Goal: Task Accomplishment & Management: Understand process/instructions

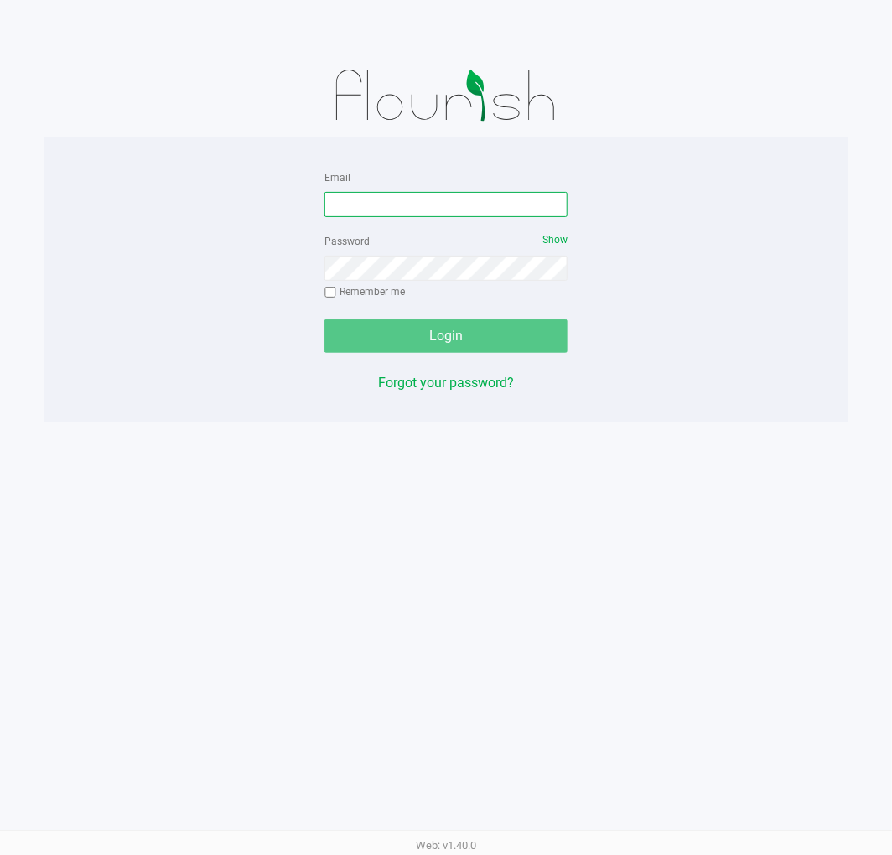
click at [432, 205] on input "Email" at bounding box center [446, 204] width 243 height 25
type input "[EMAIL_ADDRESS][DOMAIN_NAME]"
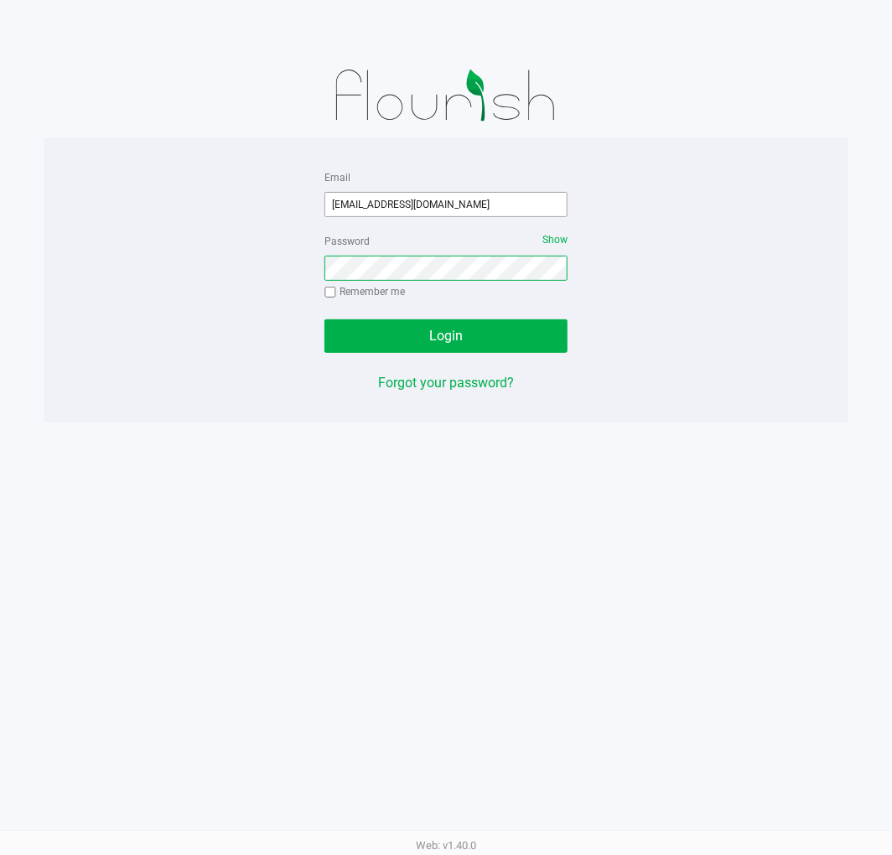
click at [325, 319] on button "Login" at bounding box center [446, 336] width 243 height 34
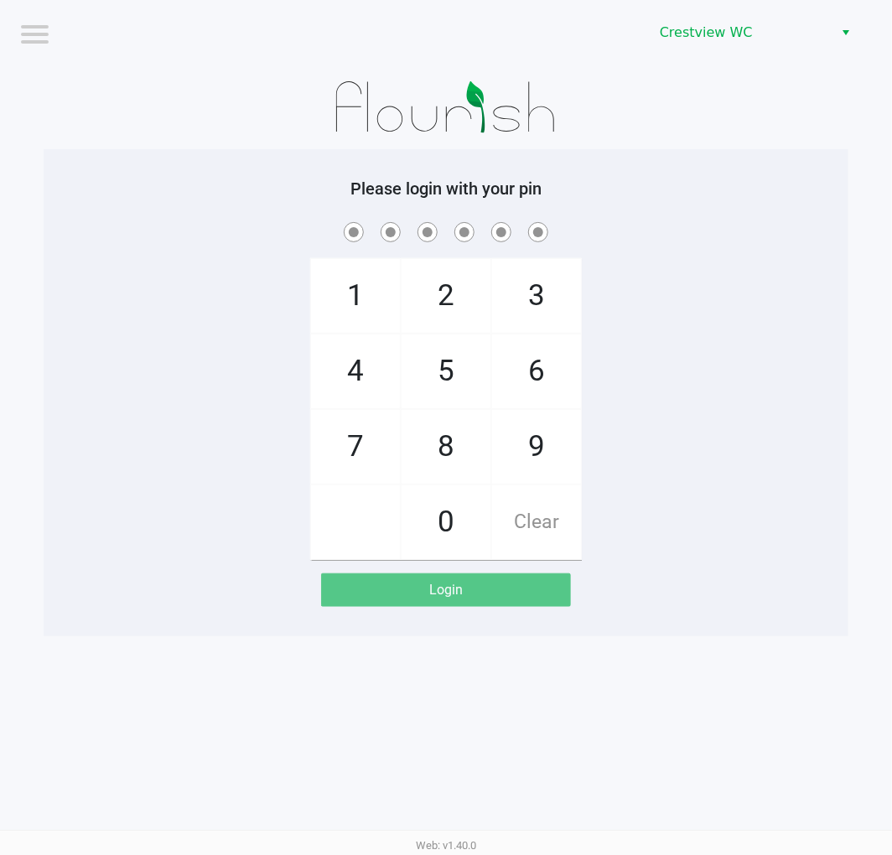
click at [755, 457] on div "1 4 7 2 5 8 0 3 6 9 Clear" at bounding box center [446, 389] width 805 height 341
checkbox input "true"
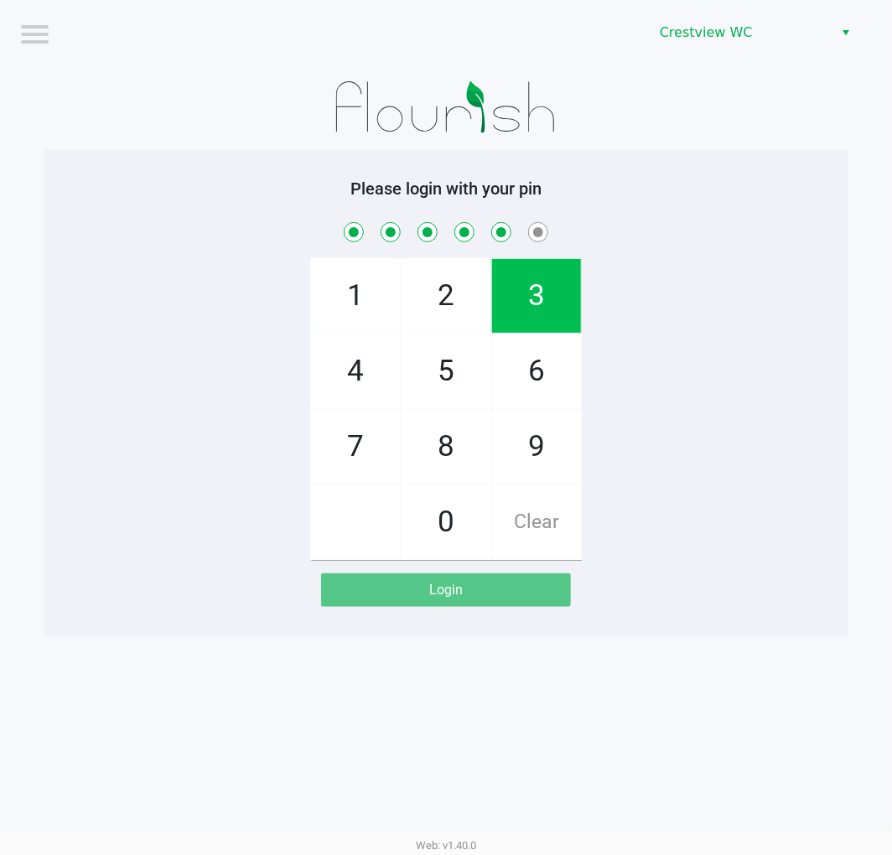
checkbox input "true"
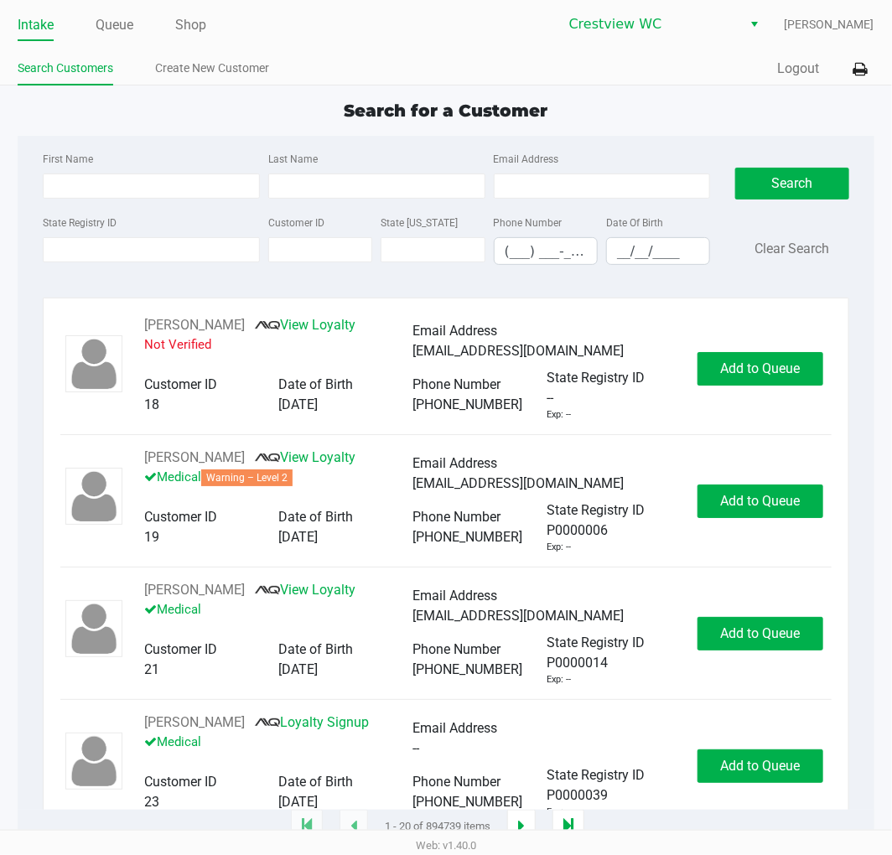
click at [443, 76] on ul "Search Customers Create New Customer" at bounding box center [232, 70] width 428 height 29
click at [76, 253] on input "State Registry ID" at bounding box center [151, 249] width 217 height 25
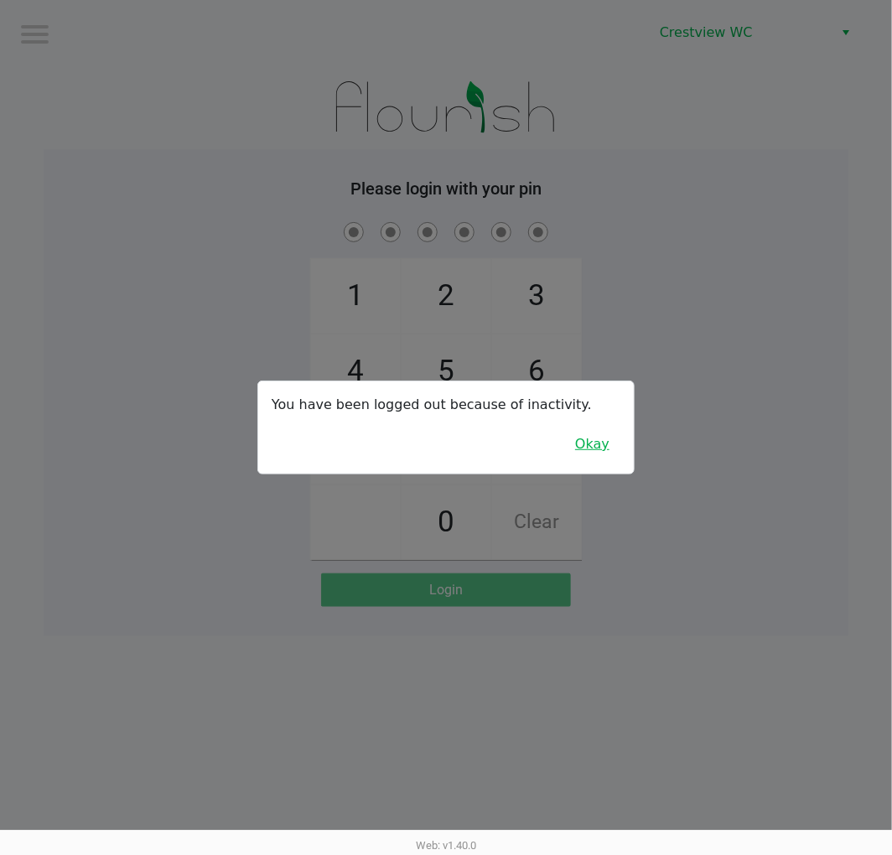
click at [595, 459] on button "Okay" at bounding box center [592, 444] width 56 height 32
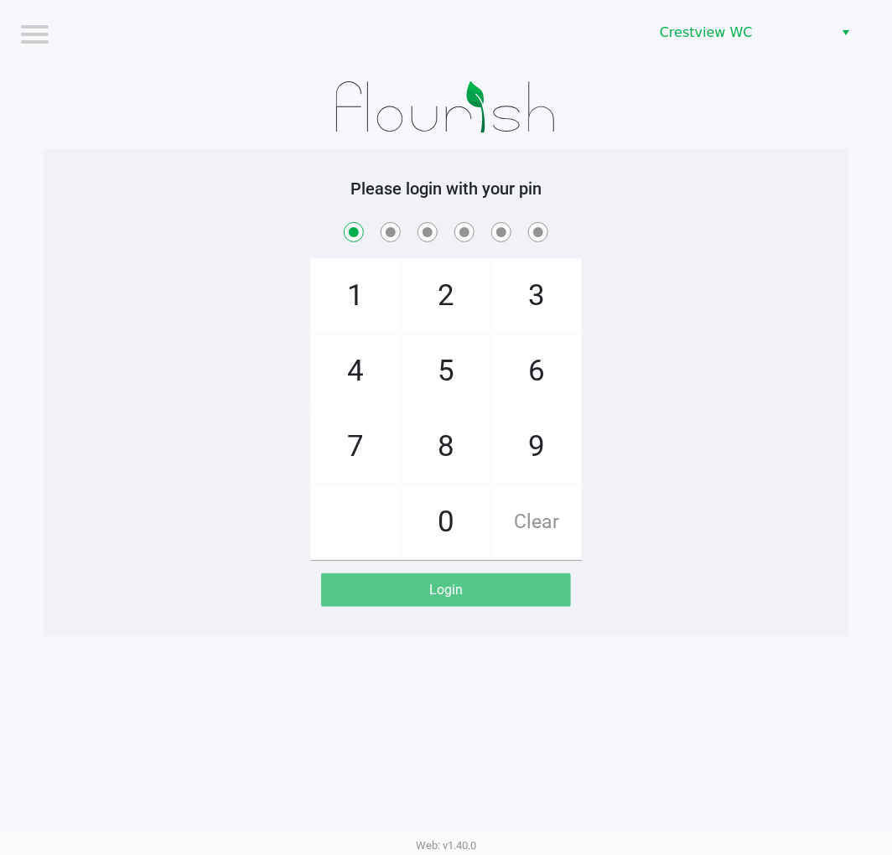
checkbox input "true"
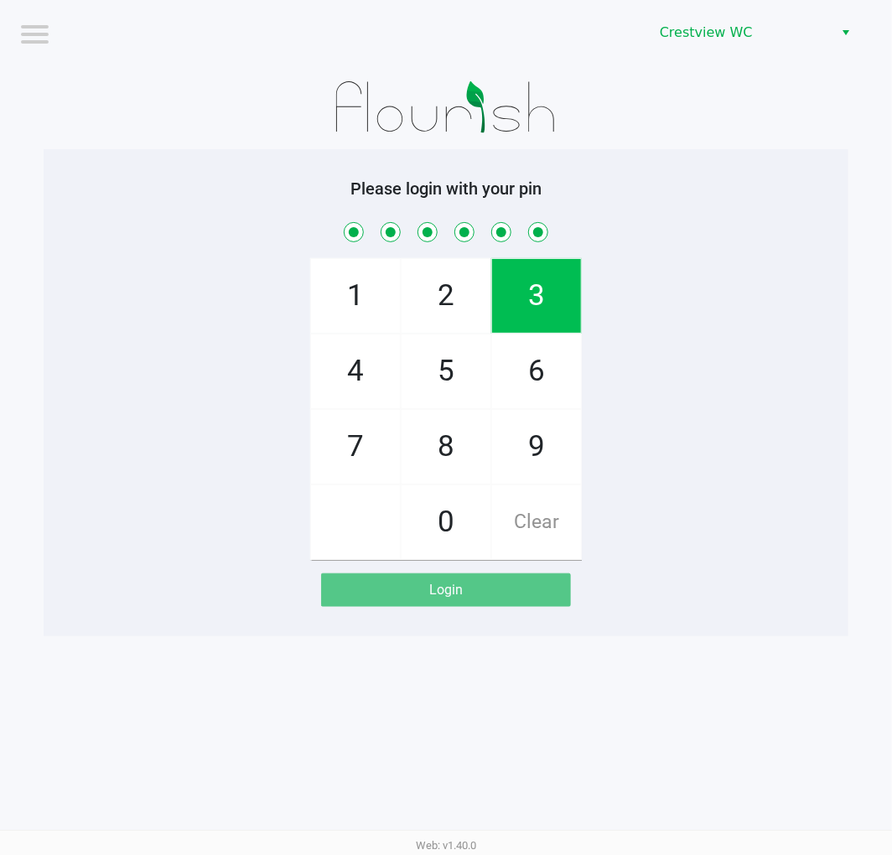
checkbox input "true"
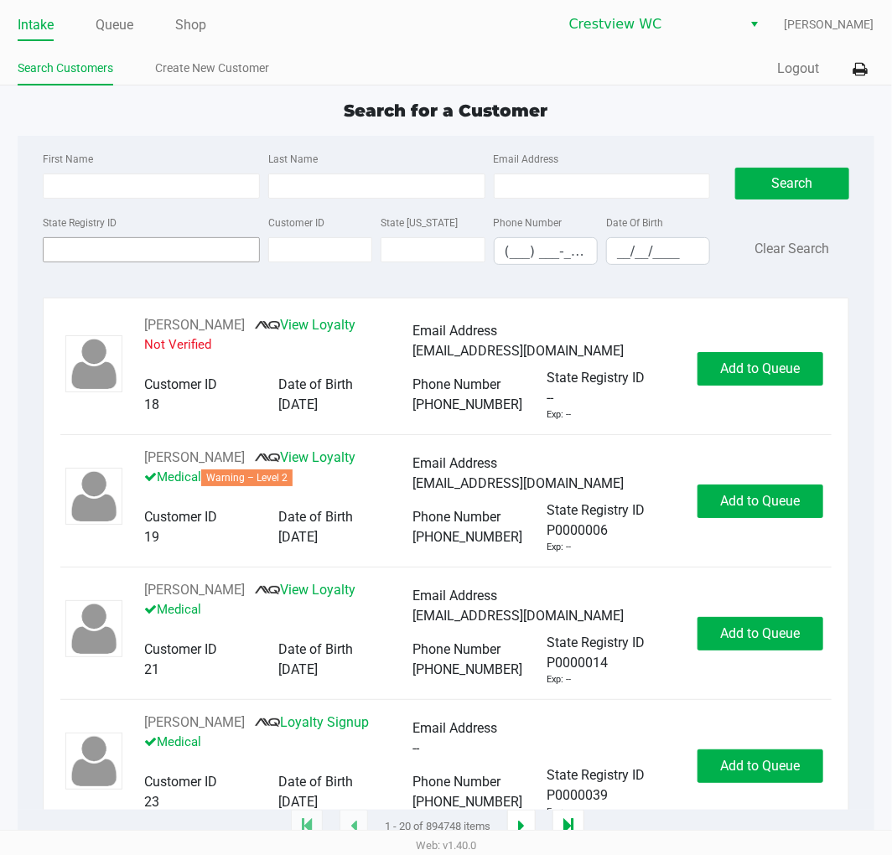
click at [177, 254] on input "State Registry ID" at bounding box center [151, 249] width 217 height 25
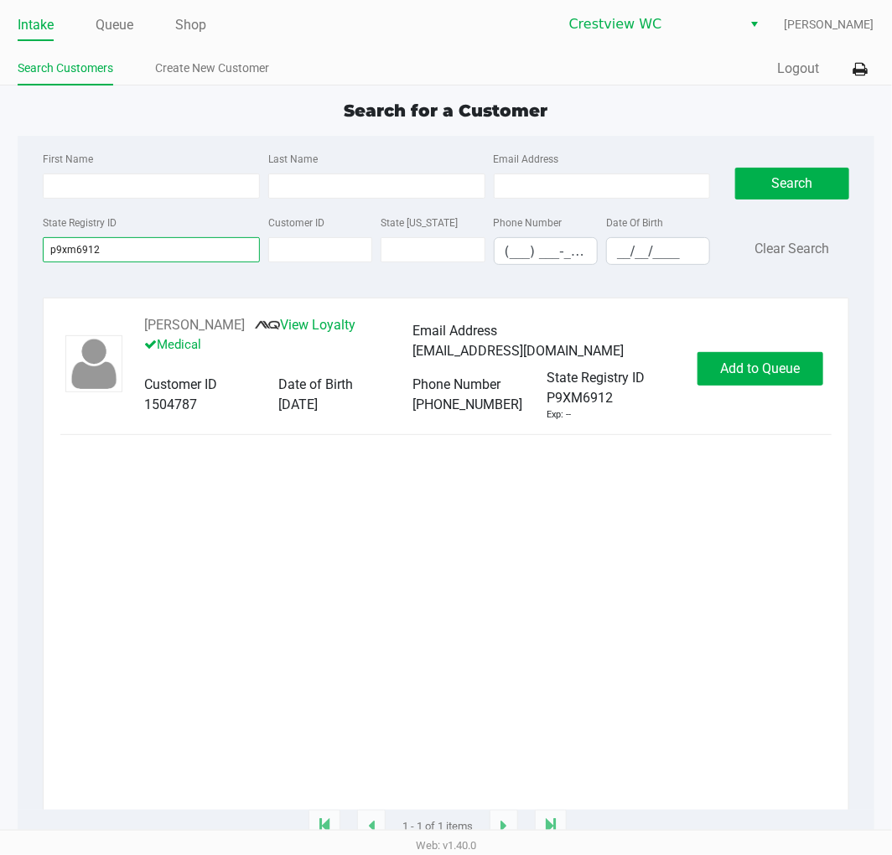
type input "p9xm6912"
click at [756, 356] on button "Add to Queue" at bounding box center [761, 369] width 126 height 34
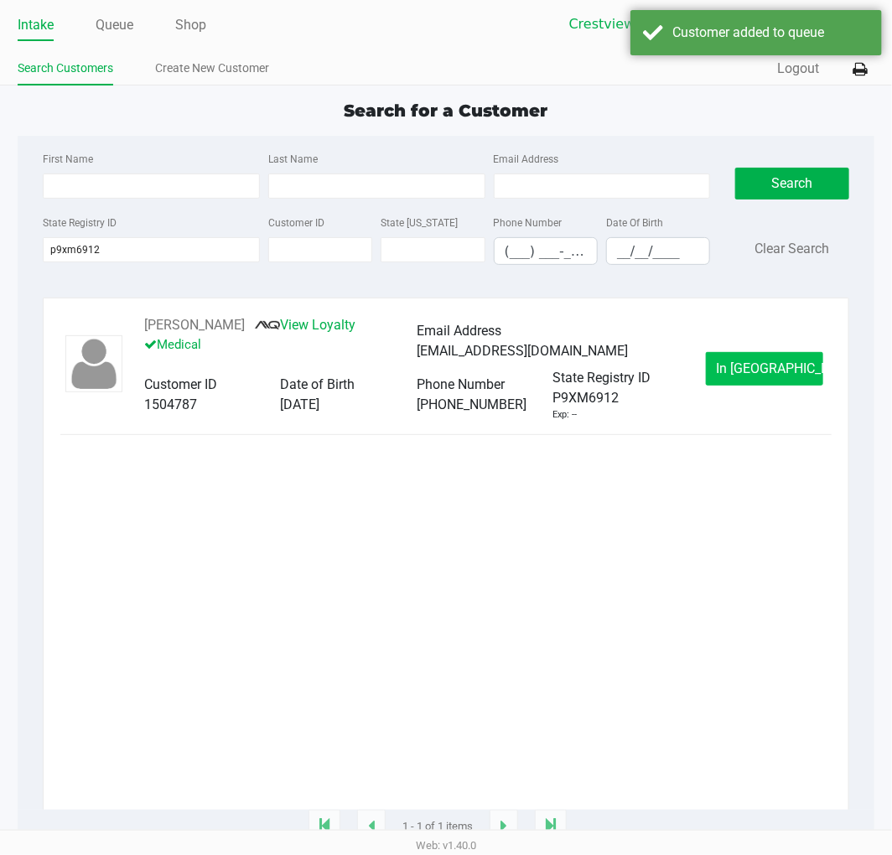
click at [728, 386] on button "In [GEOGRAPHIC_DATA]" at bounding box center [764, 369] width 117 height 34
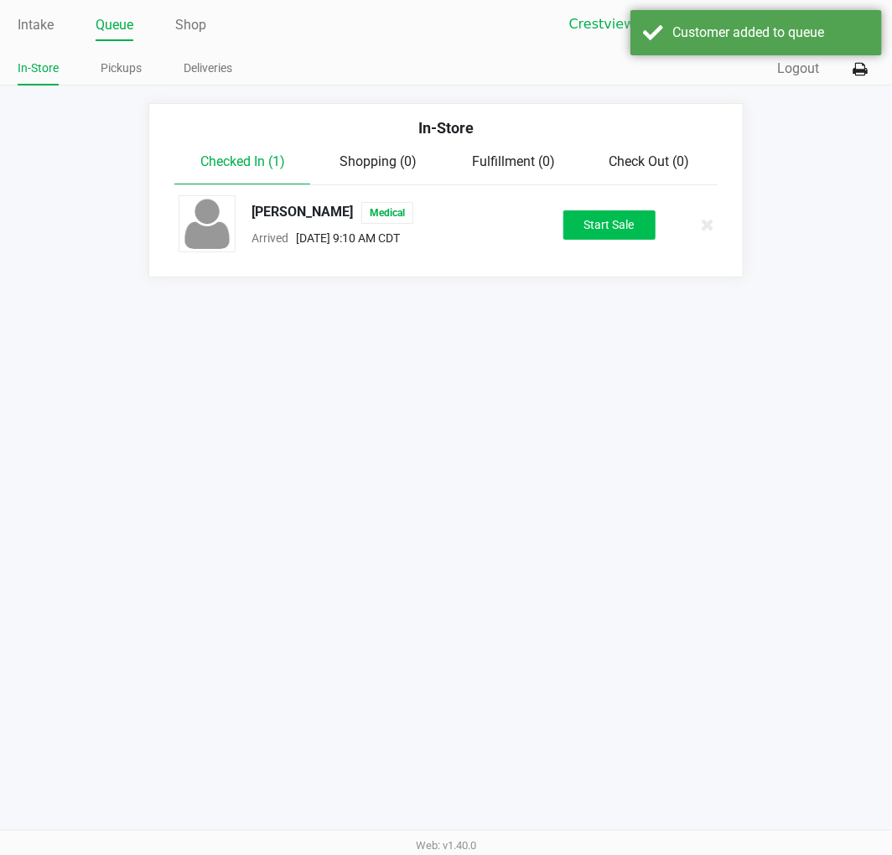
click at [609, 210] on button "Start Sale" at bounding box center [609, 224] width 92 height 29
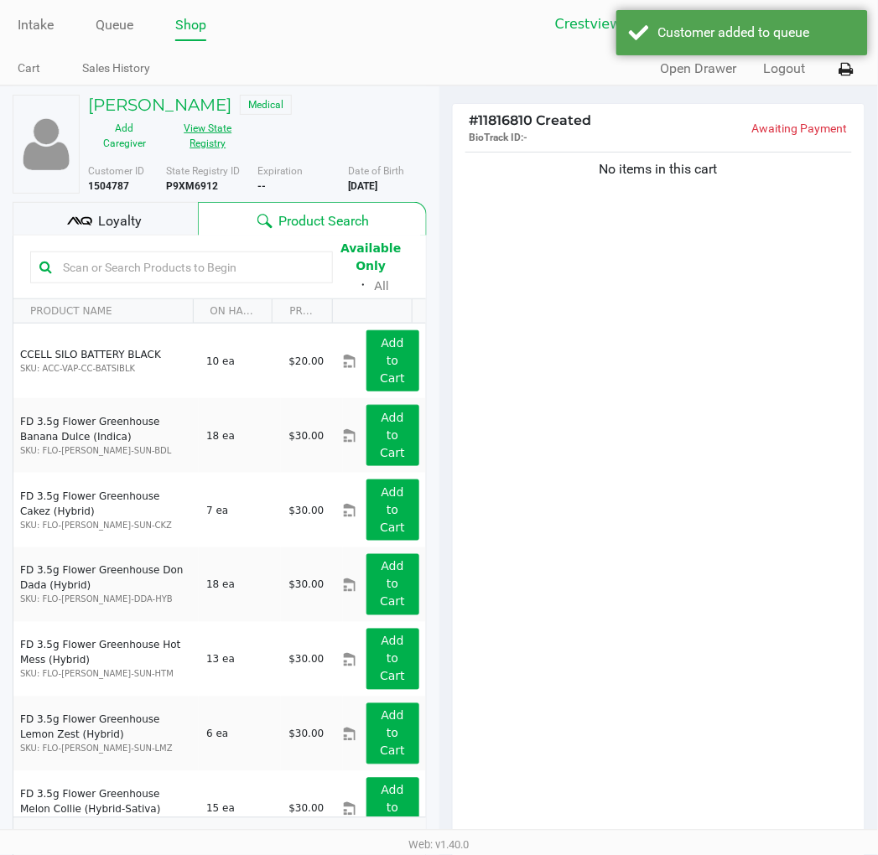
click at [203, 143] on button "View State Registry" at bounding box center [203, 136] width 84 height 42
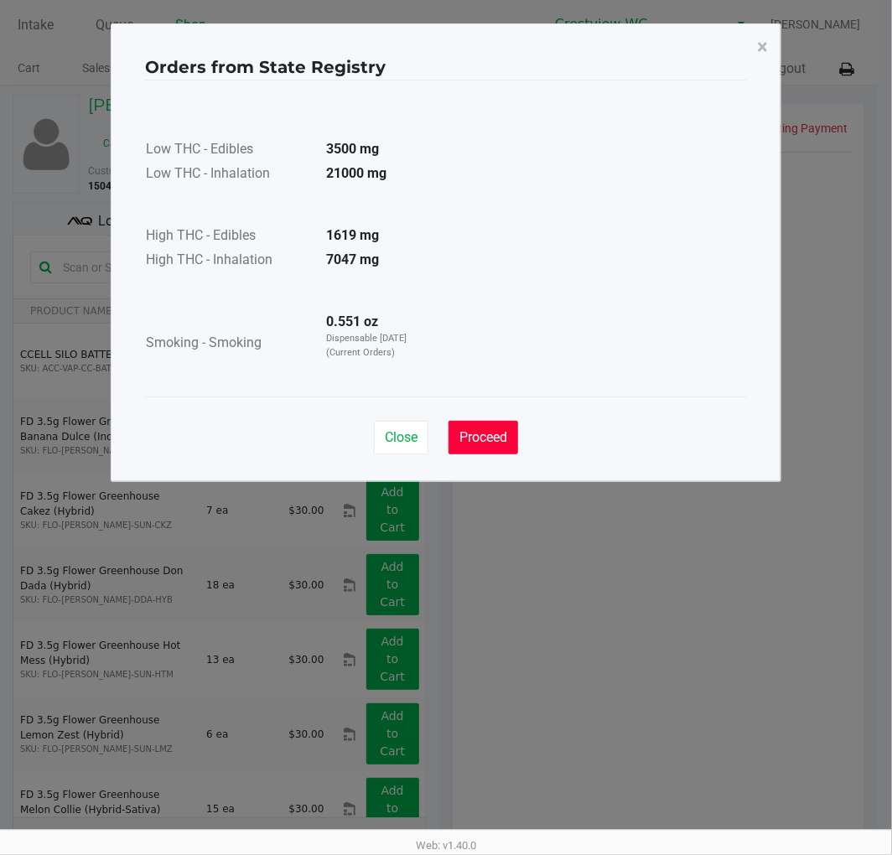
click at [499, 429] on span "Proceed" at bounding box center [484, 437] width 48 height 16
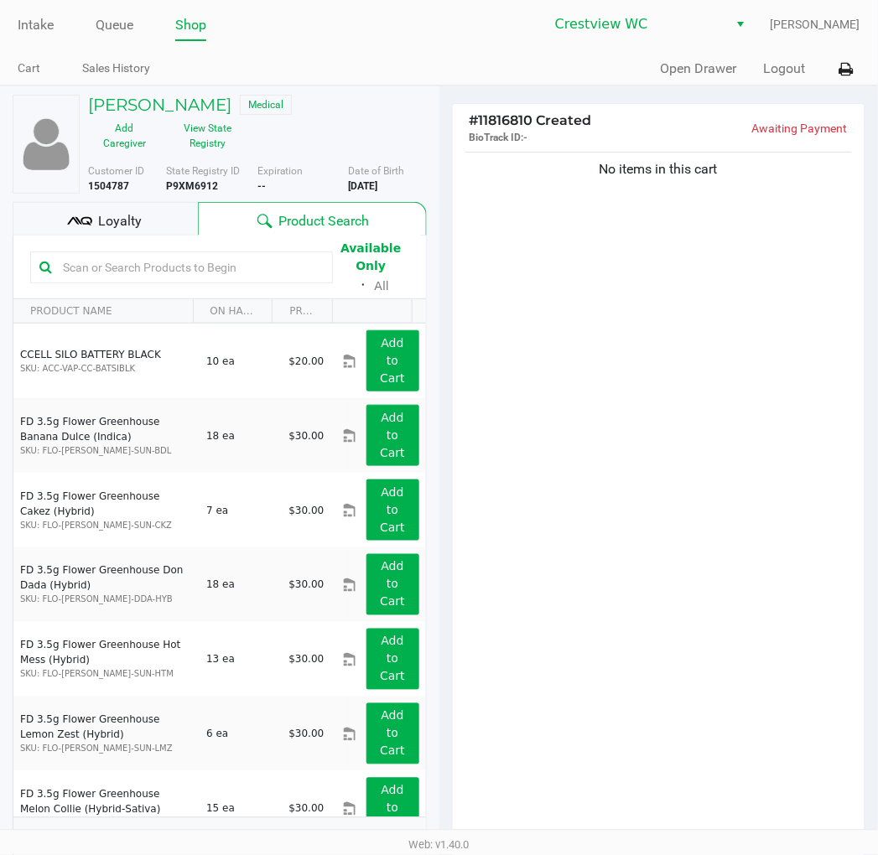
click at [623, 508] on div "No items in this cart" at bounding box center [659, 494] width 413 height 693
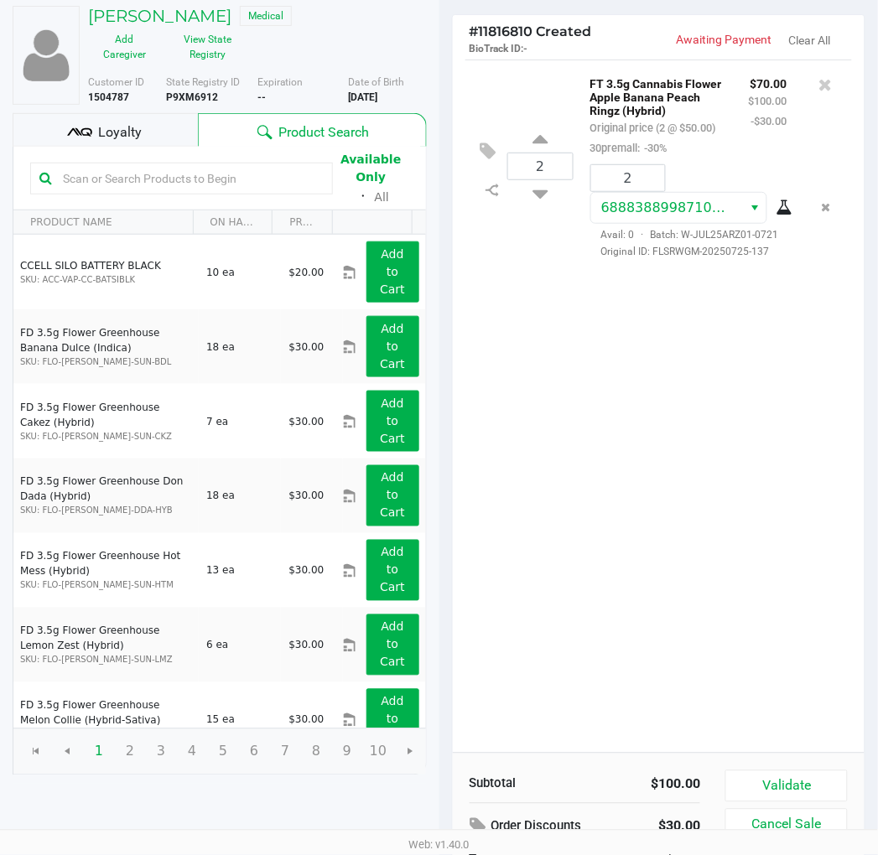
scroll to position [173, 0]
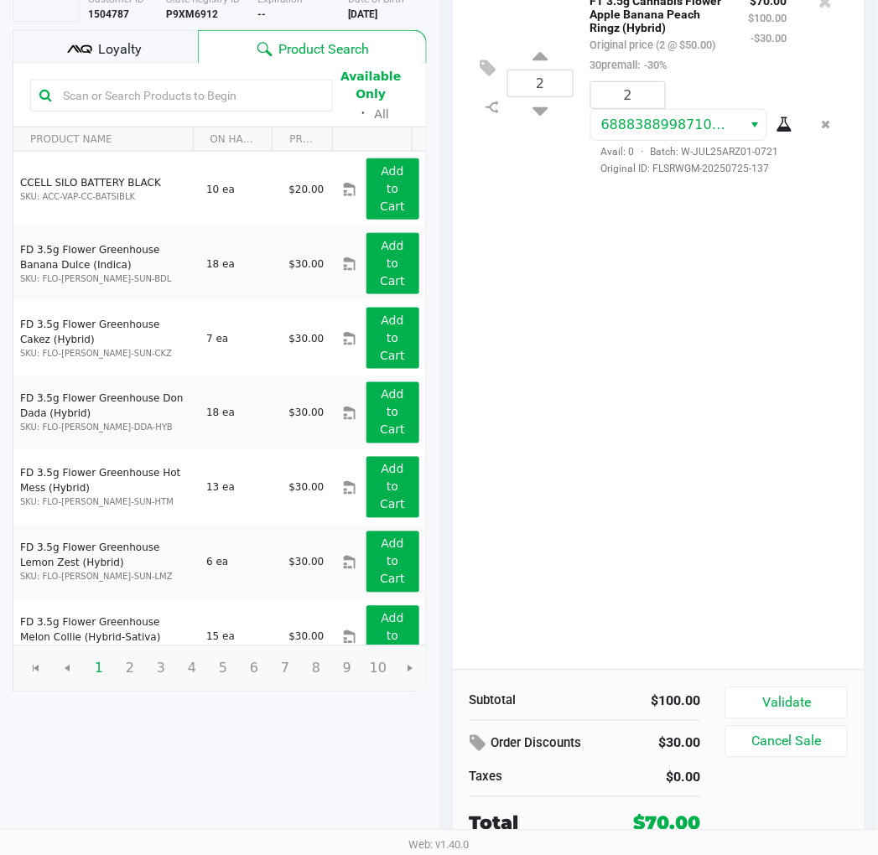
click at [820, 684] on div "Subtotal $100.00 Order Discounts $30.00 Taxes $0.00 Total $70.00 Validate Cance…" at bounding box center [659, 762] width 413 height 184
click at [819, 698] on button "Validate" at bounding box center [786, 704] width 122 height 32
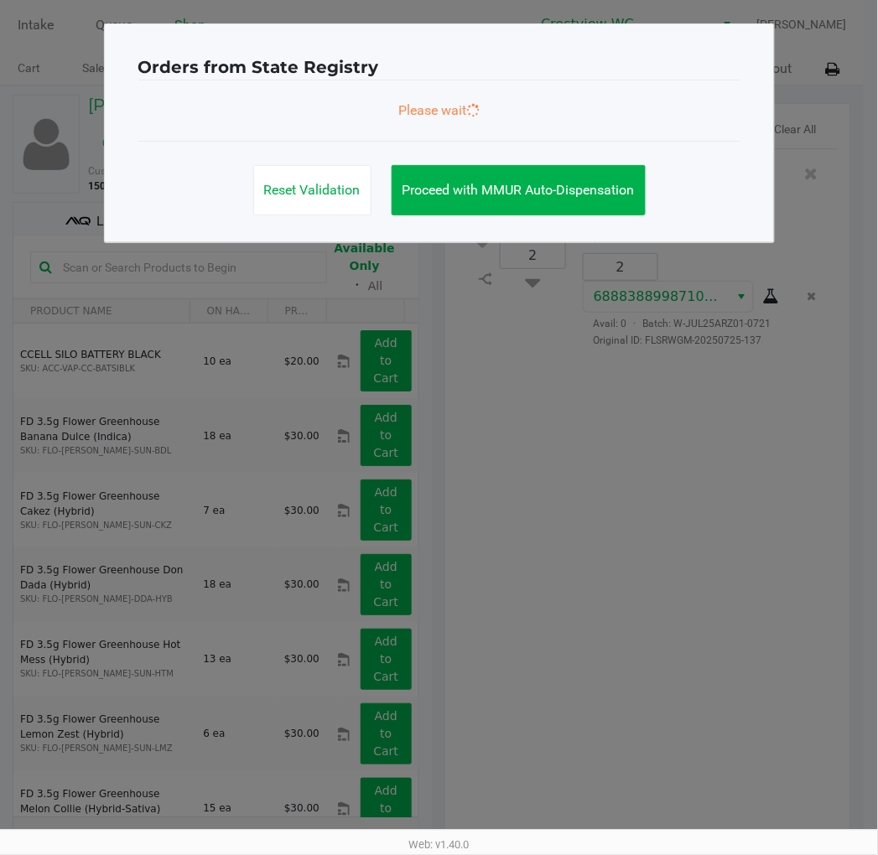
scroll to position [0, 0]
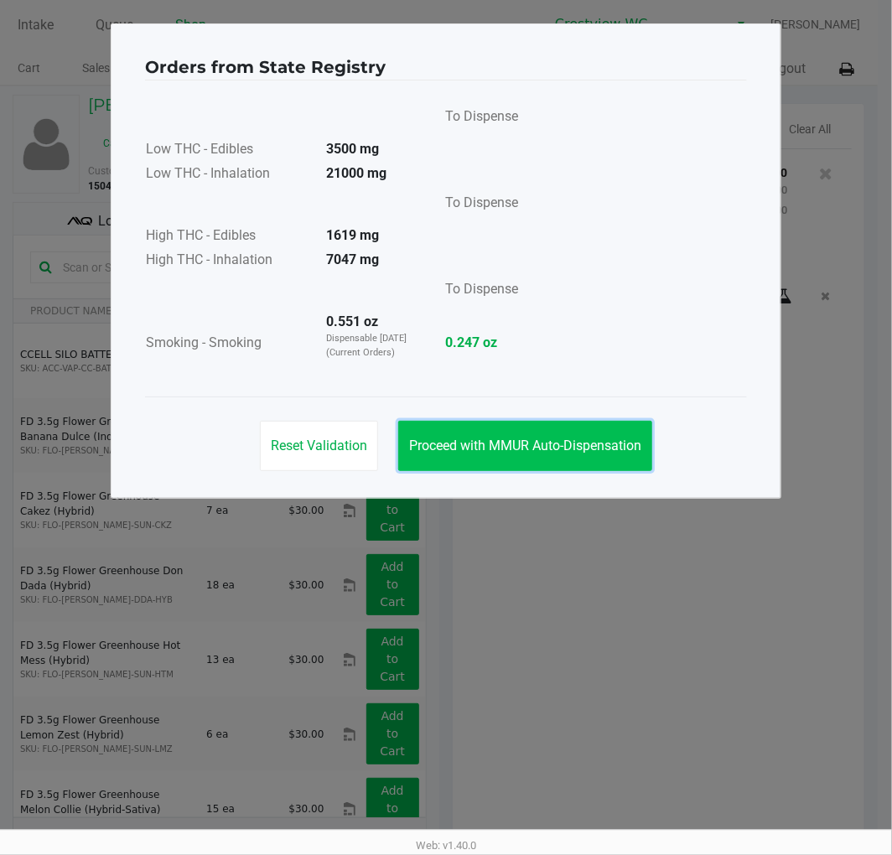
click at [600, 434] on button "Proceed with MMUR Auto-Dispensation" at bounding box center [525, 446] width 254 height 50
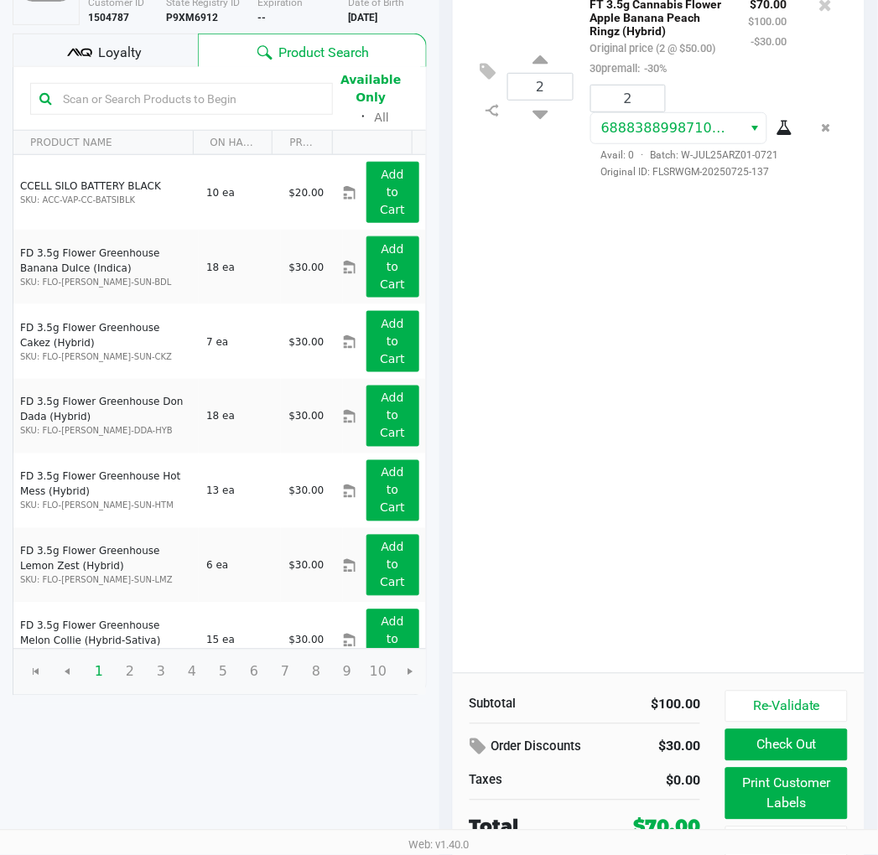
scroll to position [190, 0]
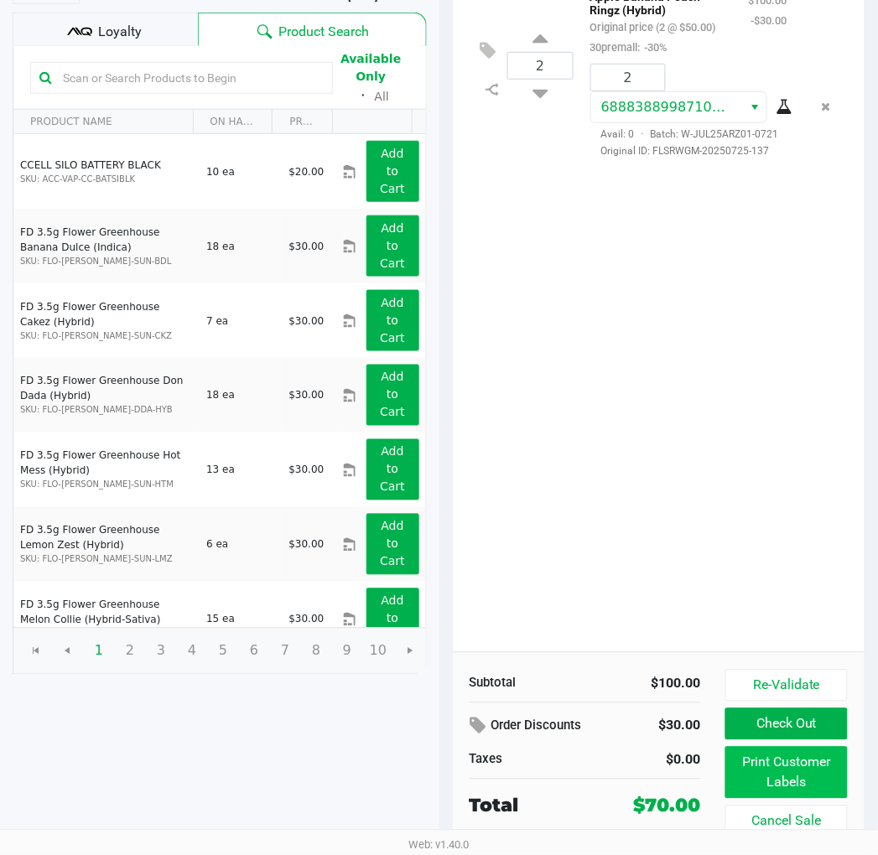
click at [818, 768] on button "Print Customer Labels" at bounding box center [786, 773] width 122 height 52
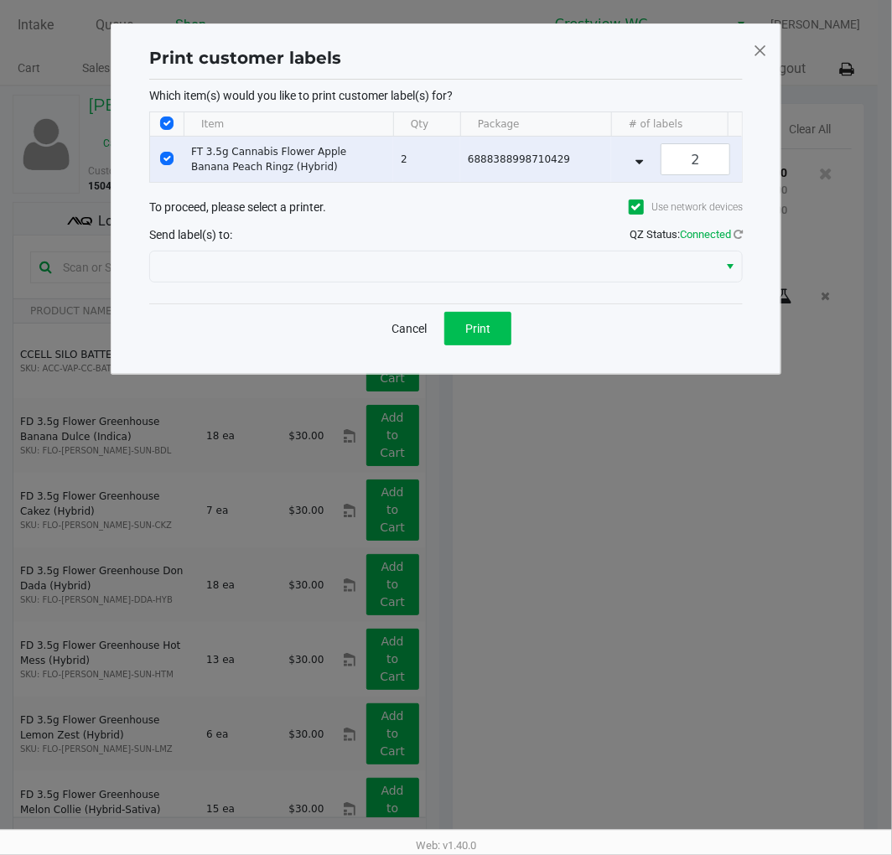
click at [478, 335] on span "Print" at bounding box center [477, 328] width 25 height 13
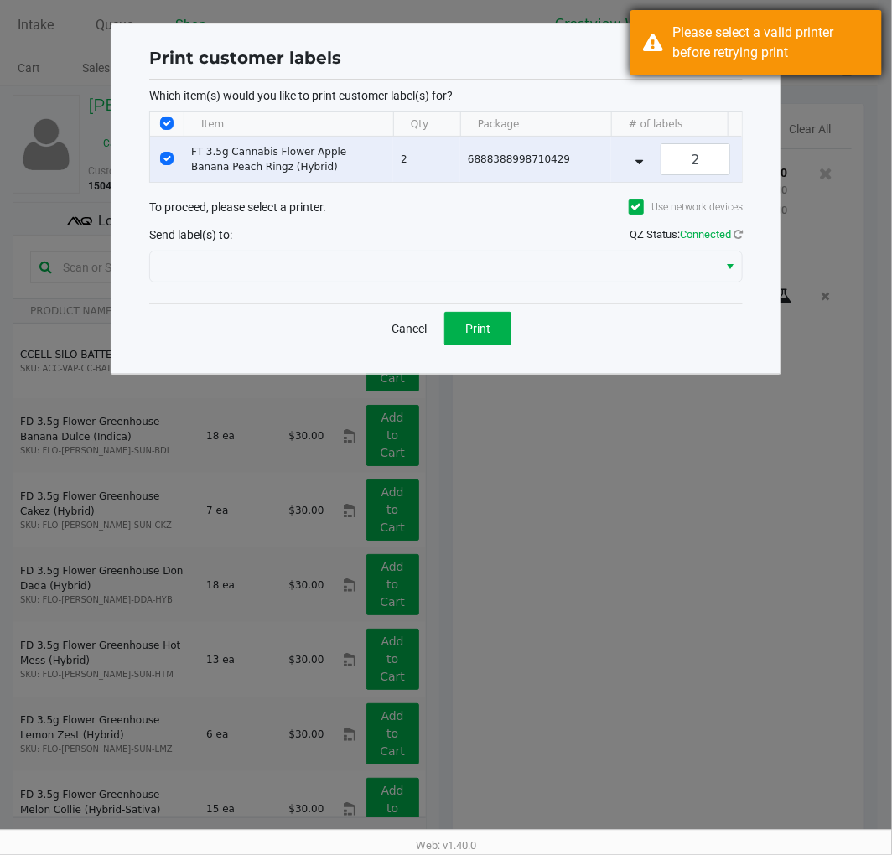
click at [833, 34] on div "Please select a valid printer before retrying print" at bounding box center [770, 43] width 197 height 40
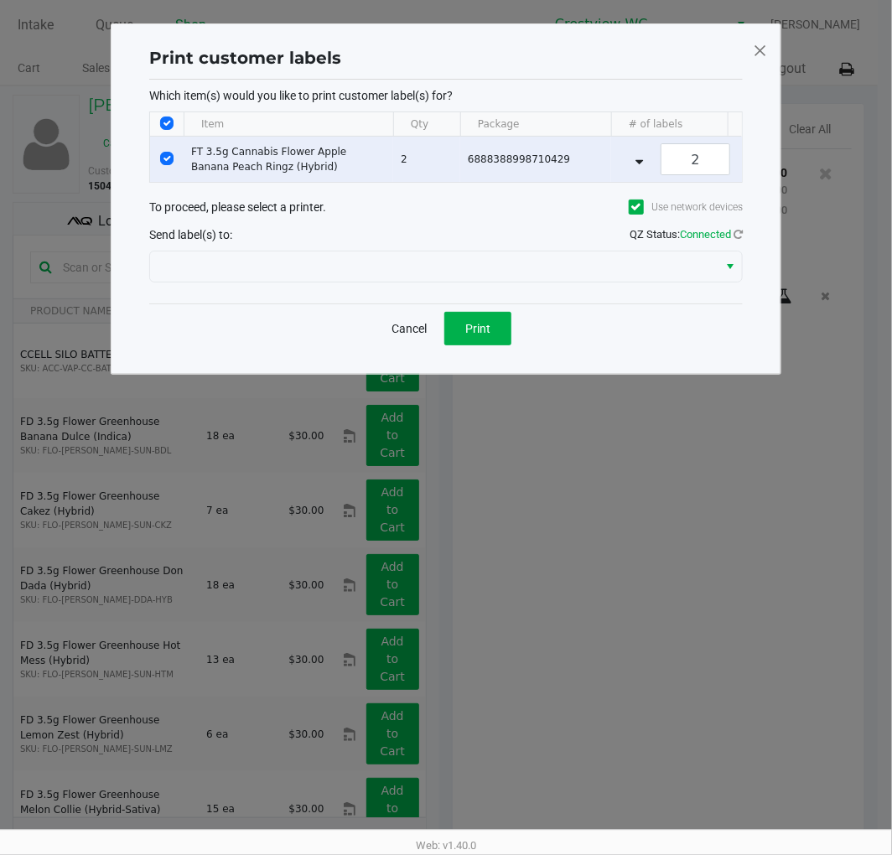
click at [767, 50] on span at bounding box center [760, 50] width 15 height 27
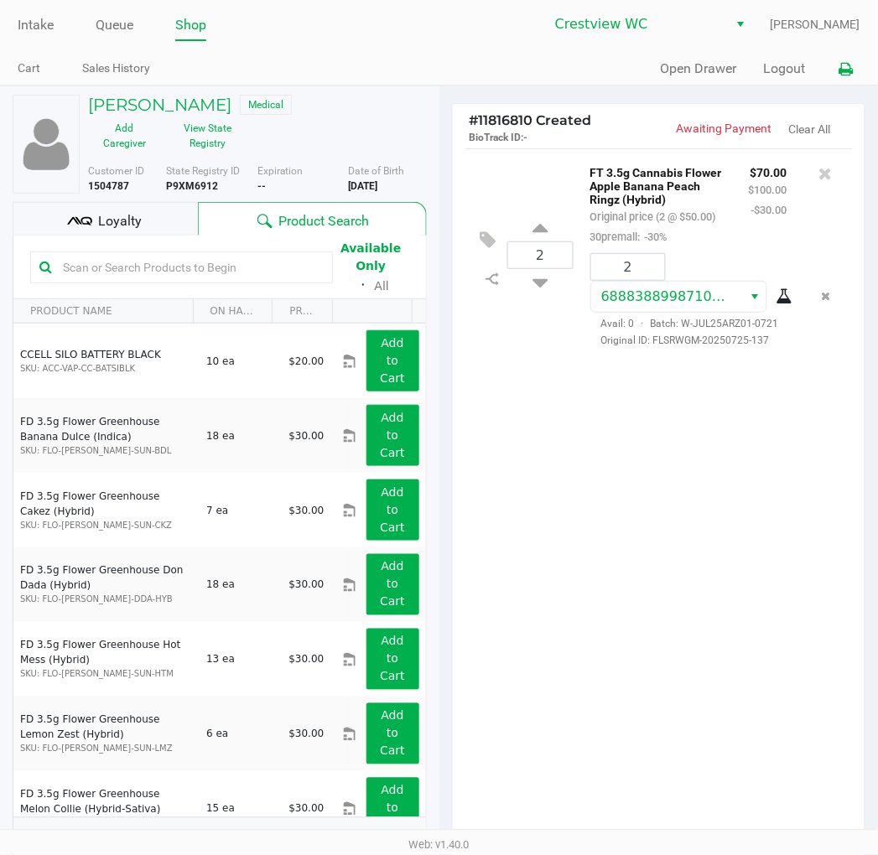
click at [842, 70] on icon at bounding box center [846, 70] width 14 height 12
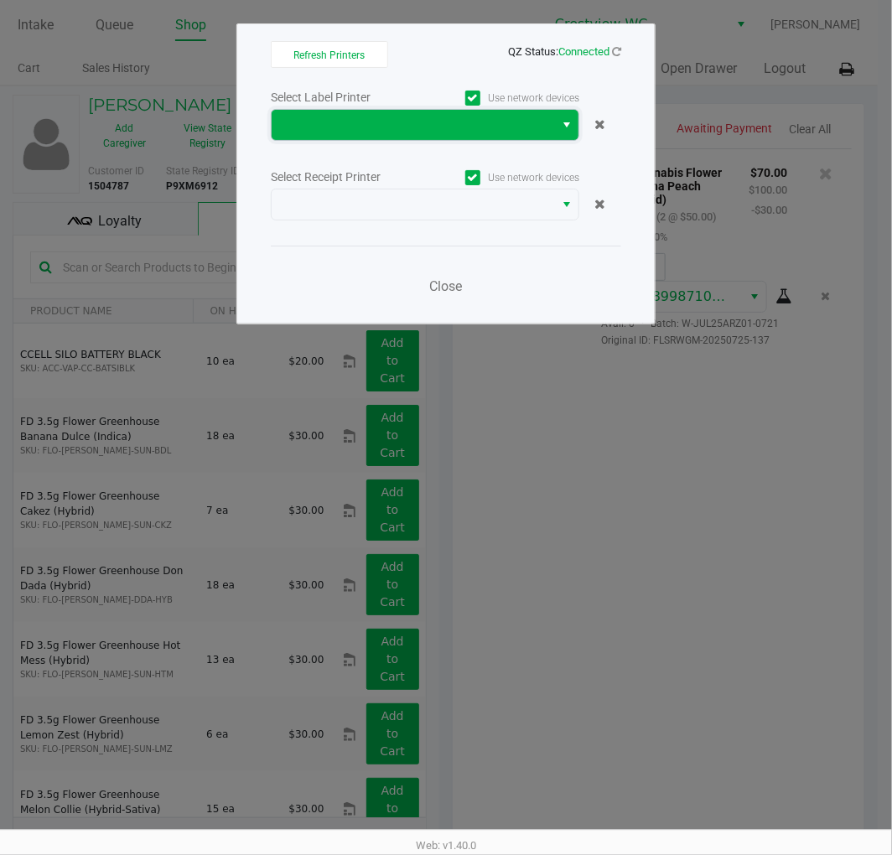
click at [449, 122] on span at bounding box center [413, 125] width 262 height 20
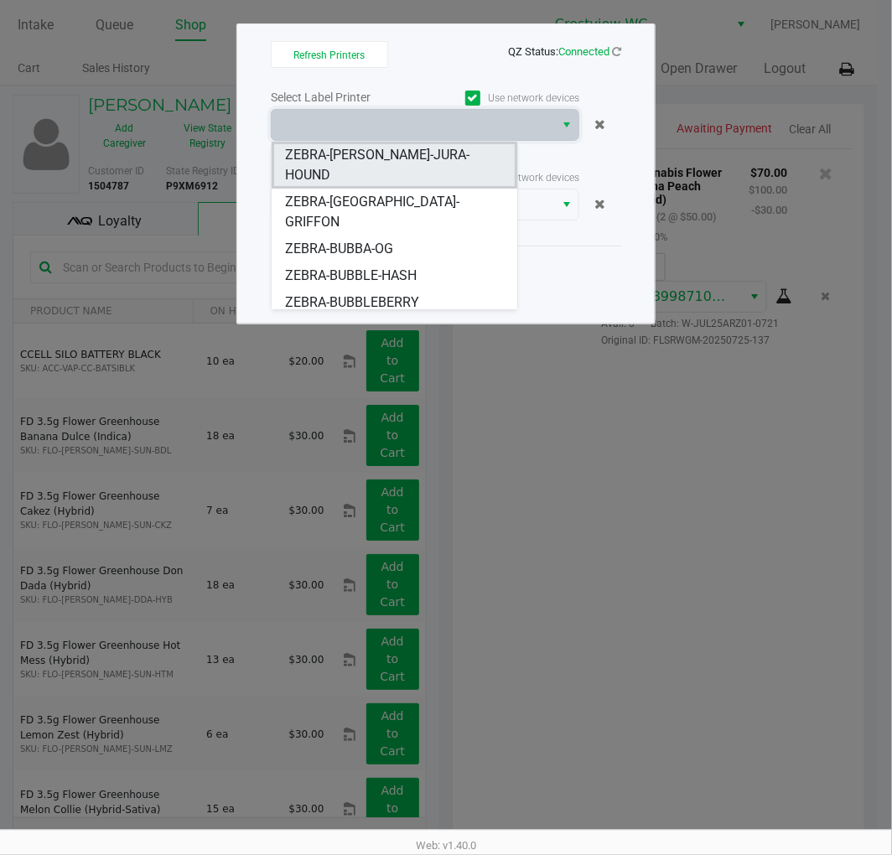
click at [417, 153] on span "ZEBRA-[PERSON_NAME]-JURA-HOUND" at bounding box center [394, 165] width 218 height 40
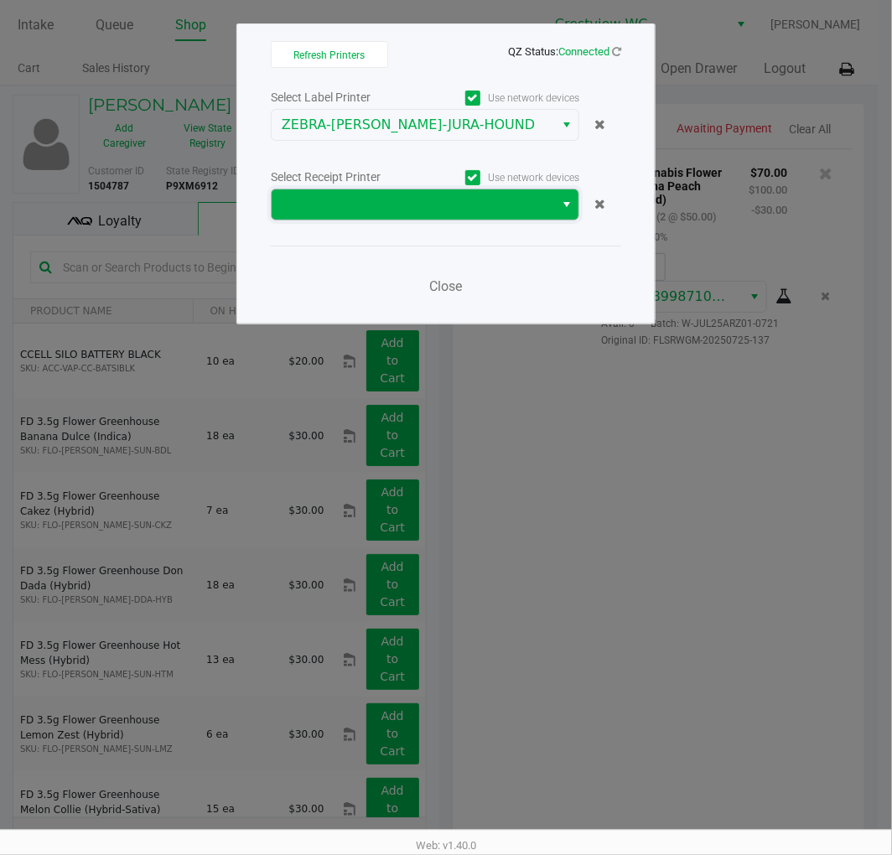
click at [487, 212] on span at bounding box center [413, 205] width 262 height 20
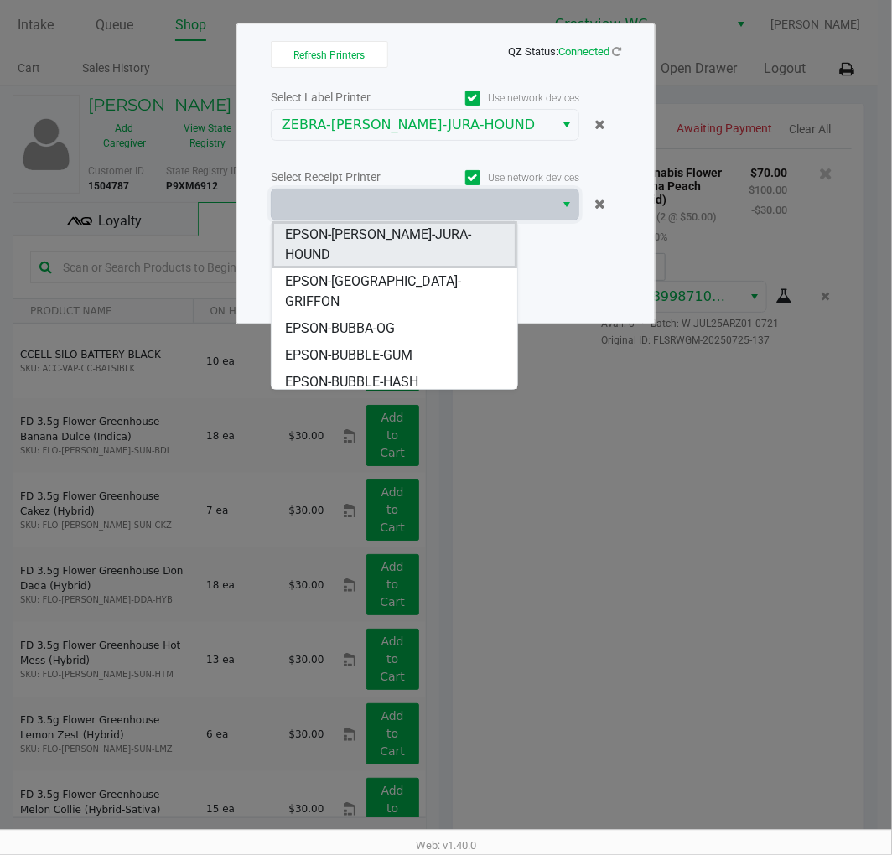
click at [461, 236] on span "EPSON-[PERSON_NAME]-JURA-HOUND" at bounding box center [394, 245] width 218 height 40
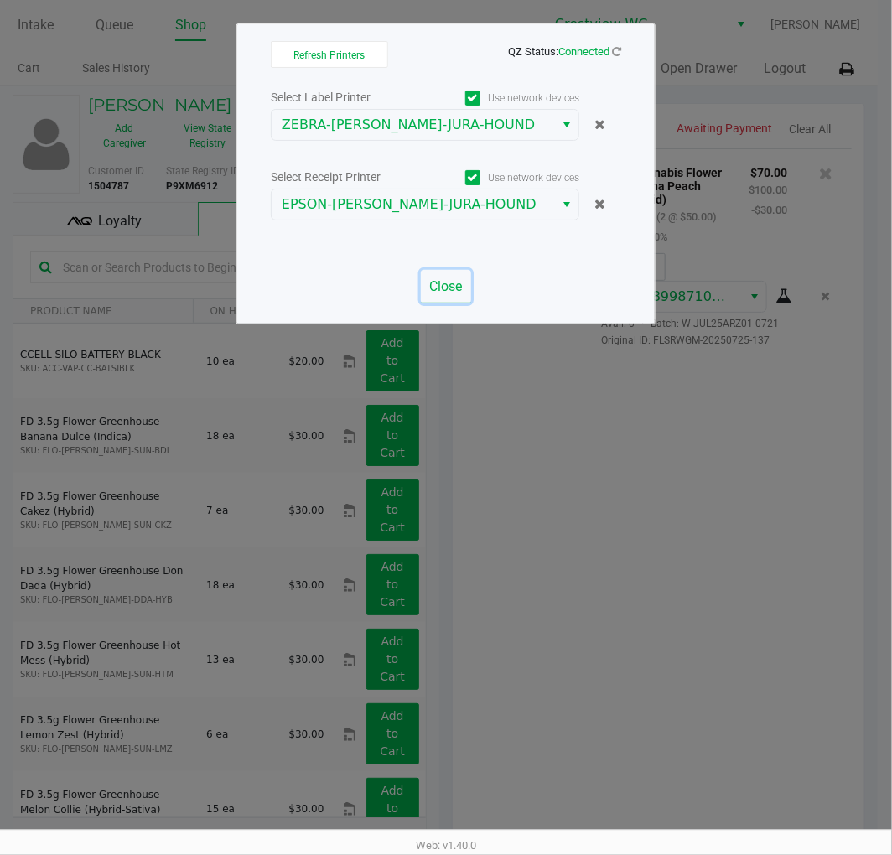
click at [439, 293] on span "Close" at bounding box center [446, 286] width 33 height 16
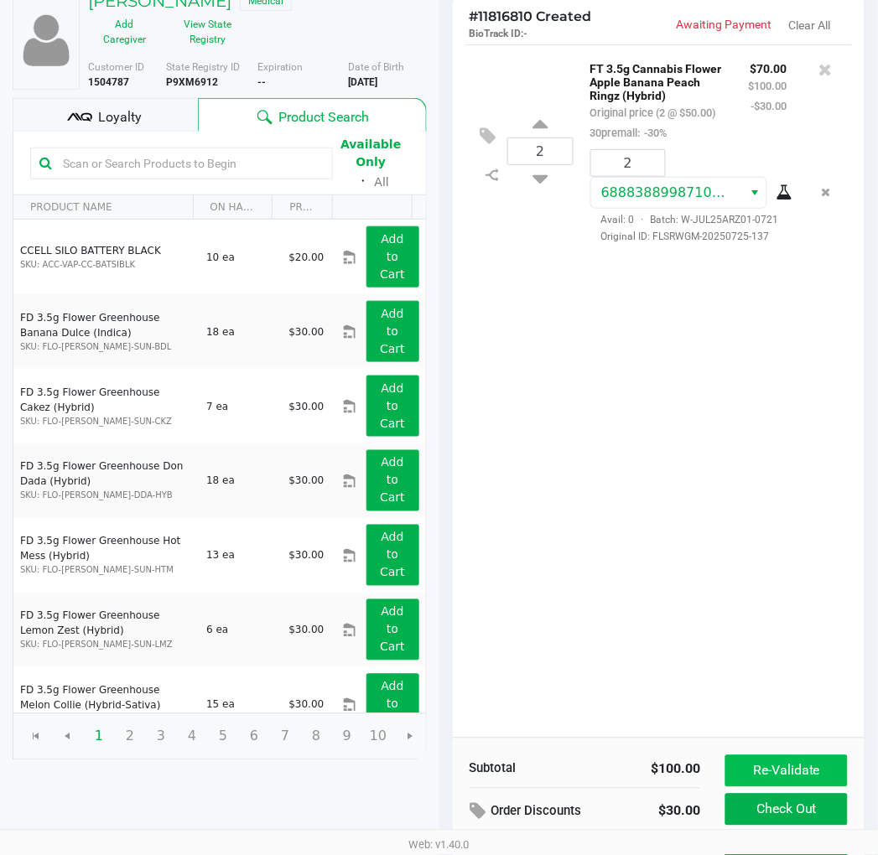
scroll to position [190, 0]
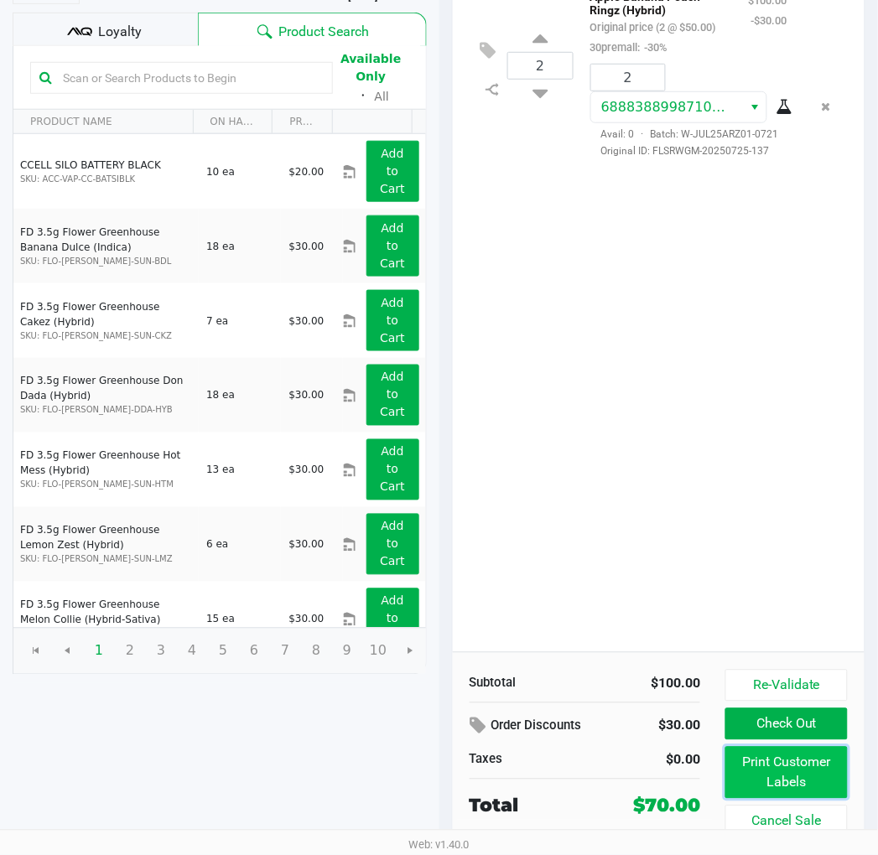
click at [791, 774] on button "Print Customer Labels" at bounding box center [786, 773] width 122 height 52
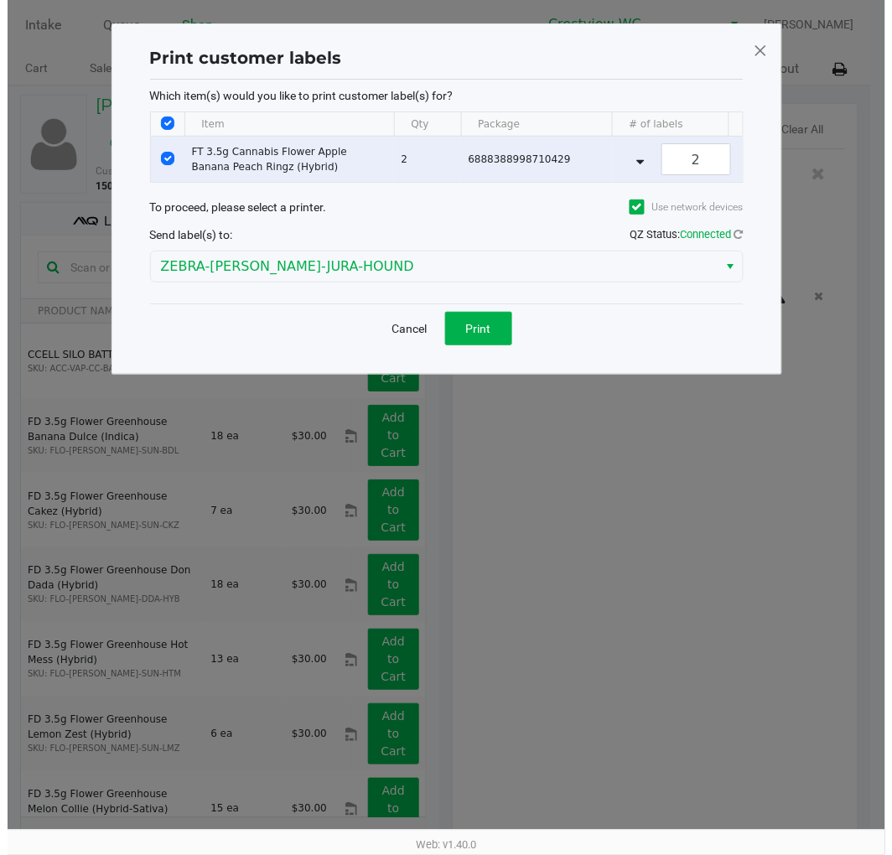
scroll to position [0, 0]
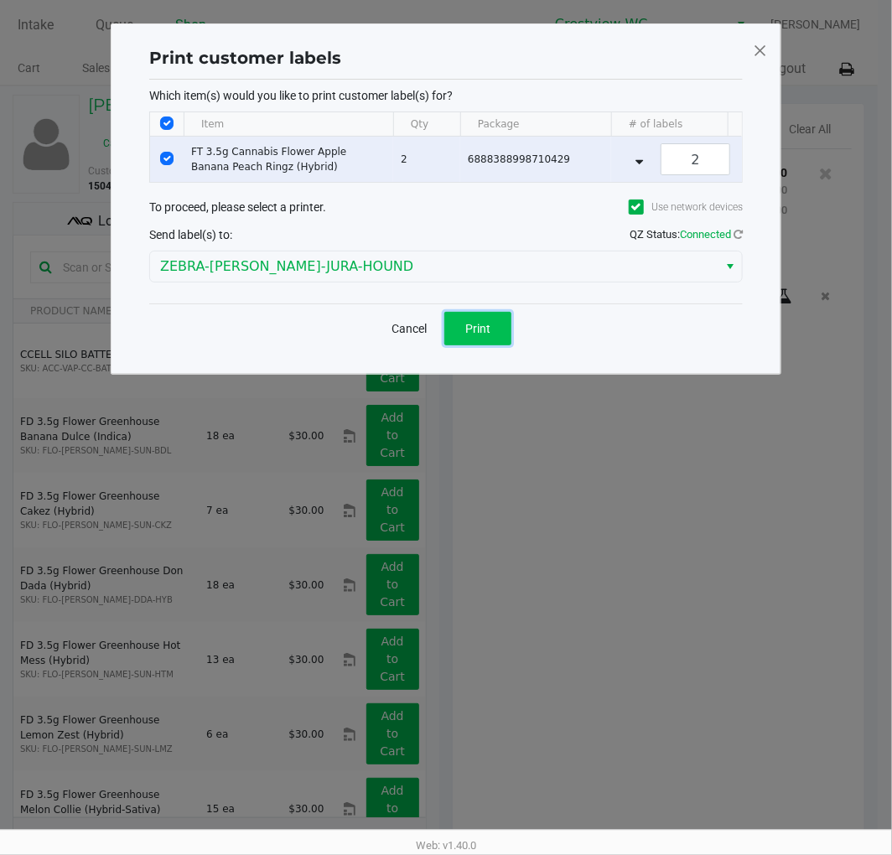
click at [506, 345] on button "Print" at bounding box center [477, 329] width 67 height 34
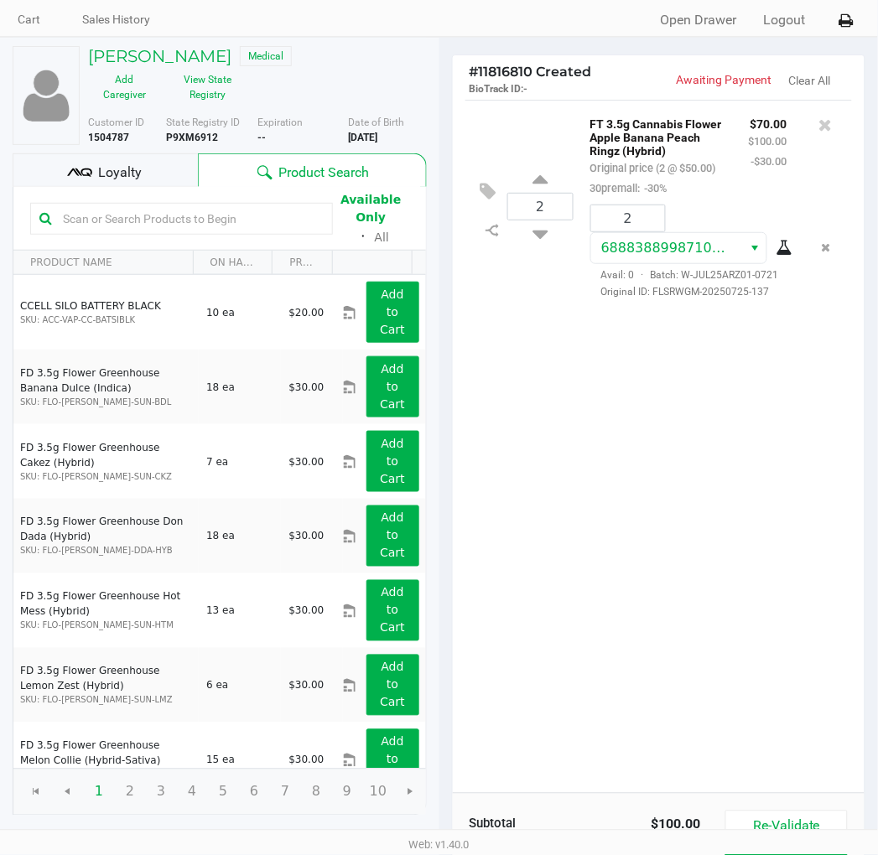
scroll to position [190, 0]
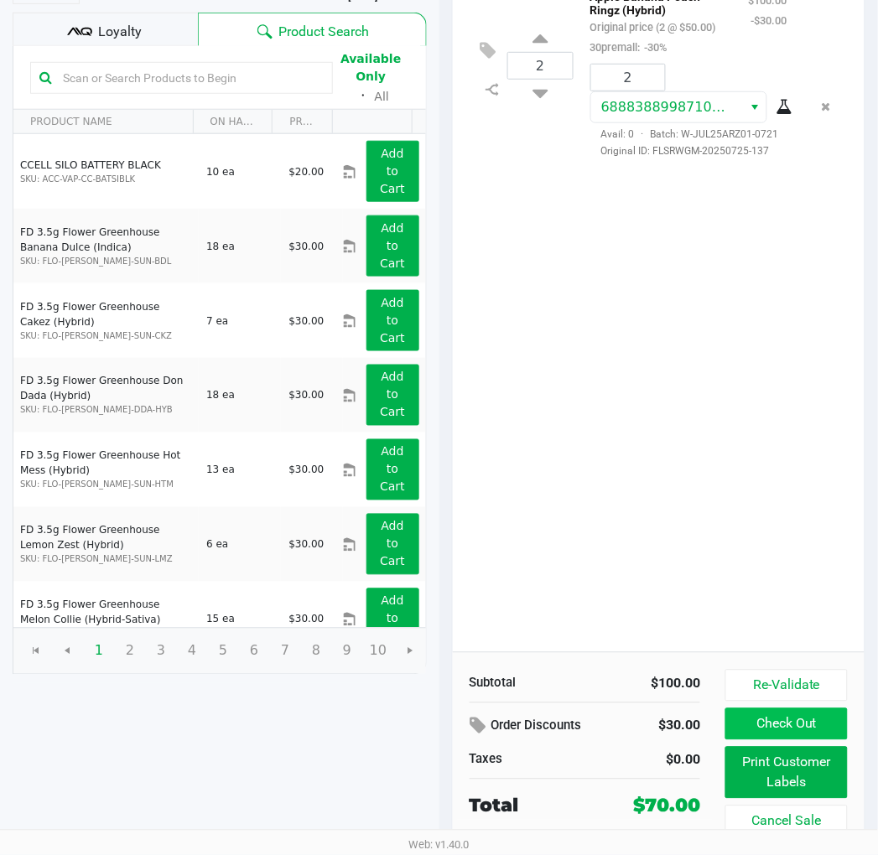
click at [807, 724] on button "Check Out" at bounding box center [786, 725] width 122 height 32
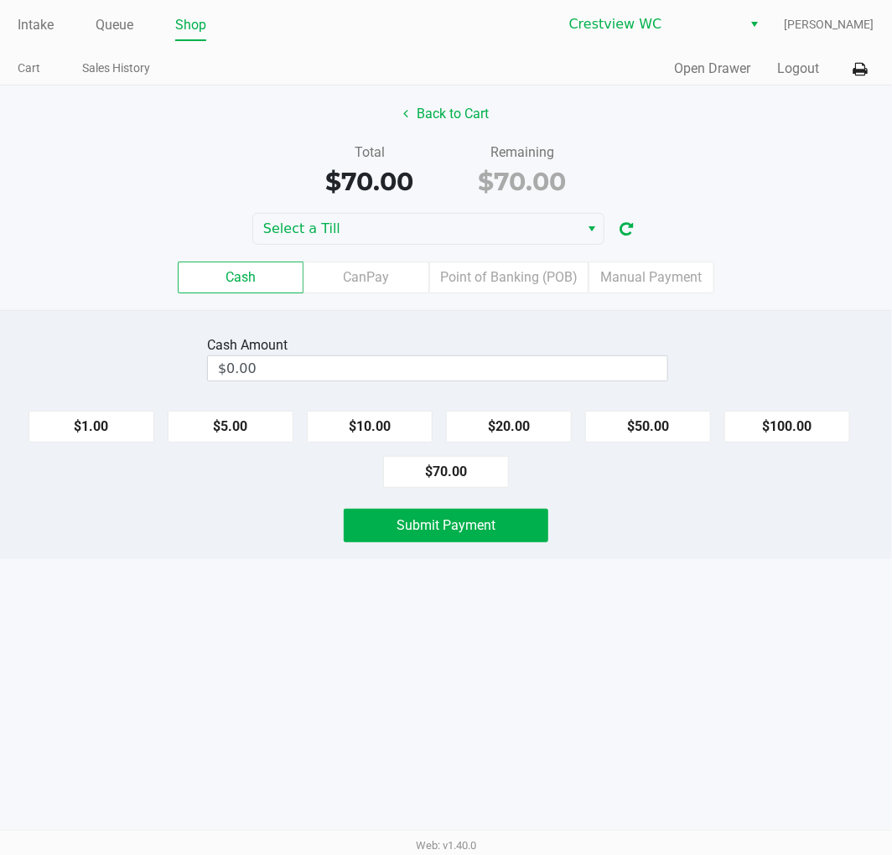
click at [499, 278] on label "Point of Banking (POB)" at bounding box center [508, 278] width 159 height 32
click at [0, 0] on 7 "Point of Banking (POB)" at bounding box center [0, 0] width 0 height 0
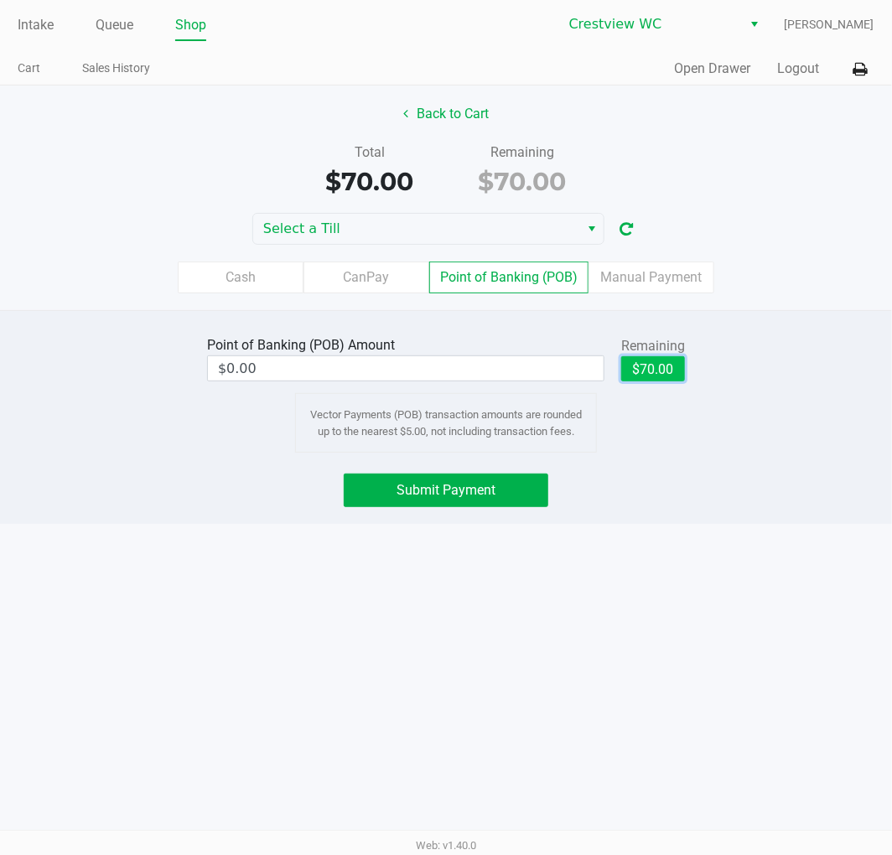
click at [642, 381] on button "$70.00" at bounding box center [653, 368] width 64 height 25
type input "$70.00"
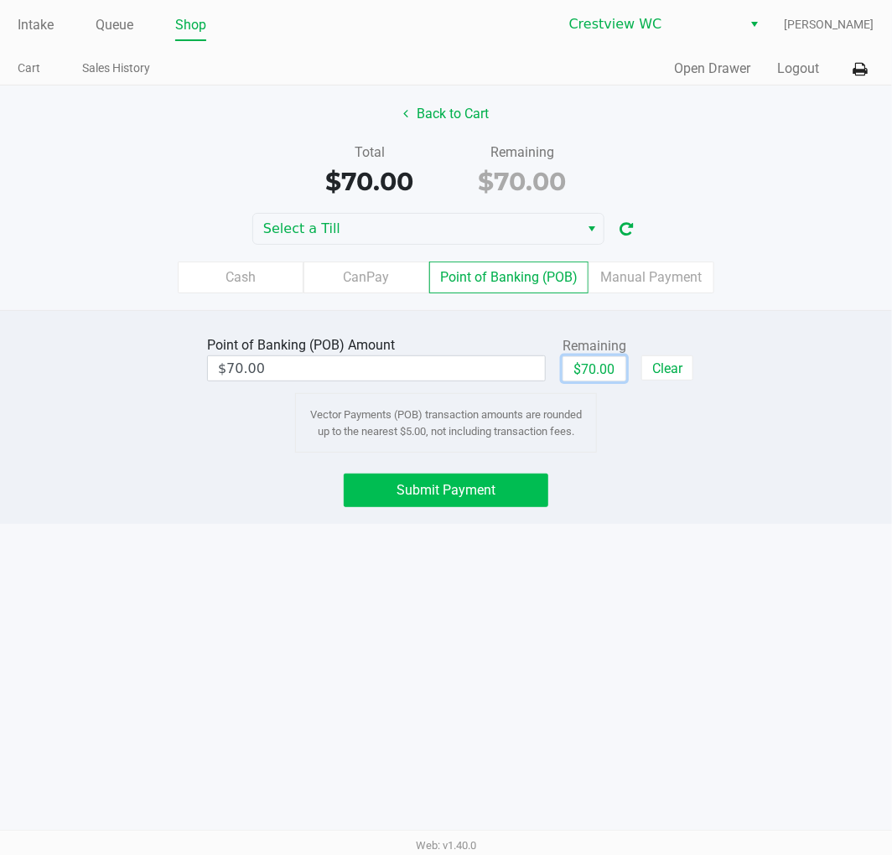
click at [421, 482] on span "Submit Payment" at bounding box center [446, 490] width 99 height 16
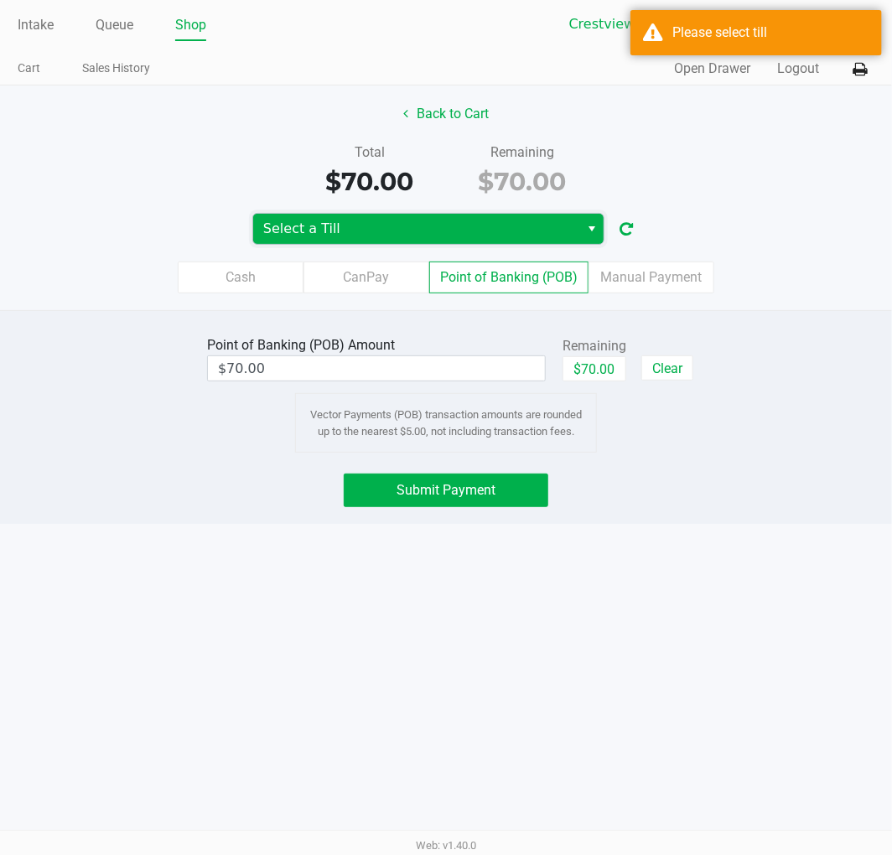
click at [537, 231] on span "Select a Till" at bounding box center [416, 229] width 306 height 20
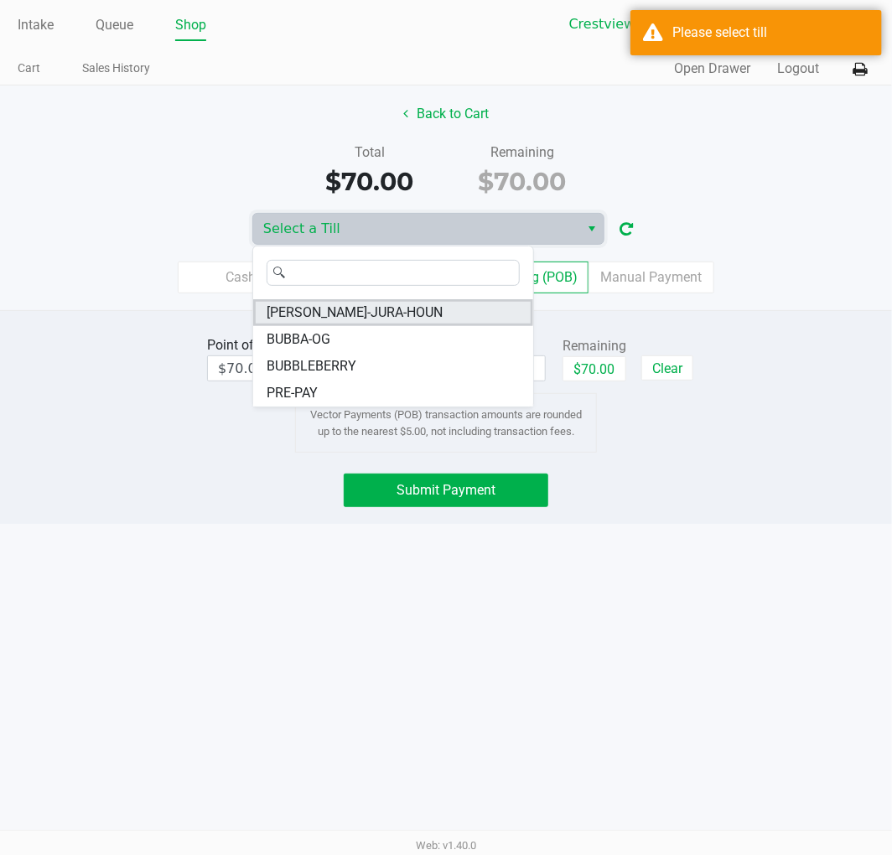
click at [316, 314] on span "[PERSON_NAME]-JURA-HOUN" at bounding box center [355, 313] width 176 height 20
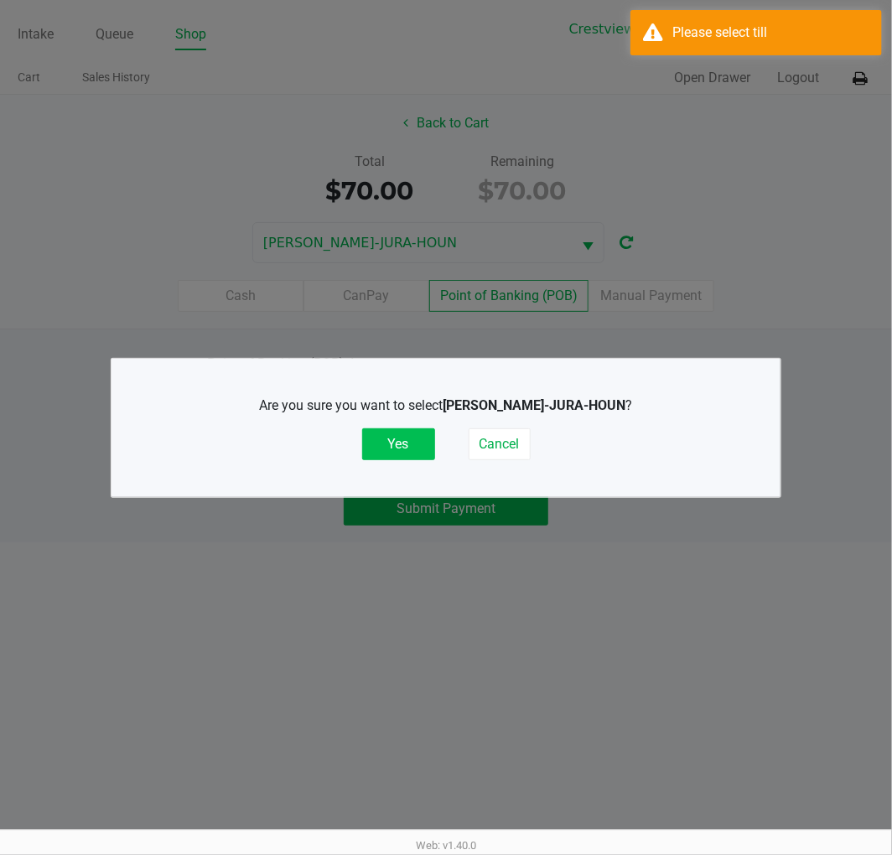
click at [398, 446] on button "Yes" at bounding box center [398, 444] width 73 height 32
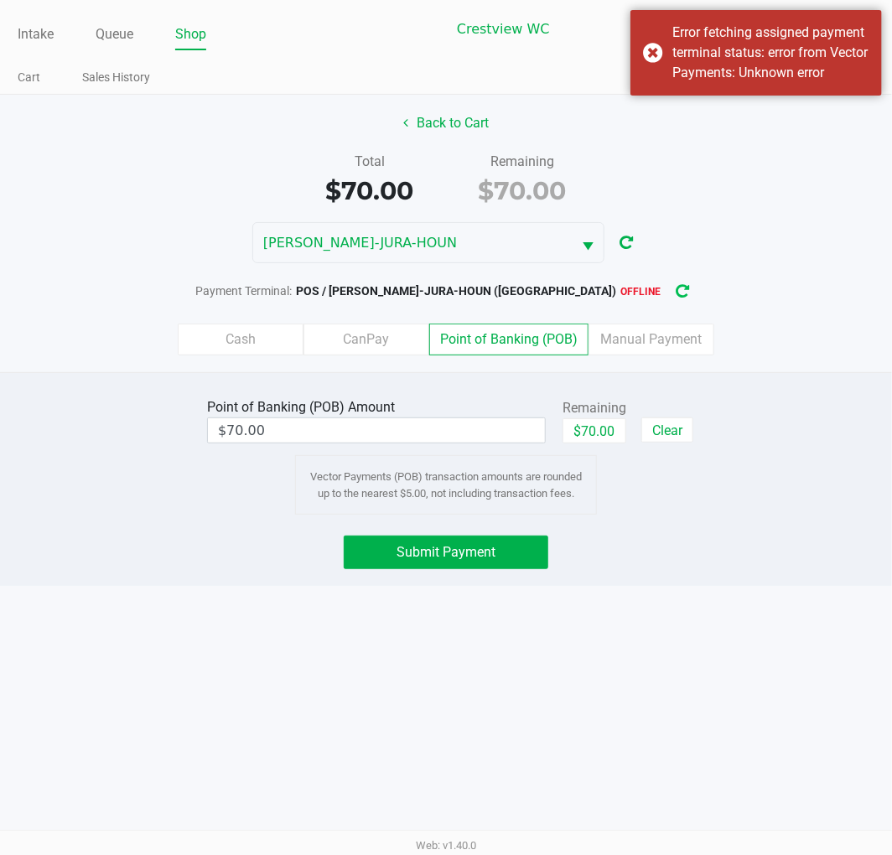
click at [670, 304] on button "button" at bounding box center [683, 291] width 27 height 31
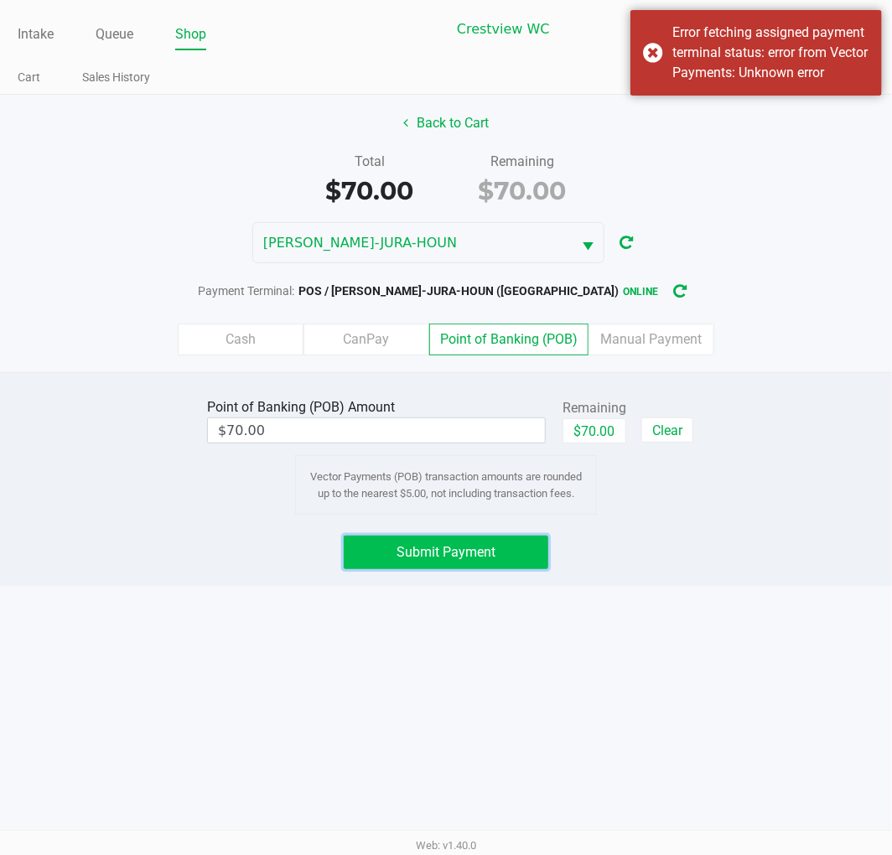
click at [458, 567] on button "Submit Payment" at bounding box center [446, 553] width 205 height 34
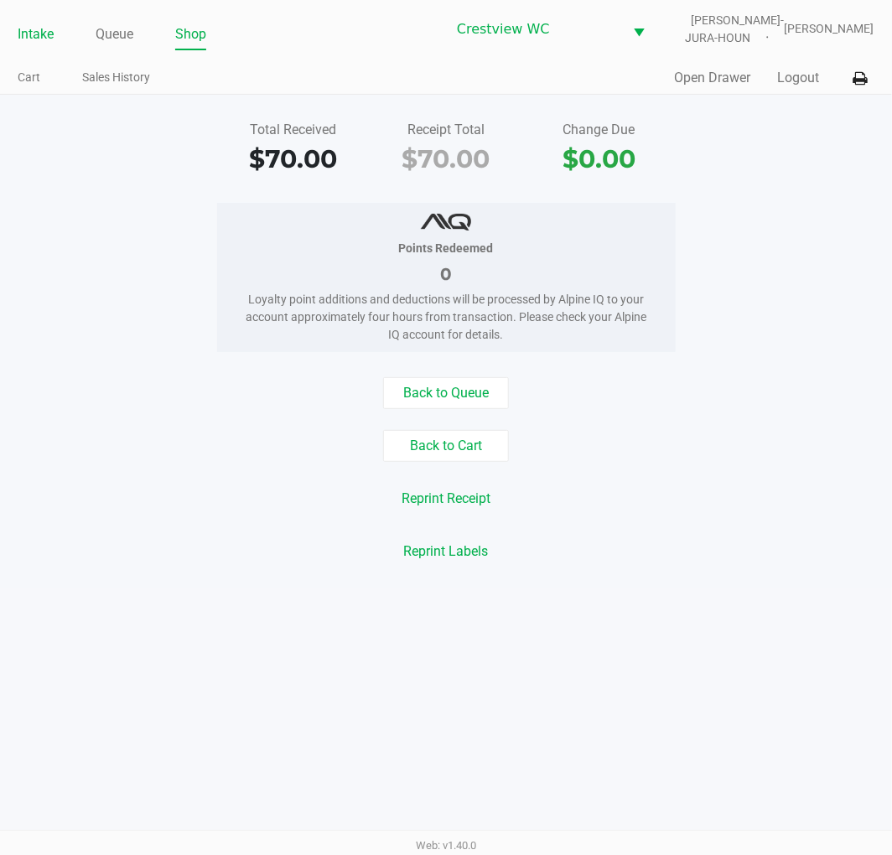
click at [23, 37] on link "Intake" at bounding box center [36, 34] width 36 height 23
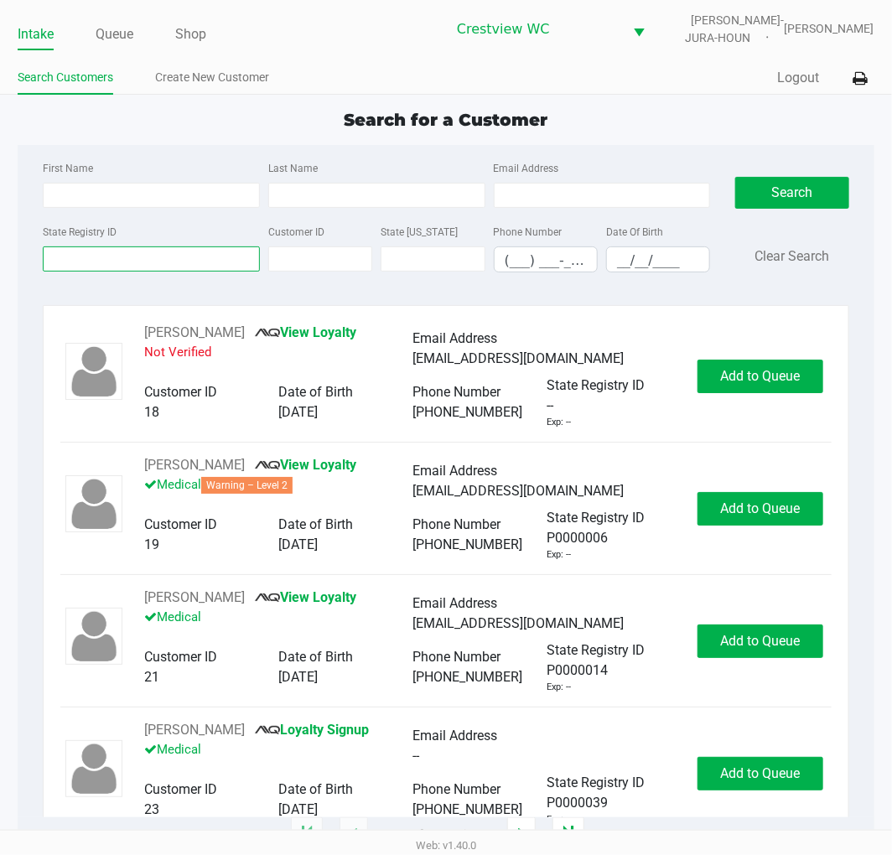
click at [99, 263] on input "State Registry ID" at bounding box center [151, 259] width 217 height 25
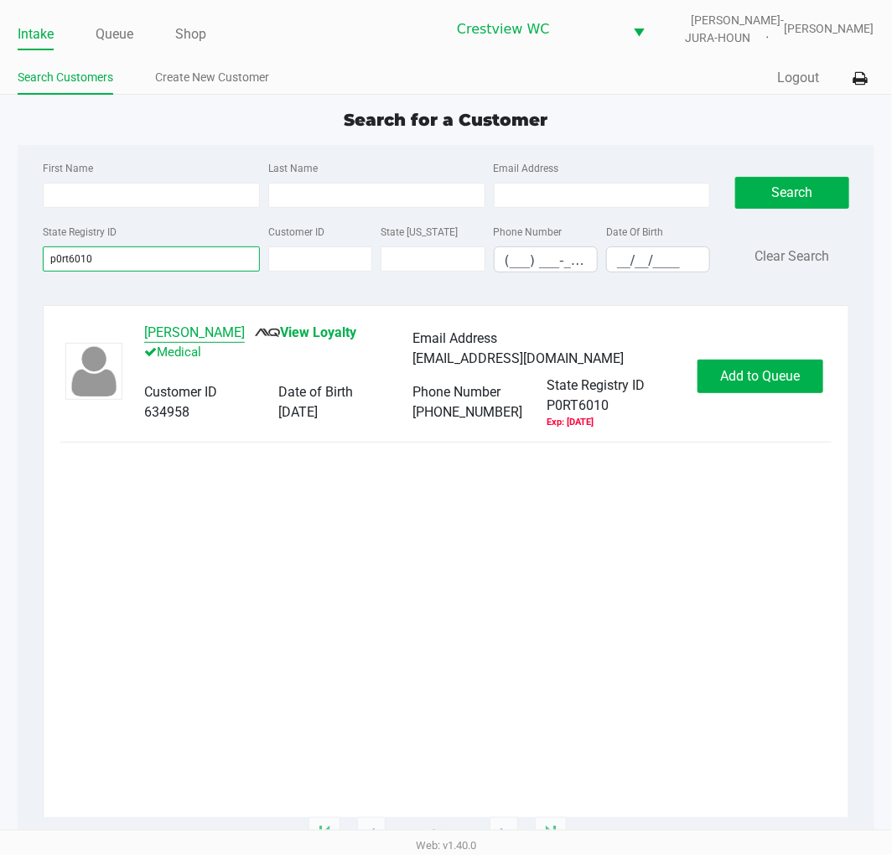
type input "p0rt6010"
click at [212, 330] on button "[PERSON_NAME]" at bounding box center [194, 333] width 101 height 20
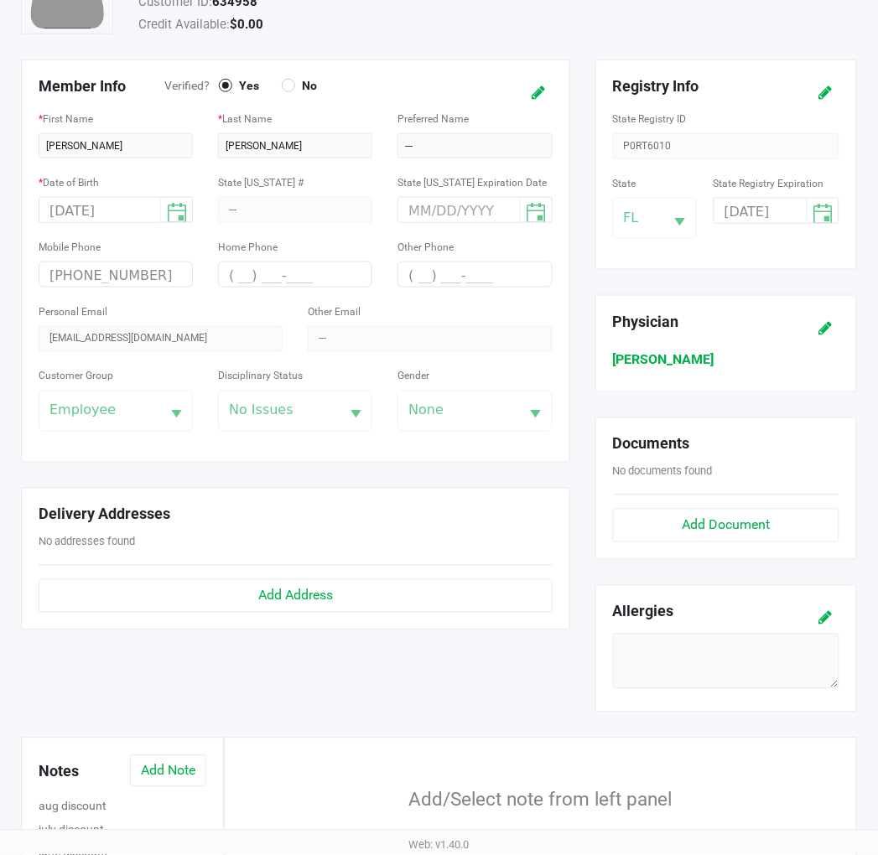
scroll to position [443, 0]
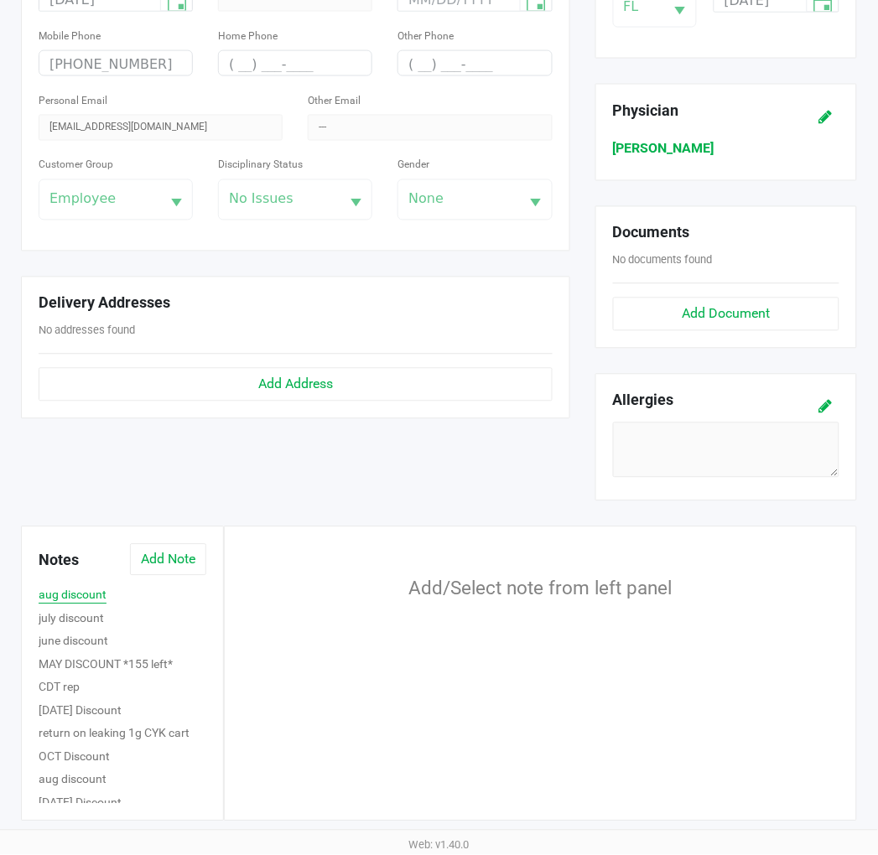
click at [84, 597] on button "aug discount" at bounding box center [73, 596] width 68 height 18
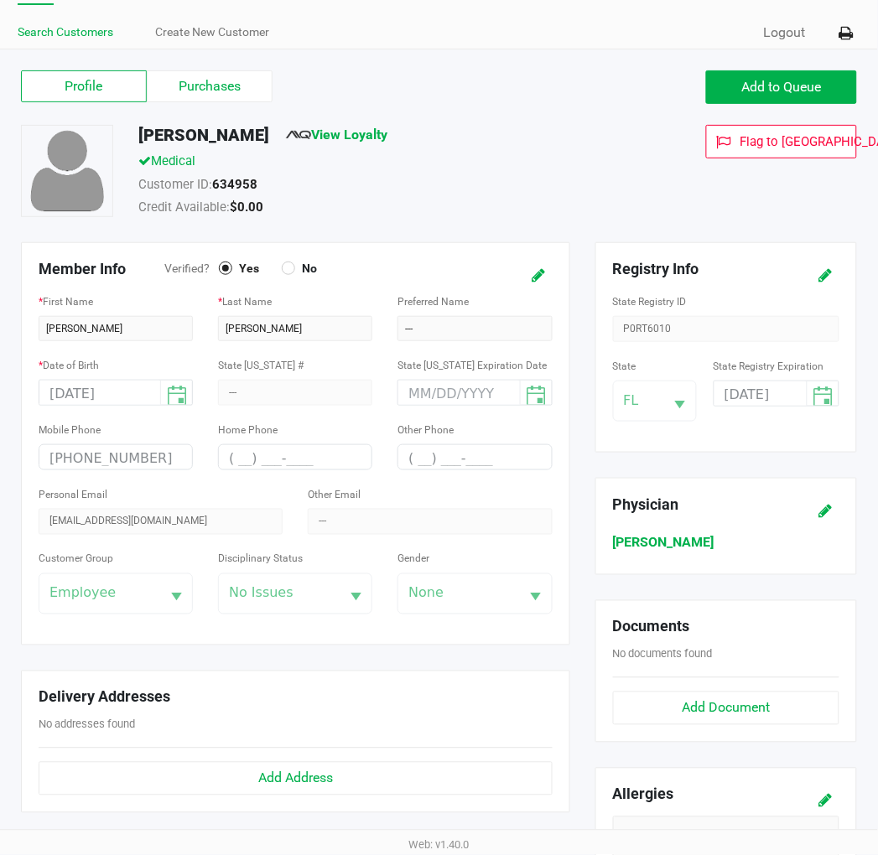
scroll to position [0, 0]
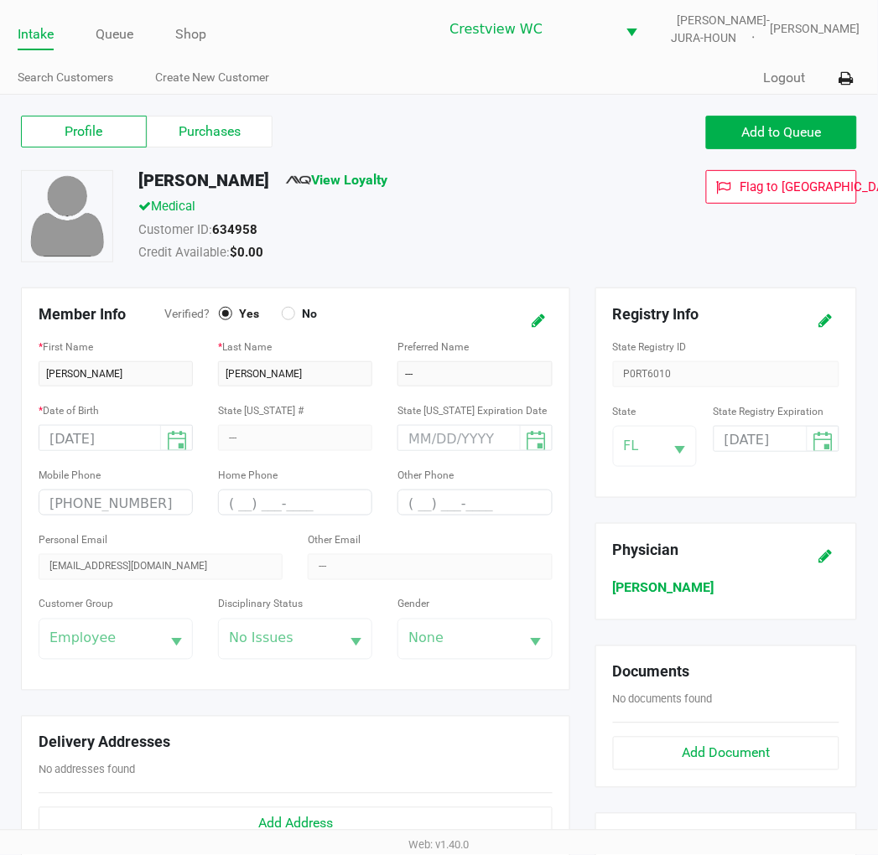
click at [14, 36] on div "Intake Queue Shop Crestview [PERSON_NAME]-JURA-HOUN [PERSON_NAME] Search Custom…" at bounding box center [439, 47] width 878 height 95
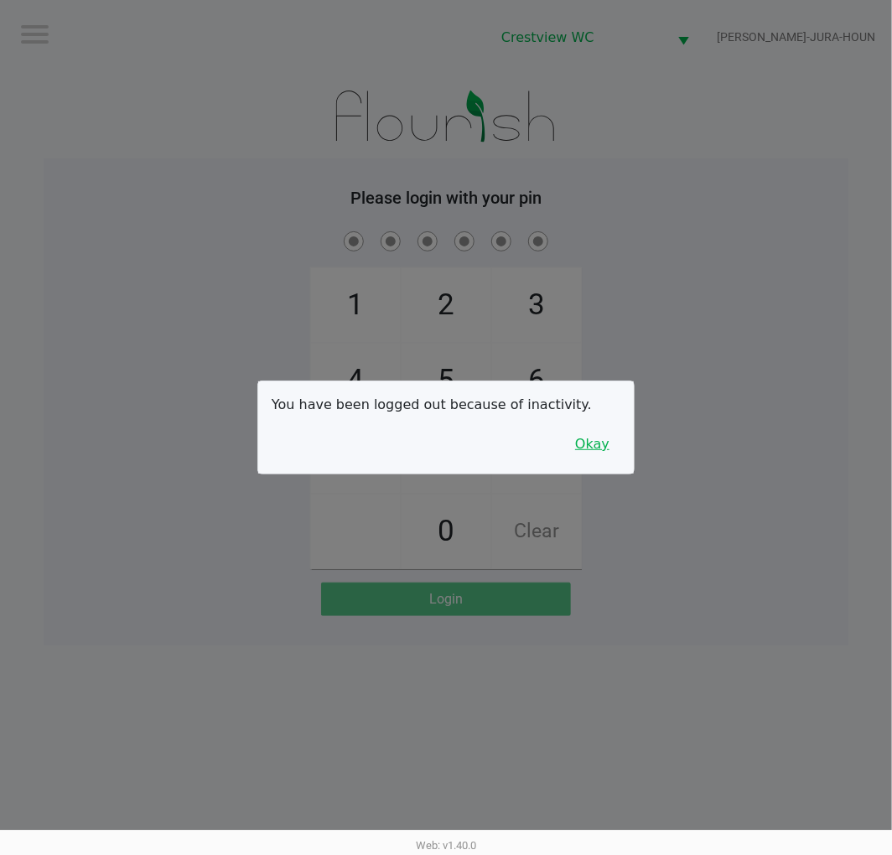
click at [609, 439] on button "Okay" at bounding box center [592, 444] width 56 height 32
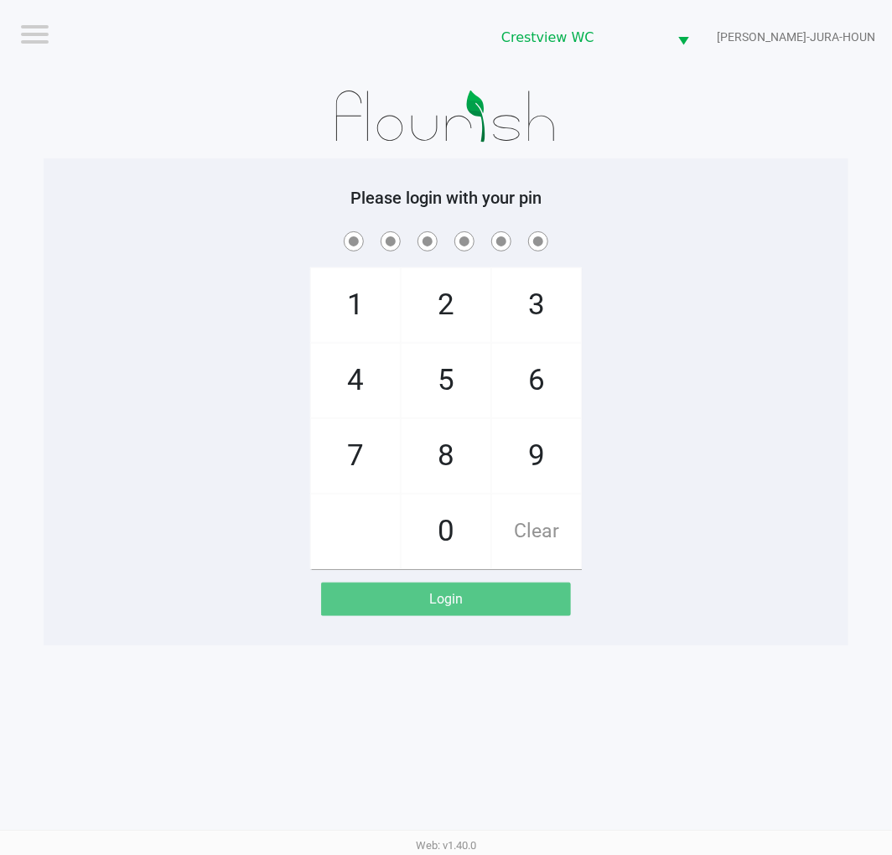
click at [652, 418] on div "1 4 7 2 5 8 0 3 6 9 Clear" at bounding box center [446, 398] width 805 height 341
checkbox input "true"
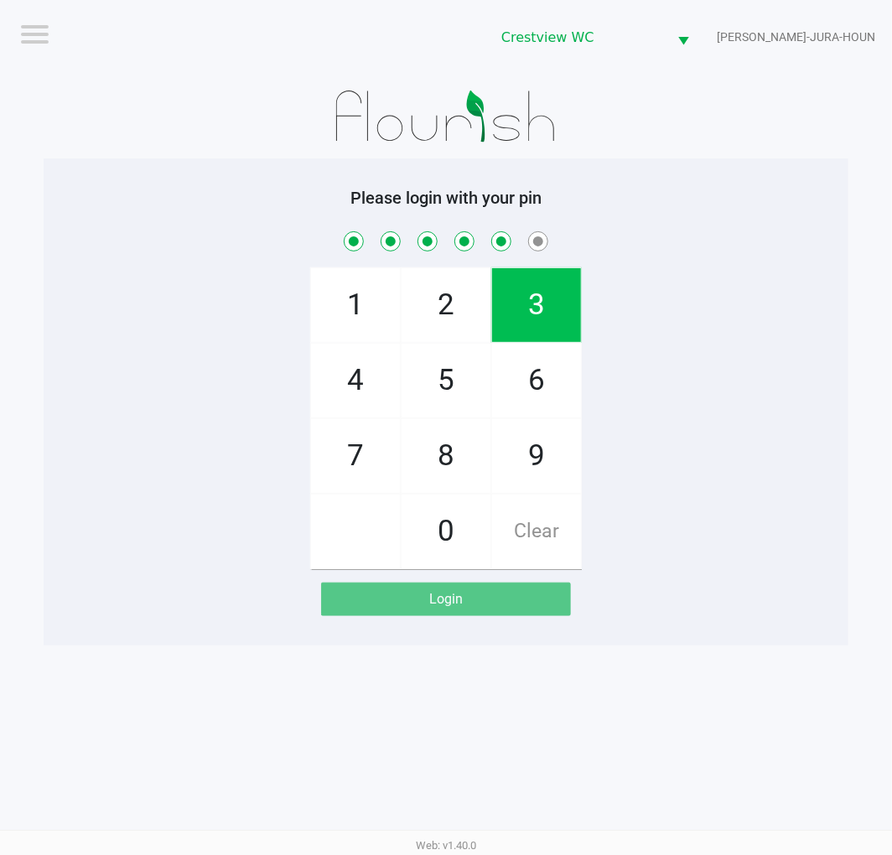
checkbox input "true"
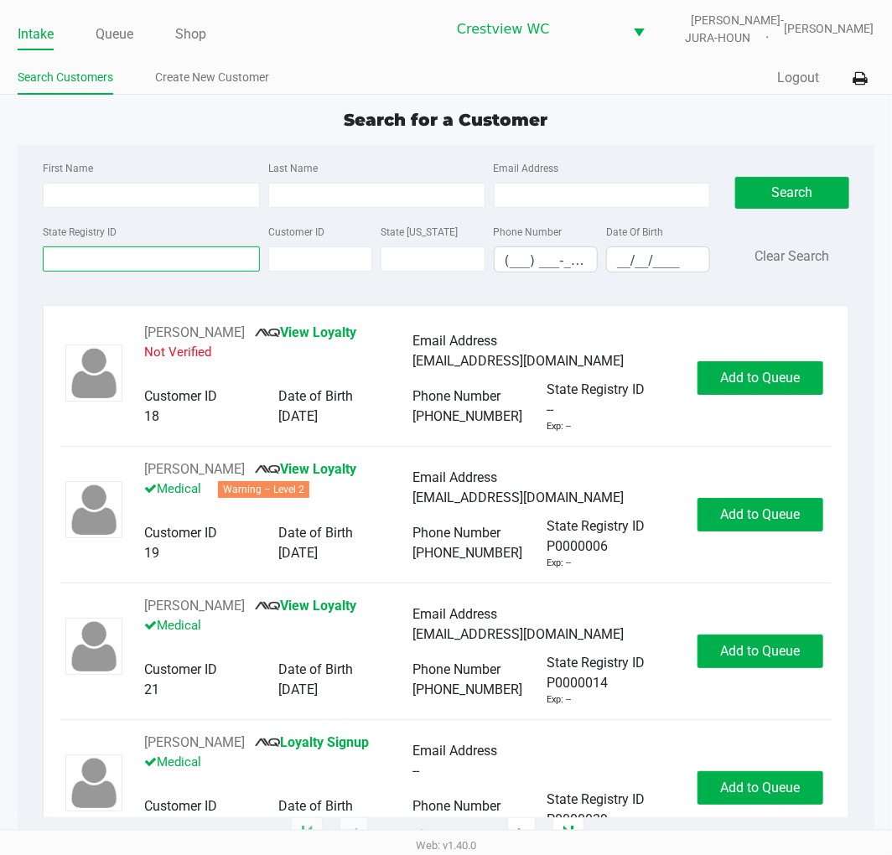
click at [193, 260] on input "State Registry ID" at bounding box center [151, 259] width 217 height 25
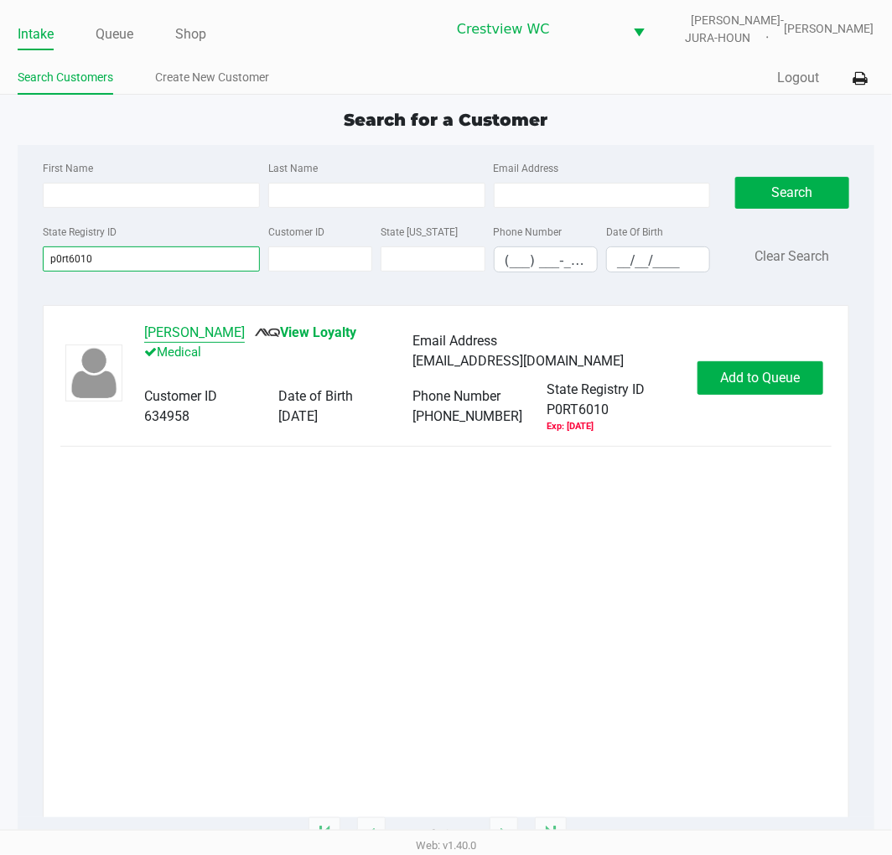
type input "p0rt6010"
click at [188, 330] on button "[PERSON_NAME]" at bounding box center [194, 333] width 101 height 20
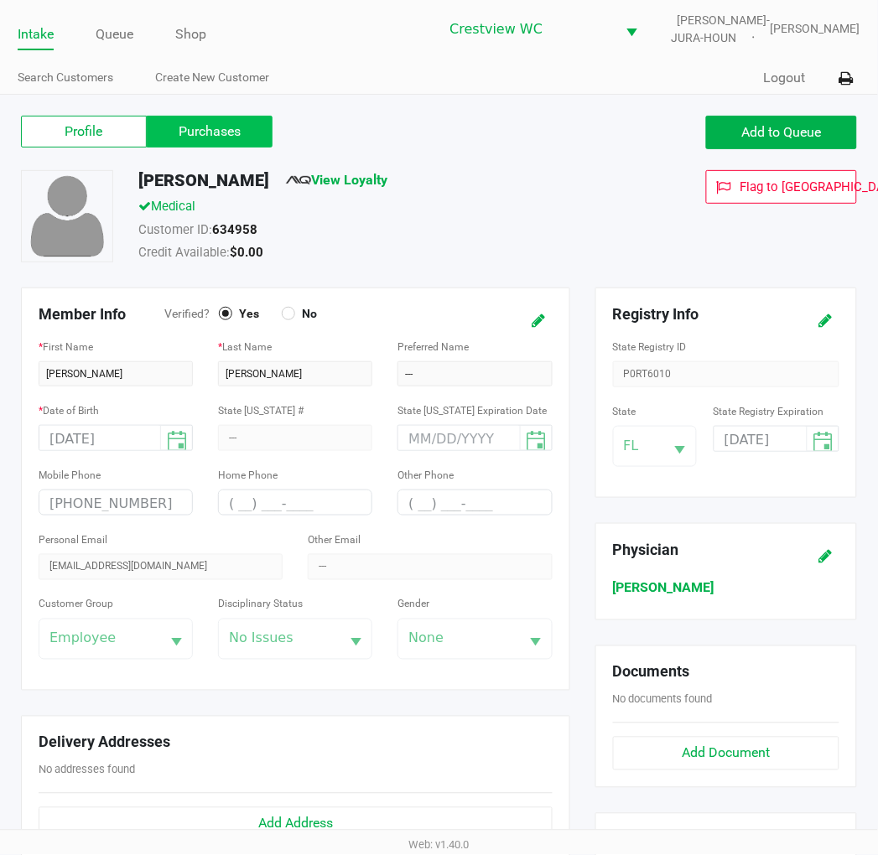
click at [226, 132] on label "Purchases" at bounding box center [210, 132] width 126 height 32
click at [0, 0] on 1 "Purchases" at bounding box center [0, 0] width 0 height 0
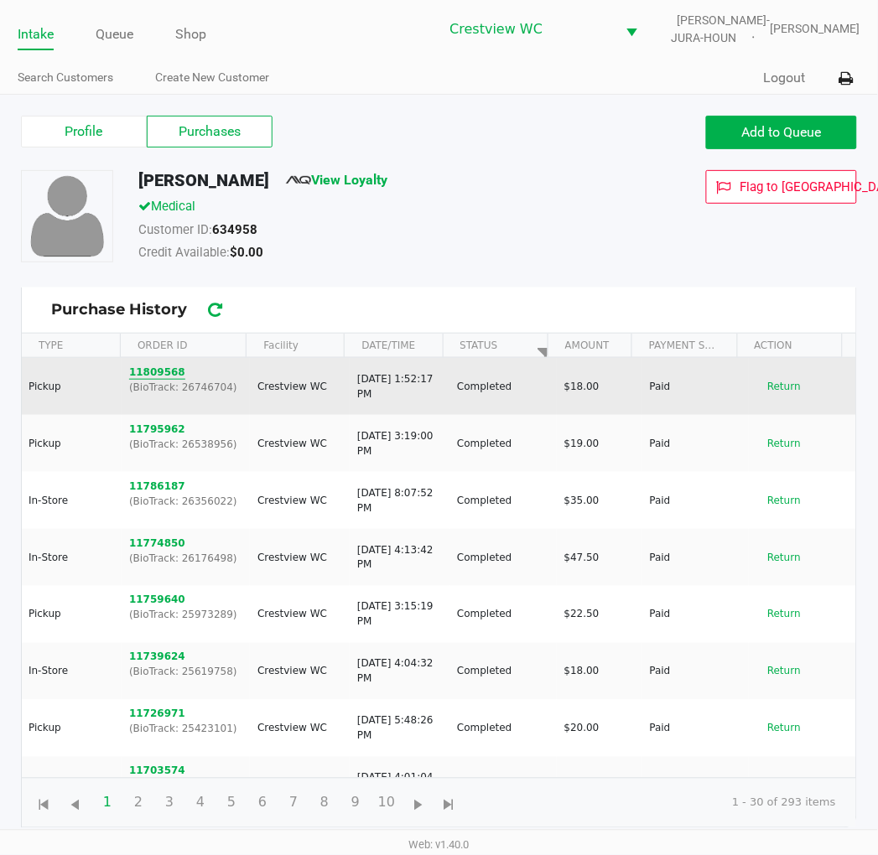
click at [165, 370] on button "11809568" at bounding box center [157, 372] width 56 height 15
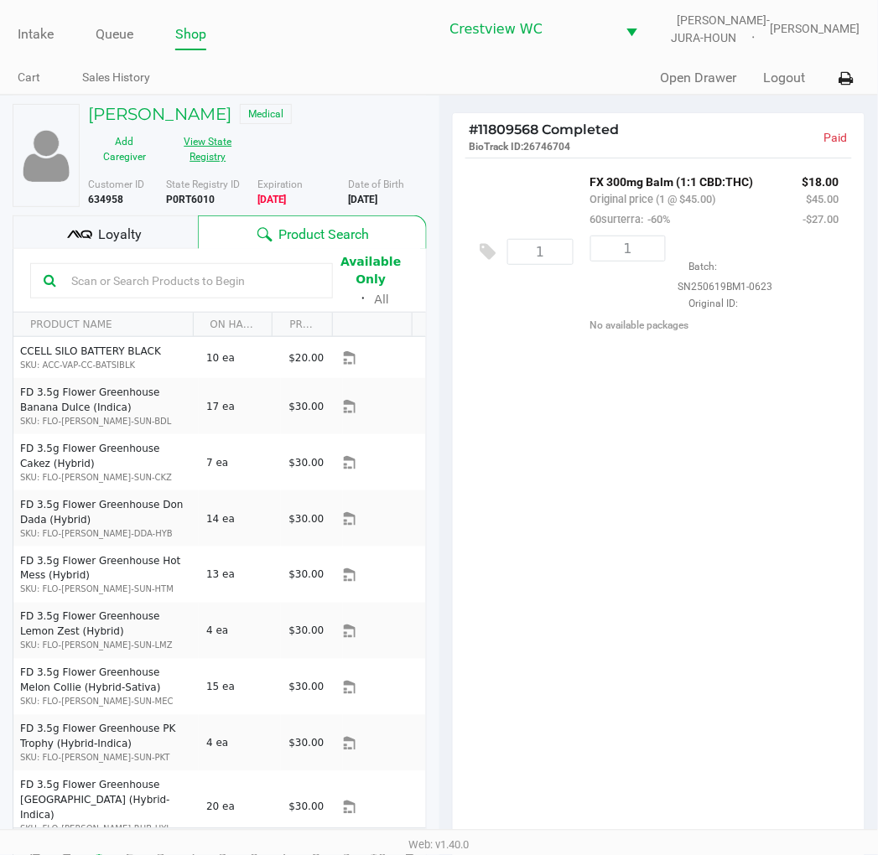
click at [198, 165] on button "View State Registry" at bounding box center [203, 149] width 84 height 42
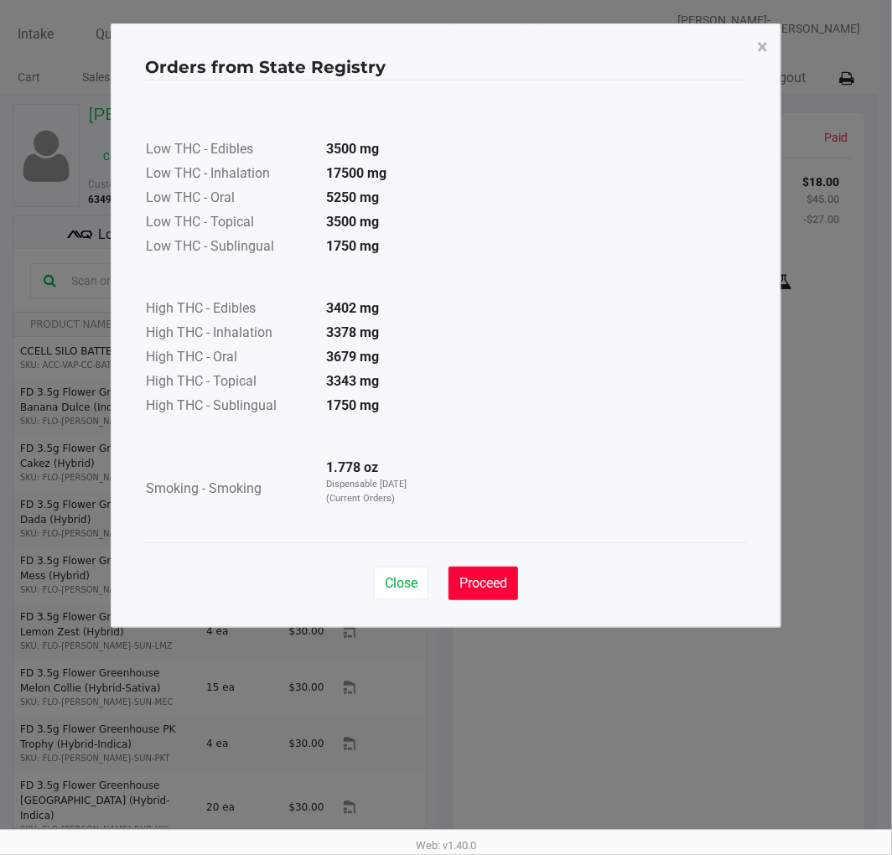
click at [482, 583] on span "Proceed" at bounding box center [484, 583] width 48 height 16
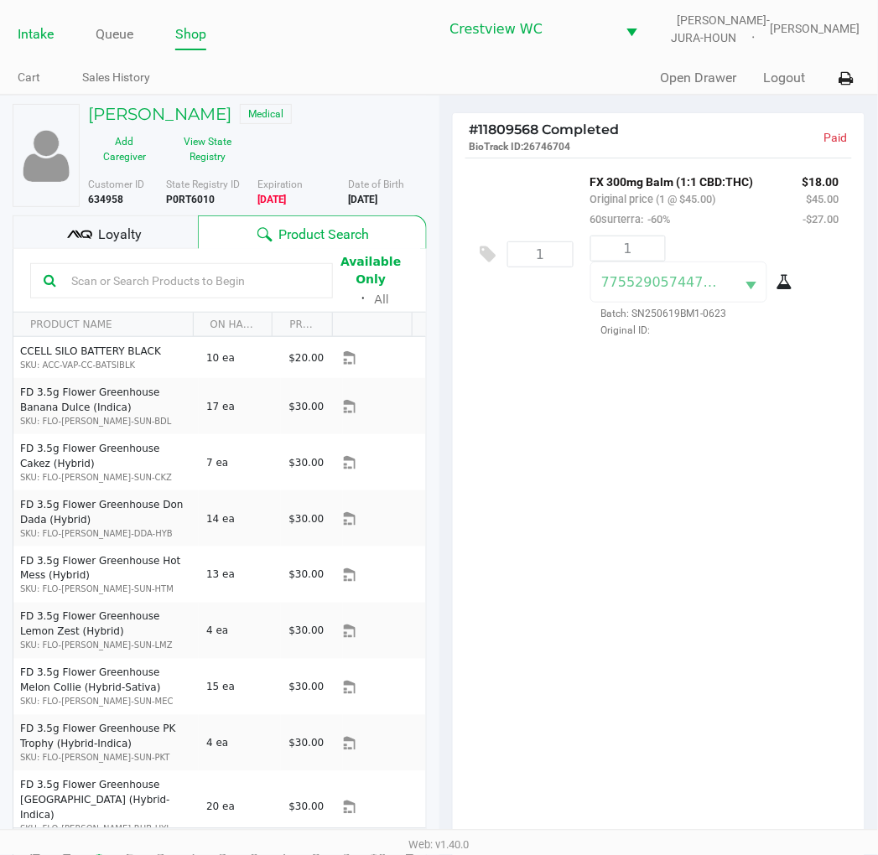
click at [22, 35] on link "Intake" at bounding box center [36, 34] width 36 height 23
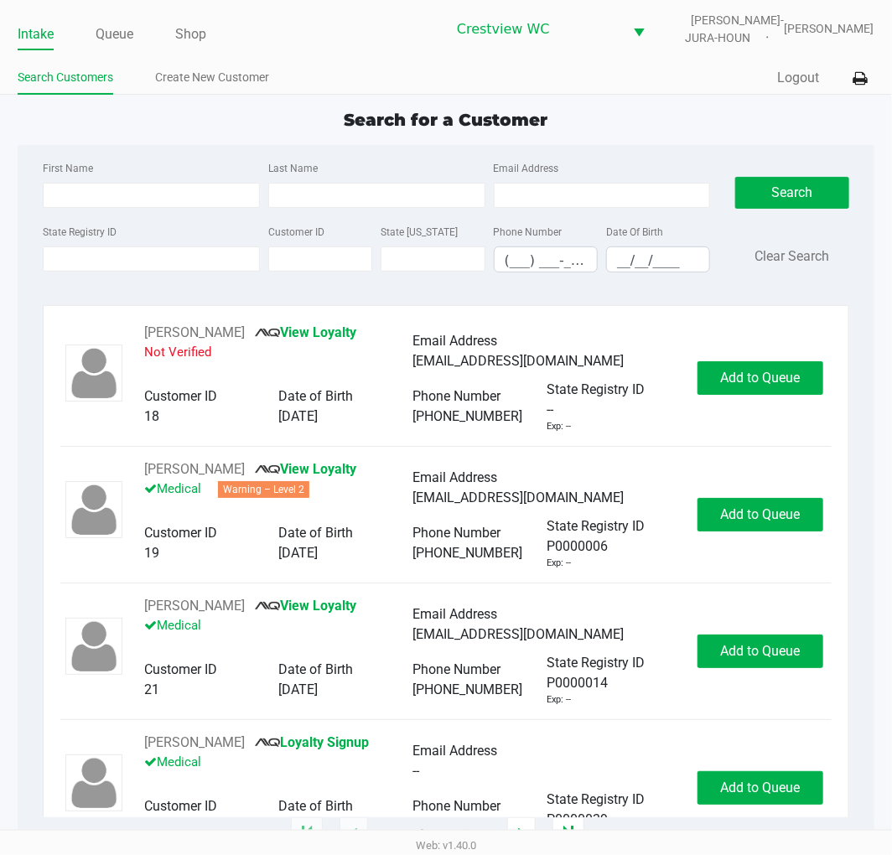
click at [413, 61] on div "Intake Queue Shop Crestview [PERSON_NAME]-JURA-HOUN [PERSON_NAME] Search Custom…" at bounding box center [446, 47] width 892 height 95
click at [70, 232] on label "State Registry ID" at bounding box center [80, 232] width 74 height 15
click at [70, 247] on input "State Registry ID" at bounding box center [151, 259] width 217 height 25
click at [151, 262] on input "State Registry ID" at bounding box center [151, 259] width 217 height 25
click at [130, 256] on input "State Registry ID" at bounding box center [151, 259] width 217 height 25
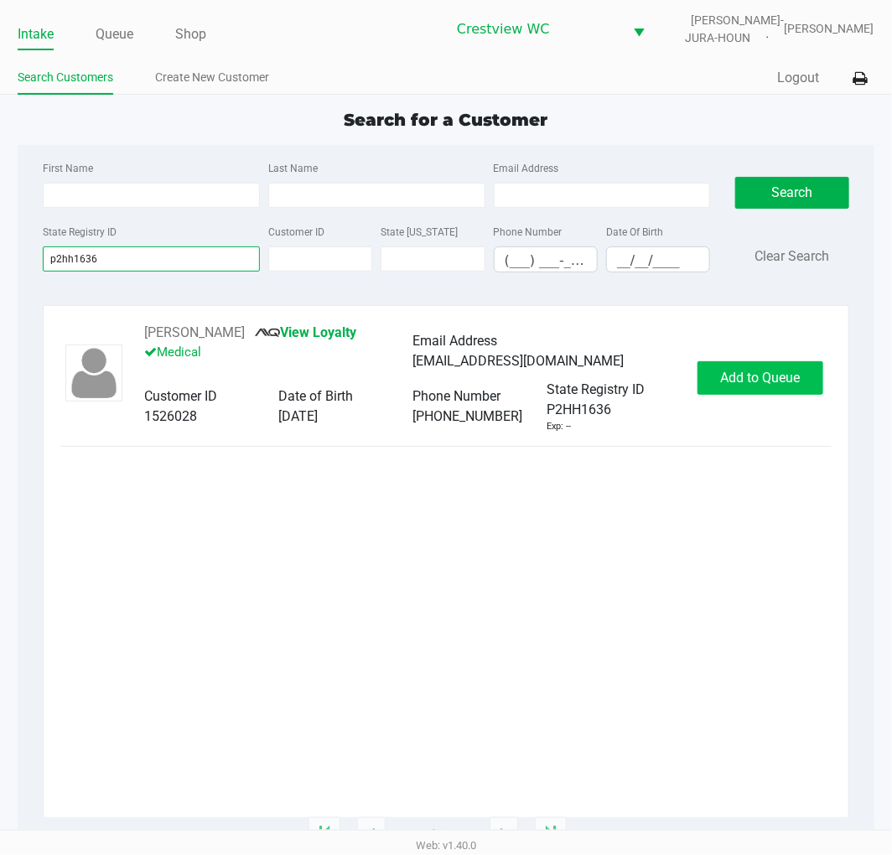
type input "p2hh1636"
click at [780, 381] on span "Add to Queue" at bounding box center [760, 378] width 80 height 16
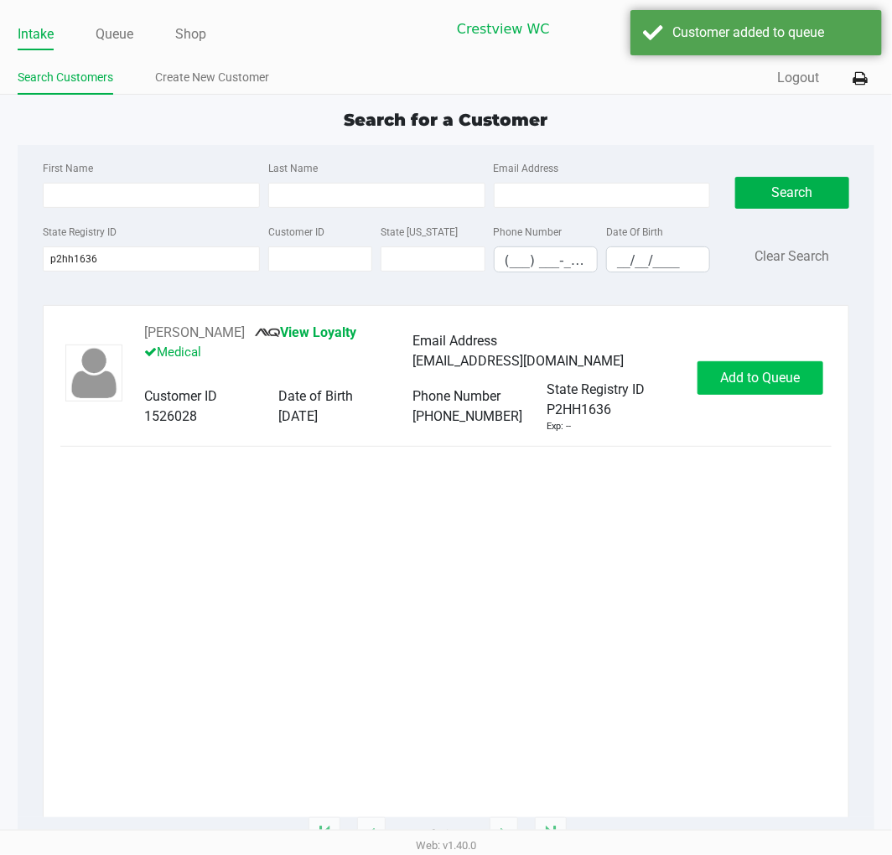
click at [773, 391] on button "Add to Queue" at bounding box center [761, 378] width 126 height 34
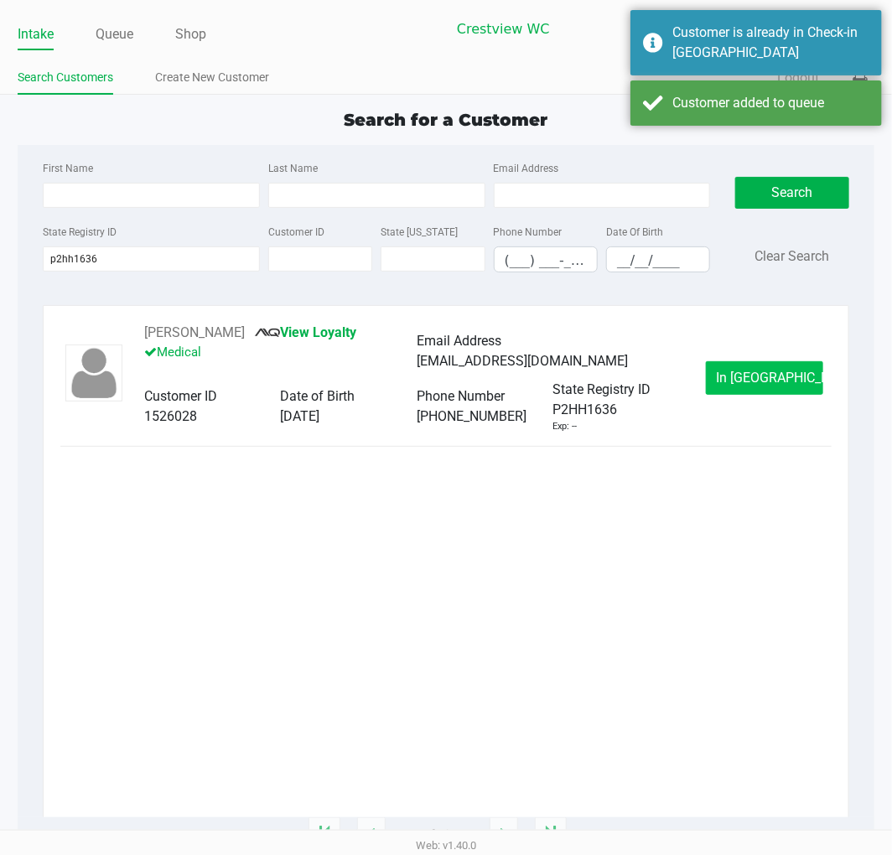
click at [791, 392] on button "In [GEOGRAPHIC_DATA]" at bounding box center [764, 378] width 117 height 34
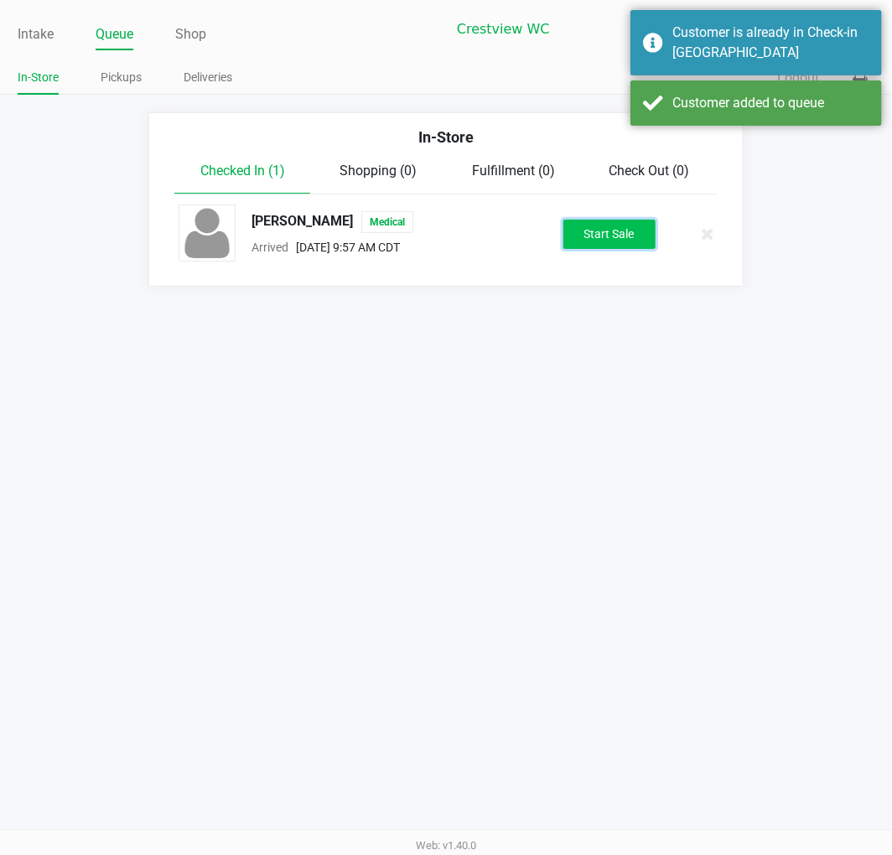
click at [612, 238] on button "Start Sale" at bounding box center [609, 234] width 92 height 29
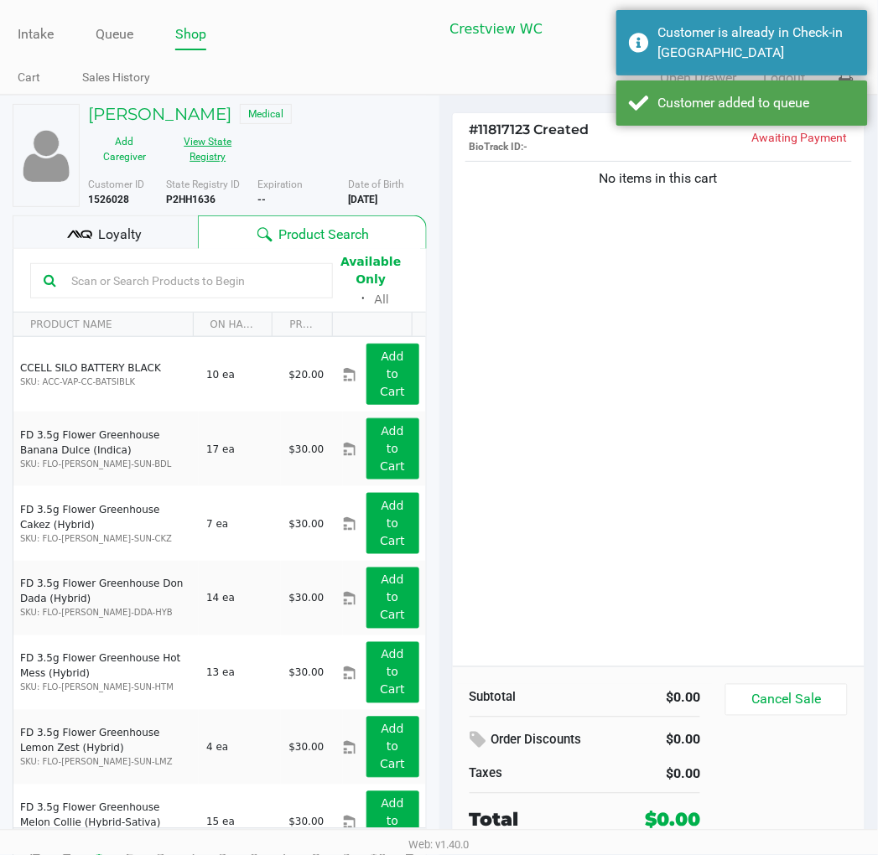
click at [195, 145] on button "View State Registry" at bounding box center [203, 149] width 84 height 42
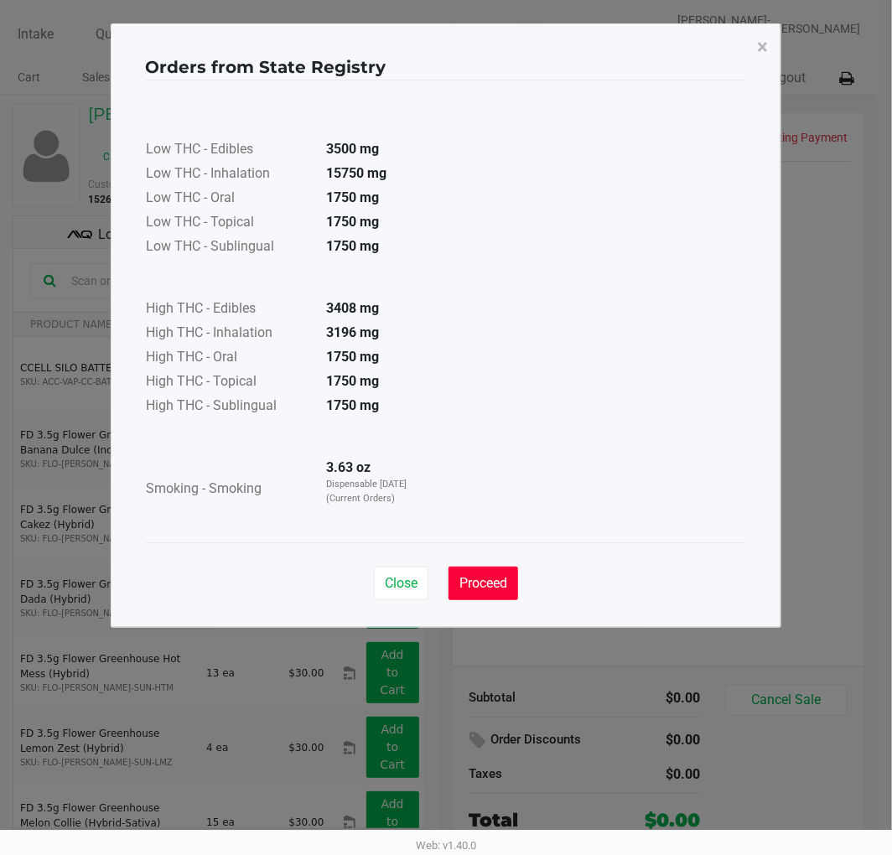
click at [490, 593] on button "Proceed" at bounding box center [484, 584] width 70 height 34
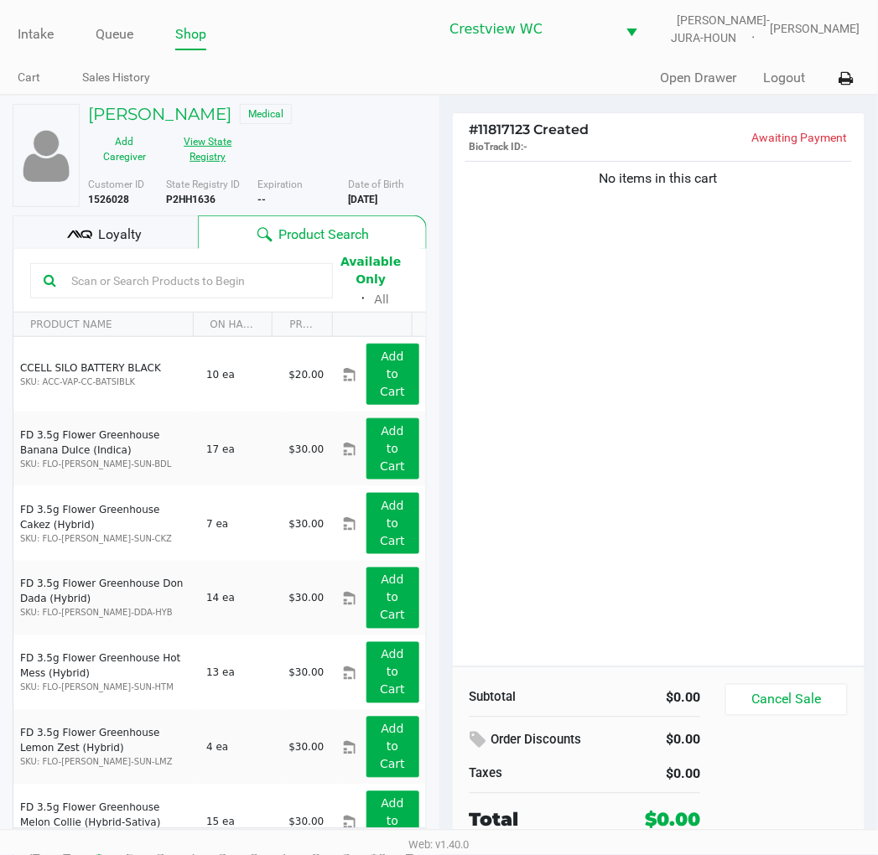
scroll to position [31, 0]
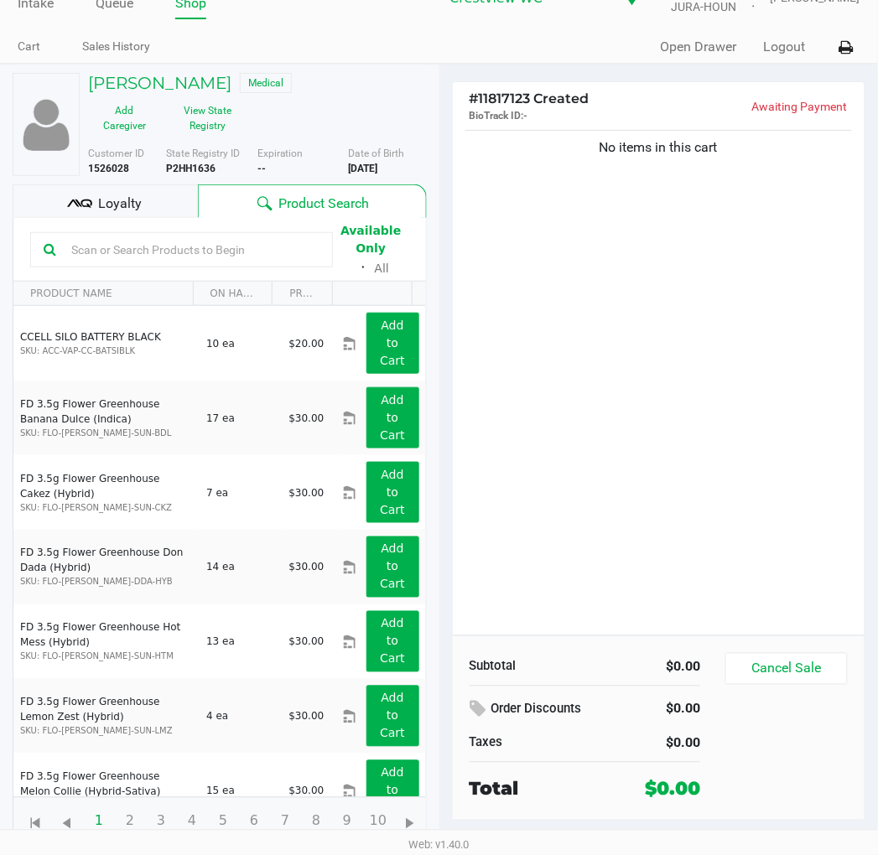
click at [596, 405] on div "No items in this cart" at bounding box center [659, 381] width 413 height 509
click at [222, 123] on button "View State Registry" at bounding box center [203, 118] width 84 height 42
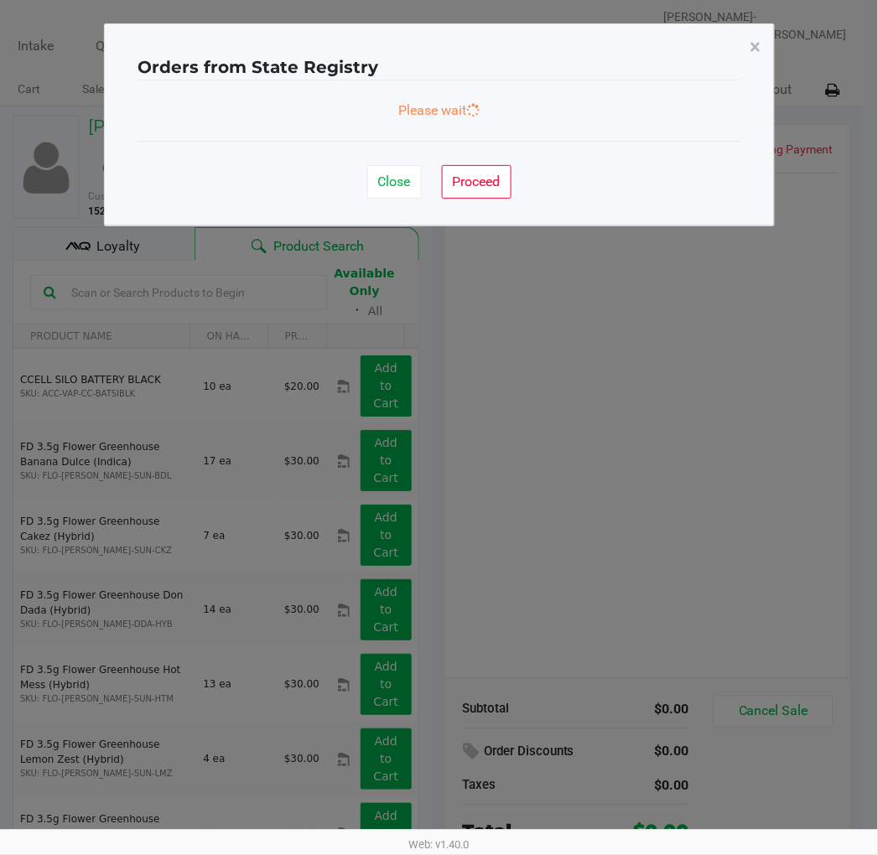
scroll to position [0, 0]
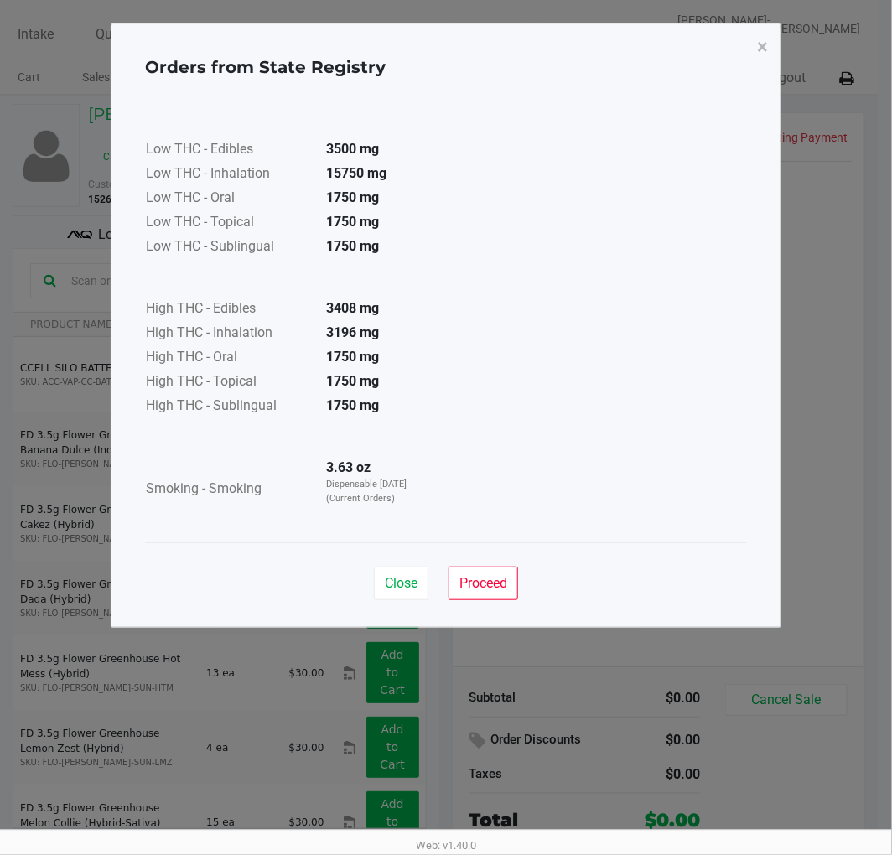
click at [463, 594] on button "Proceed" at bounding box center [484, 584] width 70 height 34
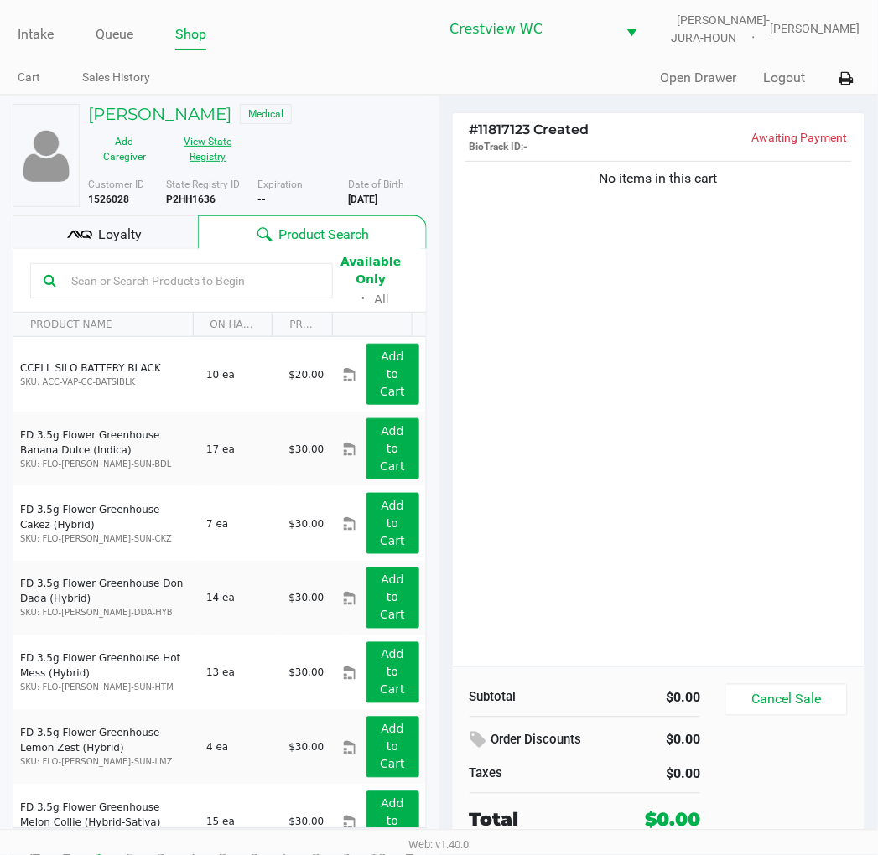
scroll to position [31, 0]
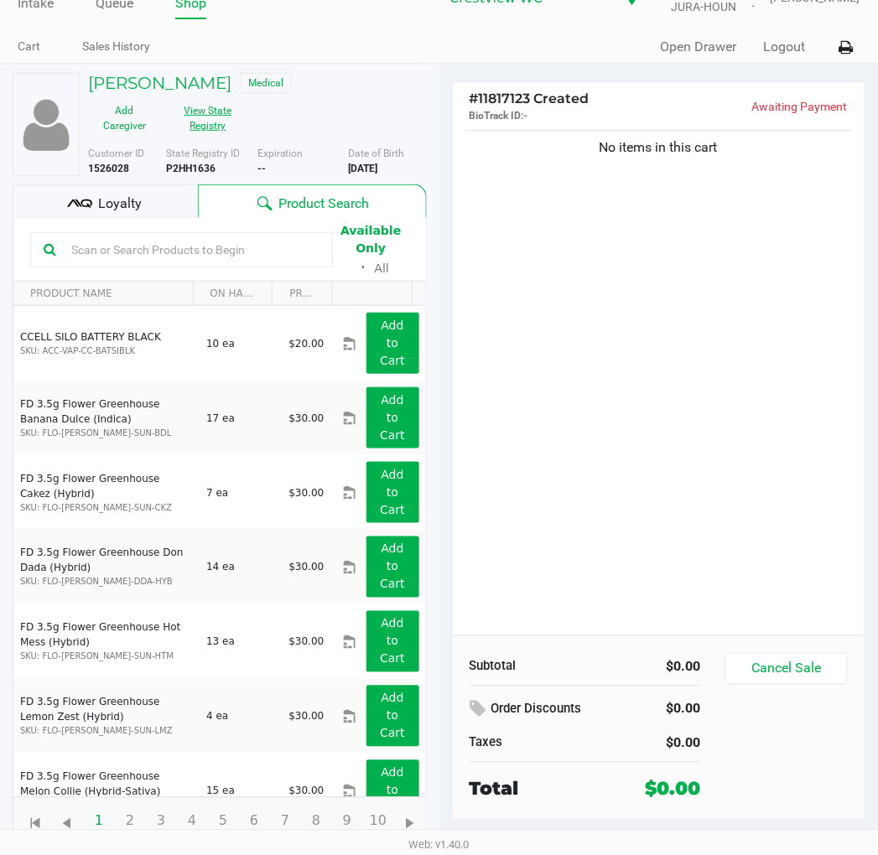
click at [615, 358] on div "No items in this cart" at bounding box center [659, 381] width 413 height 509
click at [115, 204] on span "Loyalty" at bounding box center [120, 204] width 44 height 20
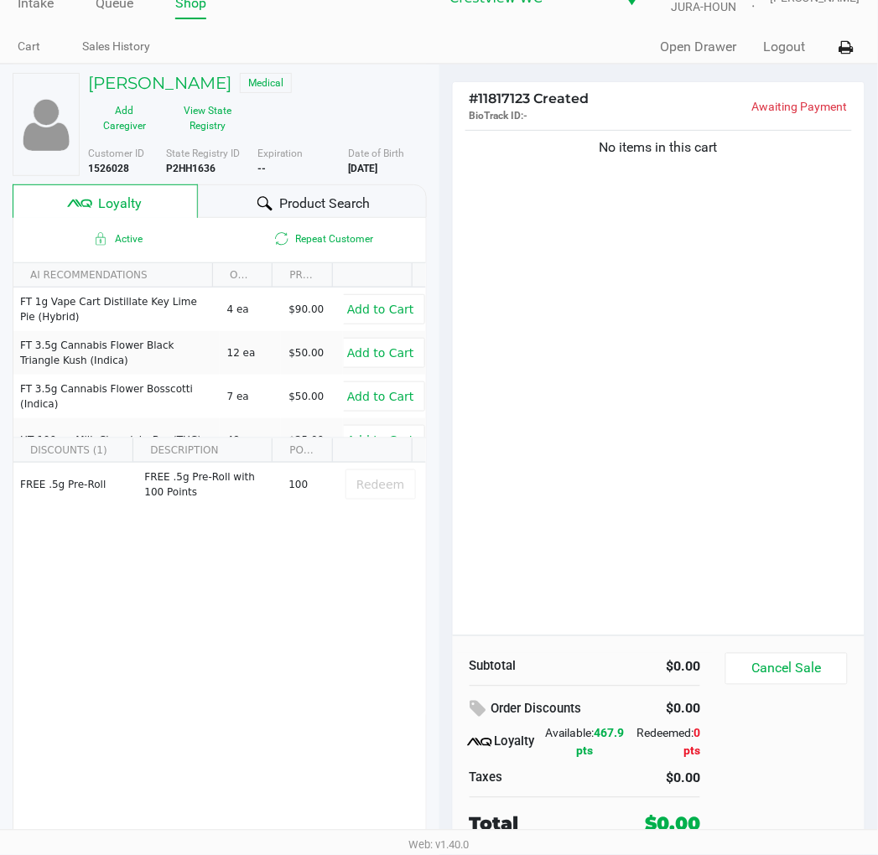
click at [308, 199] on span "Product Search" at bounding box center [324, 204] width 91 height 20
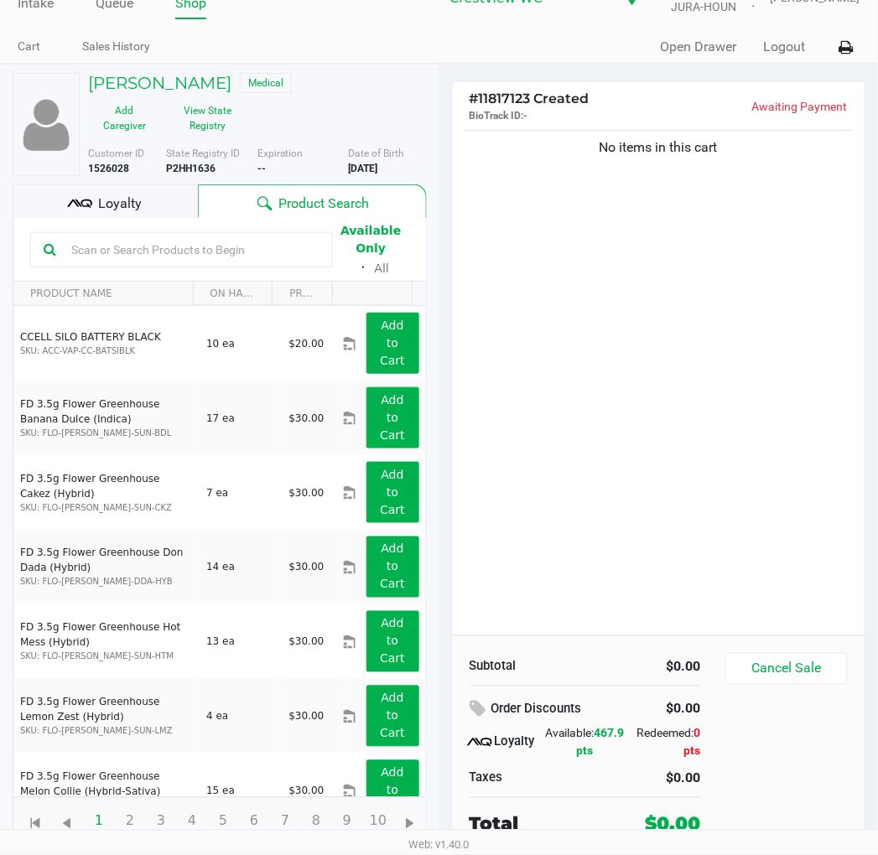
scroll to position [32, 0]
click at [634, 289] on div "No items in this cart" at bounding box center [659, 380] width 413 height 509
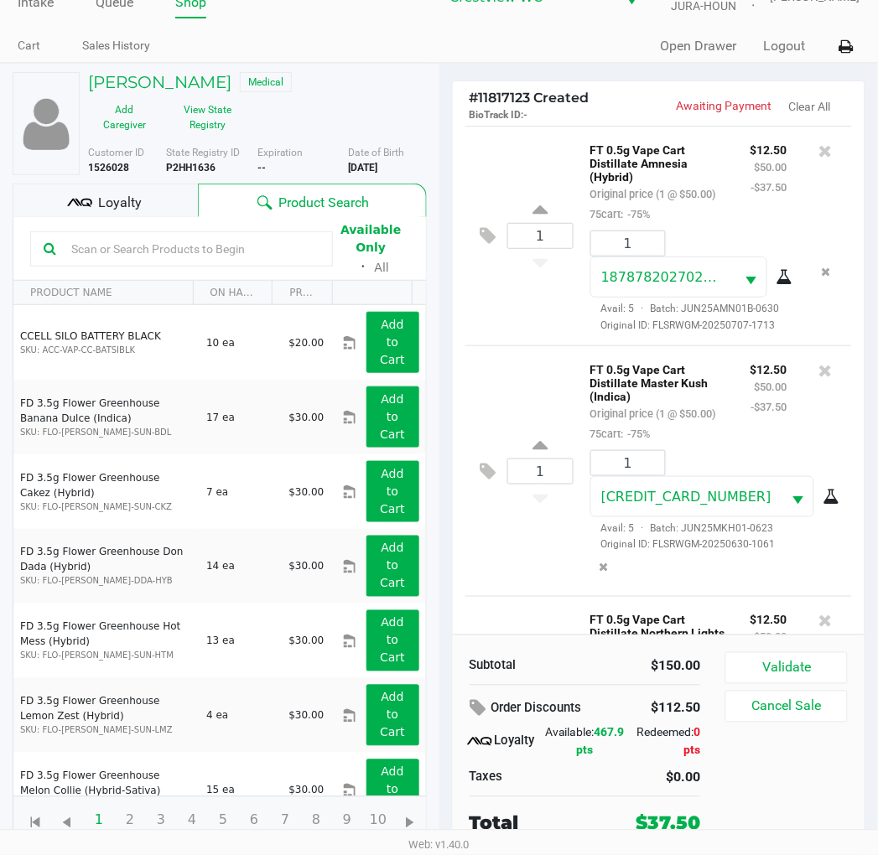
scroll to position [252, 0]
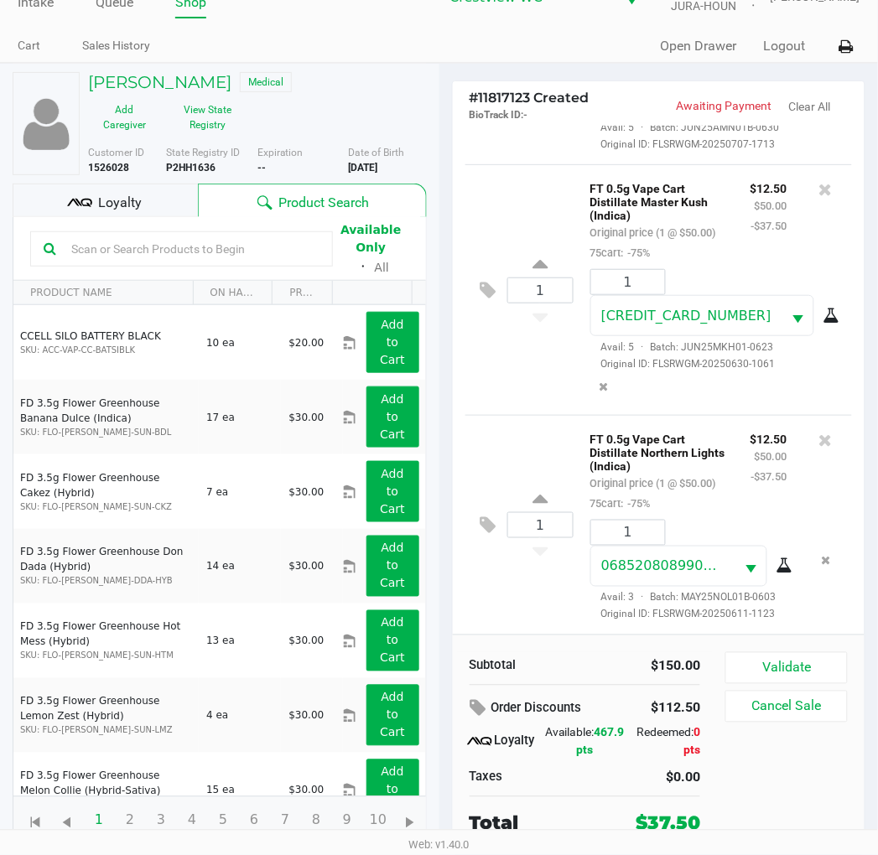
click at [377, 102] on div "[PERSON_NAME] Medical Add Caregiver View State Registry" at bounding box center [257, 105] width 364 height 66
click at [828, 667] on button "Validate" at bounding box center [786, 668] width 122 height 32
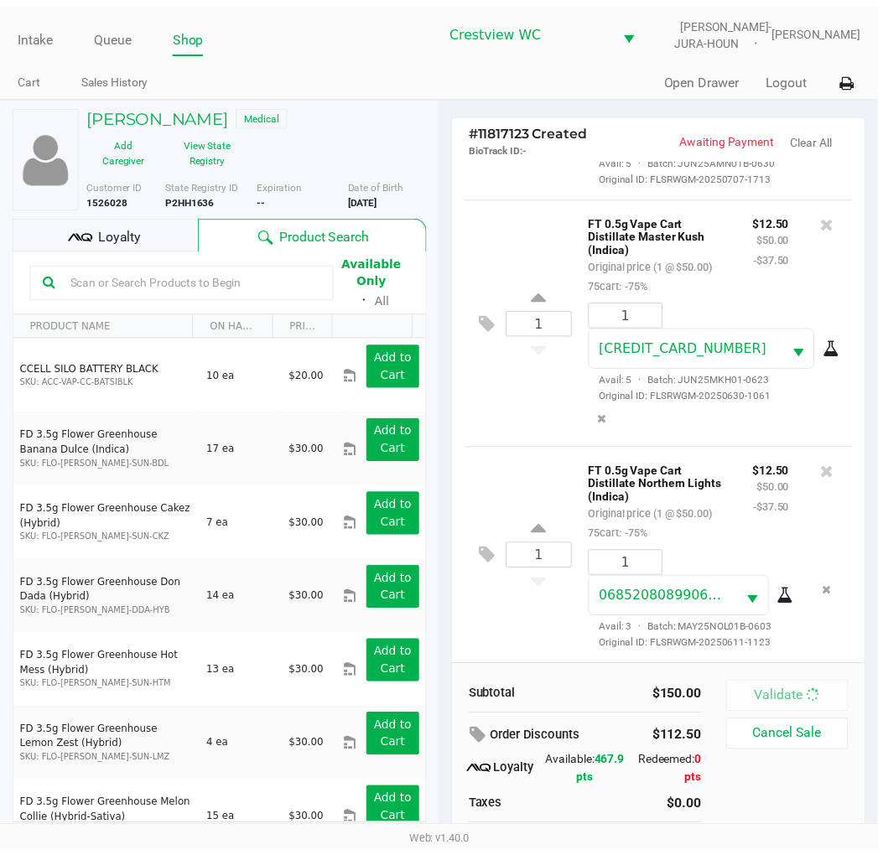
scroll to position [277, 0]
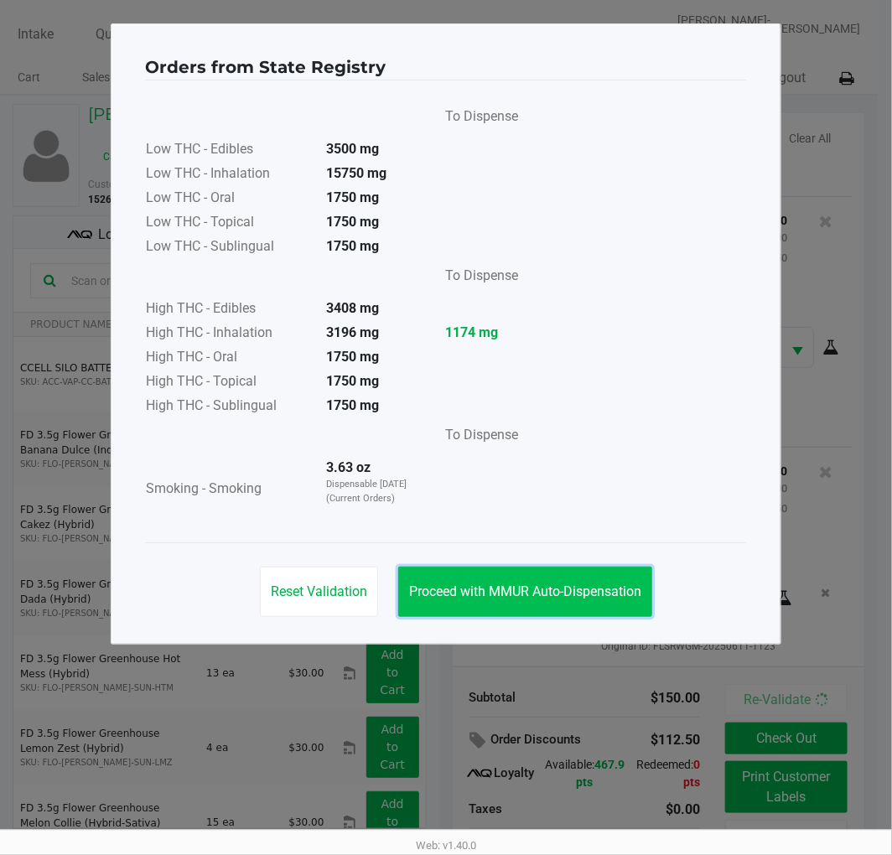
click at [571, 584] on span "Proceed with MMUR Auto-Dispensation" at bounding box center [525, 592] width 232 height 16
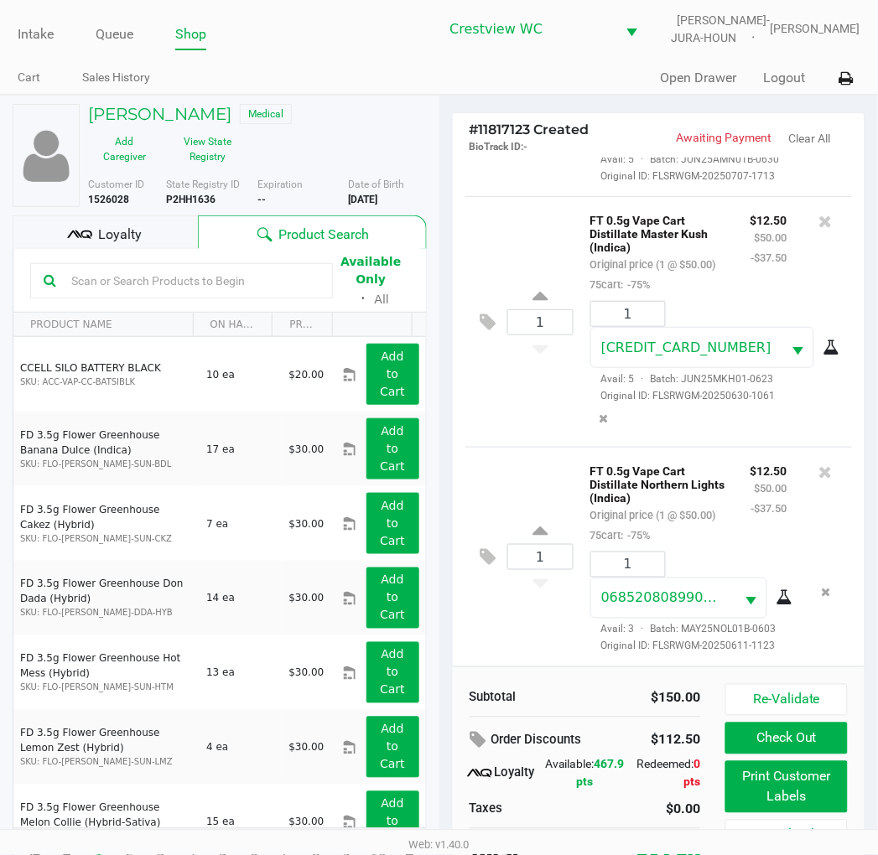
click at [394, 87] on ul "Cart Sales History" at bounding box center [229, 79] width 422 height 29
click at [819, 784] on button "Print Customer Labels" at bounding box center [786, 787] width 122 height 52
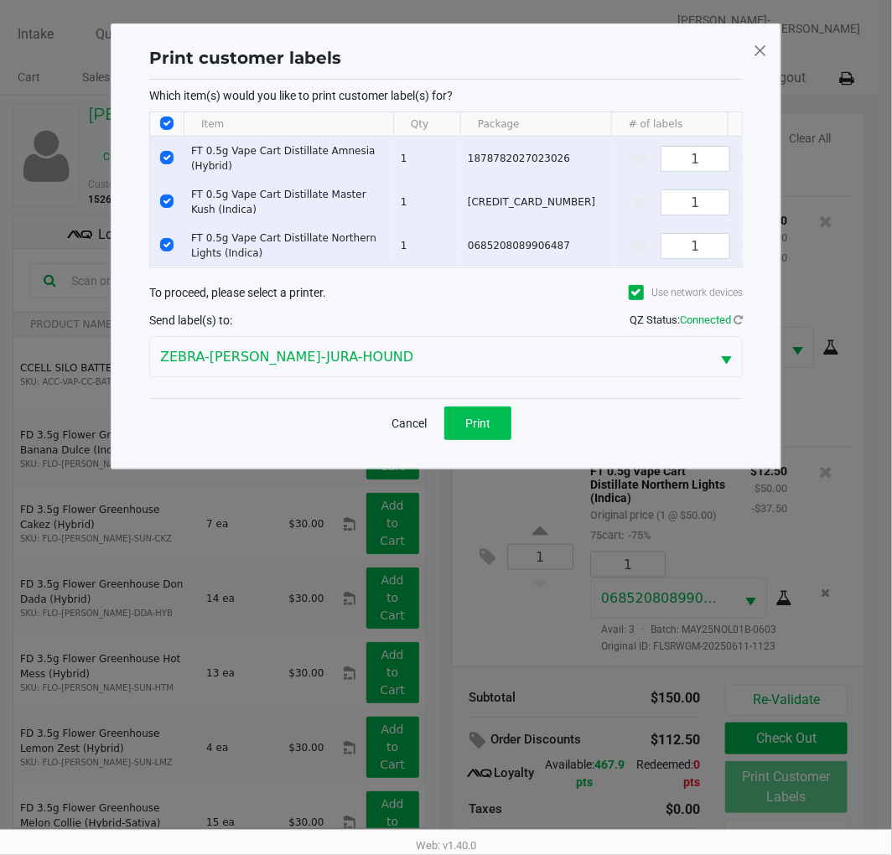
click at [491, 440] on button "Print" at bounding box center [477, 424] width 67 height 34
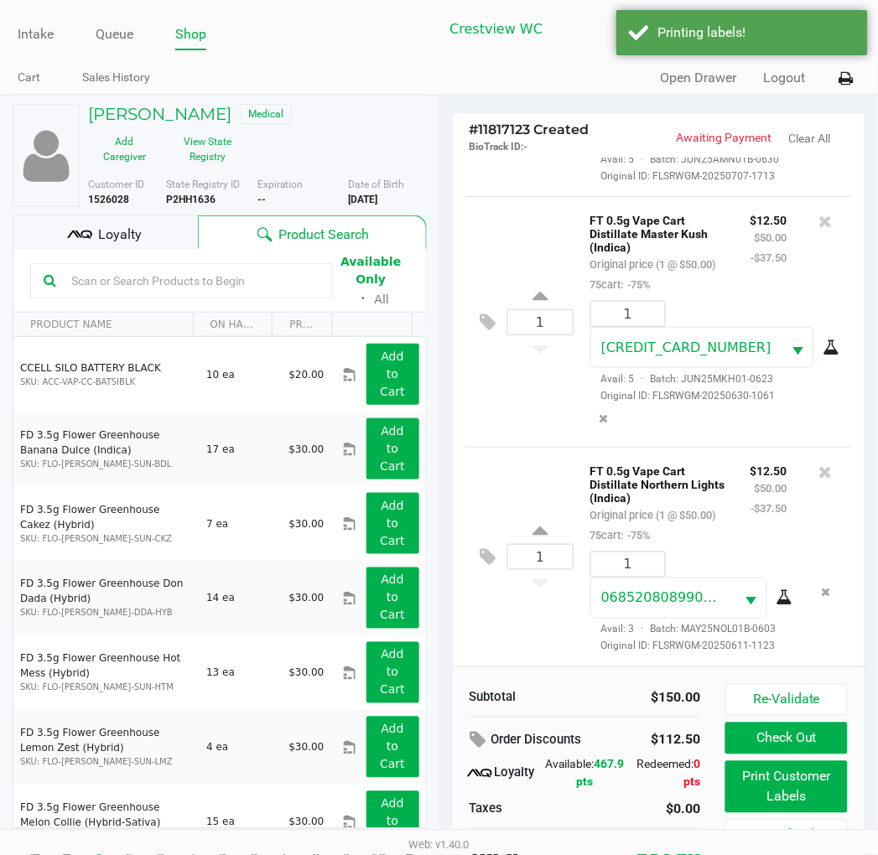
scroll to position [32, 0]
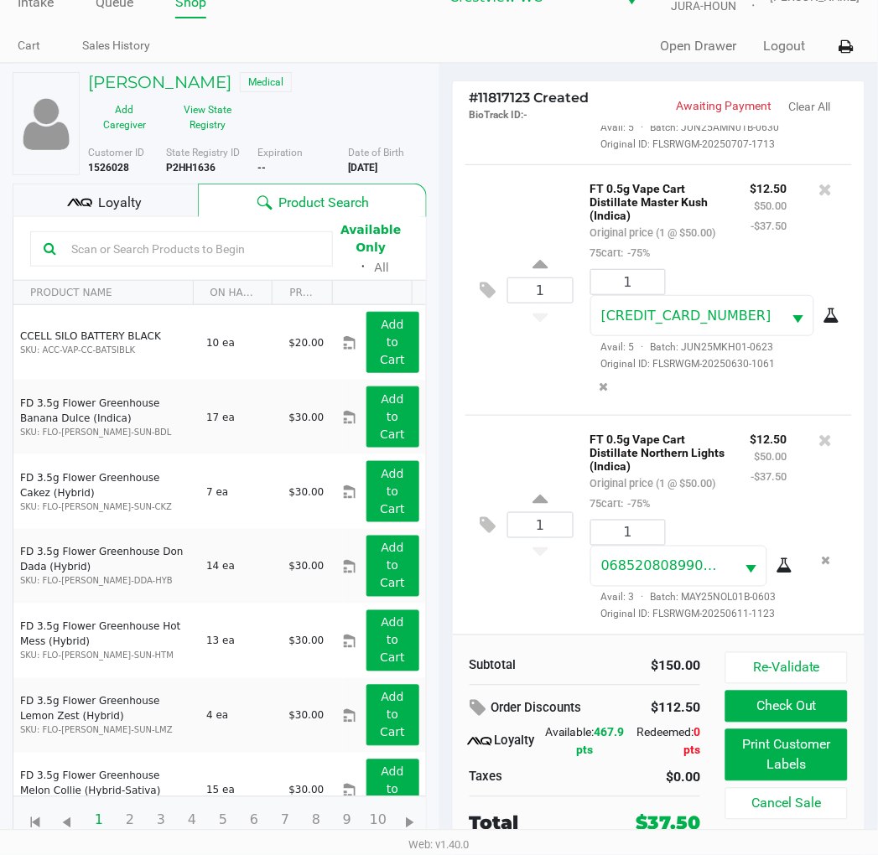
click at [799, 767] on button "Print Customer Labels" at bounding box center [786, 756] width 122 height 52
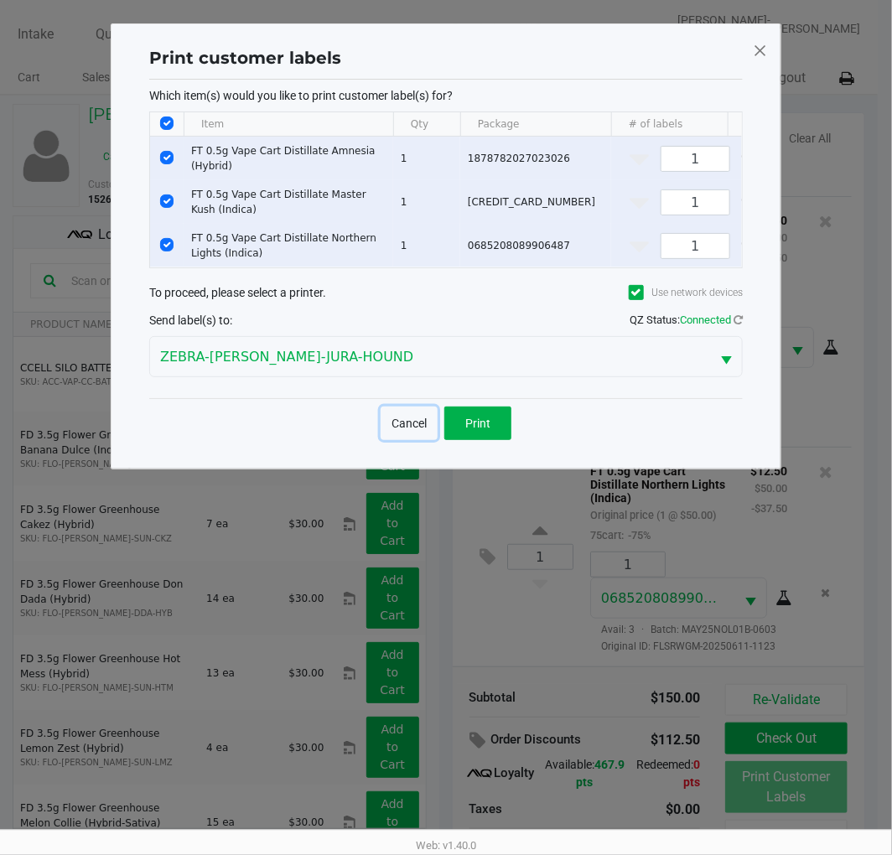
click at [415, 439] on button "Cancel" at bounding box center [409, 424] width 57 height 34
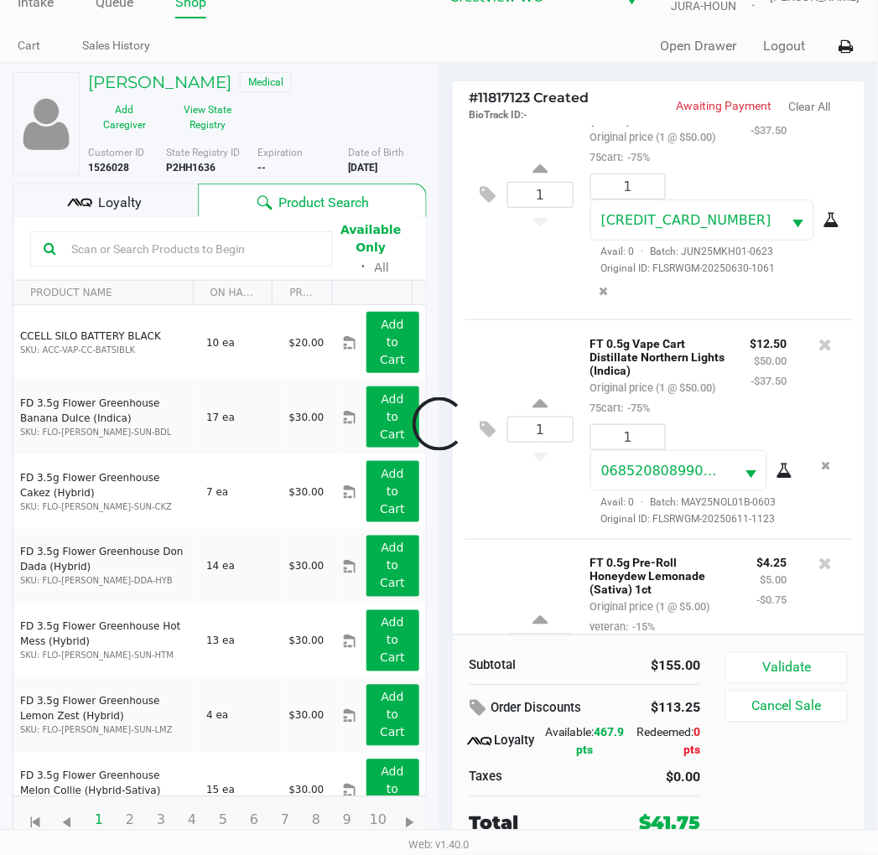
scroll to position [513, 0]
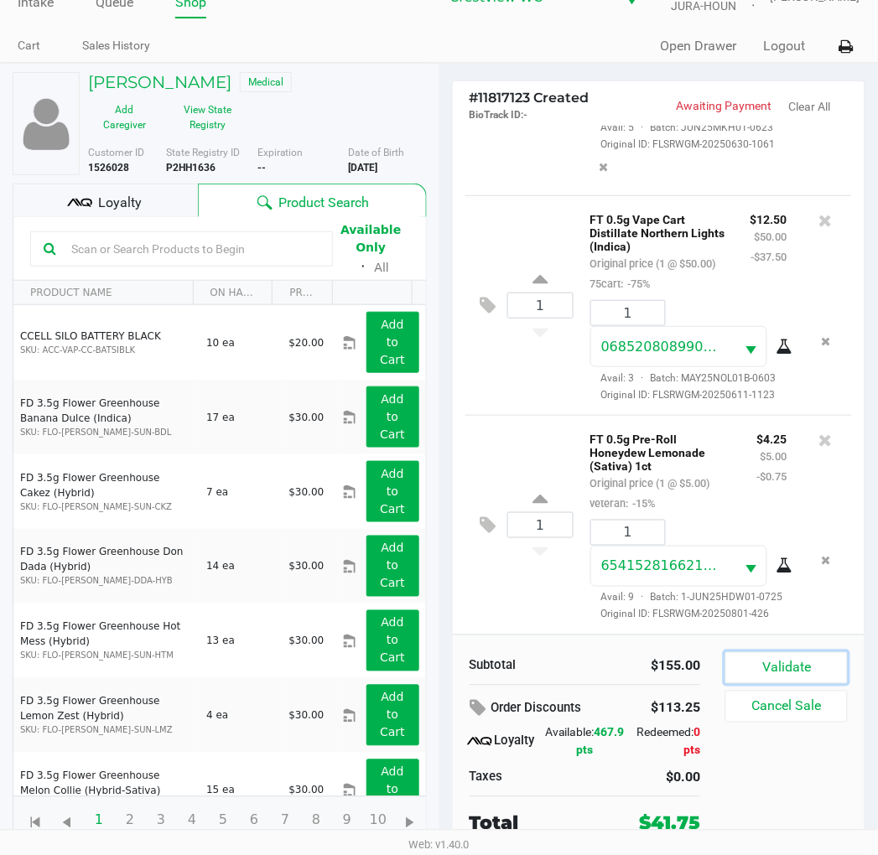
drag, startPoint x: 840, startPoint y: 675, endPoint x: 827, endPoint y: 677, distance: 13.5
click at [836, 675] on button "Validate" at bounding box center [786, 668] width 122 height 32
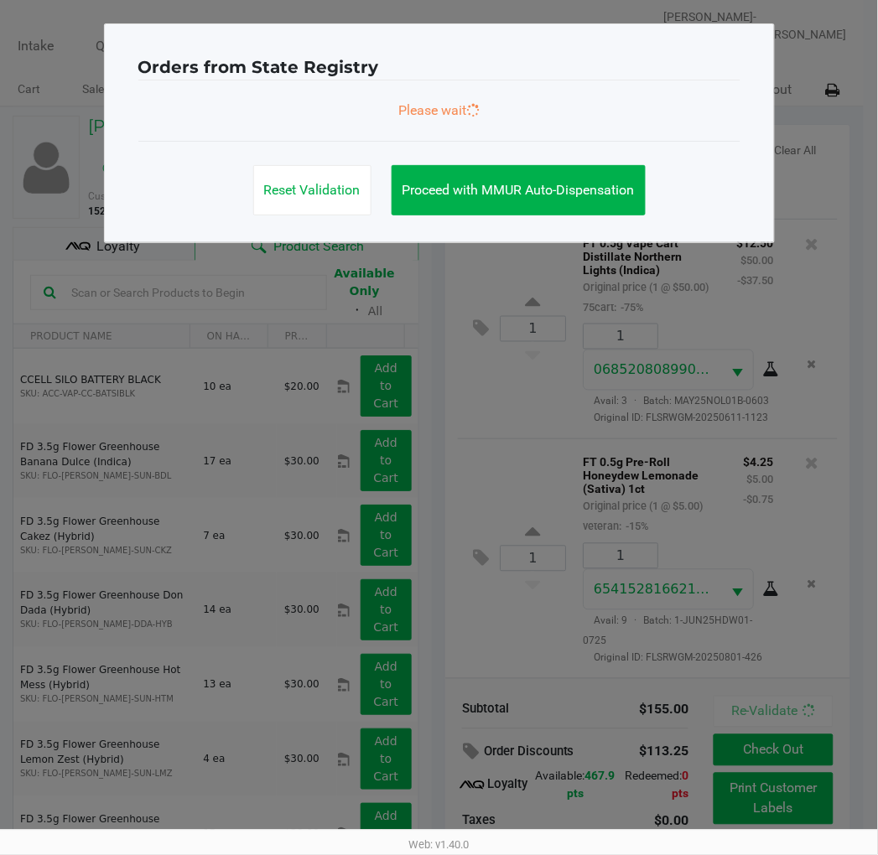
scroll to position [518, 0]
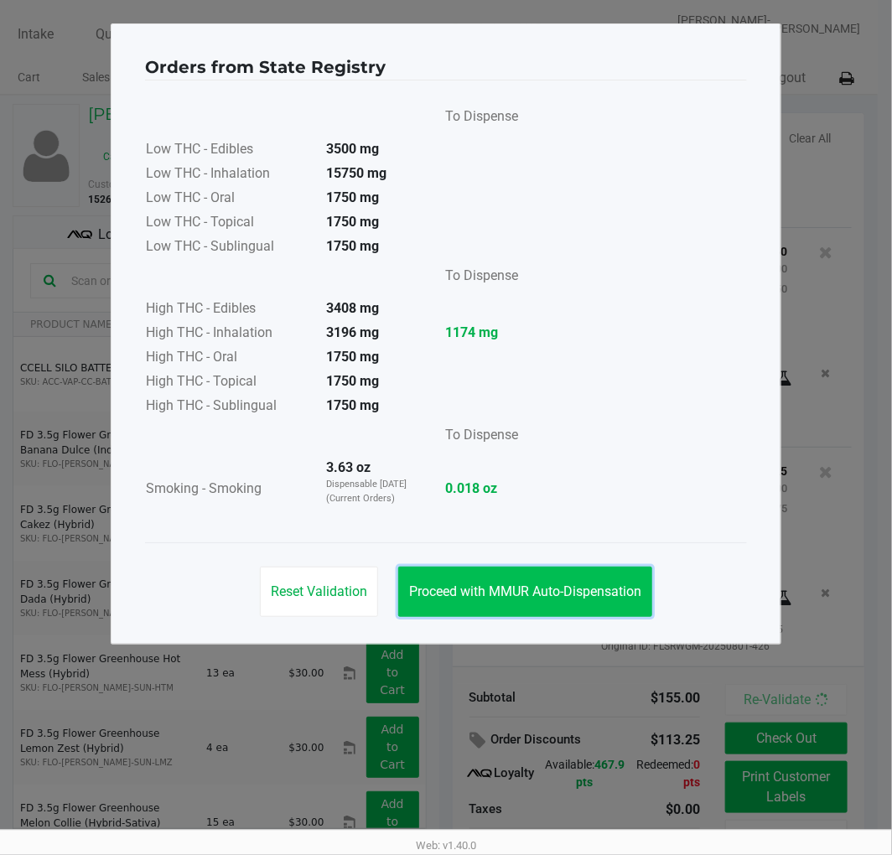
click at [597, 574] on button "Proceed with MMUR Auto-Dispensation" at bounding box center [525, 592] width 254 height 50
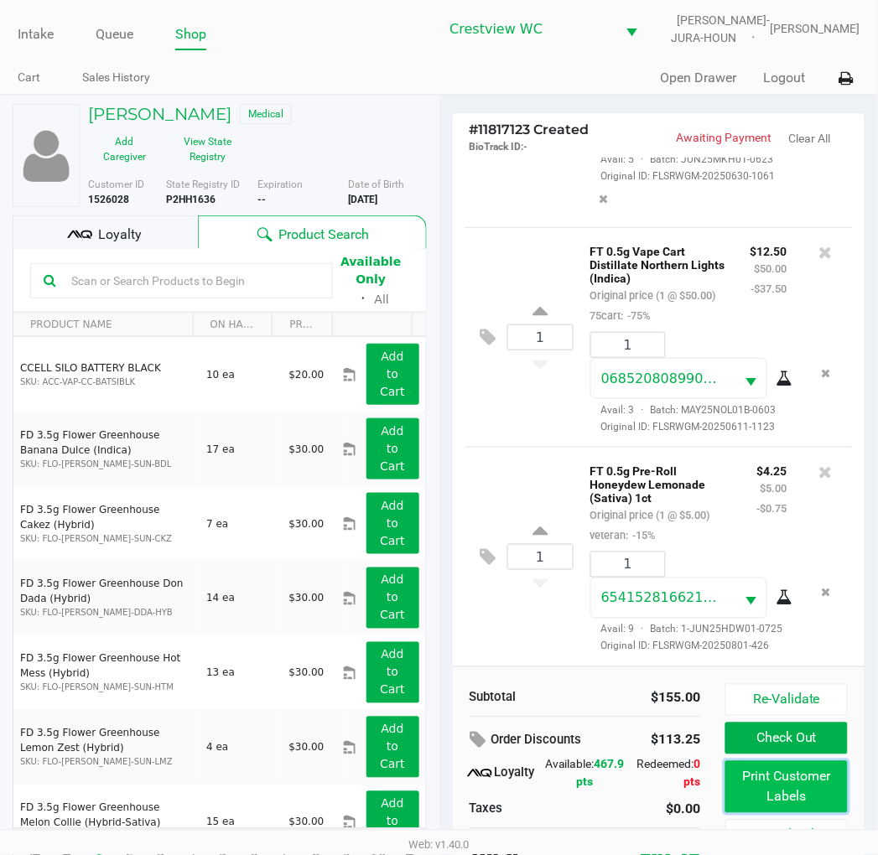
click at [823, 793] on button "Print Customer Labels" at bounding box center [786, 787] width 122 height 52
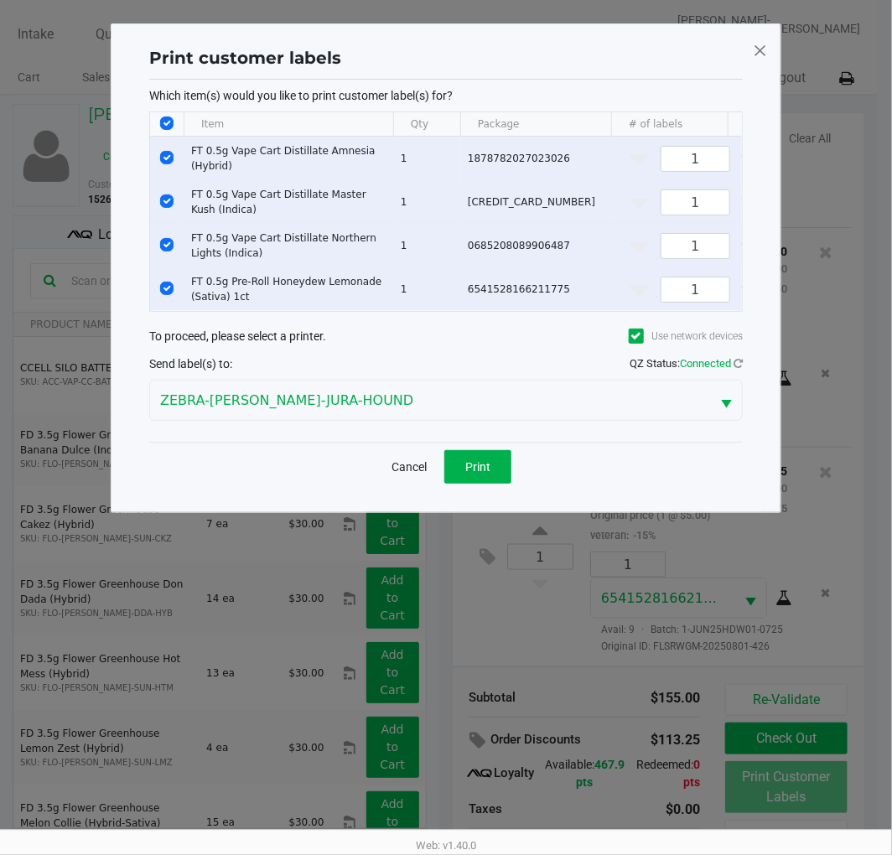
click at [166, 248] on input "Select Row" at bounding box center [166, 244] width 13 height 13
checkbox input "false"
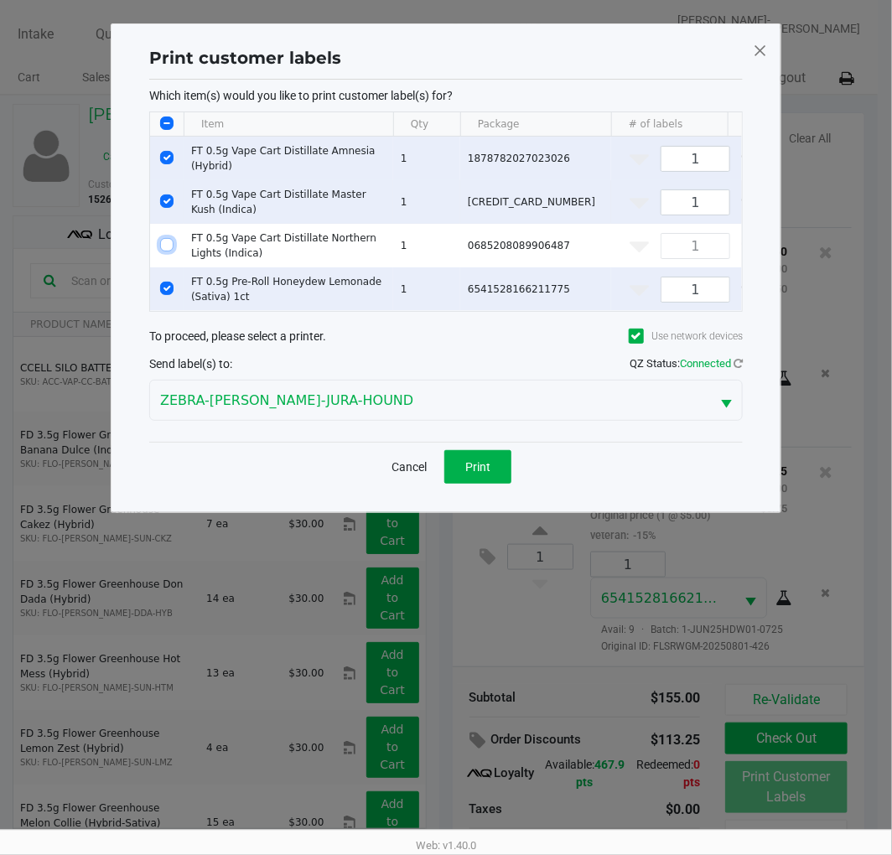
click at [166, 203] on input "Select Row" at bounding box center [166, 201] width 13 height 13
checkbox input "false"
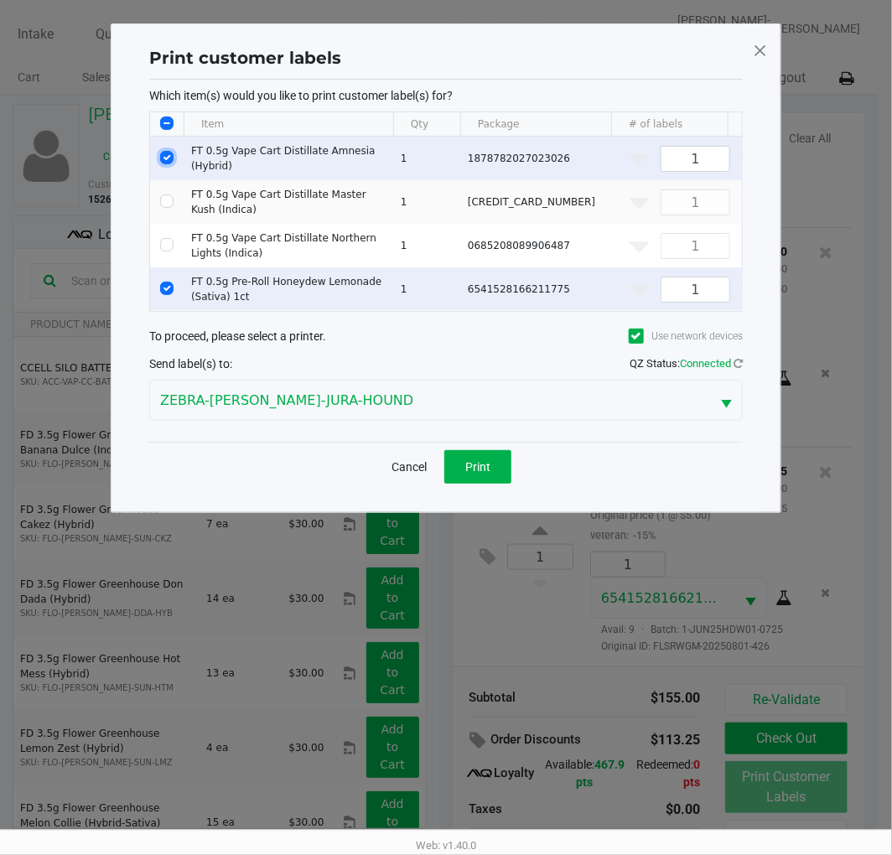
click at [166, 158] on input "Select Row" at bounding box center [166, 157] width 13 height 13
checkbox input "false"
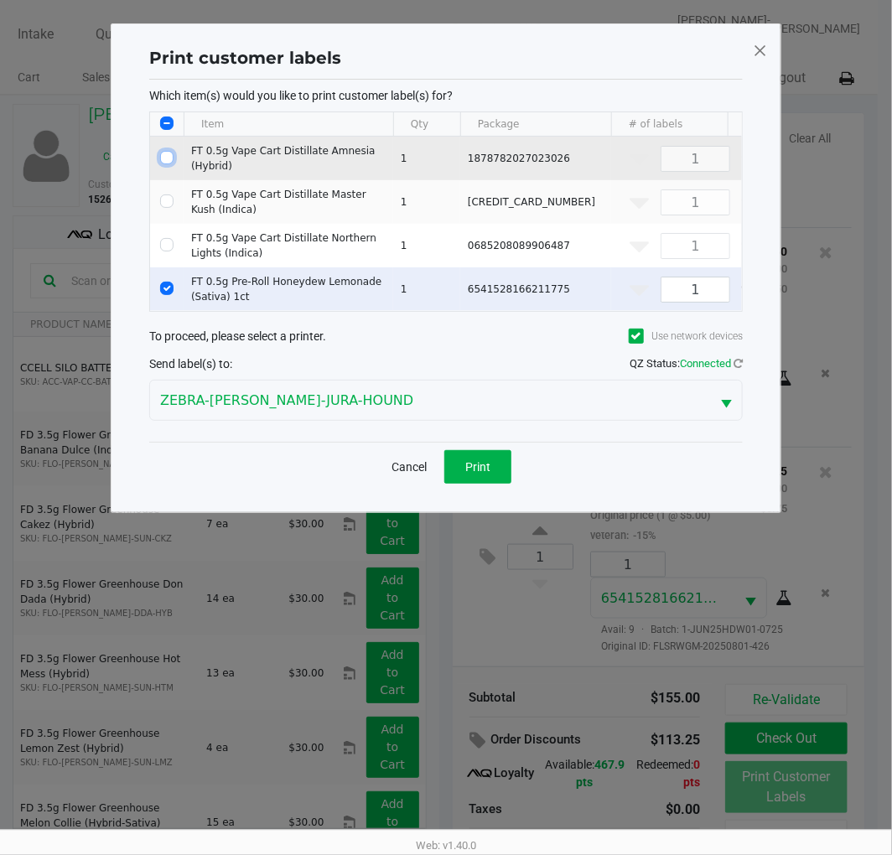
click at [481, 474] on span "Print" at bounding box center [477, 466] width 25 height 13
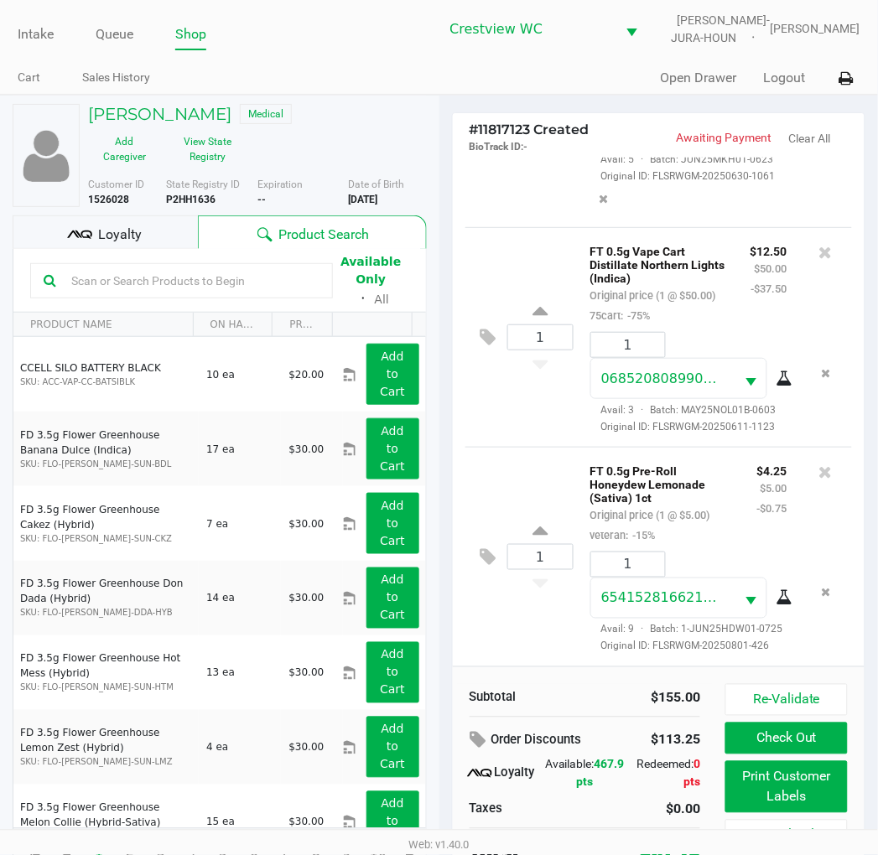
scroll to position [32, 0]
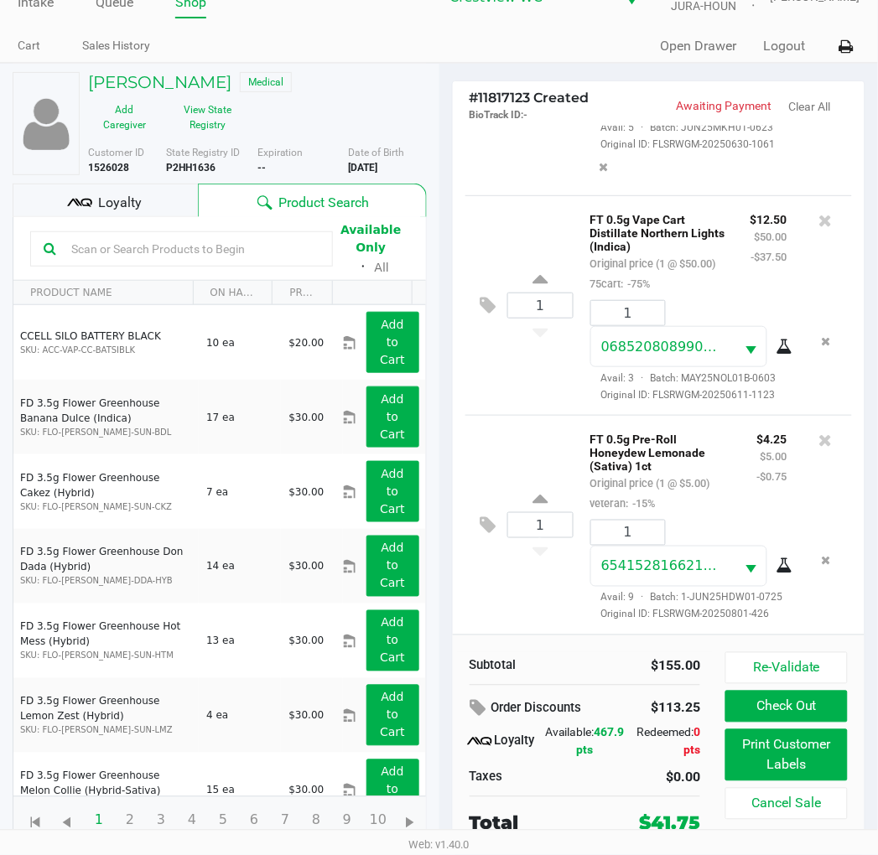
click at [132, 210] on span "Loyalty" at bounding box center [120, 203] width 44 height 20
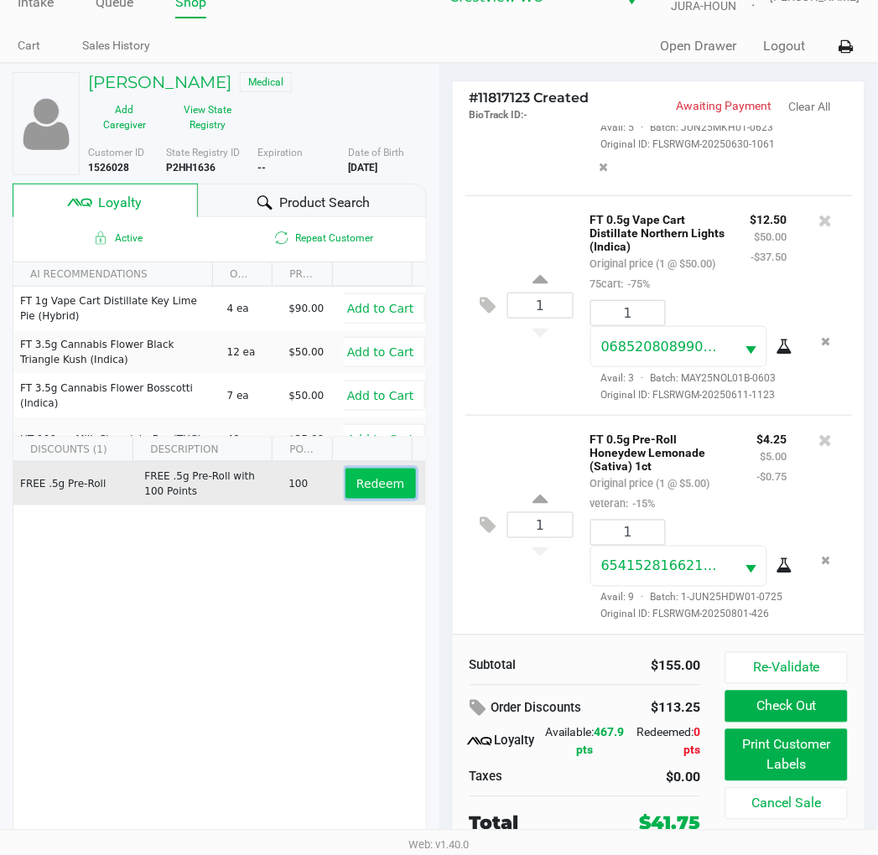
click at [384, 496] on button "Redeem" at bounding box center [380, 484] width 70 height 30
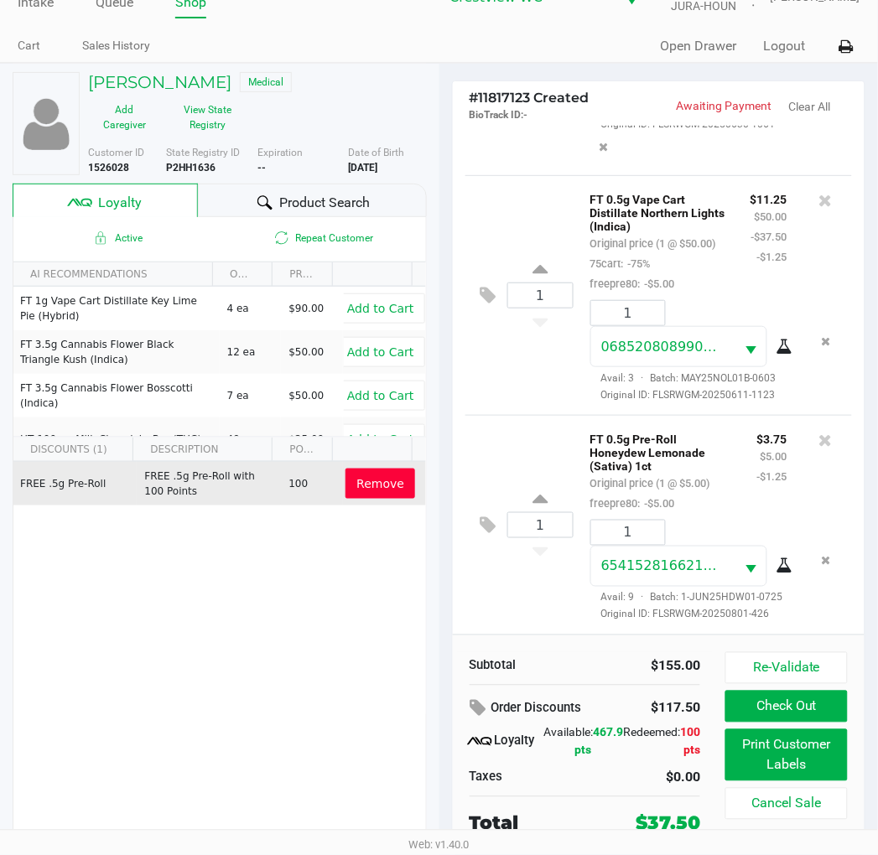
scroll to position [579, 0]
click at [487, 361] on div "1 FT 0.5g Vape Cart Distillate Northern Lights (Indica) Original price (1 @ $50…" at bounding box center [658, 295] width 387 height 240
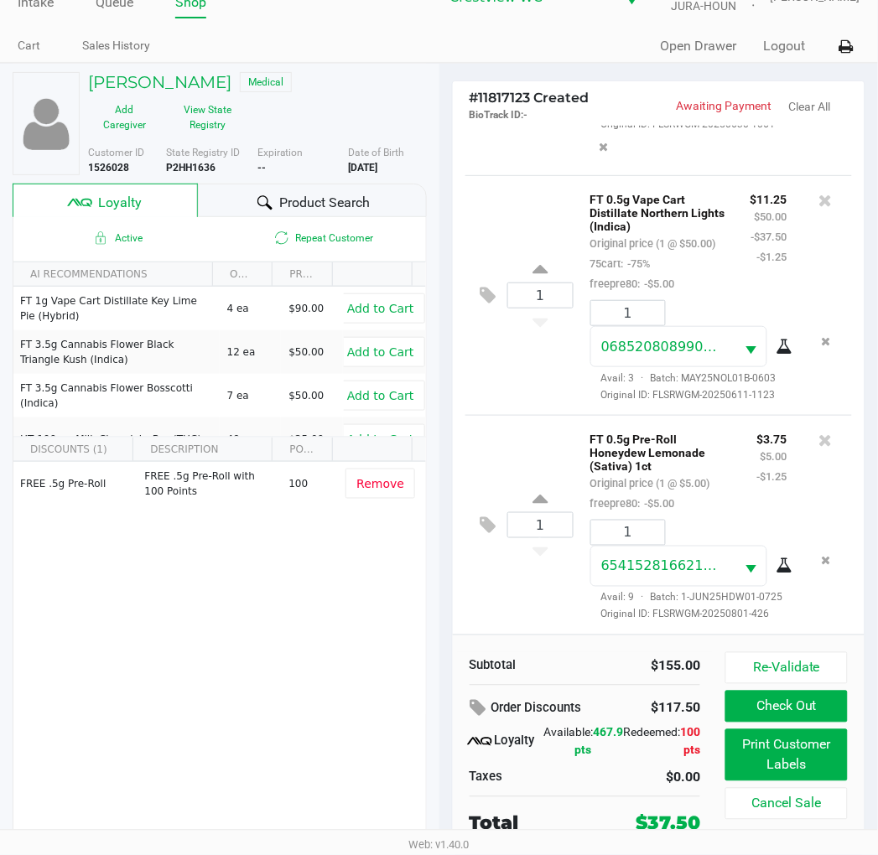
click at [828, 713] on button "Check Out" at bounding box center [786, 707] width 122 height 32
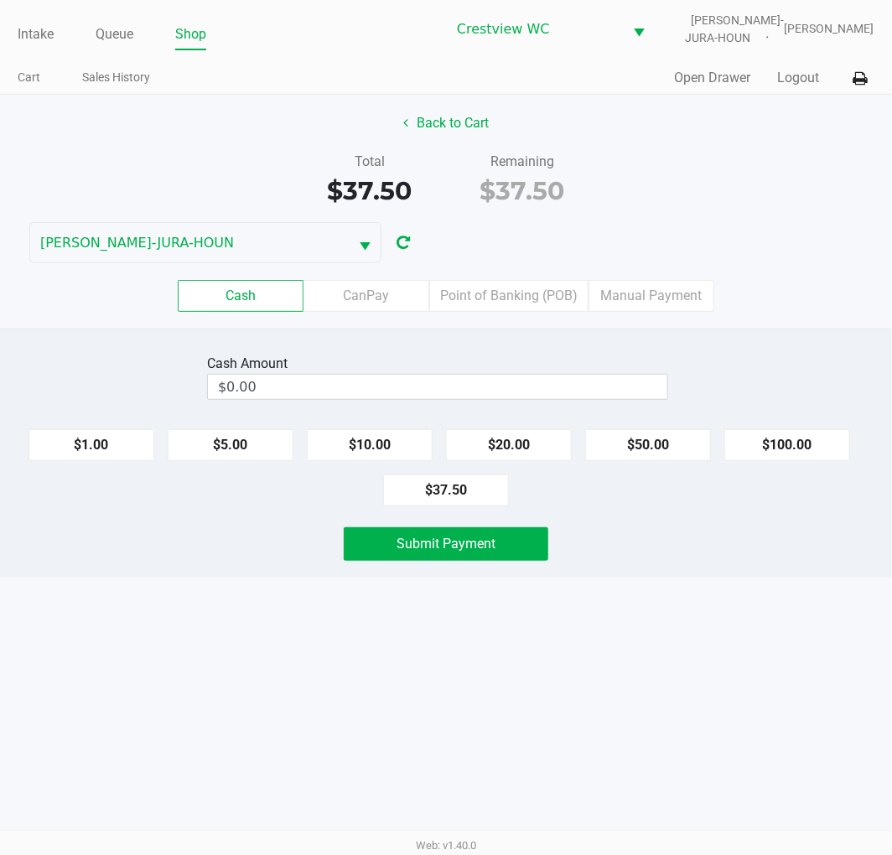
click at [772, 194] on div "Total $37.50 Remaining $37.50" at bounding box center [445, 181] width 917 height 58
click at [525, 436] on button "$20.00" at bounding box center [509, 445] width 126 height 32
type input "$40.00"
click at [504, 538] on button "Submit Payment" at bounding box center [446, 544] width 205 height 34
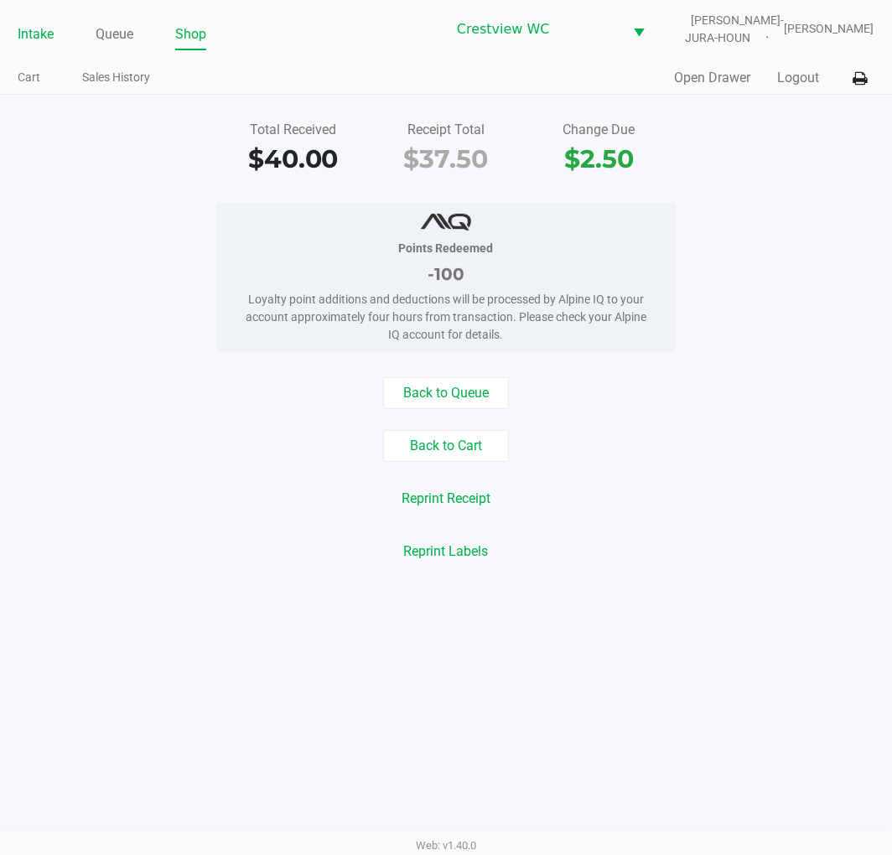
click at [43, 35] on link "Intake" at bounding box center [36, 34] width 36 height 23
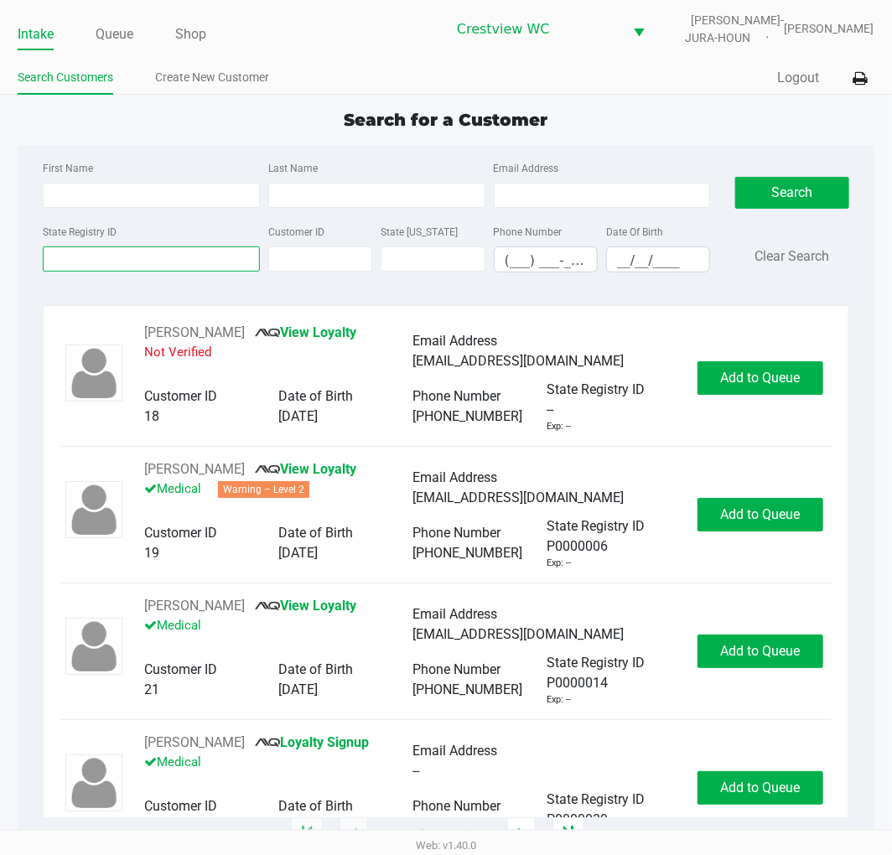
click at [147, 271] on input "State Registry ID" at bounding box center [151, 259] width 217 height 25
click at [116, 257] on input "State Registry ID" at bounding box center [151, 259] width 217 height 25
click at [121, 260] on input "State Registry ID" at bounding box center [151, 259] width 217 height 25
click at [128, 254] on input "State Registry ID" at bounding box center [151, 259] width 217 height 25
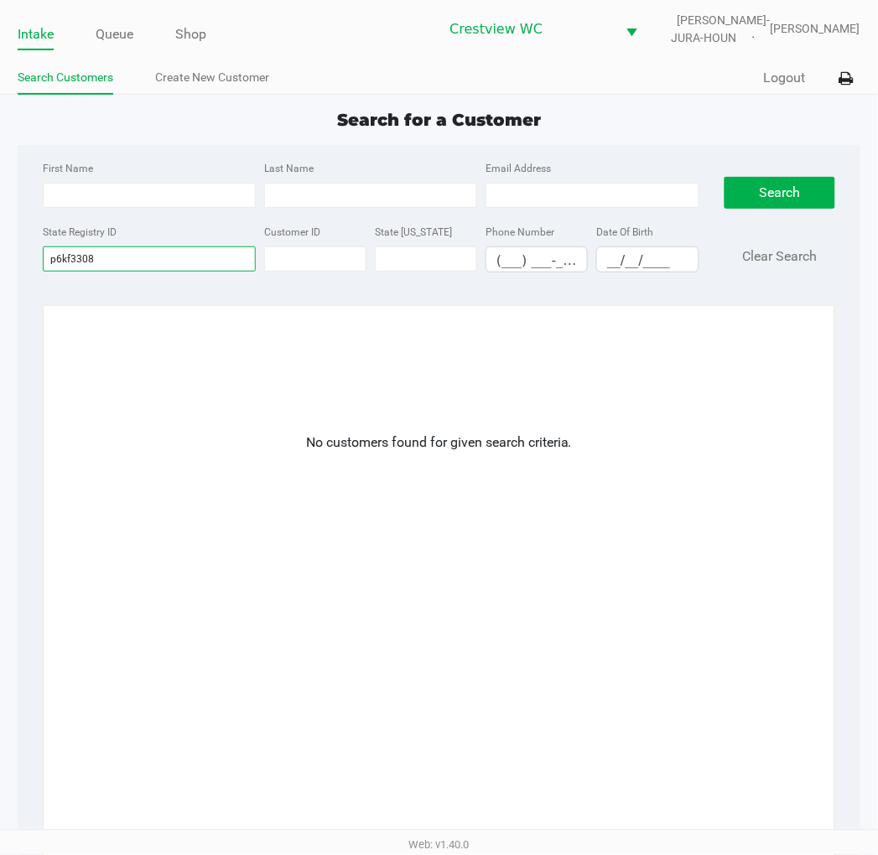
click at [174, 260] on input "p6kf3308" at bounding box center [149, 259] width 213 height 25
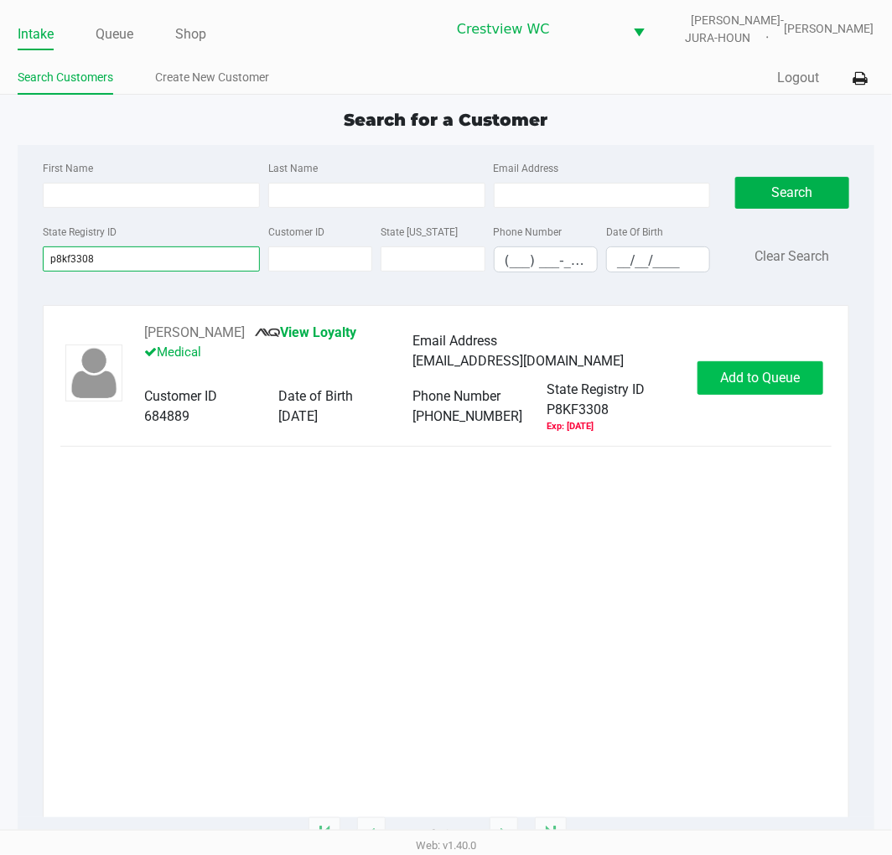
type input "p8kf3308"
click at [756, 374] on span "Add to Queue" at bounding box center [760, 378] width 80 height 16
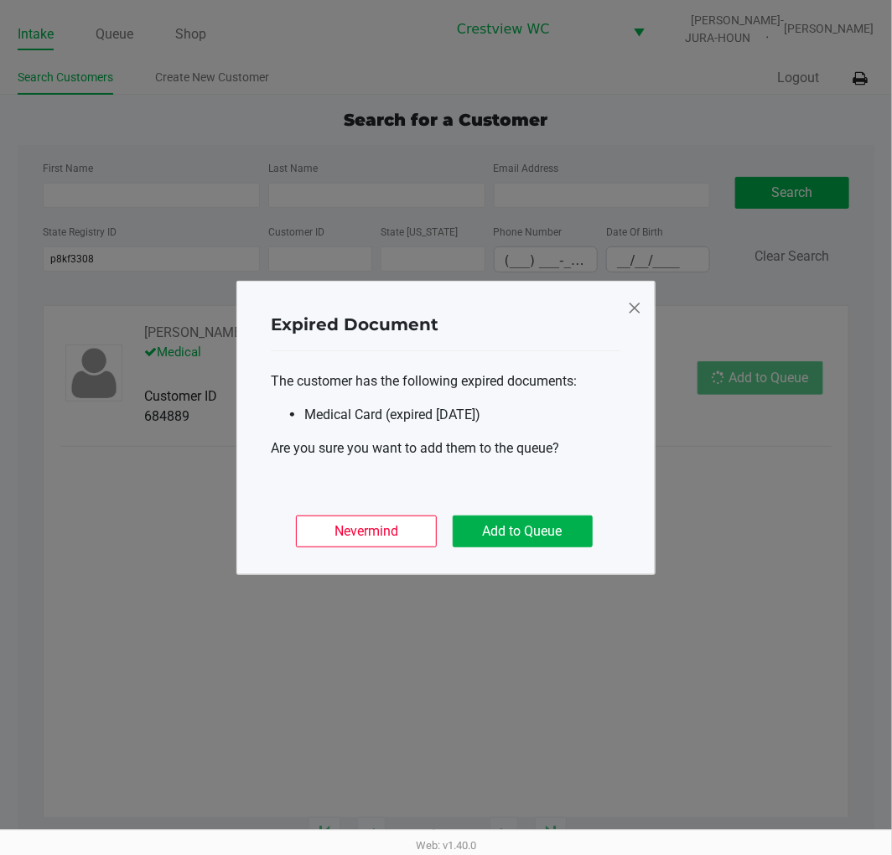
click at [739, 364] on ngb-modal-window "Expired Document The customer has the following expired documents: Medical Card…" at bounding box center [446, 427] width 892 height 855
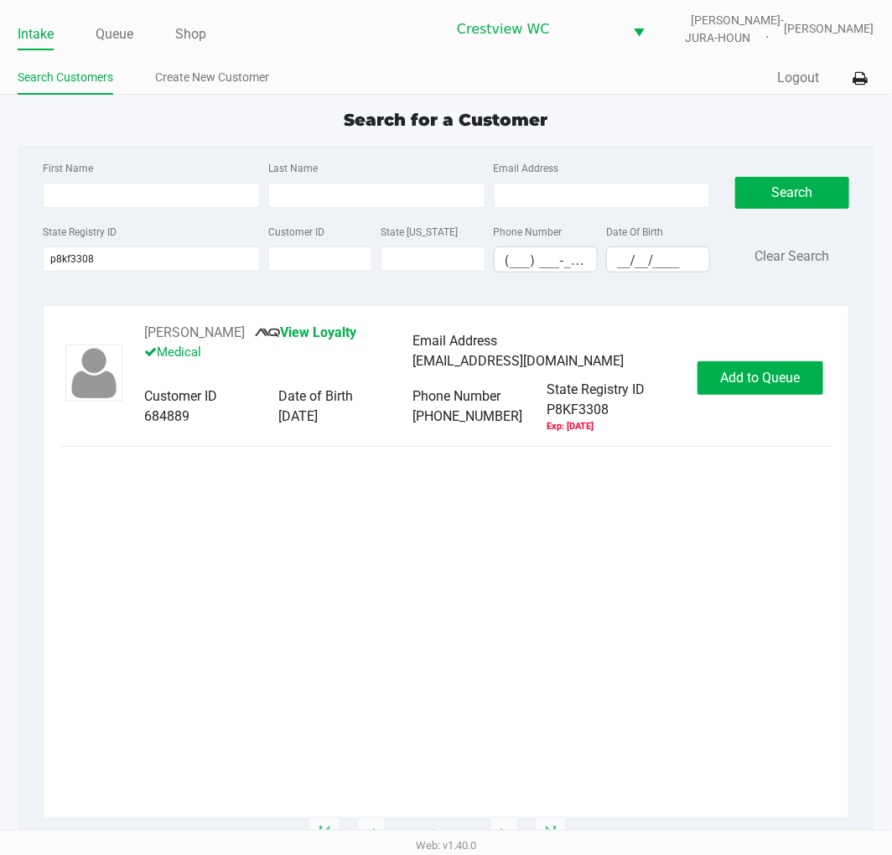
click at [774, 370] on span "Add to Queue" at bounding box center [760, 378] width 80 height 16
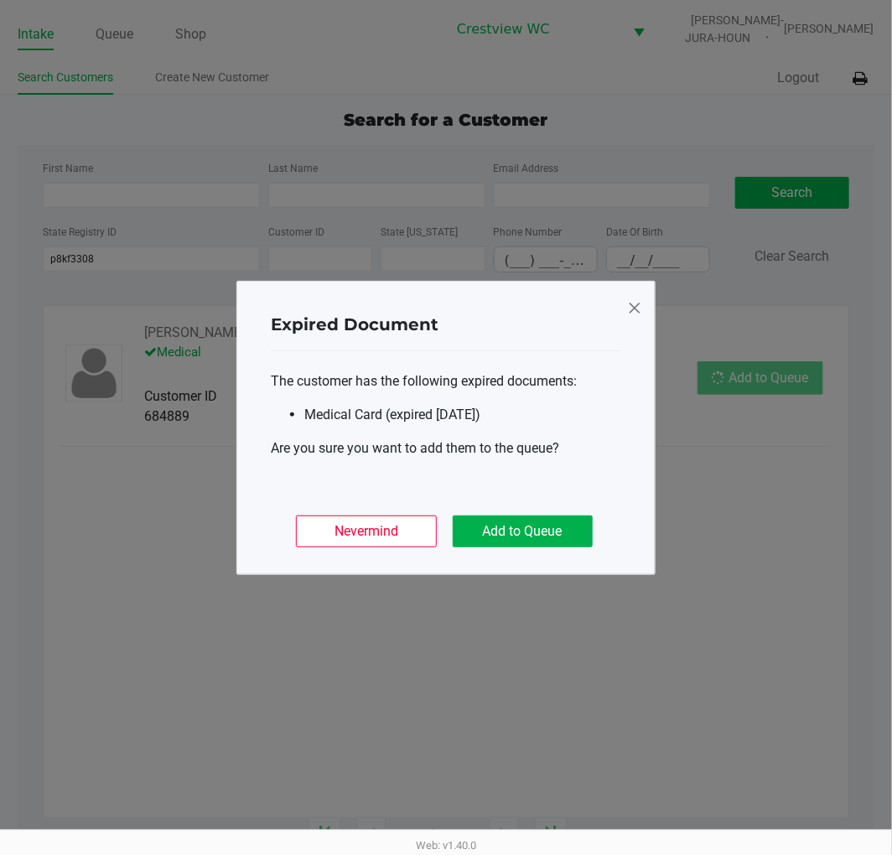
click at [549, 528] on button "Add to Queue" at bounding box center [523, 532] width 140 height 32
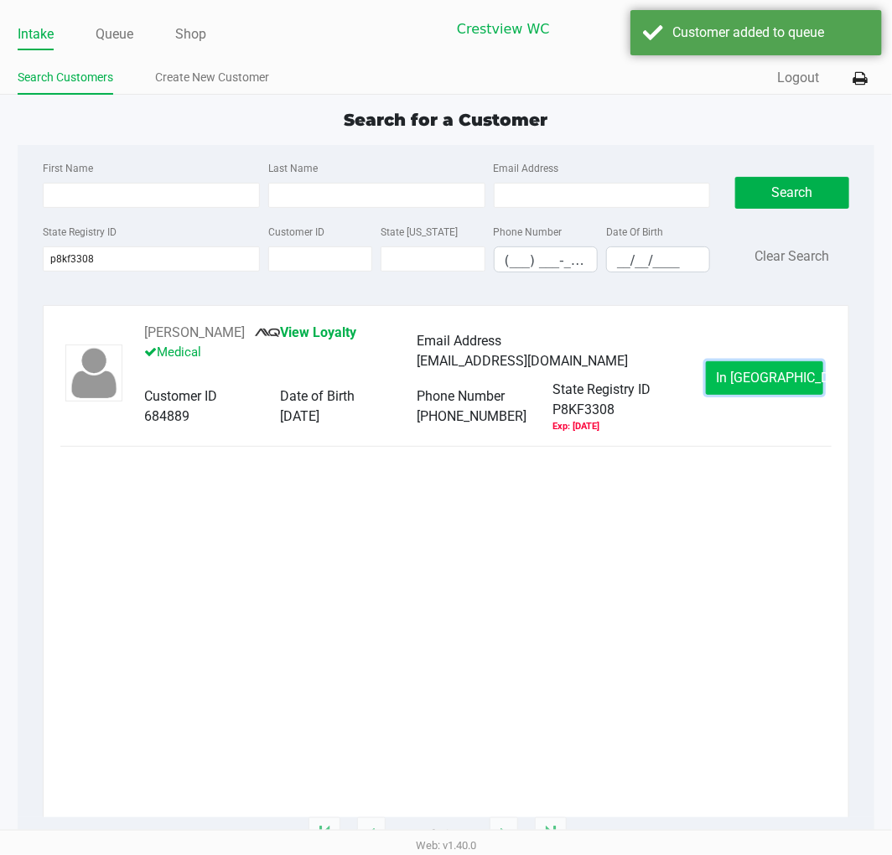
click at [778, 364] on button "In [GEOGRAPHIC_DATA]" at bounding box center [764, 378] width 117 height 34
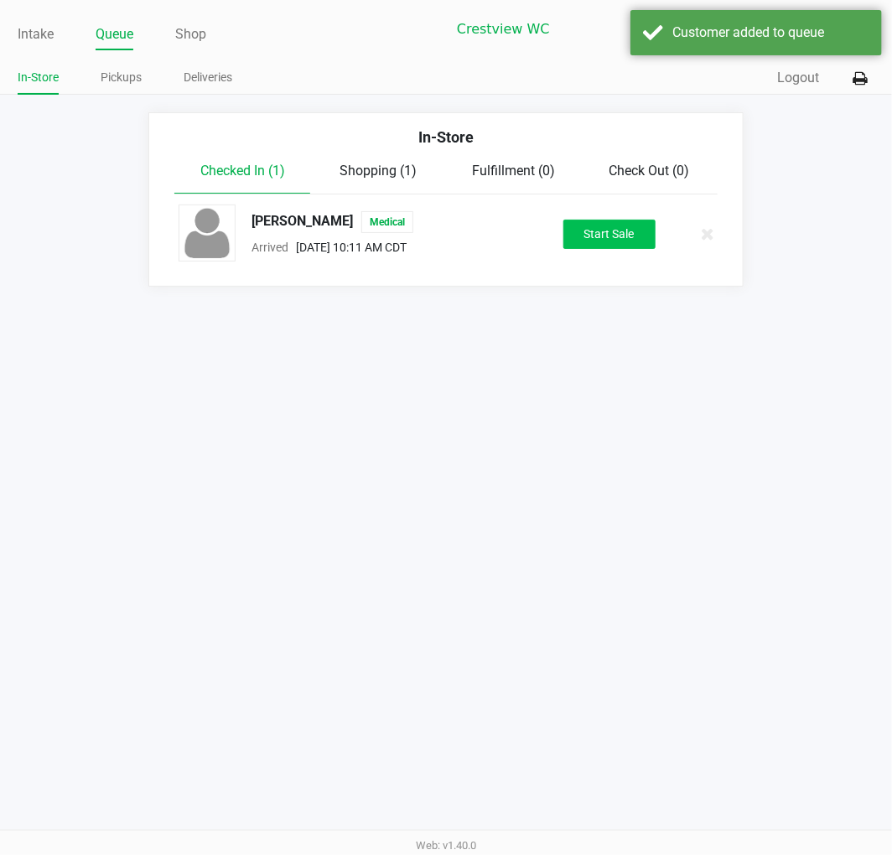
click at [606, 235] on button "Start Sale" at bounding box center [609, 234] width 92 height 29
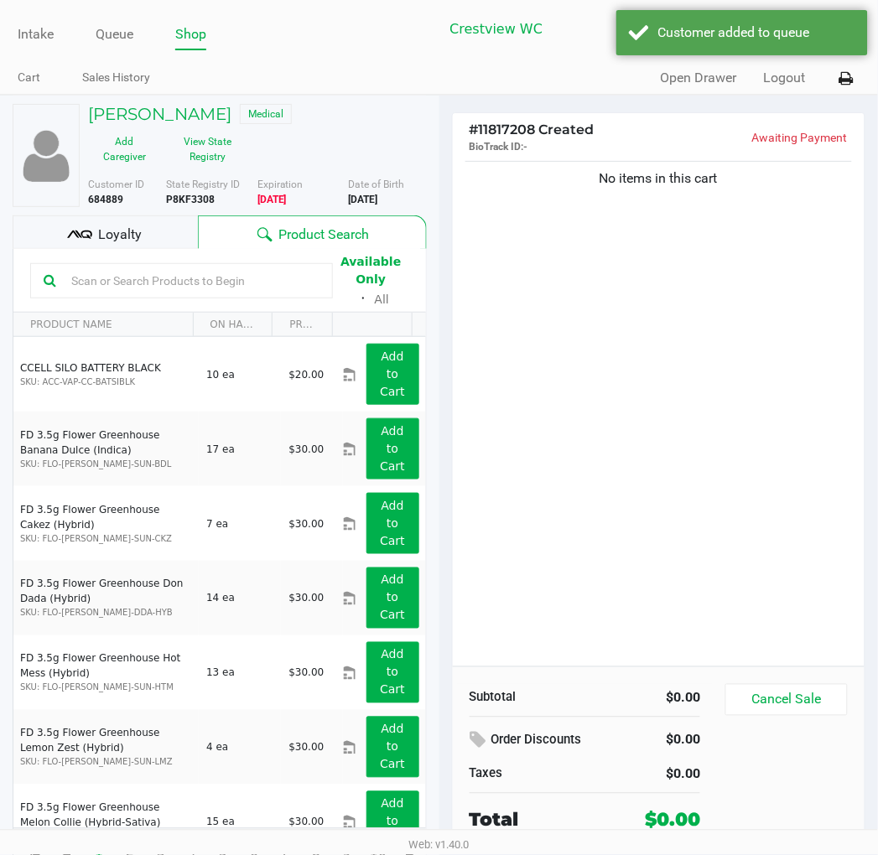
click at [105, 252] on div "Available Only ᛫ All" at bounding box center [219, 281] width 379 height 58
click at [127, 249] on kendo-grid-toolbar "Available Only ᛫ All" at bounding box center [219, 281] width 413 height 64
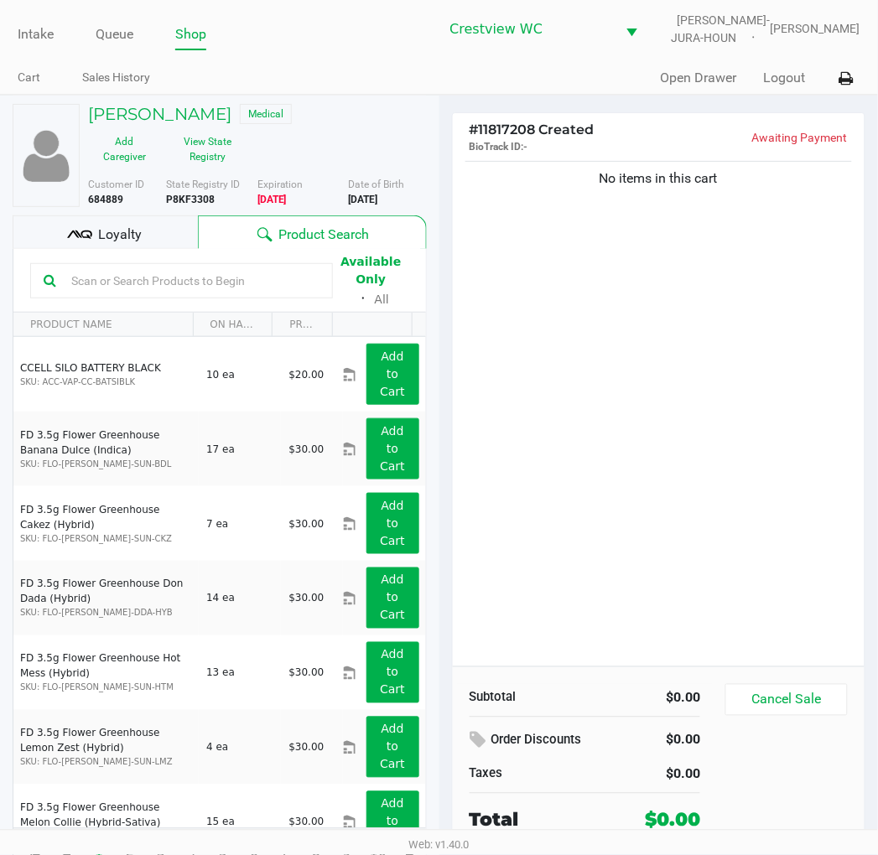
click at [143, 244] on div "Loyalty" at bounding box center [105, 232] width 185 height 34
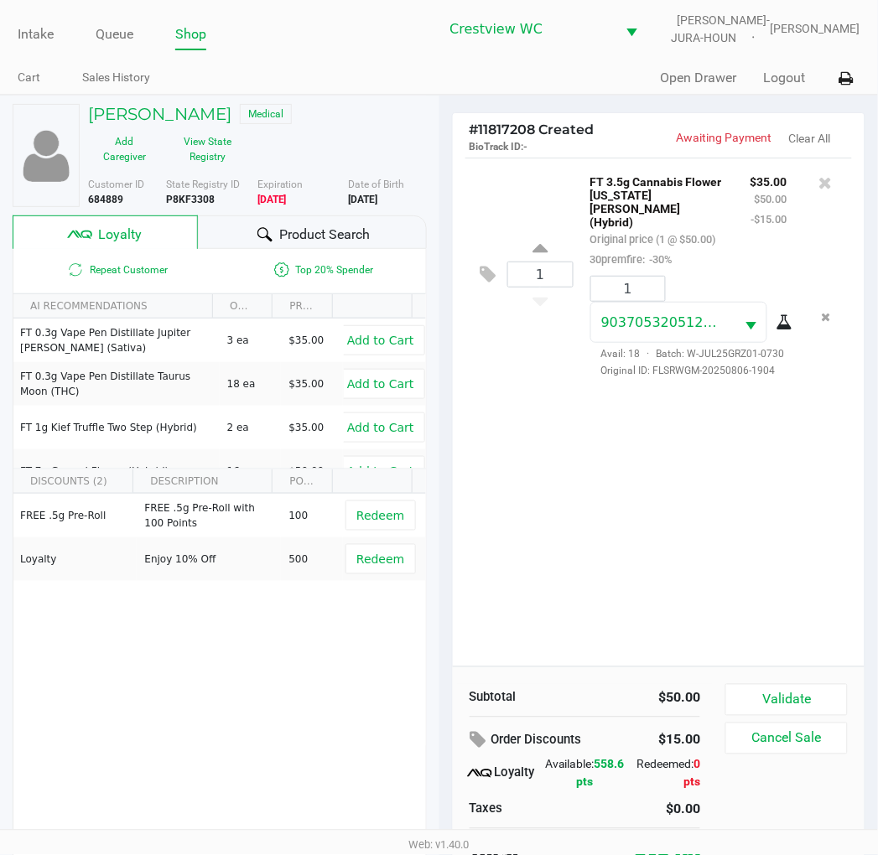
click at [306, 241] on span "Product Search" at bounding box center [324, 235] width 91 height 20
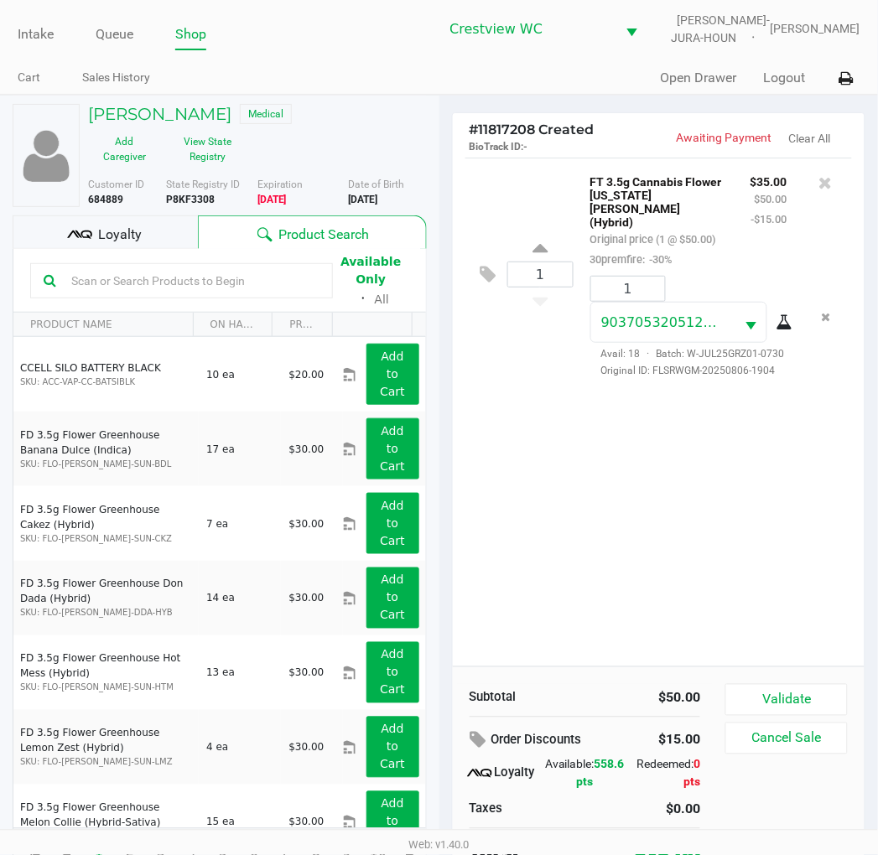
click at [199, 278] on input "text" at bounding box center [192, 280] width 255 height 25
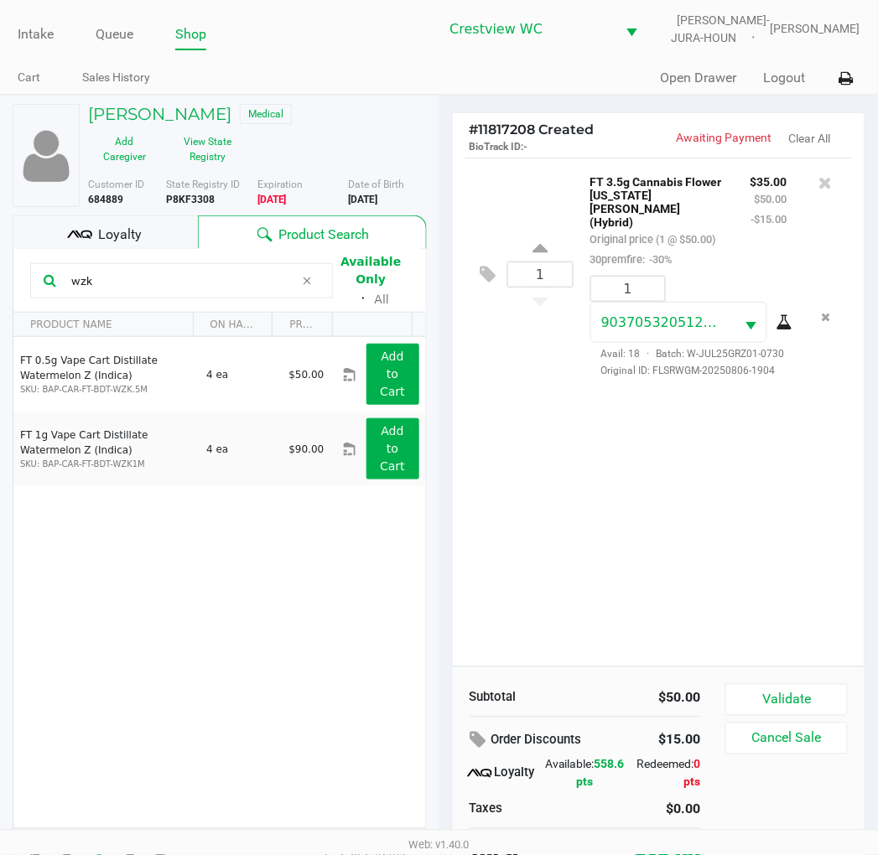
type input "wzk"
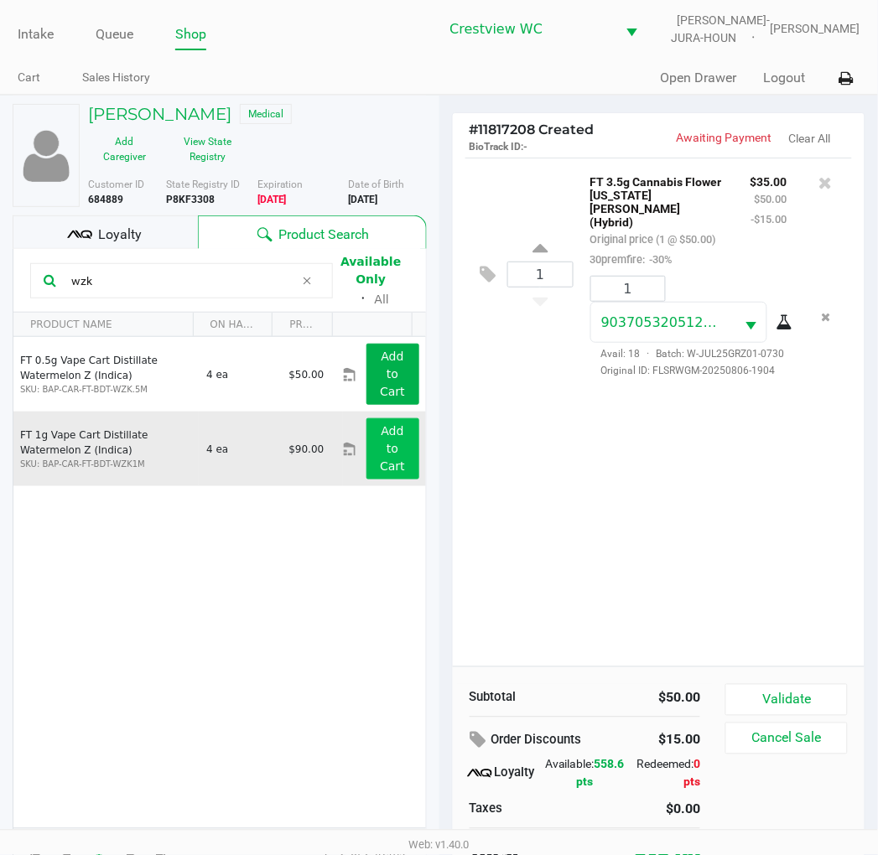
click at [382, 475] on button "Add to Cart" at bounding box center [392, 448] width 53 height 61
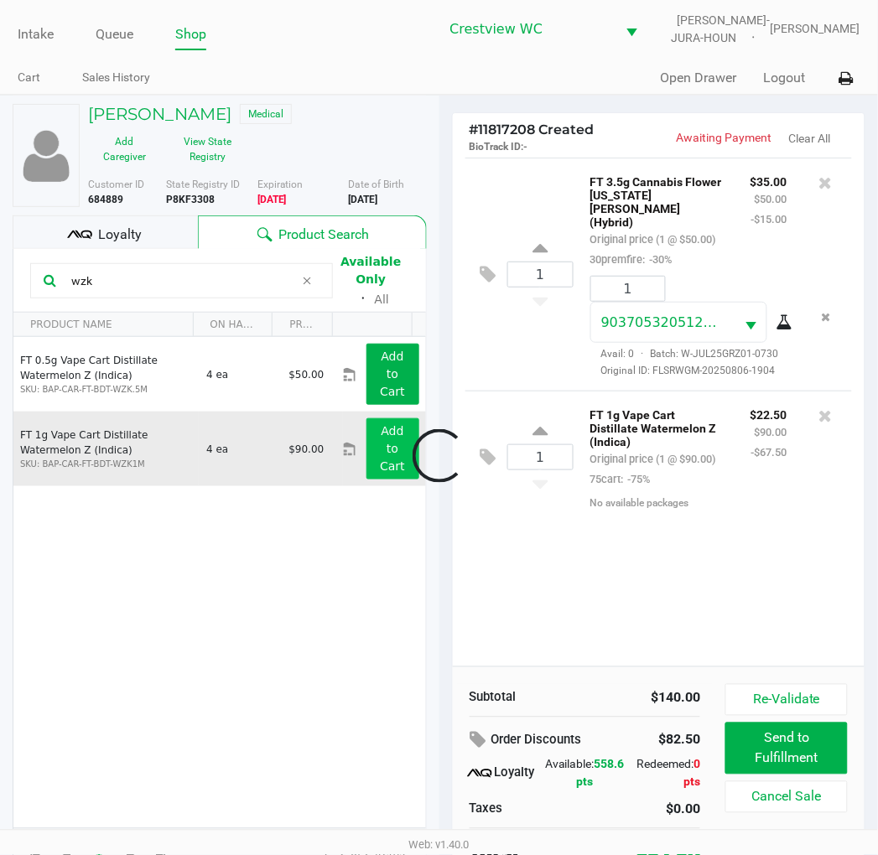
scroll to position [32, 0]
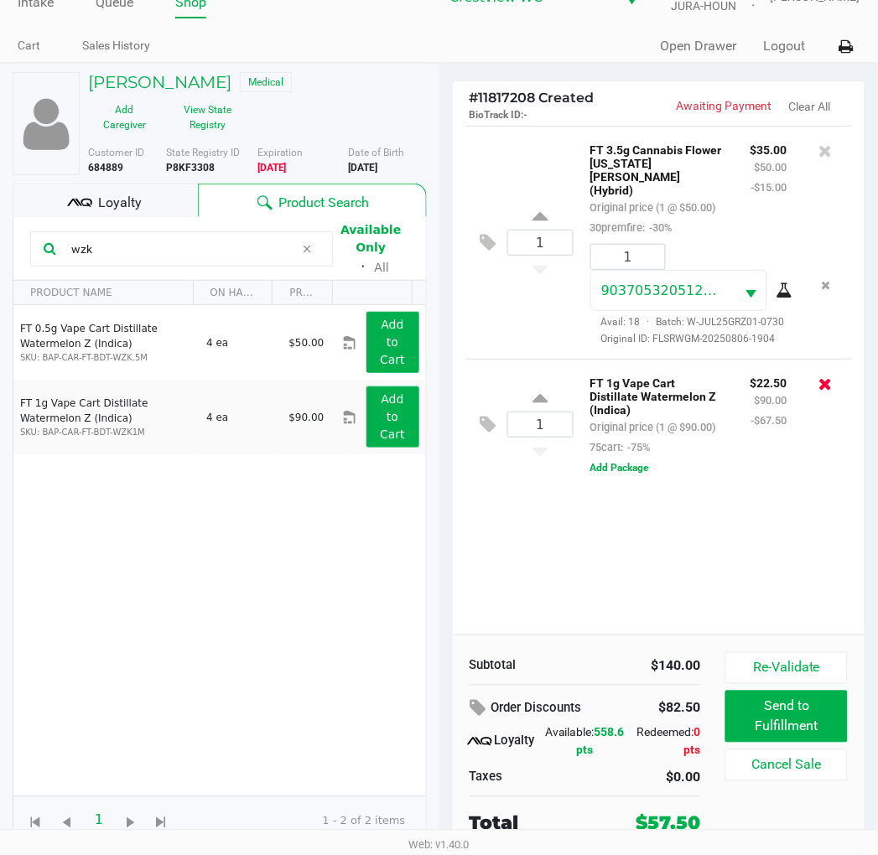
click at [826, 376] on icon at bounding box center [825, 384] width 13 height 17
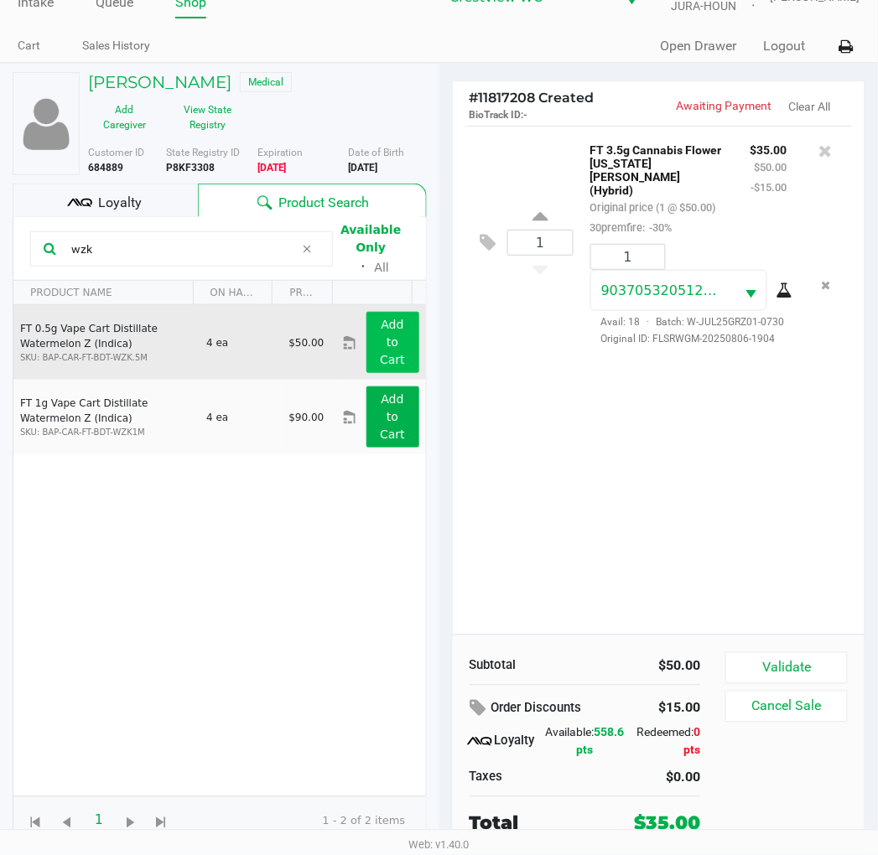
click at [380, 356] on app-button-loader "Add to Cart" at bounding box center [392, 342] width 25 height 49
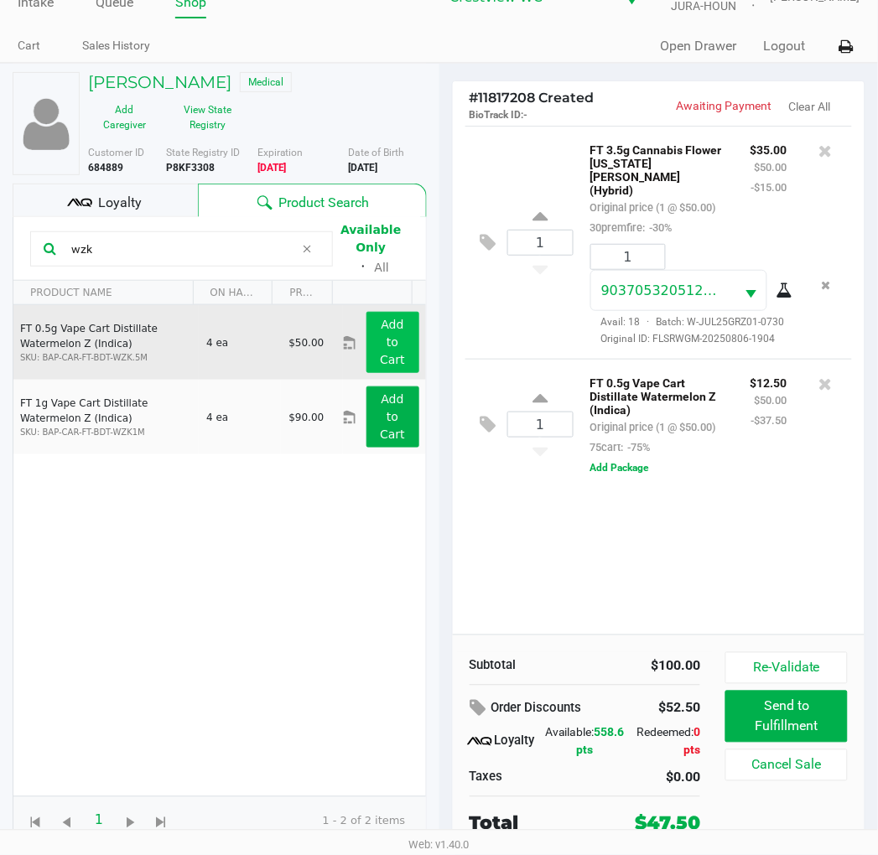
click at [819, 376] on icon at bounding box center [825, 384] width 13 height 17
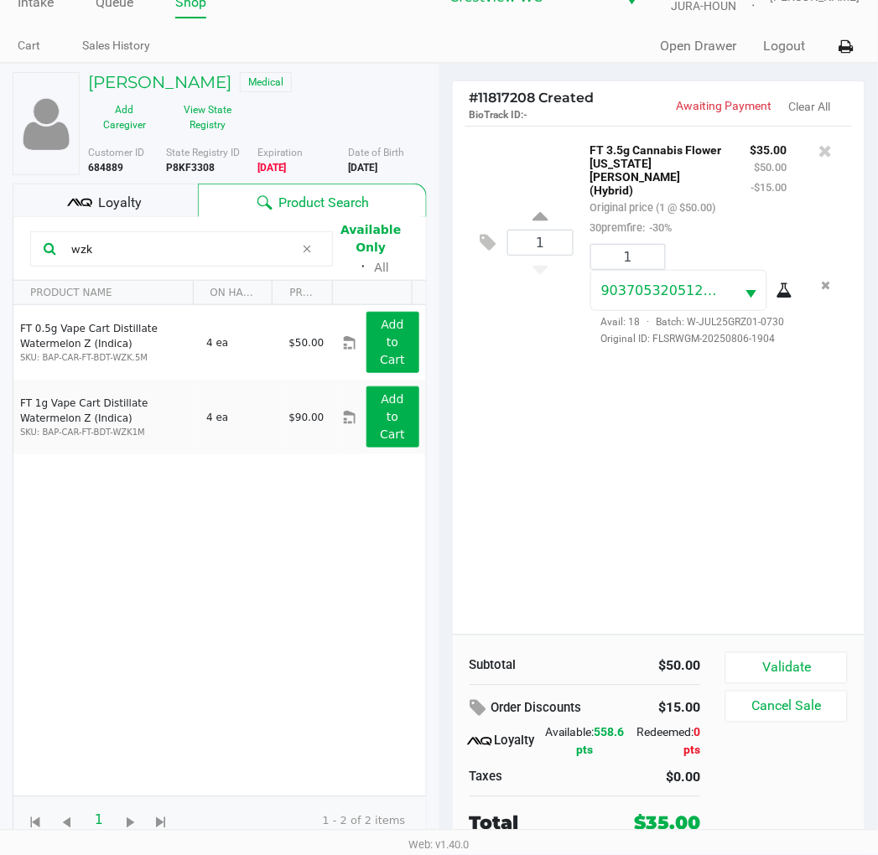
click at [635, 490] on div "1 FT 3.5g Cannabis Flower [US_STATE][PERSON_NAME] (Hybrid) Original price (1 @ …" at bounding box center [659, 380] width 413 height 509
click at [652, 456] on div "1 FT 3.5g Cannabis Flower [US_STATE][PERSON_NAME] (Hybrid) Original price (1 @ …" at bounding box center [659, 380] width 413 height 509
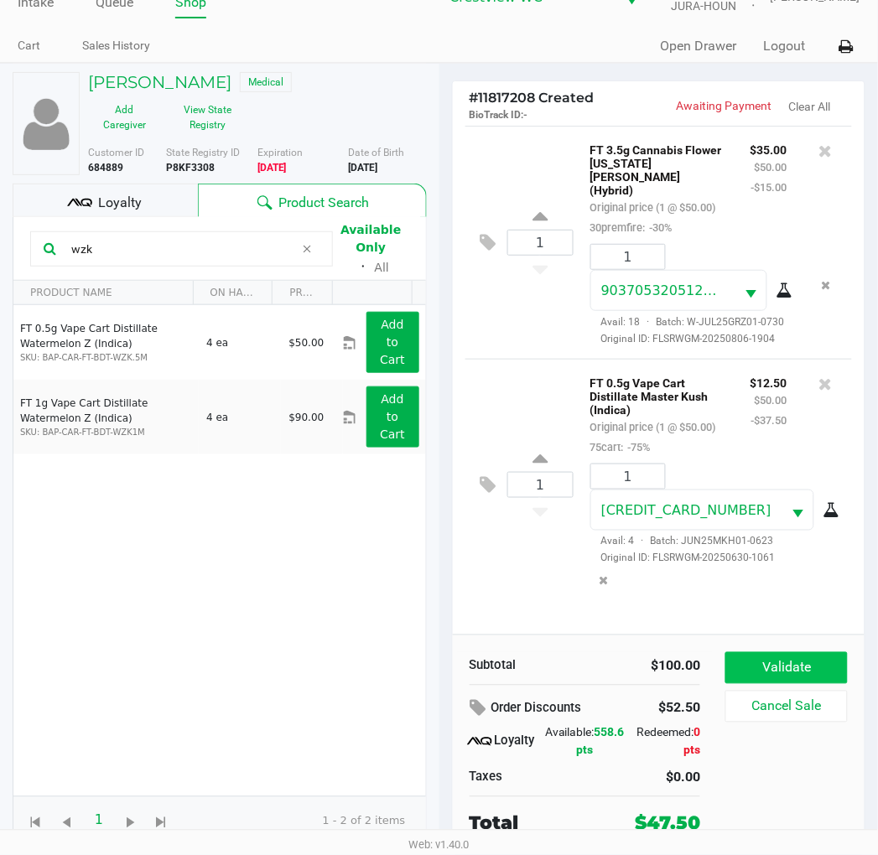
click at [833, 661] on button "Validate" at bounding box center [786, 668] width 122 height 32
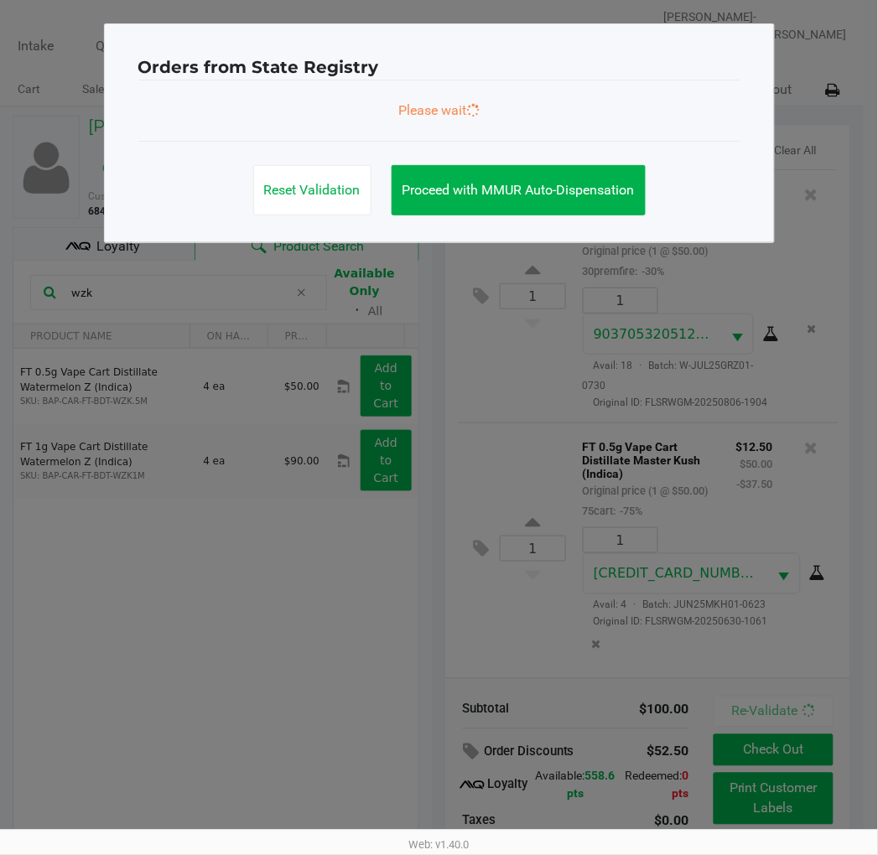
scroll to position [0, 0]
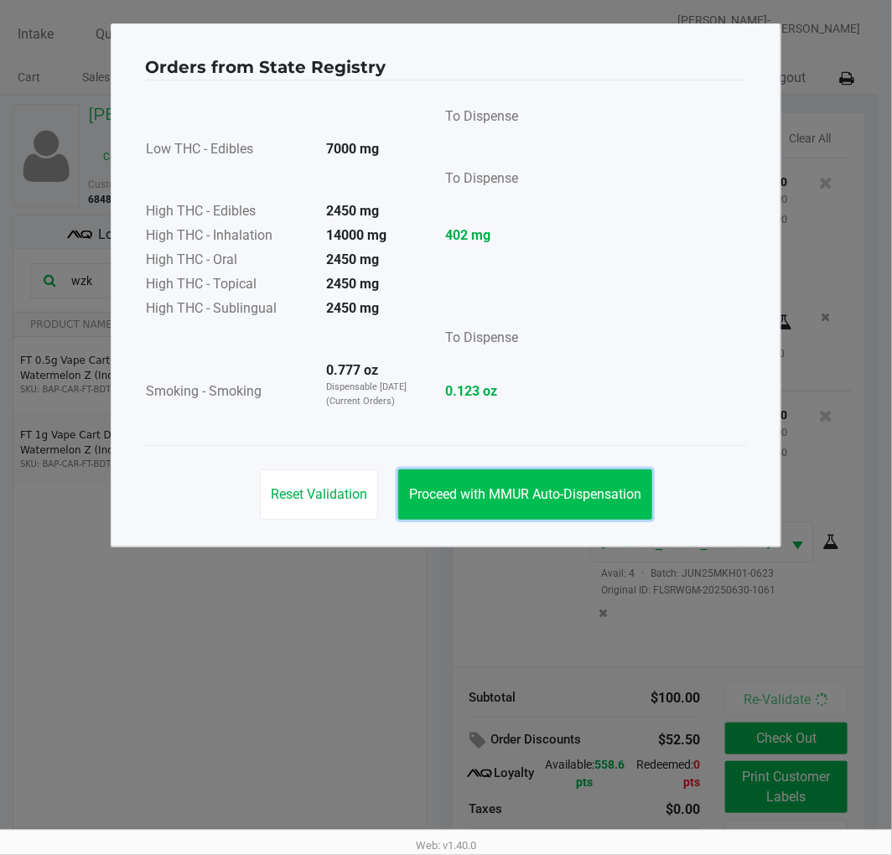
click at [538, 493] on span "Proceed with MMUR Auto-Dispensation" at bounding box center [525, 494] width 232 height 16
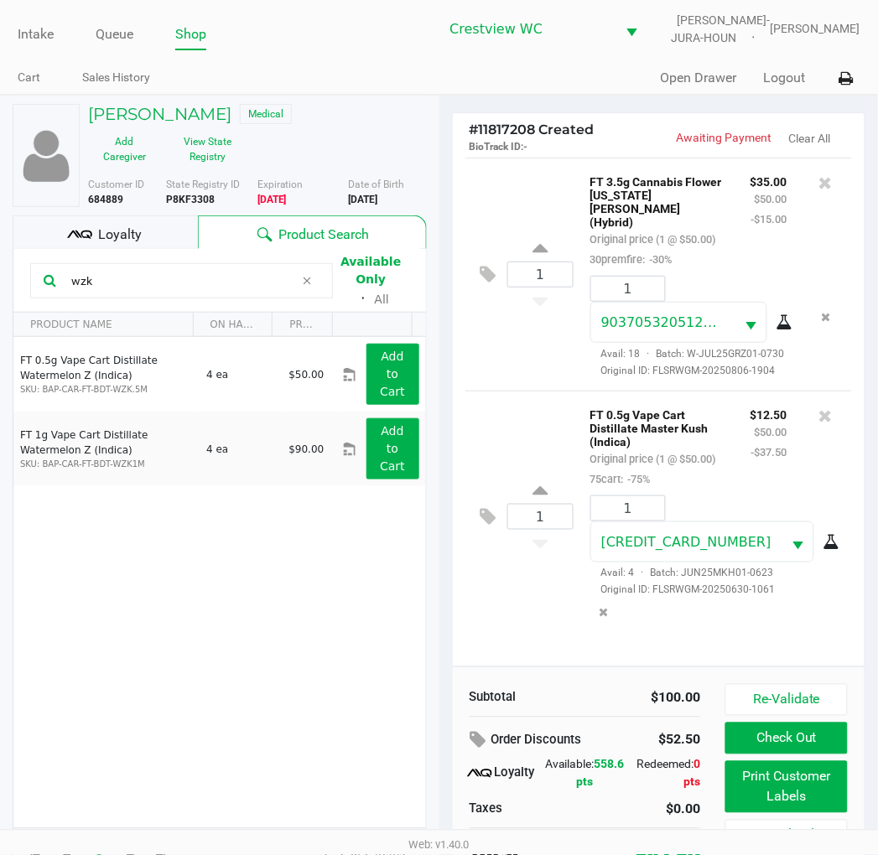
scroll to position [32, 0]
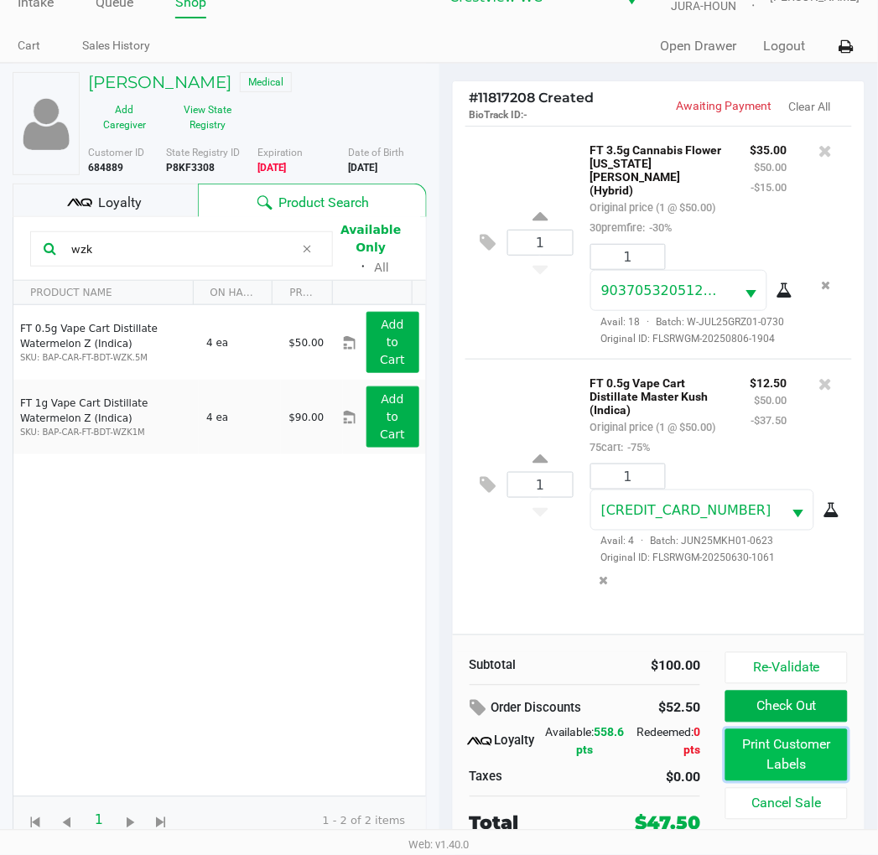
click at [823, 746] on button "Print Customer Labels" at bounding box center [786, 756] width 122 height 52
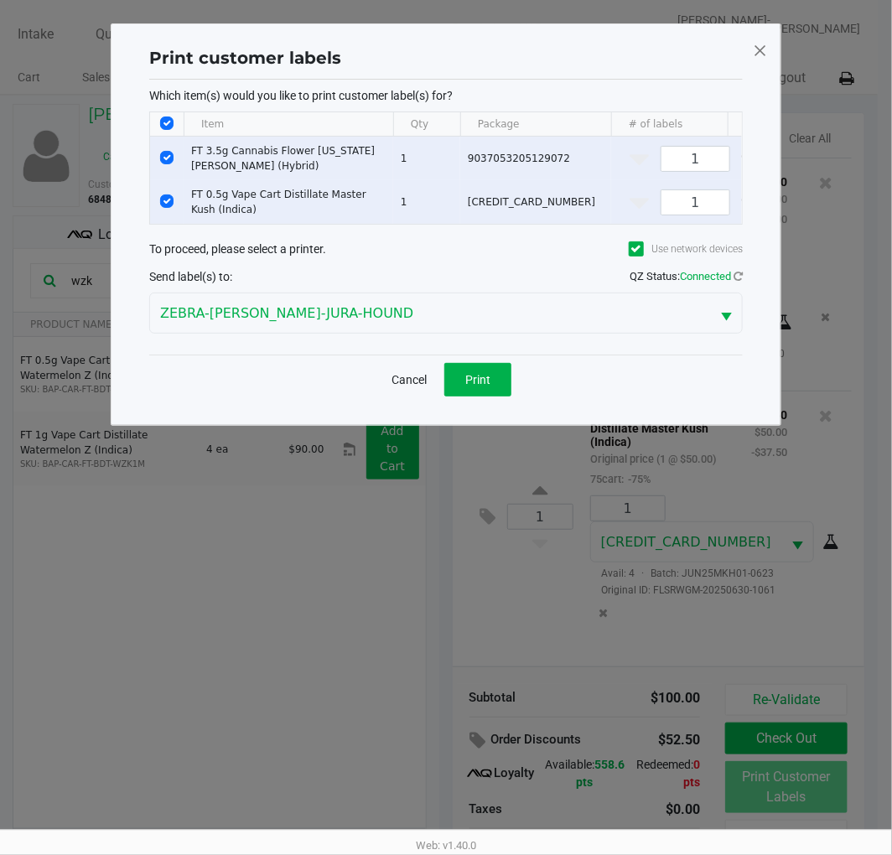
click at [474, 397] on button "Print" at bounding box center [477, 380] width 67 height 34
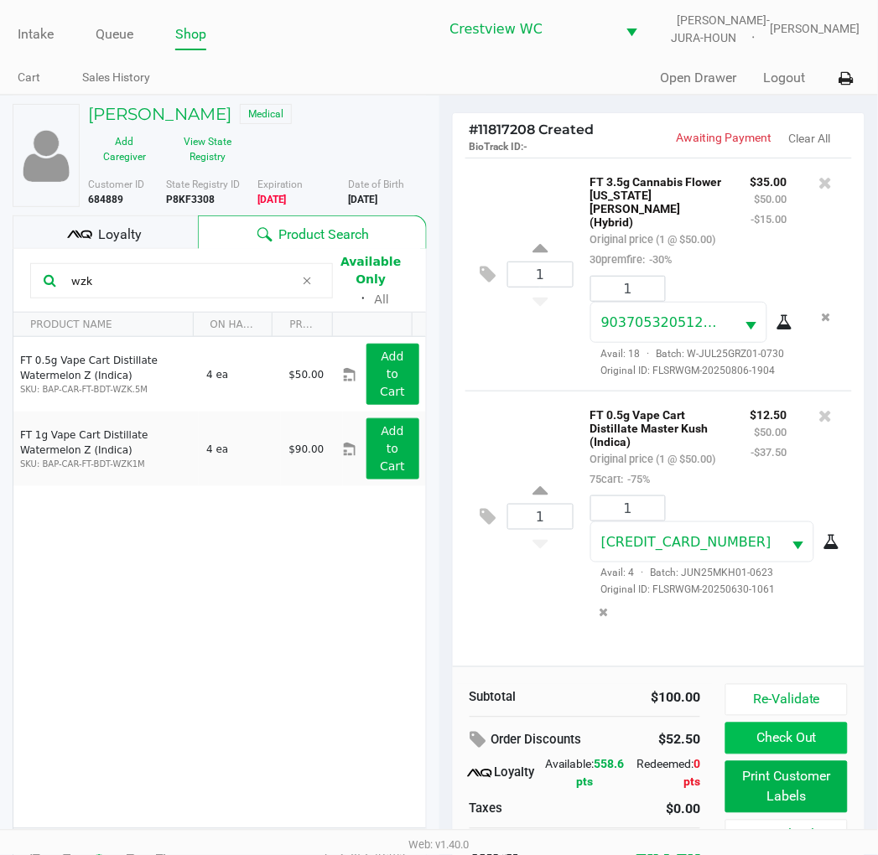
click at [820, 733] on button "Check Out" at bounding box center [786, 739] width 122 height 32
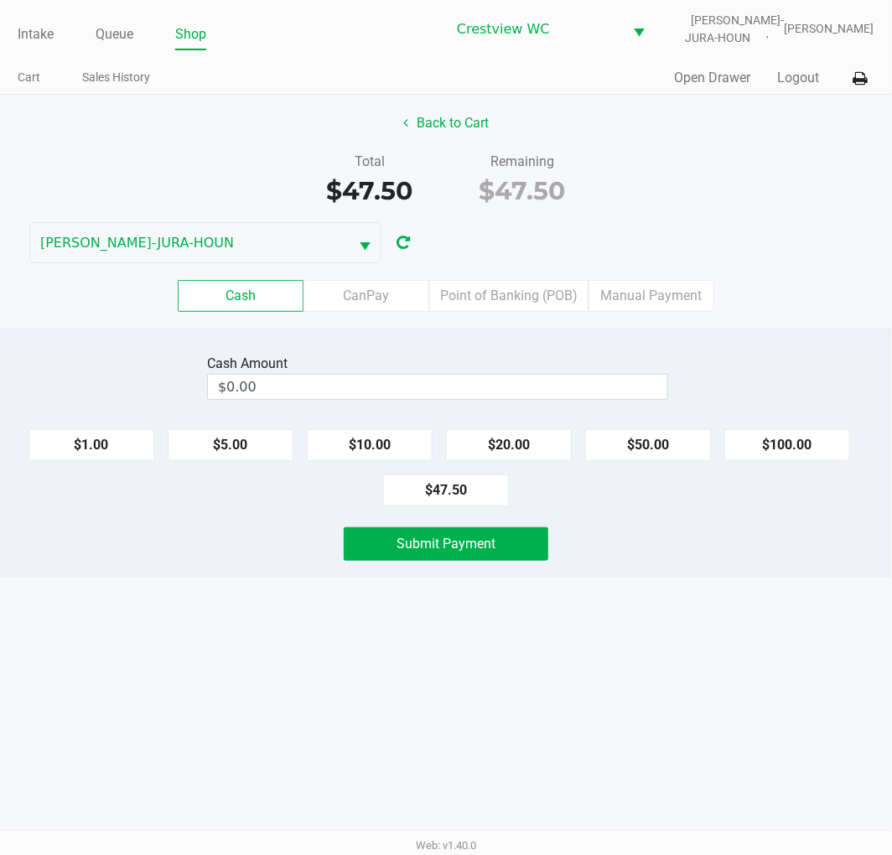
click at [531, 437] on button "$20.00" at bounding box center [509, 445] width 126 height 32
click at [532, 438] on button "$20.00" at bounding box center [509, 445] width 126 height 32
click at [236, 446] on button "$5.00" at bounding box center [231, 445] width 126 height 32
click at [96, 449] on button "$1.00" at bounding box center [92, 445] width 126 height 32
click at [78, 454] on button "$1.00" at bounding box center [92, 445] width 126 height 32
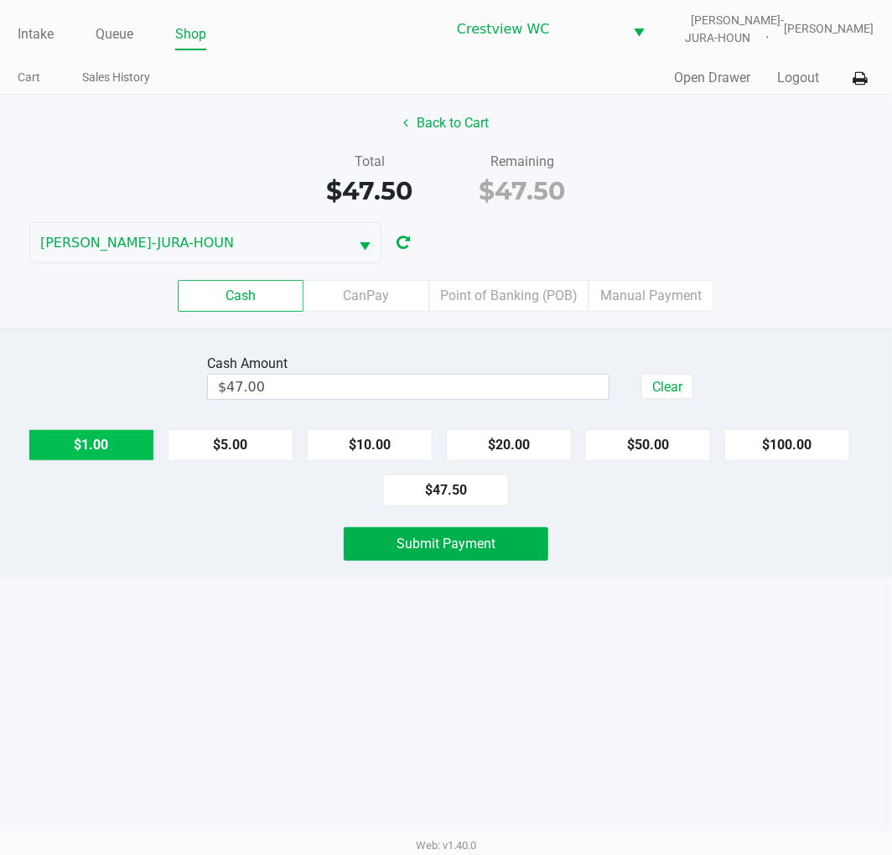
click at [69, 456] on button "$1.00" at bounding box center [92, 445] width 126 height 32
type input "$48.00"
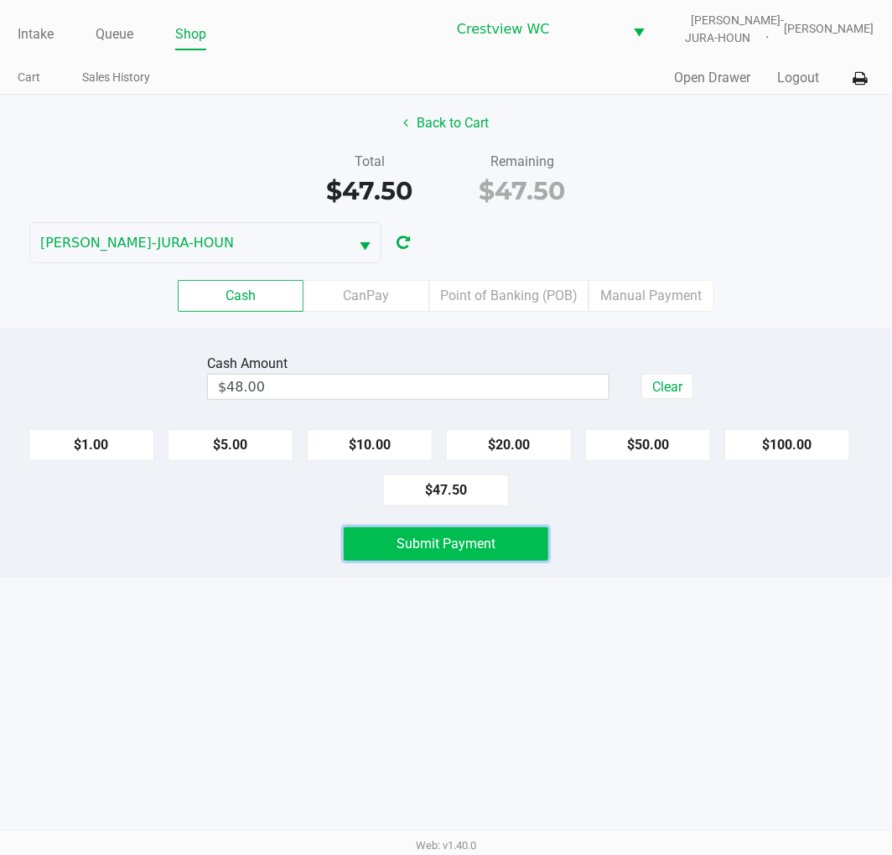
click at [389, 545] on button "Submit Payment" at bounding box center [446, 544] width 205 height 34
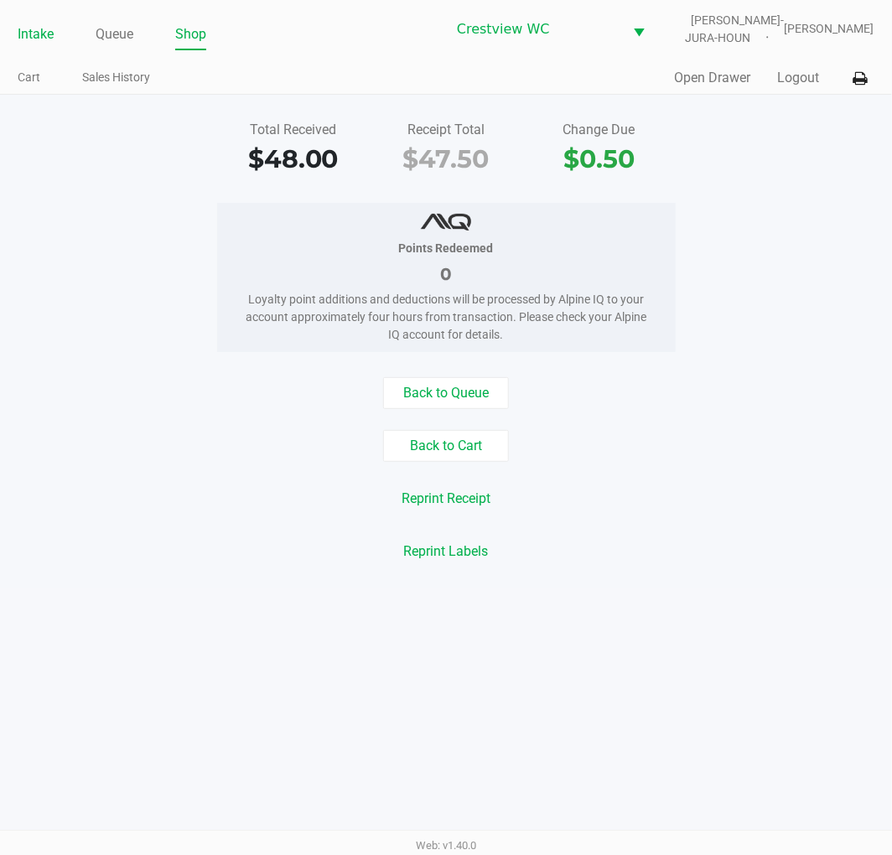
click at [34, 29] on link "Intake" at bounding box center [36, 34] width 36 height 23
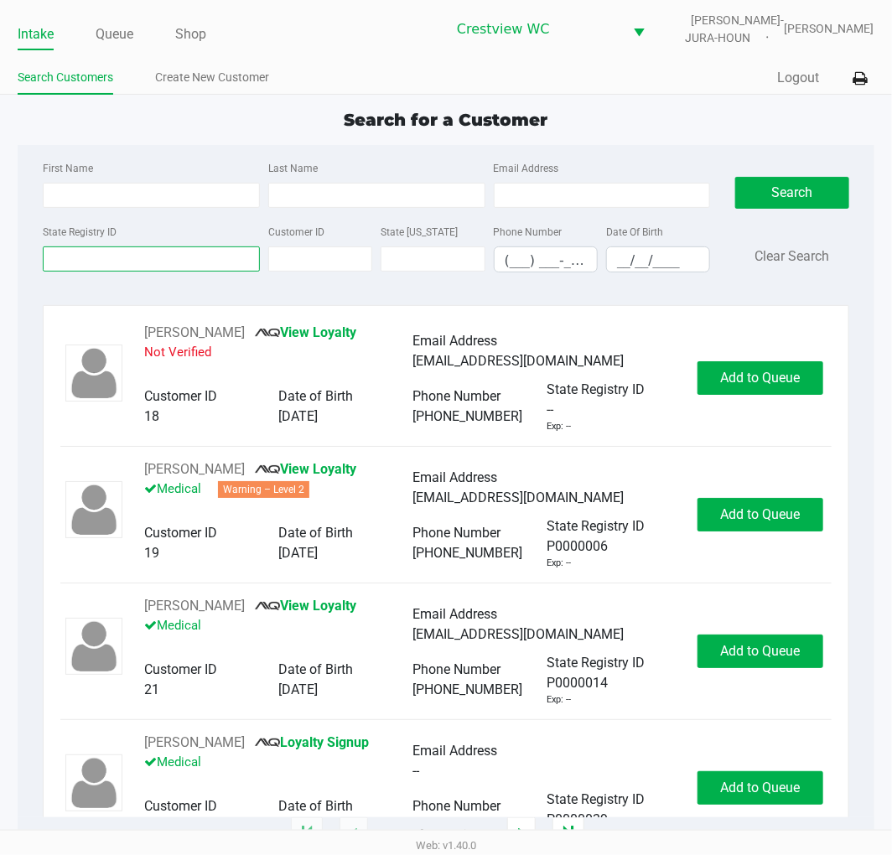
click at [118, 258] on input "State Registry ID" at bounding box center [151, 259] width 217 height 25
click at [60, 260] on input "State Registry ID" at bounding box center [151, 259] width 217 height 25
click at [138, 260] on input "State Registry ID" at bounding box center [151, 259] width 217 height 25
click at [75, 235] on label "State Registry ID" at bounding box center [80, 232] width 74 height 15
click at [75, 247] on input "State Registry ID" at bounding box center [151, 259] width 217 height 25
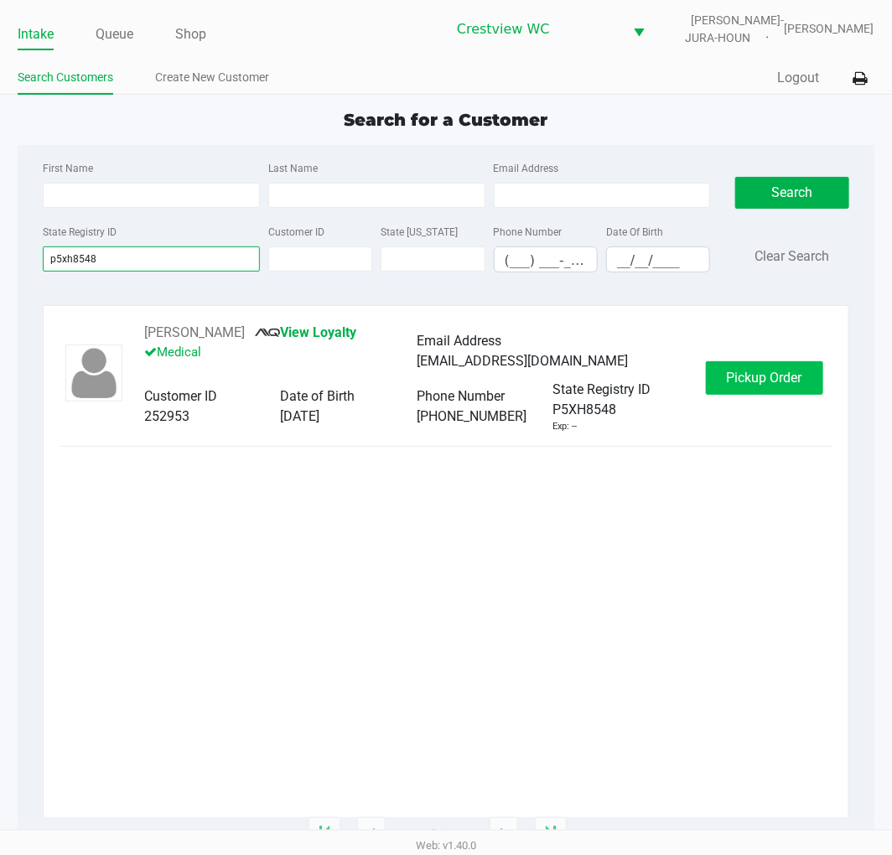
type input "p5xh8548"
click at [758, 395] on button "Pickup Order" at bounding box center [764, 378] width 117 height 34
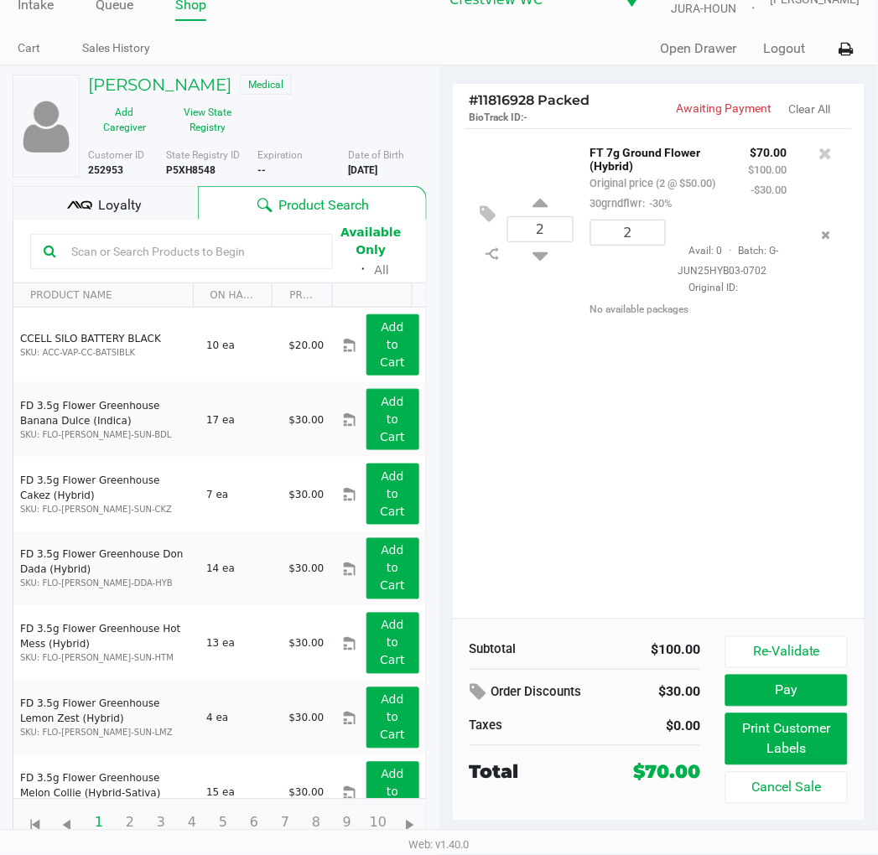
scroll to position [31, 0]
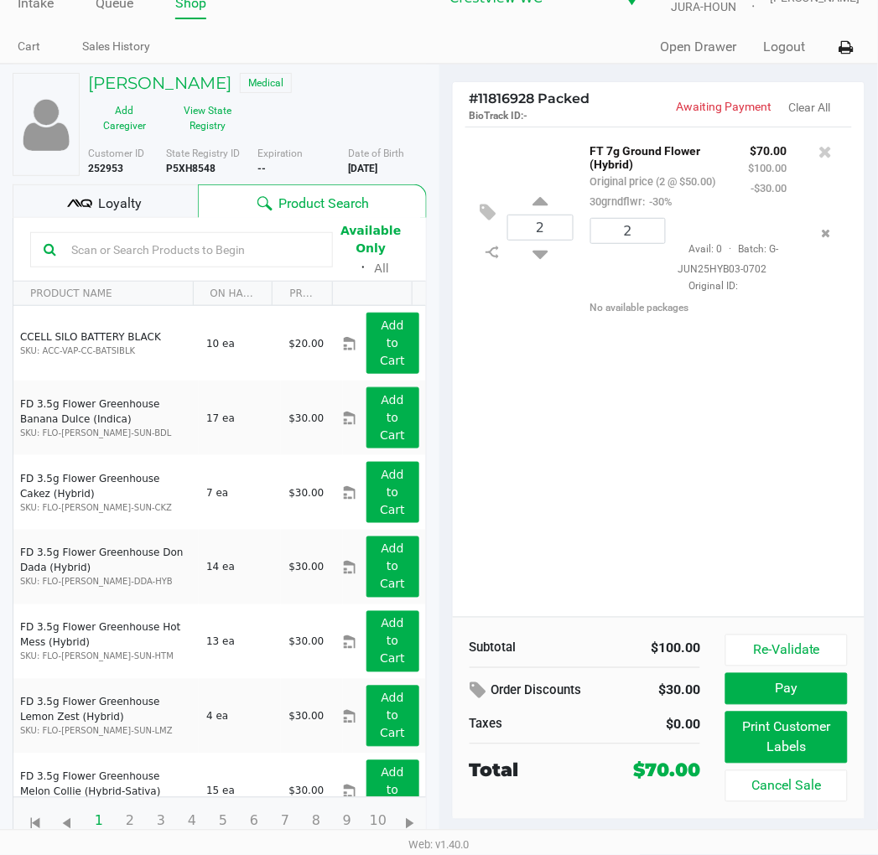
click at [675, 429] on div "2 FT 7g Ground Flower (Hybrid) Original price (2 @ $50.00) 30grndflwr: -30% $70…" at bounding box center [659, 372] width 413 height 491
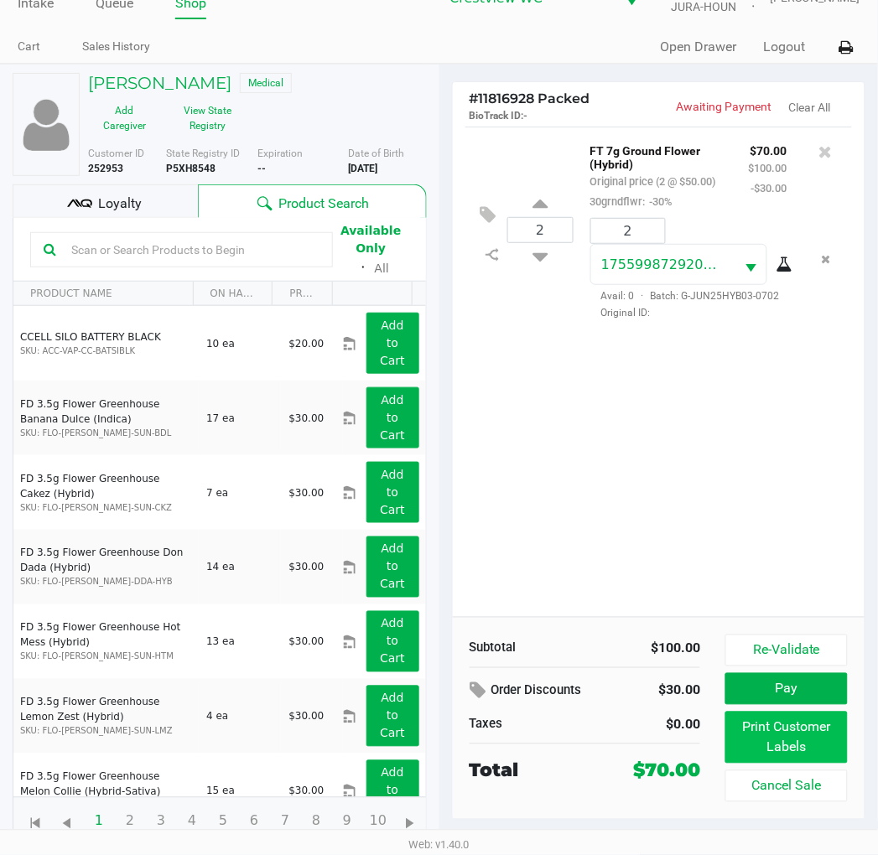
click at [817, 755] on button "Print Customer Labels" at bounding box center [786, 738] width 122 height 52
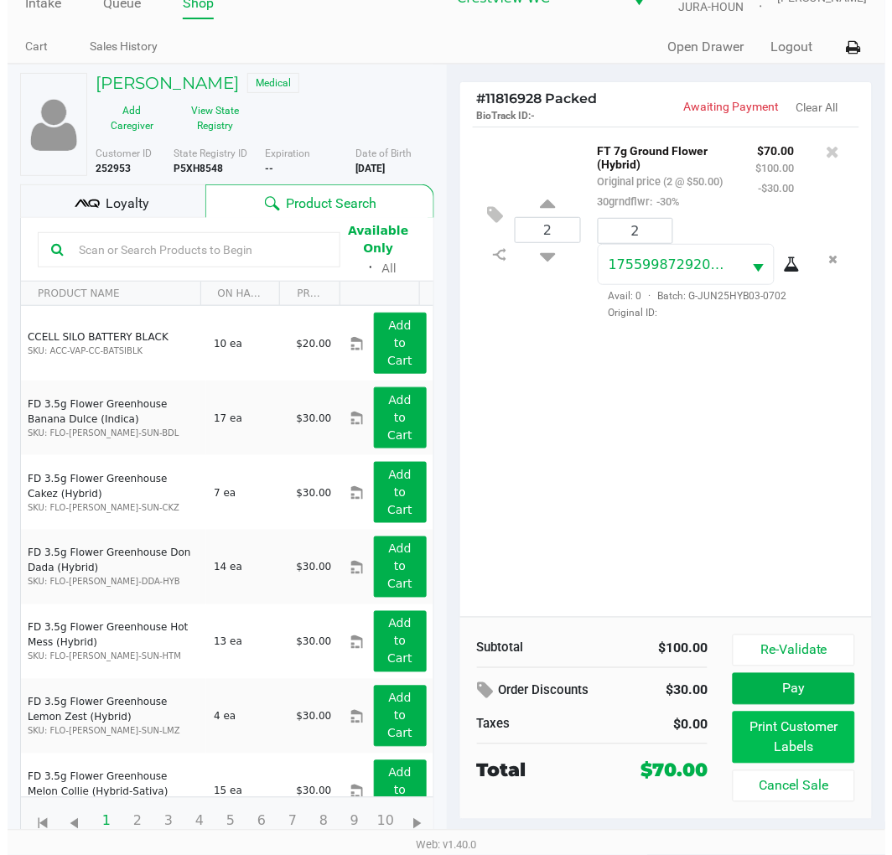
scroll to position [0, 0]
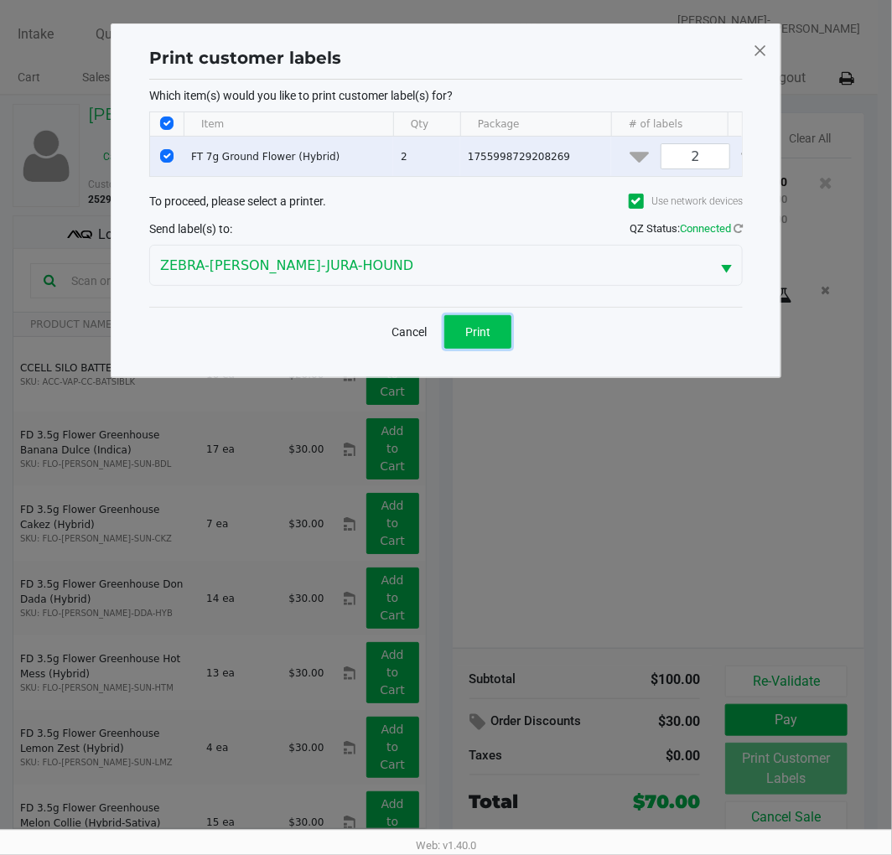
click at [464, 349] on button "Print" at bounding box center [477, 332] width 67 height 34
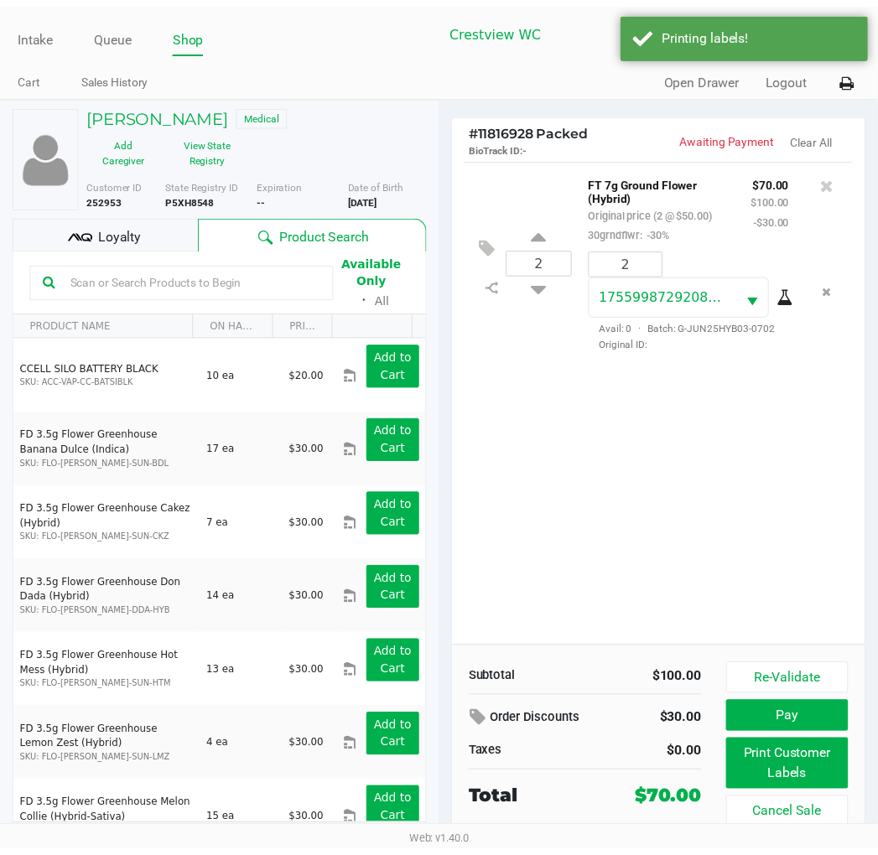
scroll to position [31, 0]
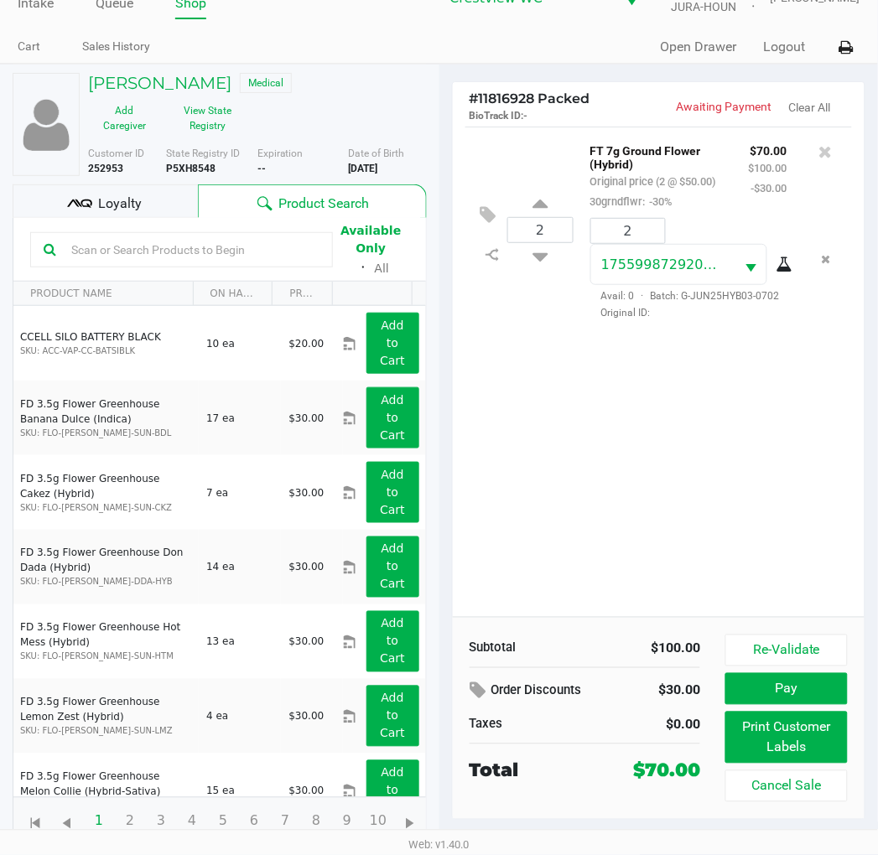
click at [48, 210] on div "Loyalty" at bounding box center [105, 201] width 185 height 34
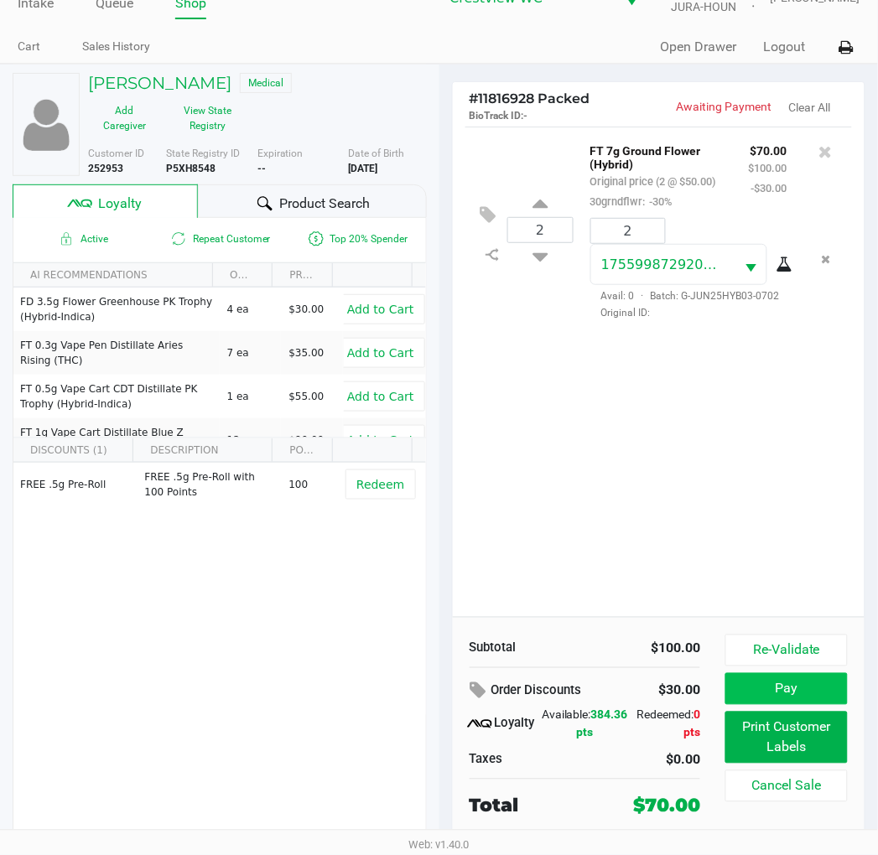
click at [812, 699] on button "Pay" at bounding box center [786, 689] width 122 height 32
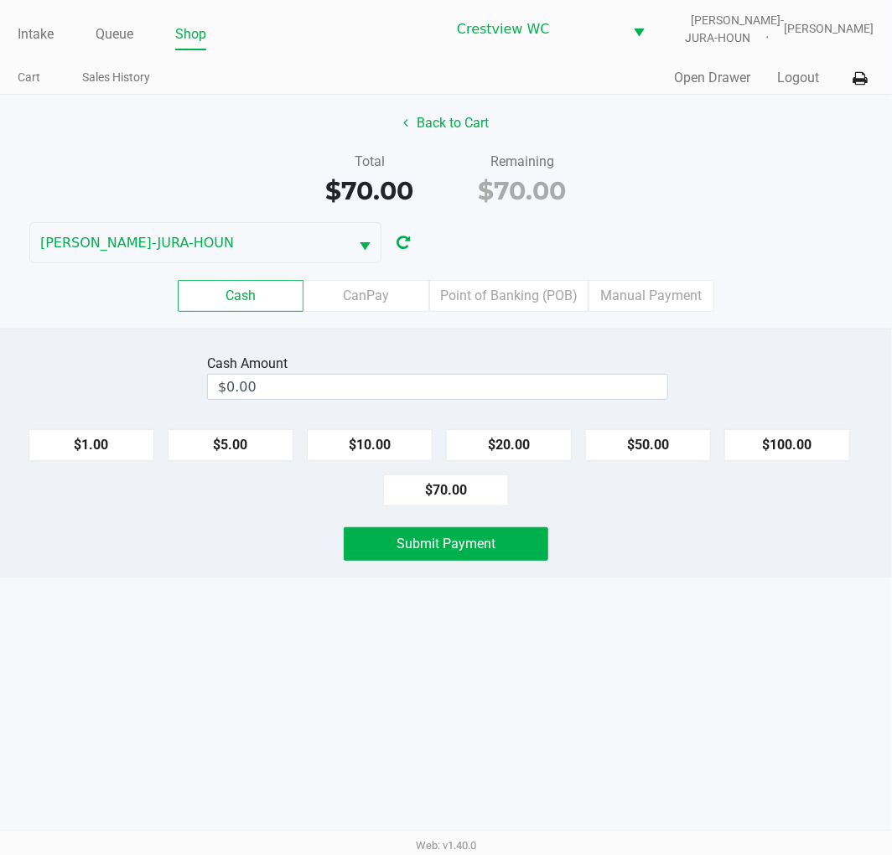
click at [468, 481] on button "$70.00" at bounding box center [446, 491] width 126 height 32
type input "$70.00"
click at [499, 546] on button "Submit Payment" at bounding box center [446, 544] width 205 height 34
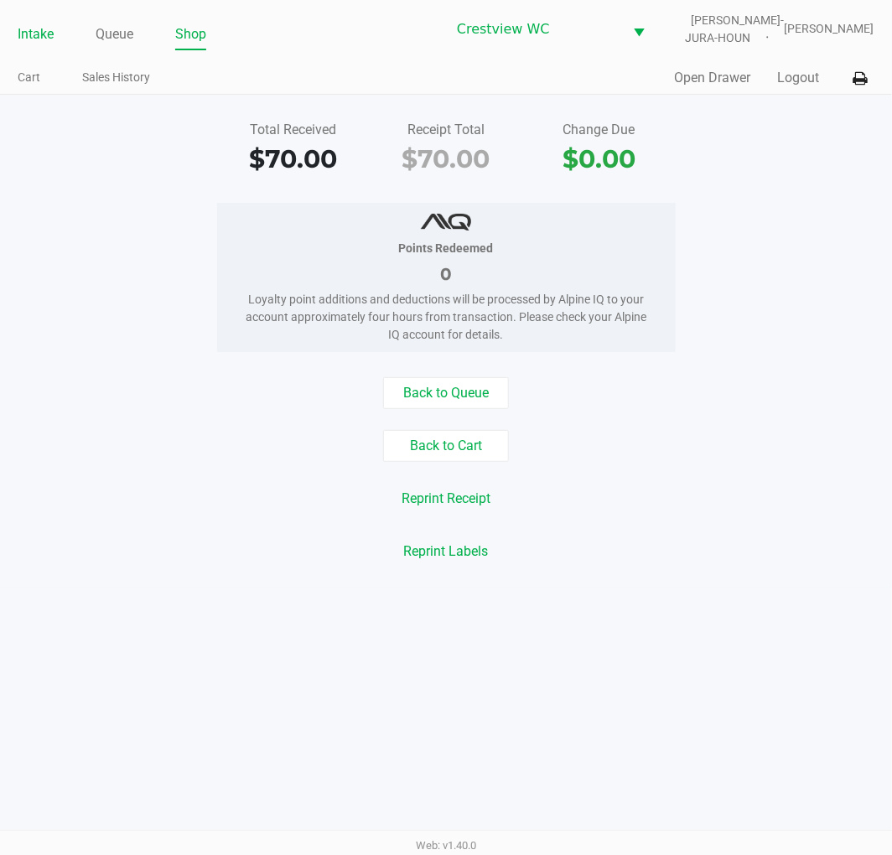
click at [25, 29] on link "Intake" at bounding box center [36, 34] width 36 height 23
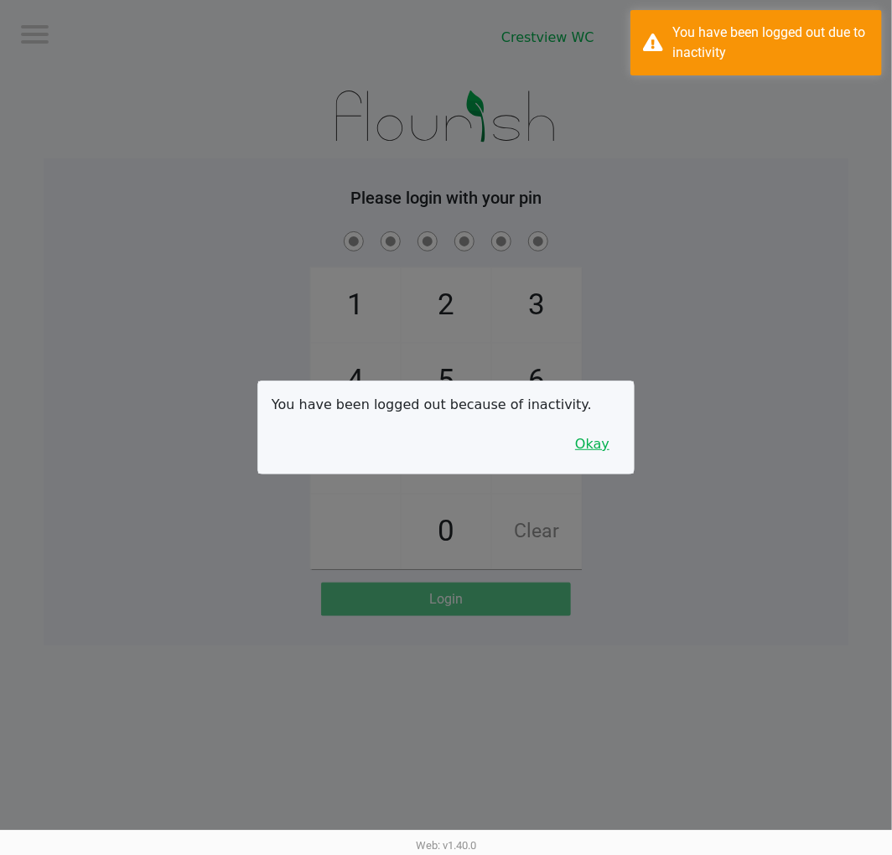
click at [610, 445] on button "Okay" at bounding box center [592, 444] width 56 height 32
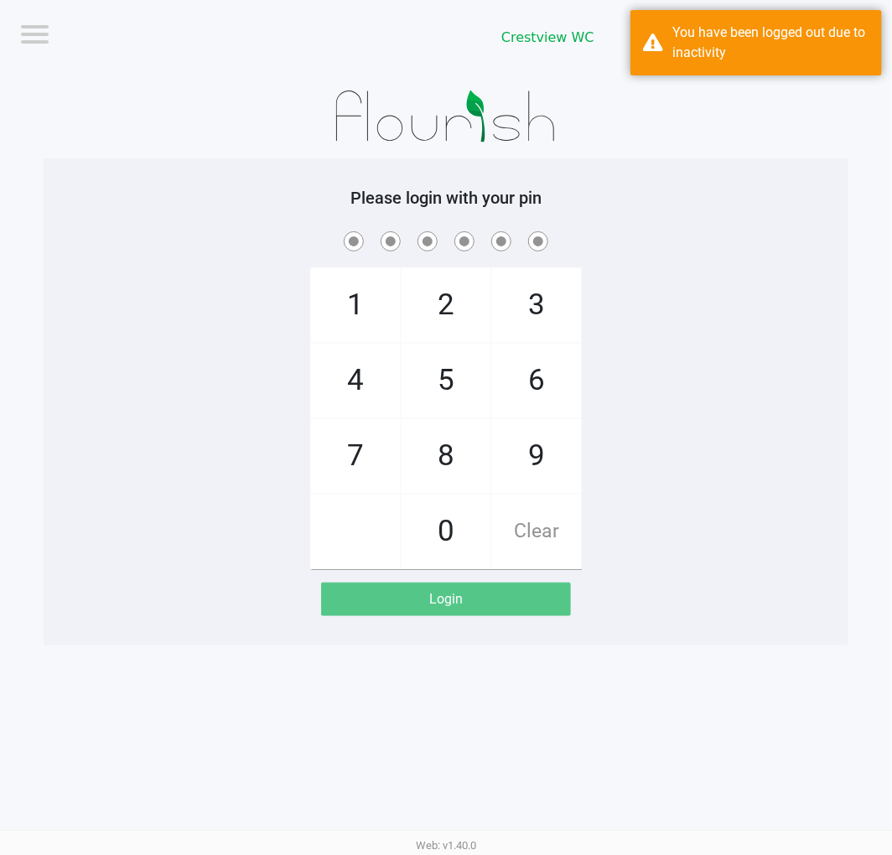
click at [640, 406] on div "1 4 7 2 5 8 0 3 6 9 Clear" at bounding box center [446, 398] width 805 height 341
checkbox input "true"
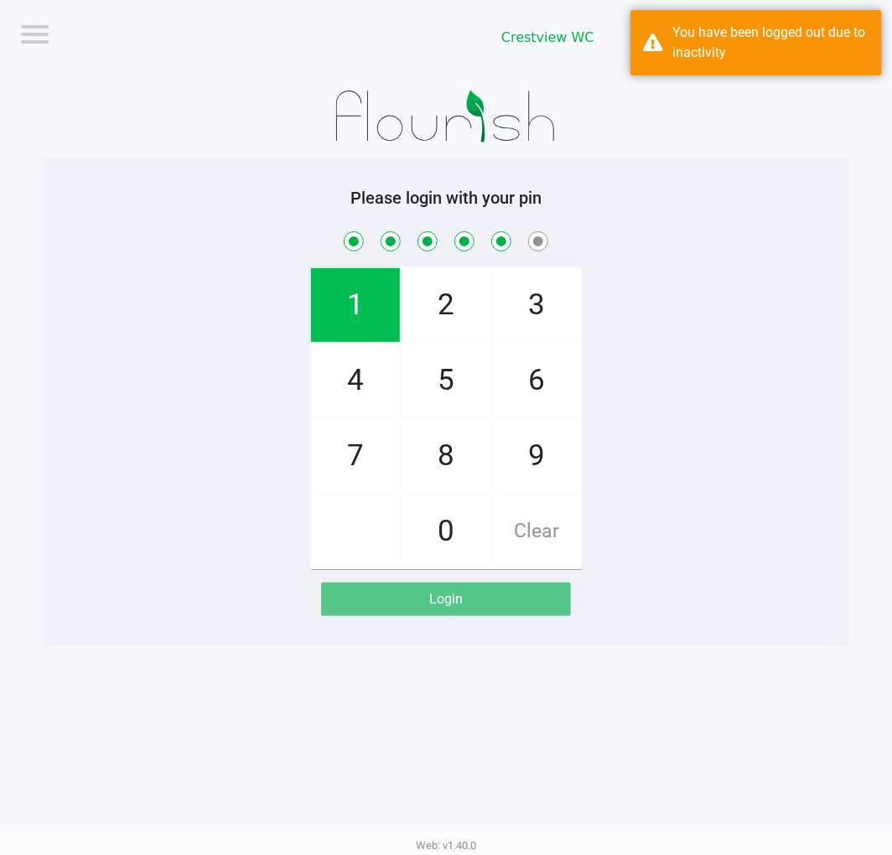
checkbox input "true"
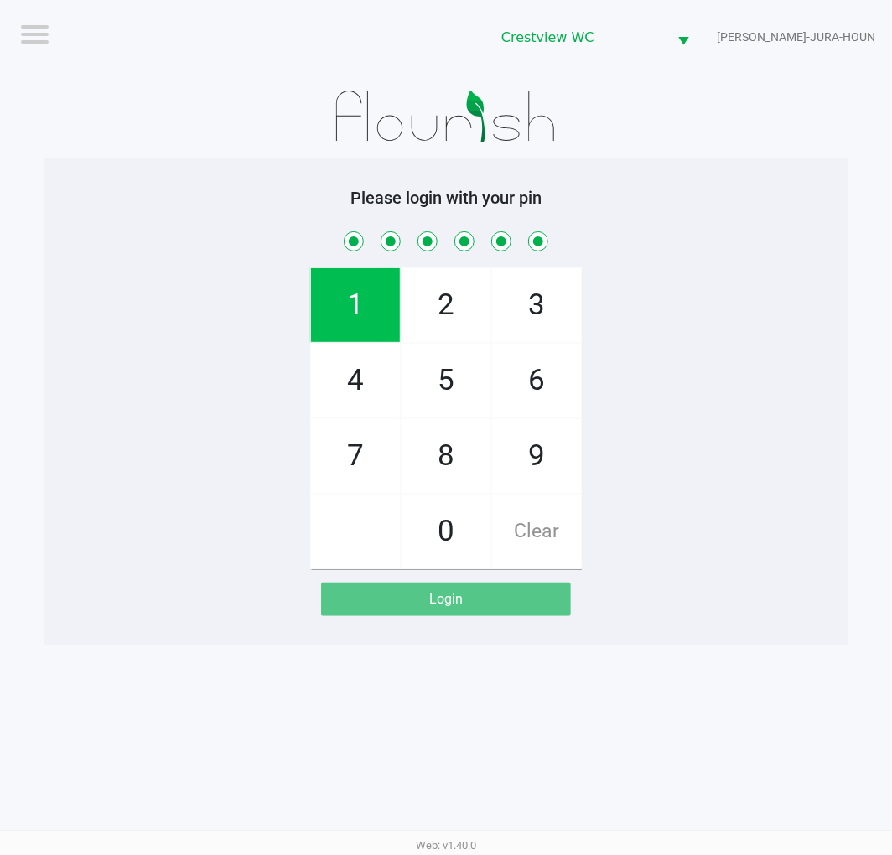
checkbox input "true"
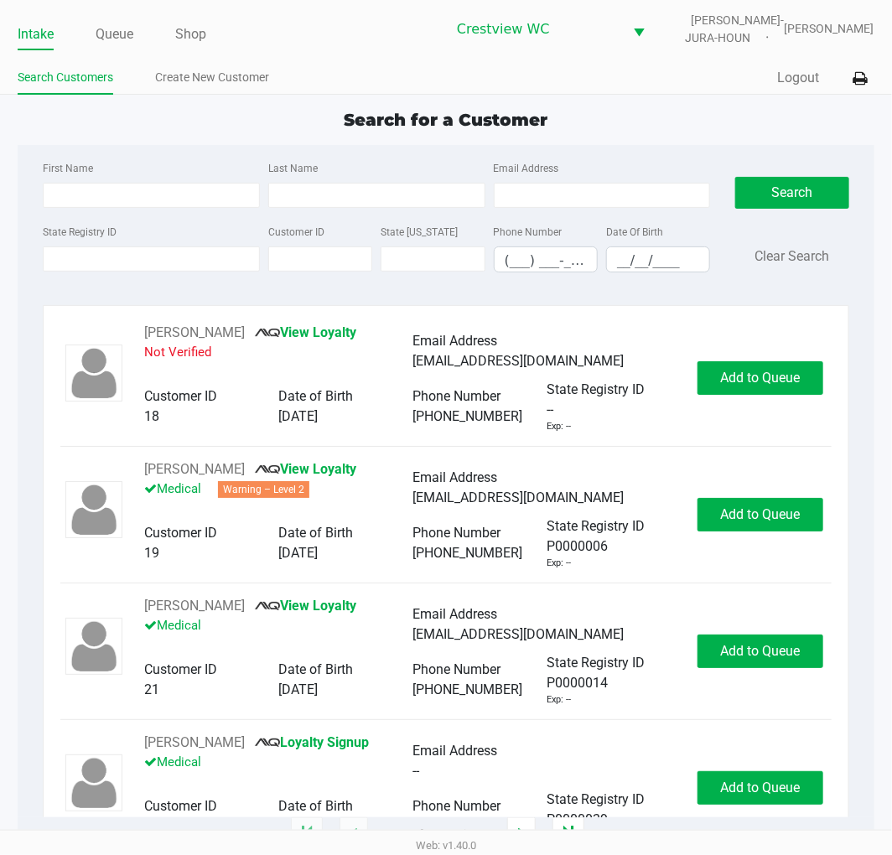
click at [320, 67] on ul "Search Customers Create New Customer" at bounding box center [232, 79] width 428 height 29
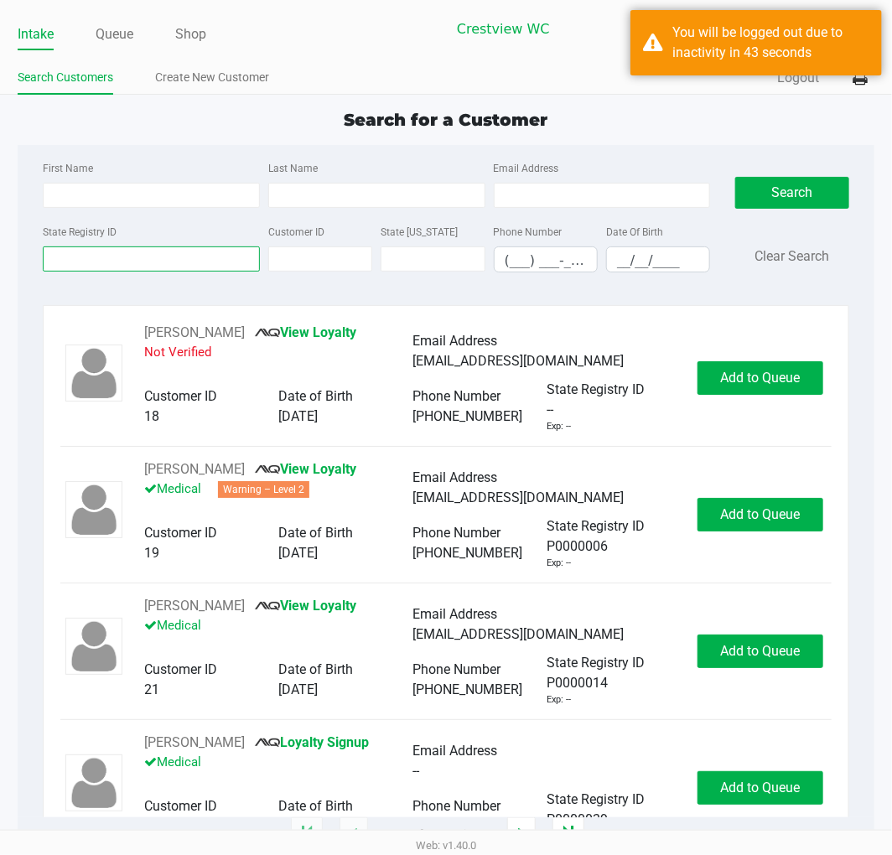
click at [148, 258] on input "State Registry ID" at bounding box center [151, 259] width 217 height 25
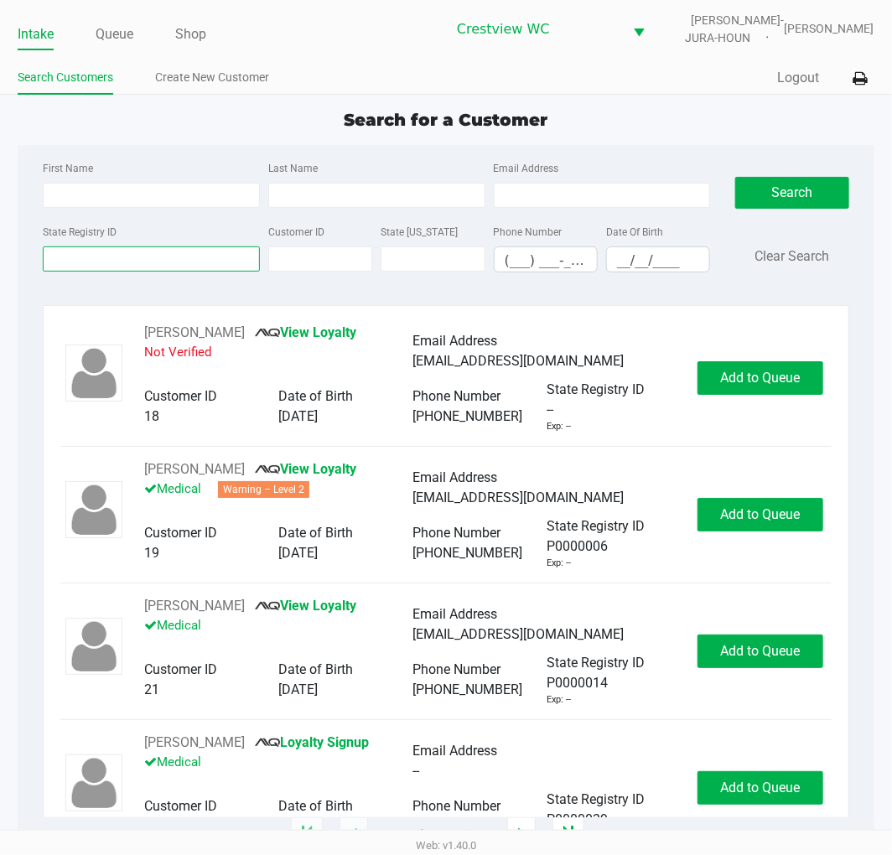
click at [141, 262] on input "State Registry ID" at bounding box center [151, 259] width 217 height 25
click at [94, 255] on input "State Registry ID" at bounding box center [151, 259] width 217 height 25
click at [60, 252] on input "State Registry ID" at bounding box center [151, 259] width 217 height 25
click at [112, 257] on input "State Registry ID" at bounding box center [151, 259] width 217 height 25
click at [112, 35] on link "Queue" at bounding box center [115, 34] width 38 height 23
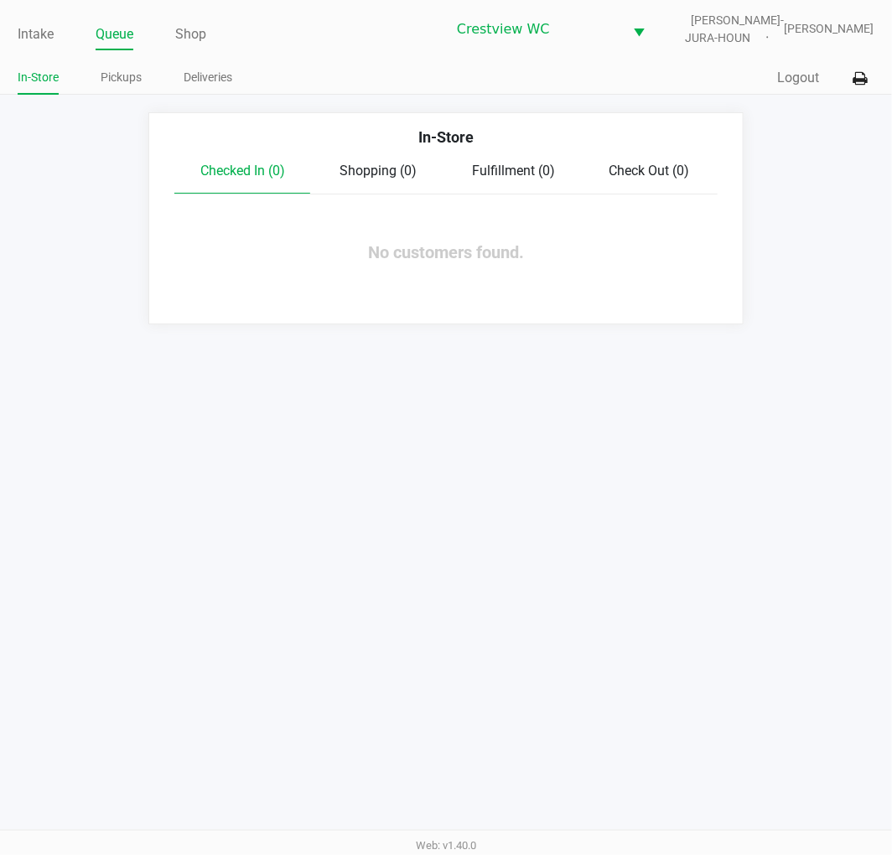
click at [122, 82] on link "Pickups" at bounding box center [121, 77] width 41 height 21
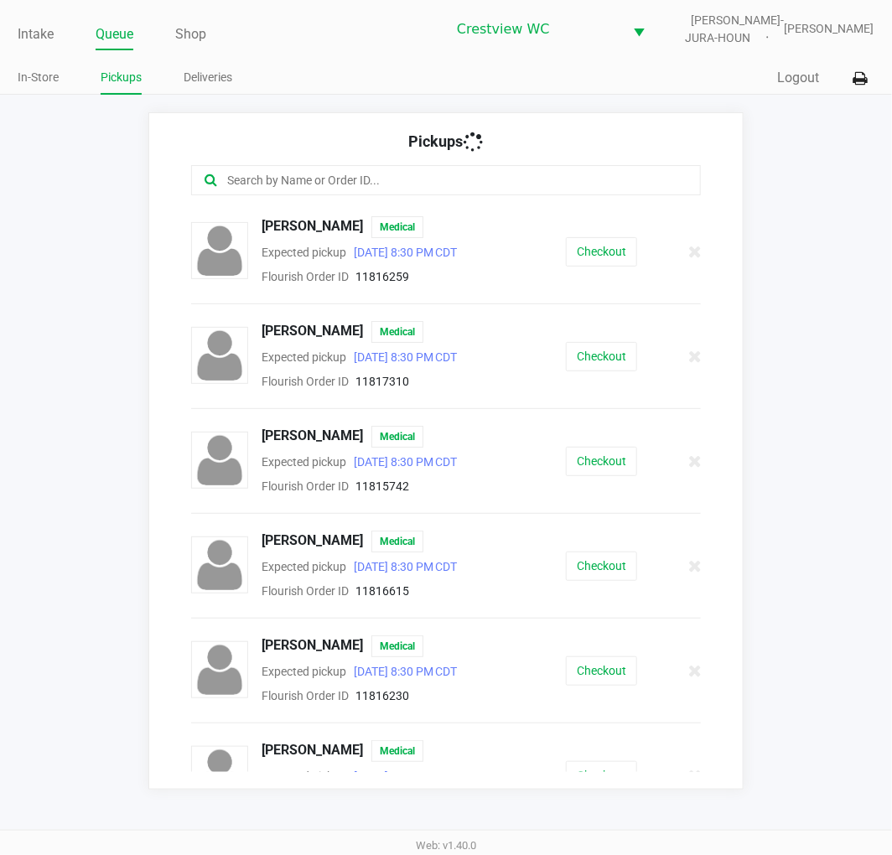
click at [330, 179] on input "text" at bounding box center [443, 180] width 434 height 19
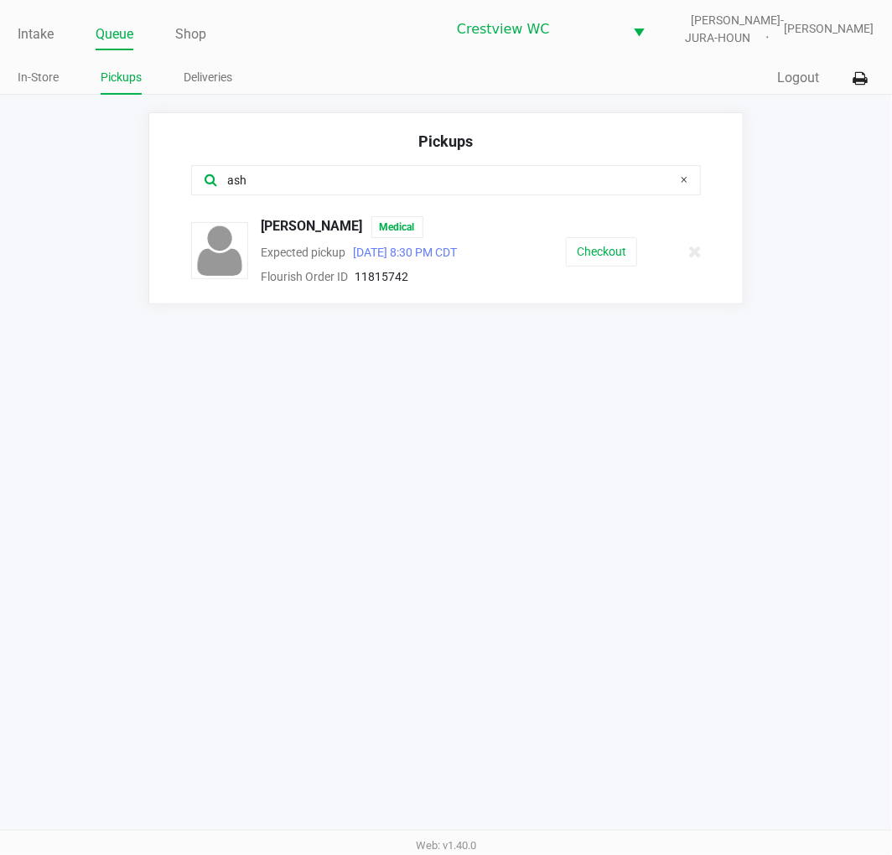
type input "ash"
click at [615, 250] on button "Checkout" at bounding box center [601, 251] width 71 height 29
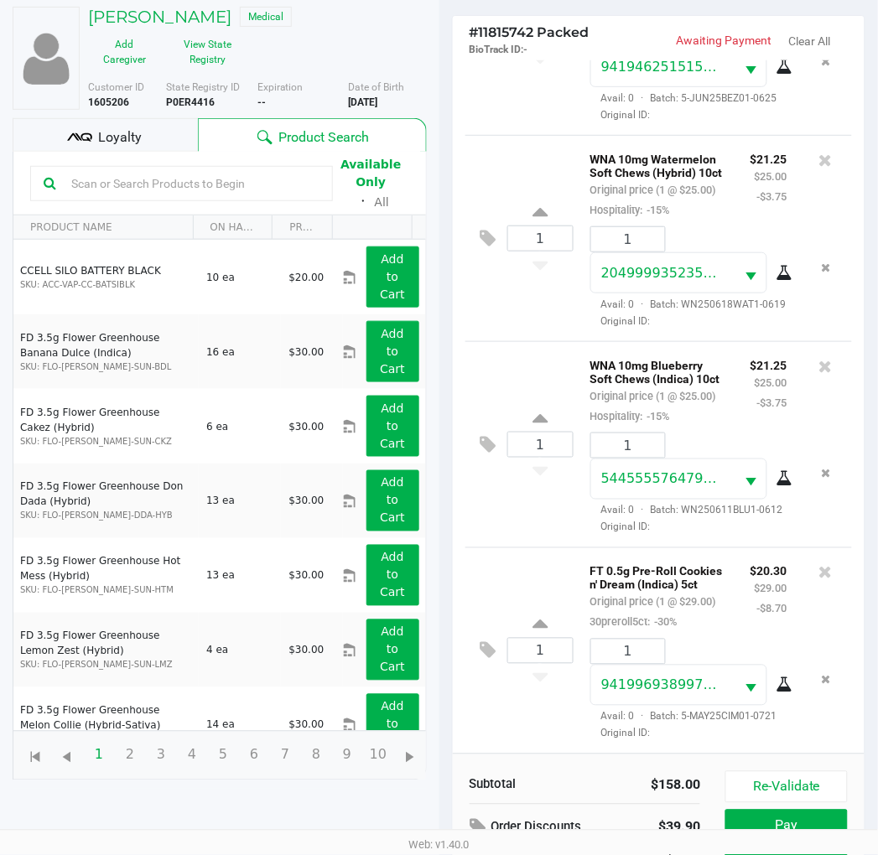
scroll to position [200, 0]
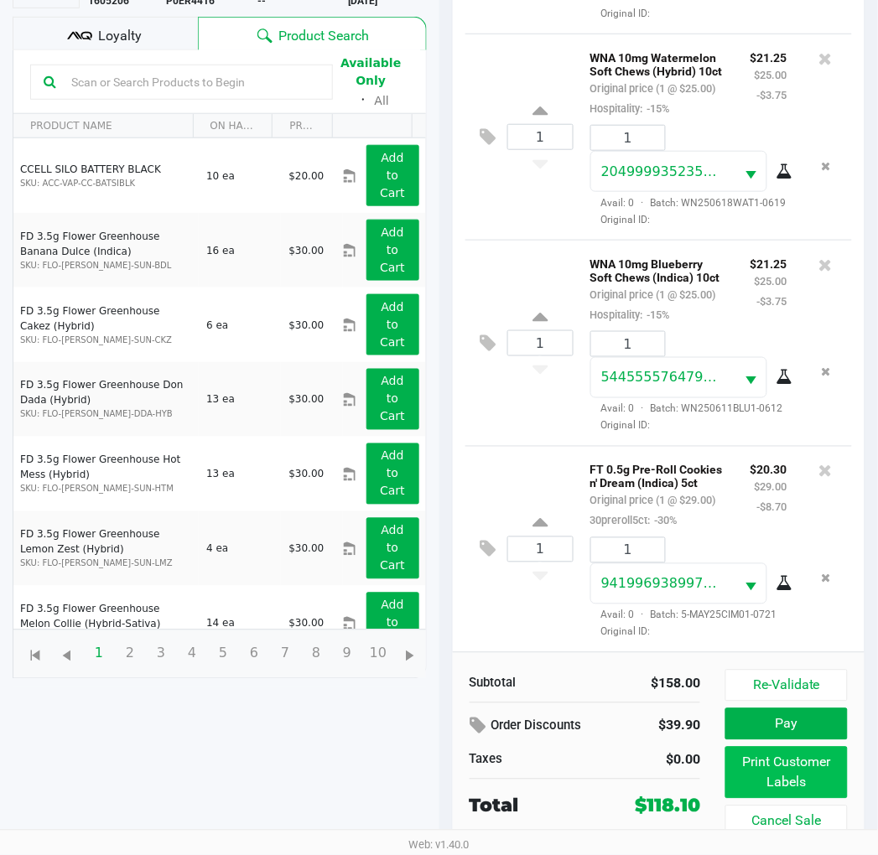
click at [795, 764] on button "Print Customer Labels" at bounding box center [786, 773] width 122 height 52
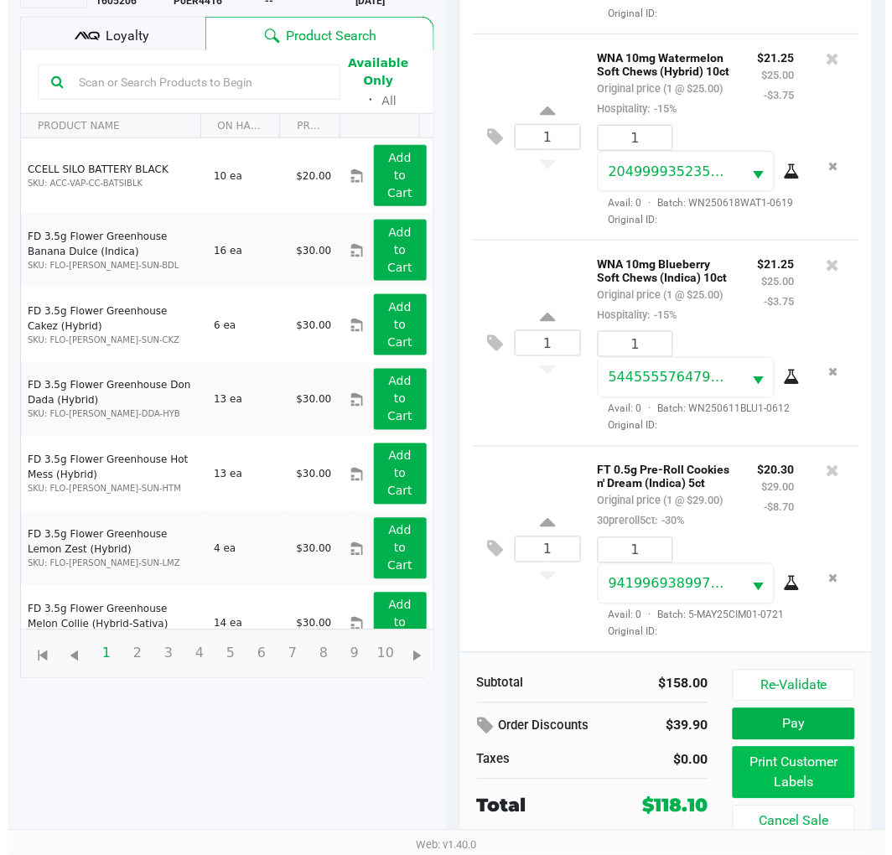
scroll to position [0, 0]
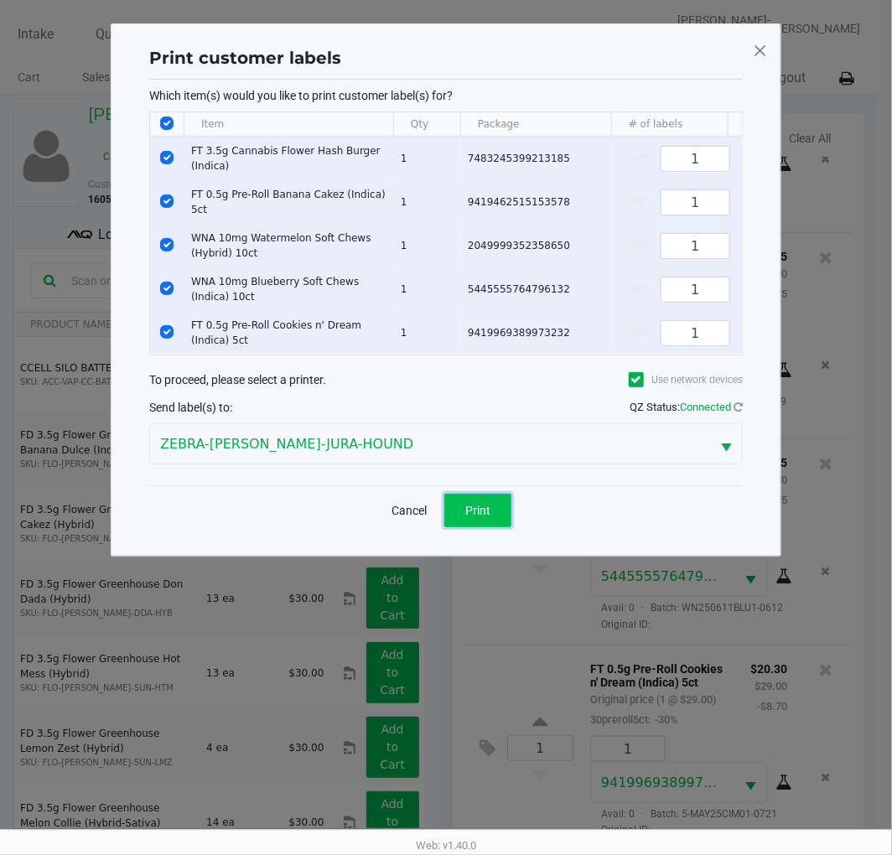
click at [466, 517] on span "Print" at bounding box center [477, 510] width 25 height 13
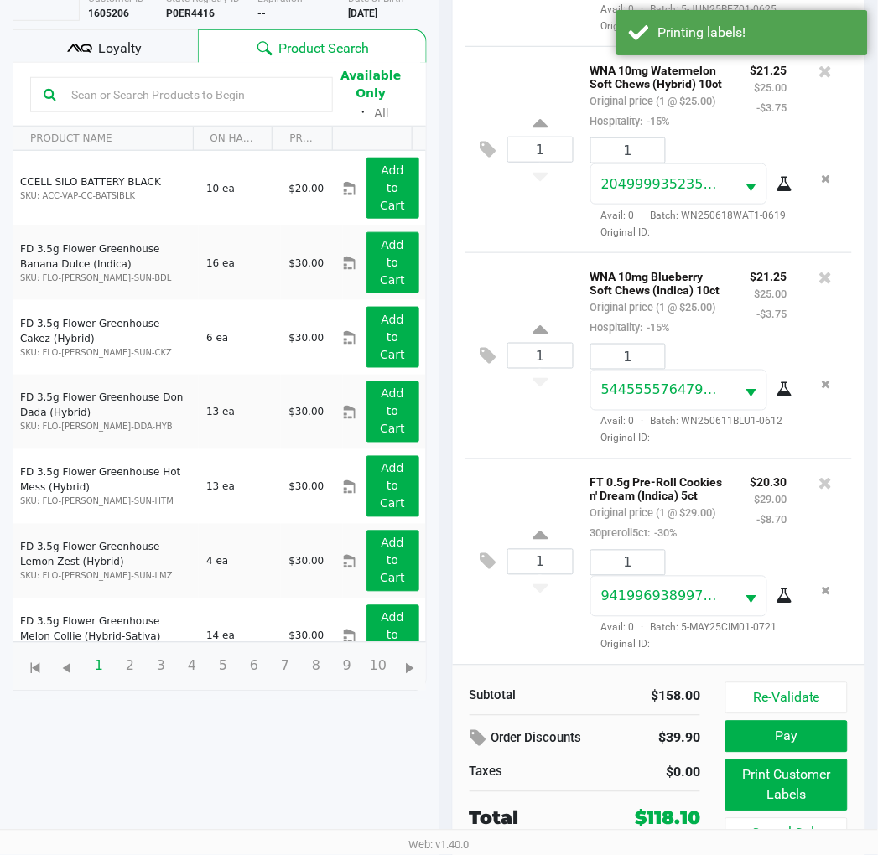
scroll to position [200, 0]
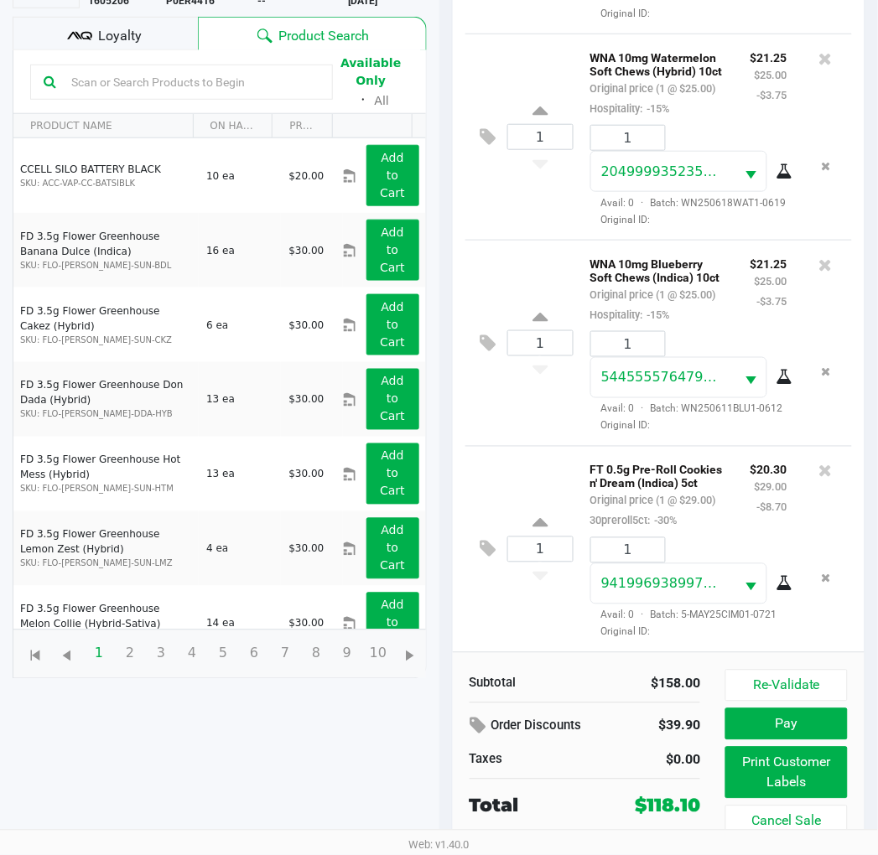
click at [107, 34] on span "Loyalty" at bounding box center [120, 36] width 44 height 20
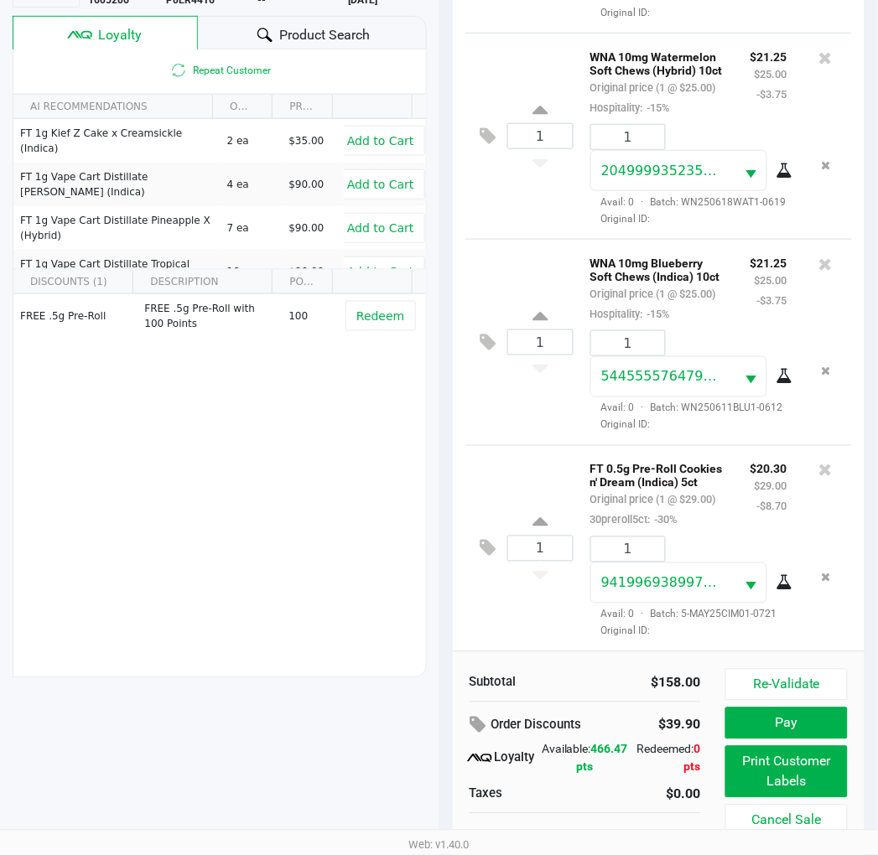
click at [755, 274] on small "$25.00" at bounding box center [771, 280] width 33 height 13
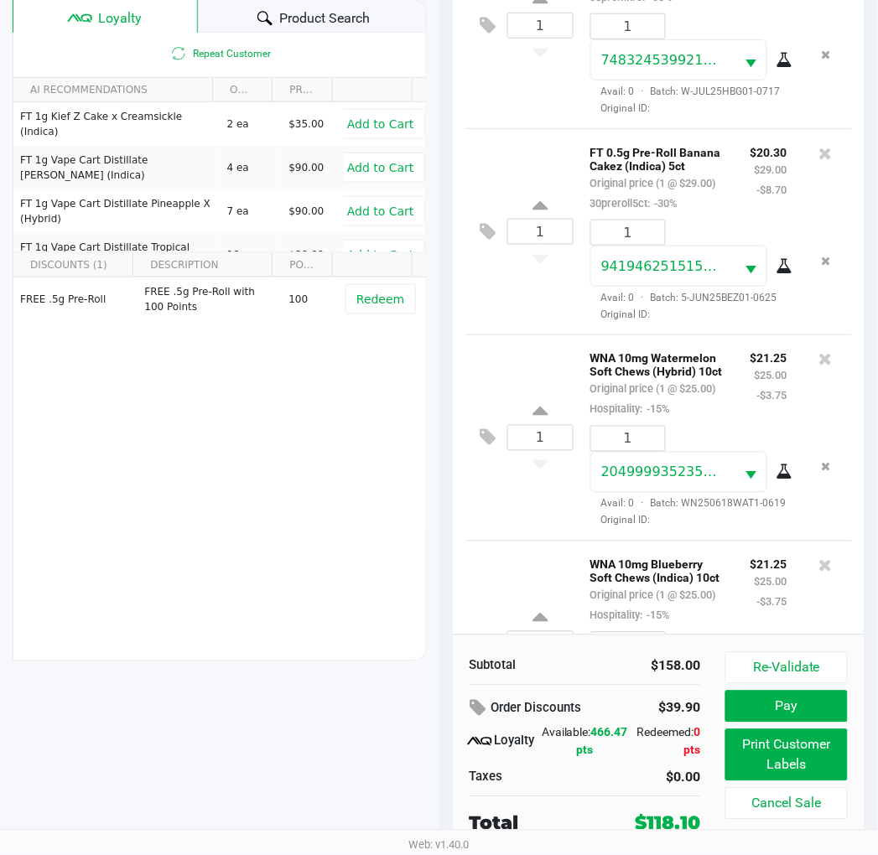
scroll to position [0, 0]
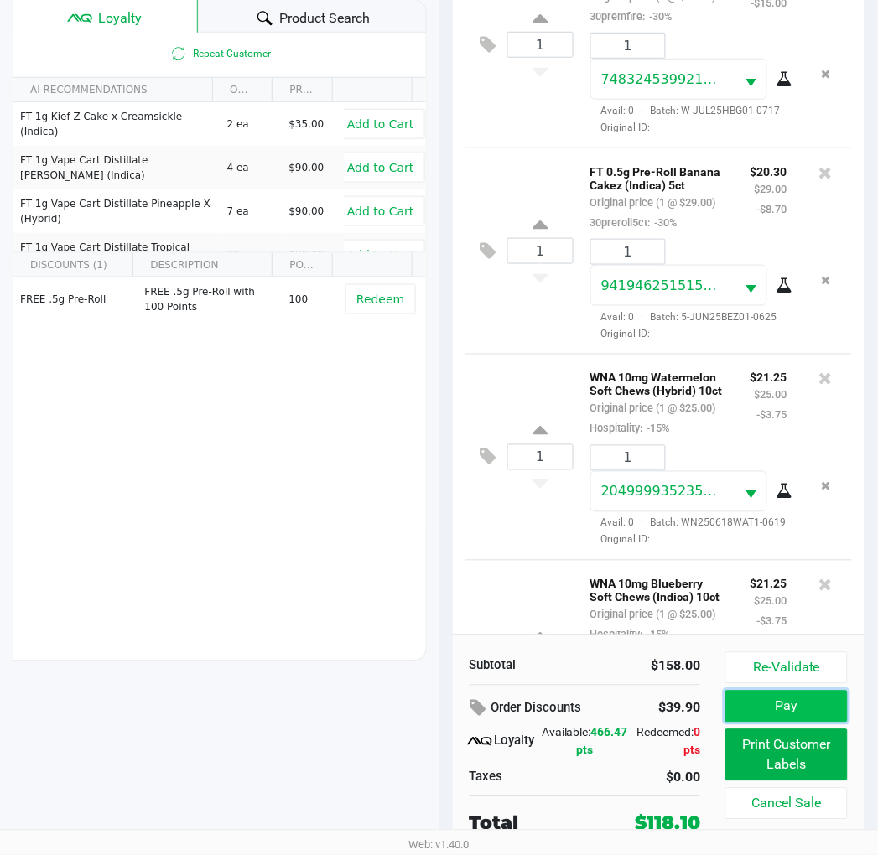
click at [834, 709] on button "Pay" at bounding box center [786, 707] width 122 height 32
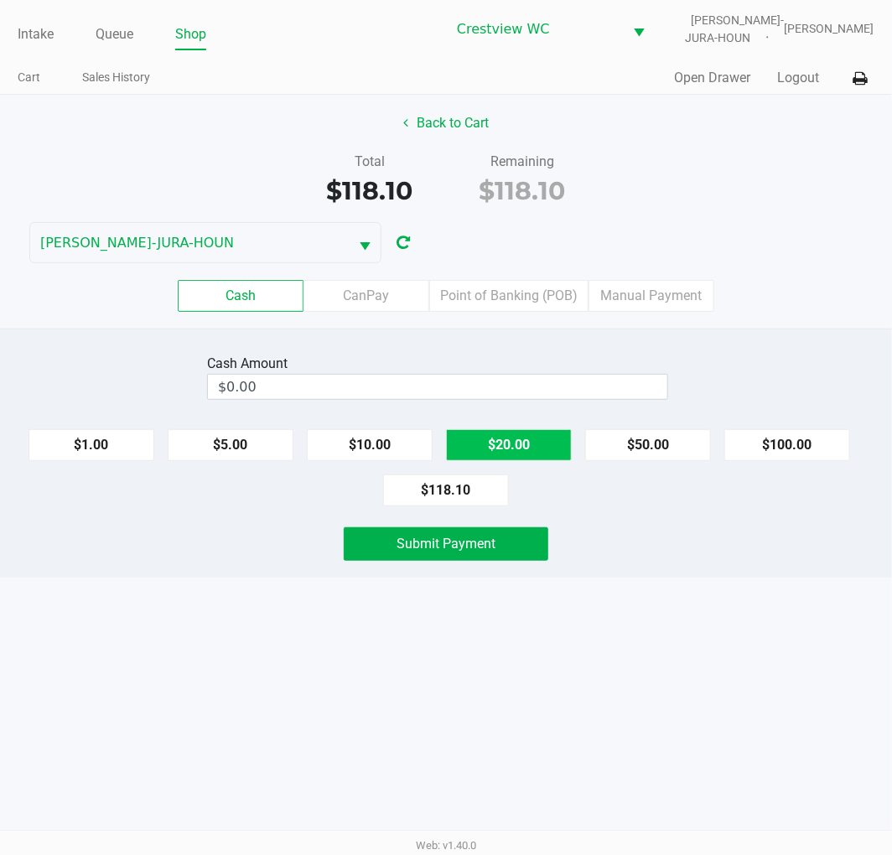
click at [557, 449] on button "$20.00" at bounding box center [509, 445] width 126 height 32
click at [540, 450] on button "$20.00" at bounding box center [509, 445] width 126 height 32
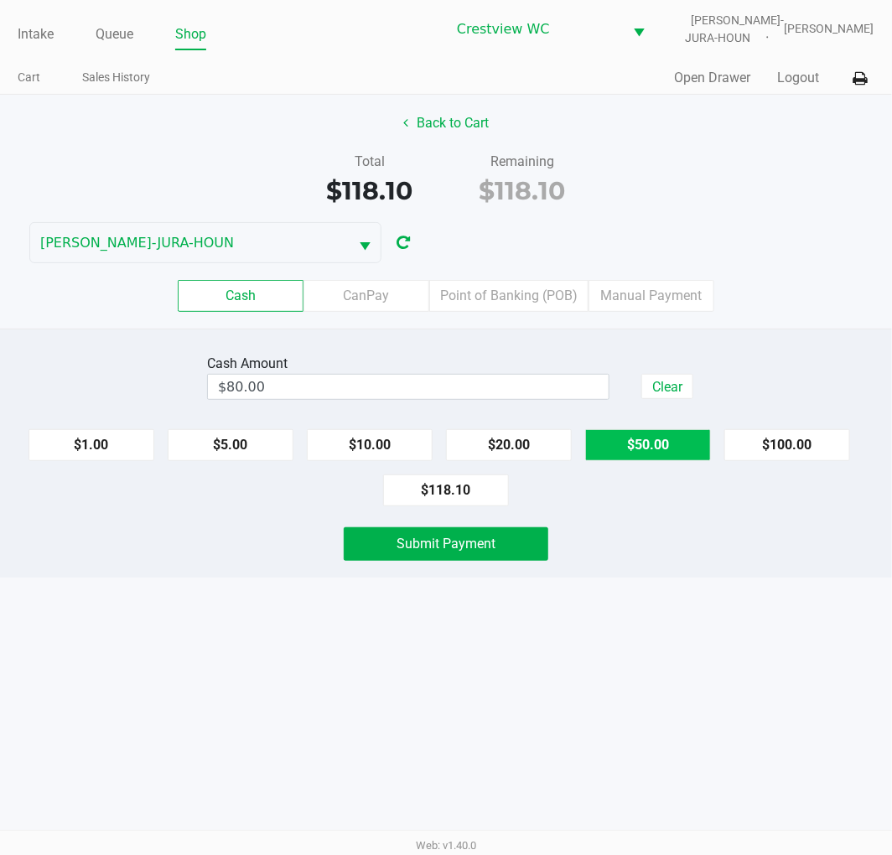
click at [658, 448] on button "$50.00" at bounding box center [648, 445] width 126 height 32
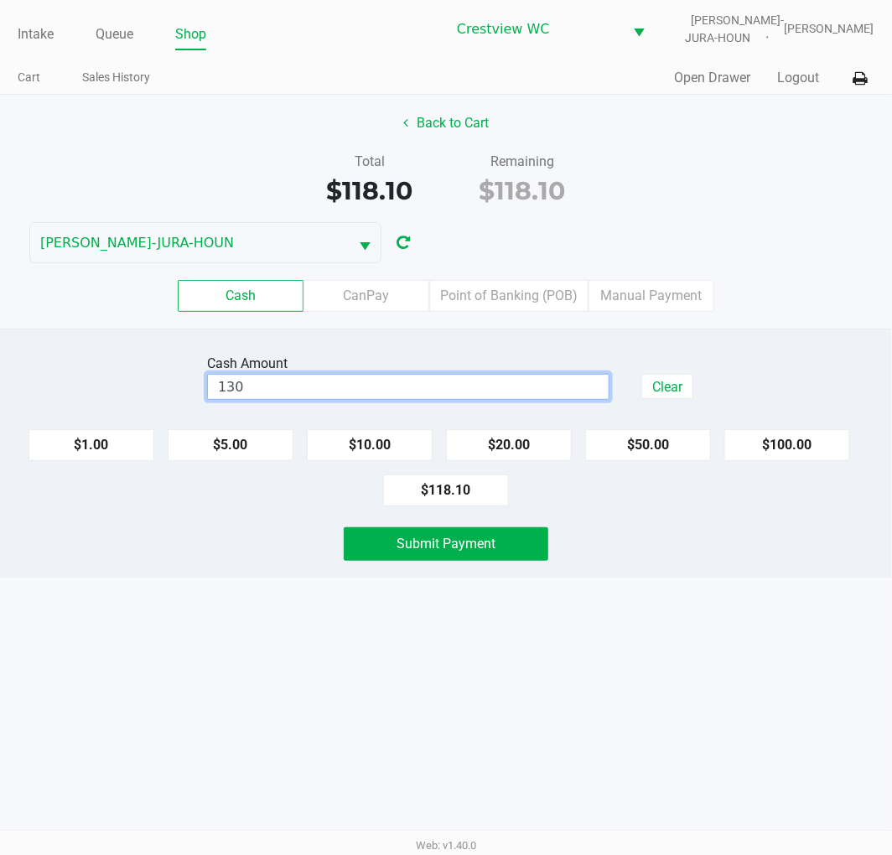
click at [416, 389] on input "130" at bounding box center [408, 387] width 401 height 24
type input "$130.10"
click at [524, 537] on button "Submit Payment" at bounding box center [446, 544] width 205 height 34
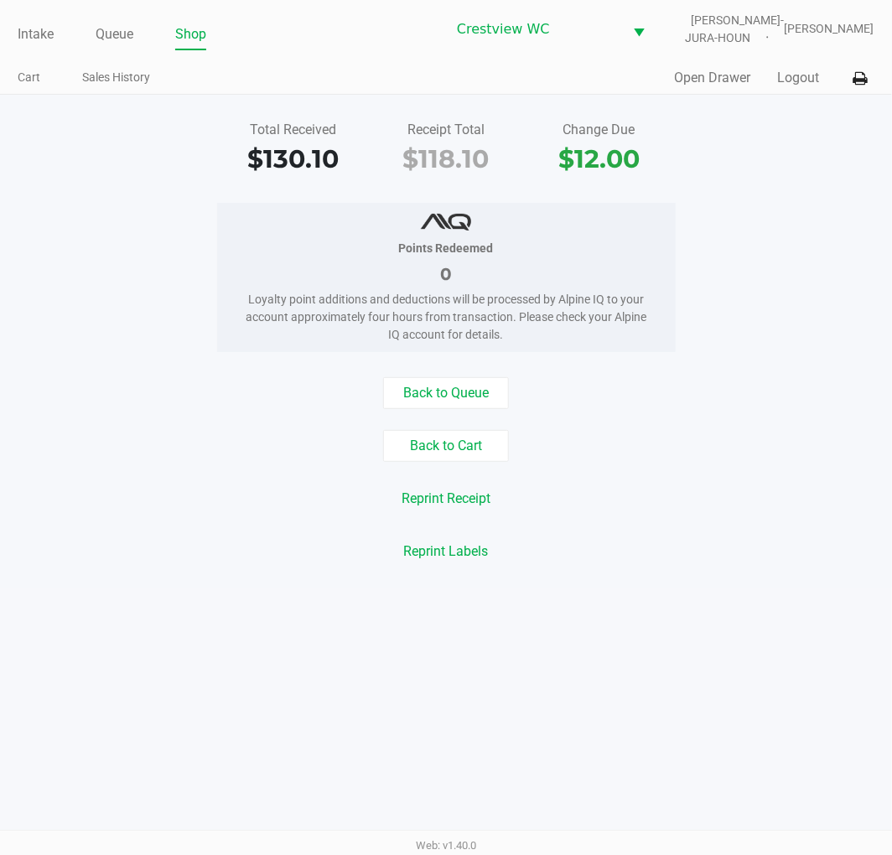
click at [42, 39] on link "Intake" at bounding box center [36, 34] width 36 height 23
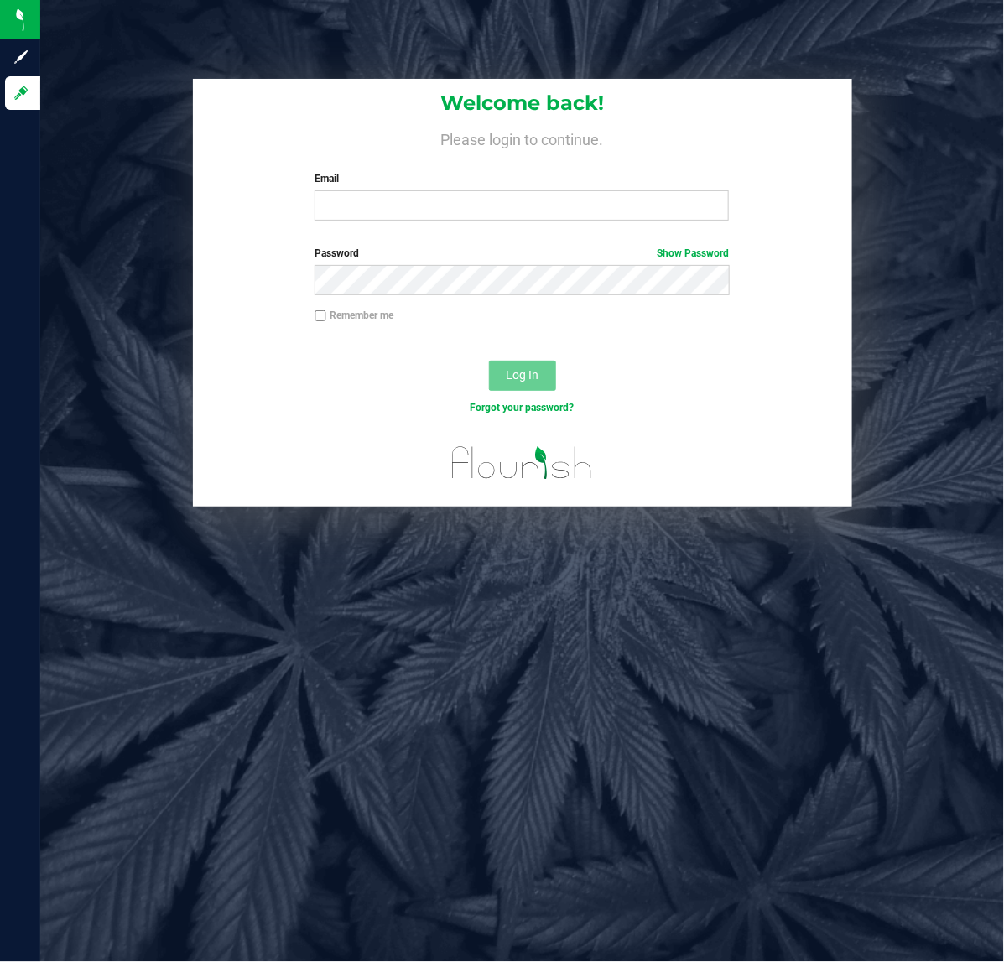
click at [382, 180] on label "Email" at bounding box center [521, 178] width 414 height 15
click at [382, 190] on input "Email" at bounding box center [521, 205] width 414 height 30
type input "[EMAIL_ADDRESS][DOMAIN_NAME]"
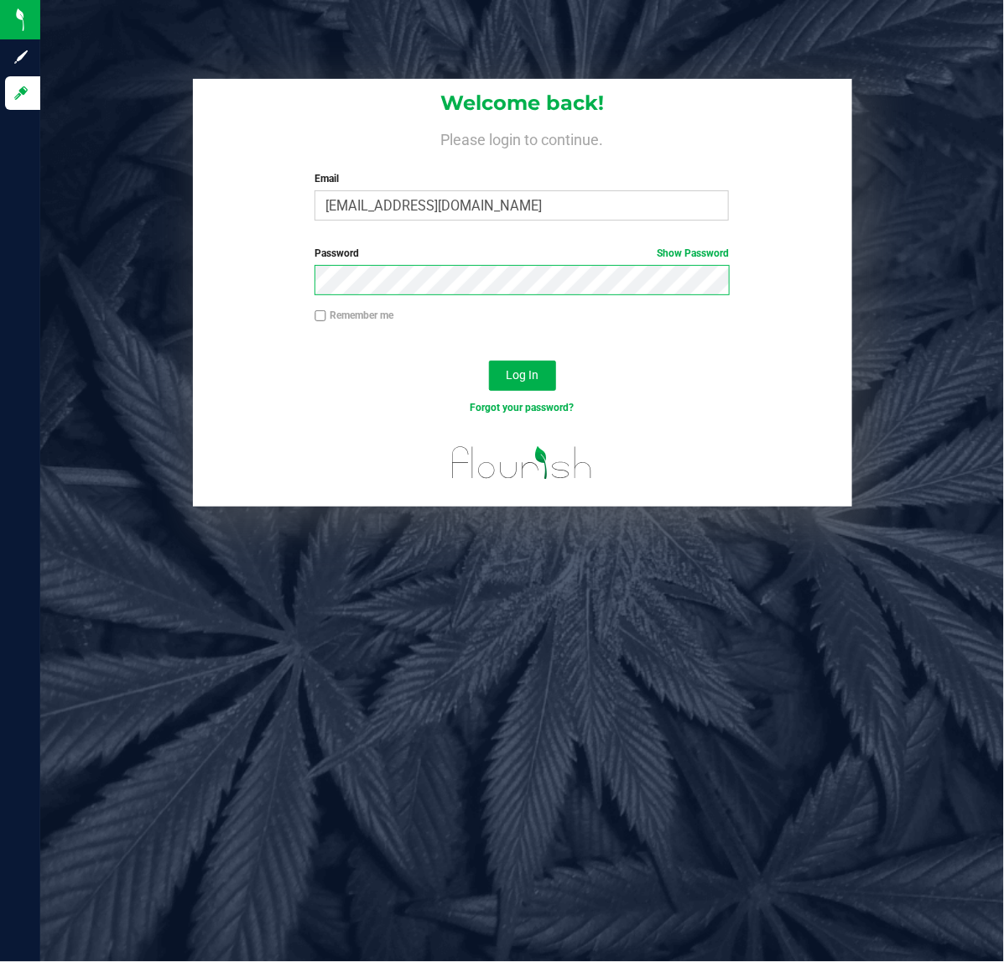
click at [489, 361] on button "Log In" at bounding box center [522, 376] width 67 height 30
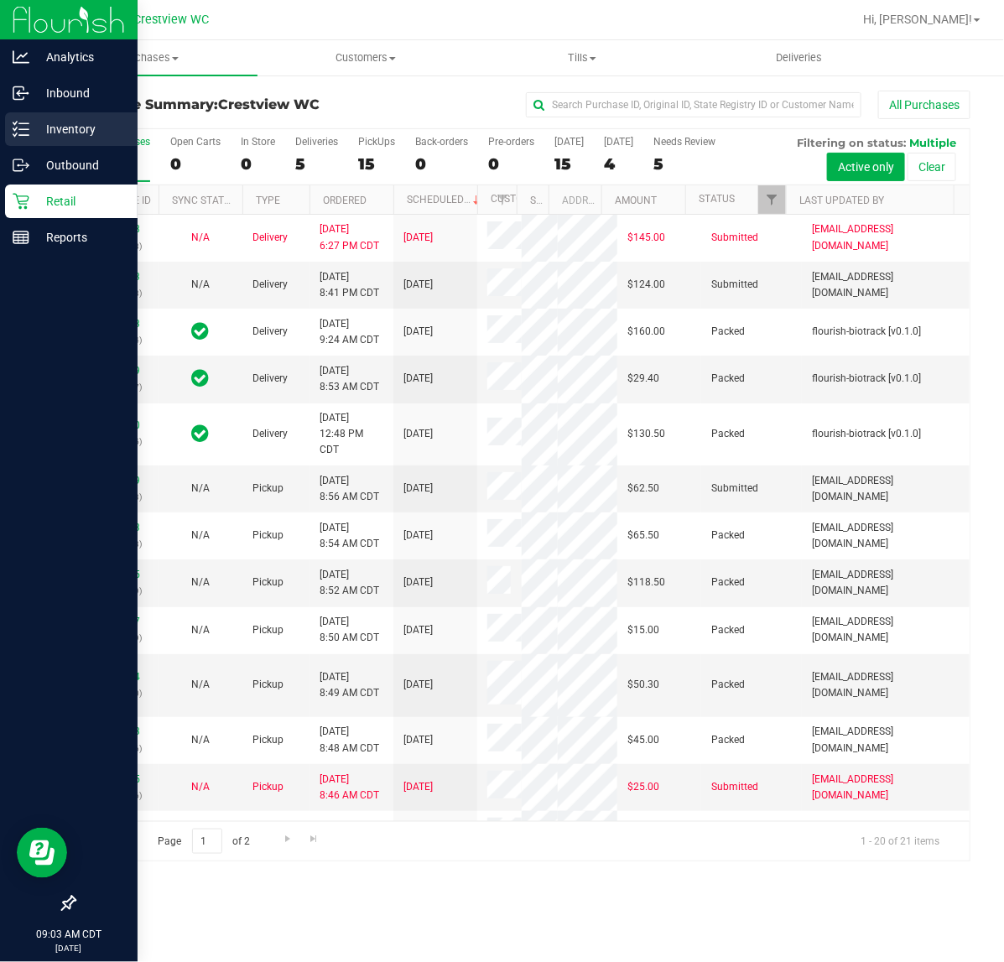
click at [38, 127] on p "Inventory" at bounding box center [79, 129] width 101 height 20
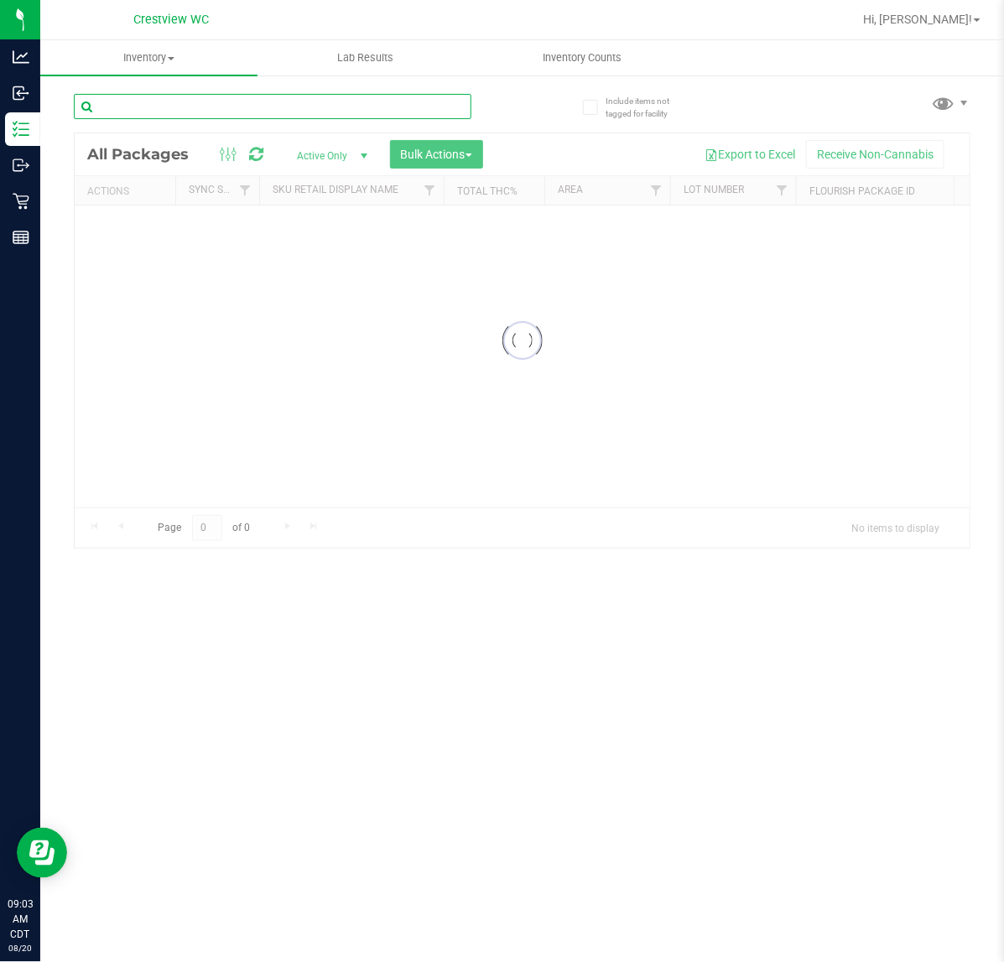
click at [345, 116] on div "Inventory All packages All inventory Waste log Create inventory Lab Results Inv…" at bounding box center [521, 501] width 963 height 922
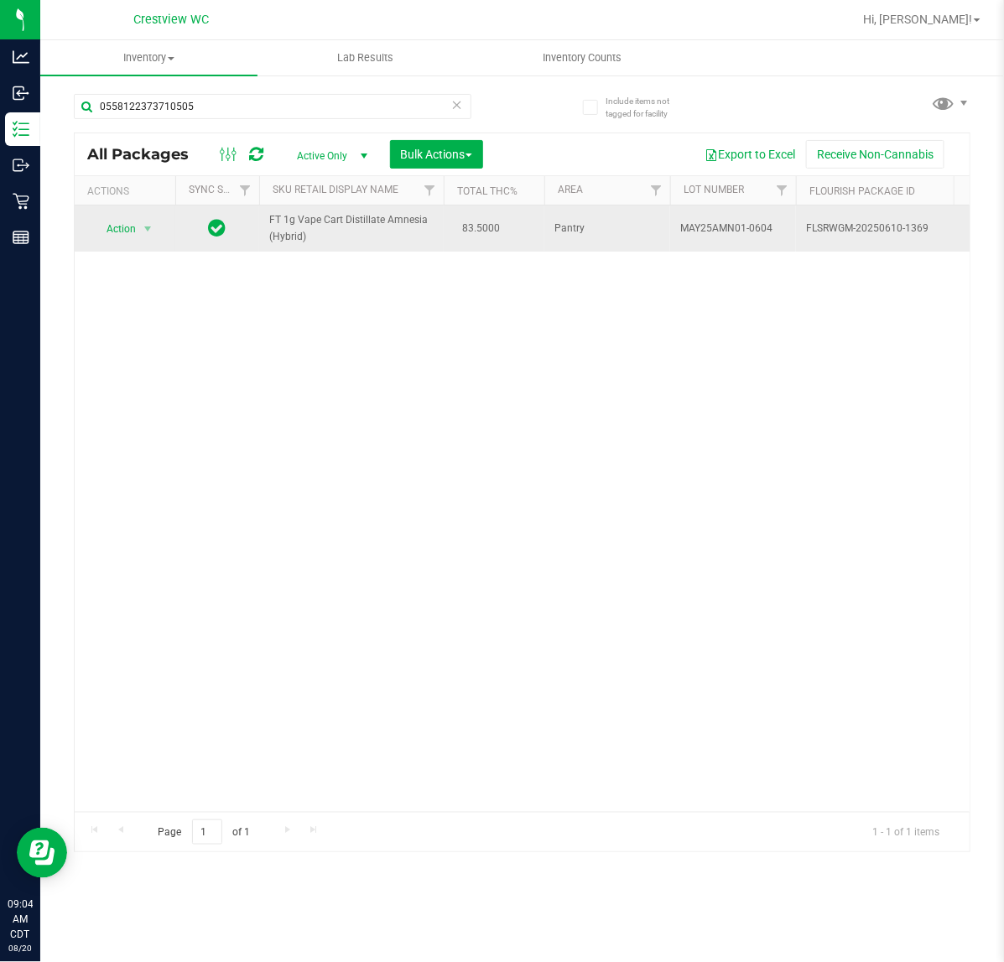
click at [357, 219] on span "FT 1g Vape Cart Distillate Amnesia (Hybrid)" at bounding box center [351, 228] width 164 height 32
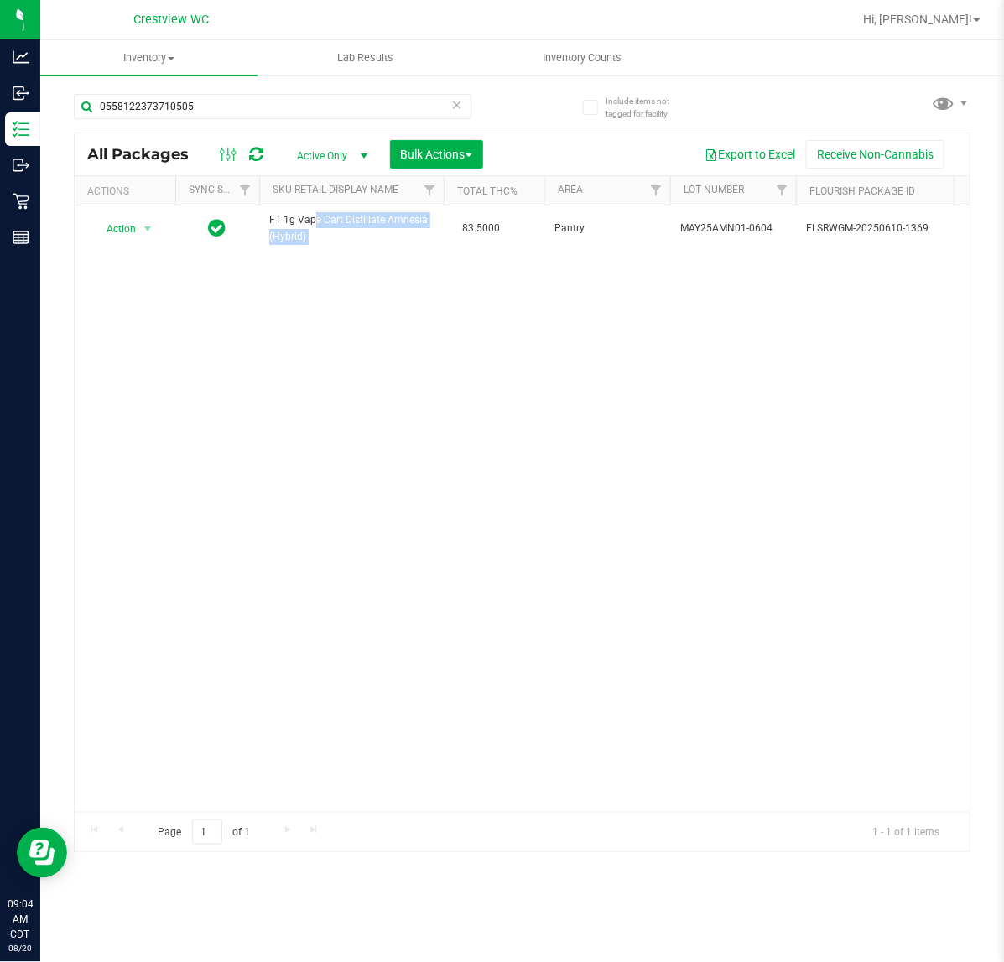
copy td "FT 1g Vape Cart Distillate Amnesia (Hybrid)"
click at [260, 101] on input "0558122373710505" at bounding box center [272, 106] width 397 height 25
paste input "FT 1g Vape Cart Distillate Amnesia (Hybrid)"
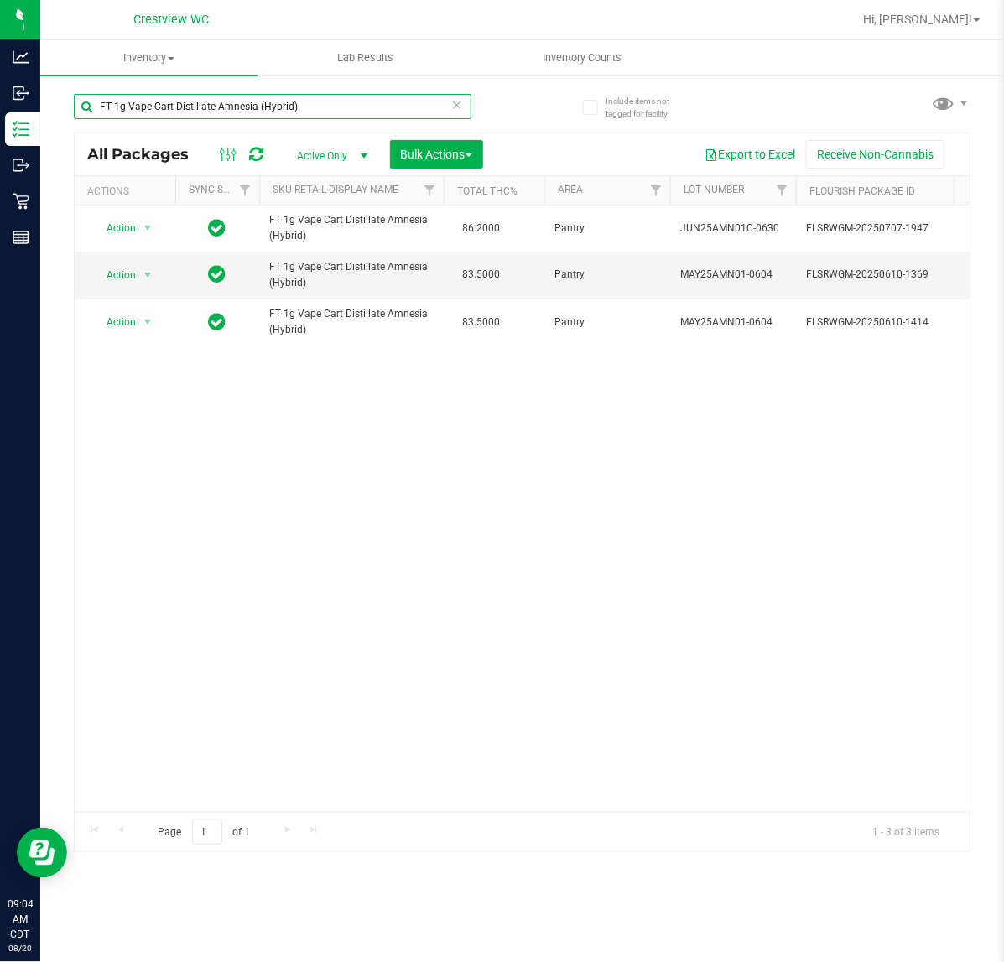
click at [370, 107] on input "FT 1g Vape Cart Distillate Amnesia (Hybrid)" at bounding box center [272, 106] width 397 height 25
click at [369, 109] on input "FT 1g Vape Cart Distillate Amnesia (Hybrid)" at bounding box center [272, 106] width 397 height 25
type input "0558122373710505"
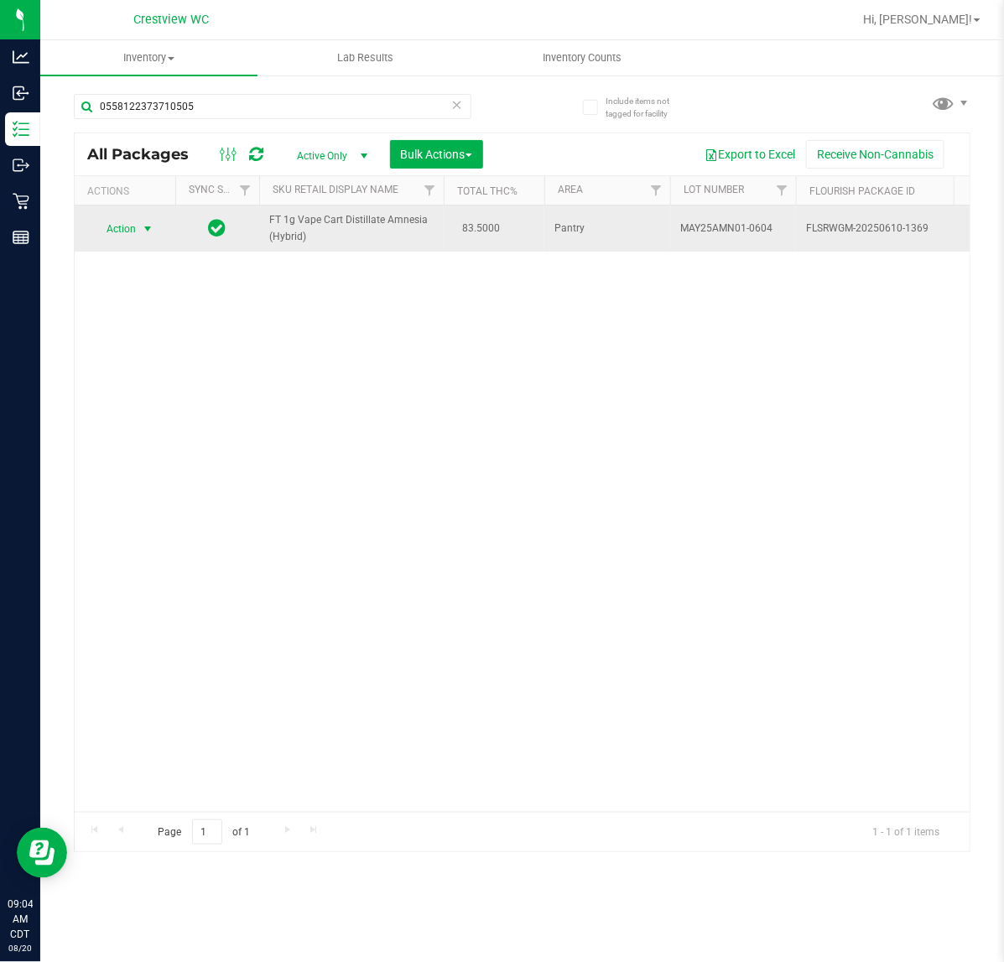
click at [143, 224] on span "select" at bounding box center [147, 228] width 13 height 13
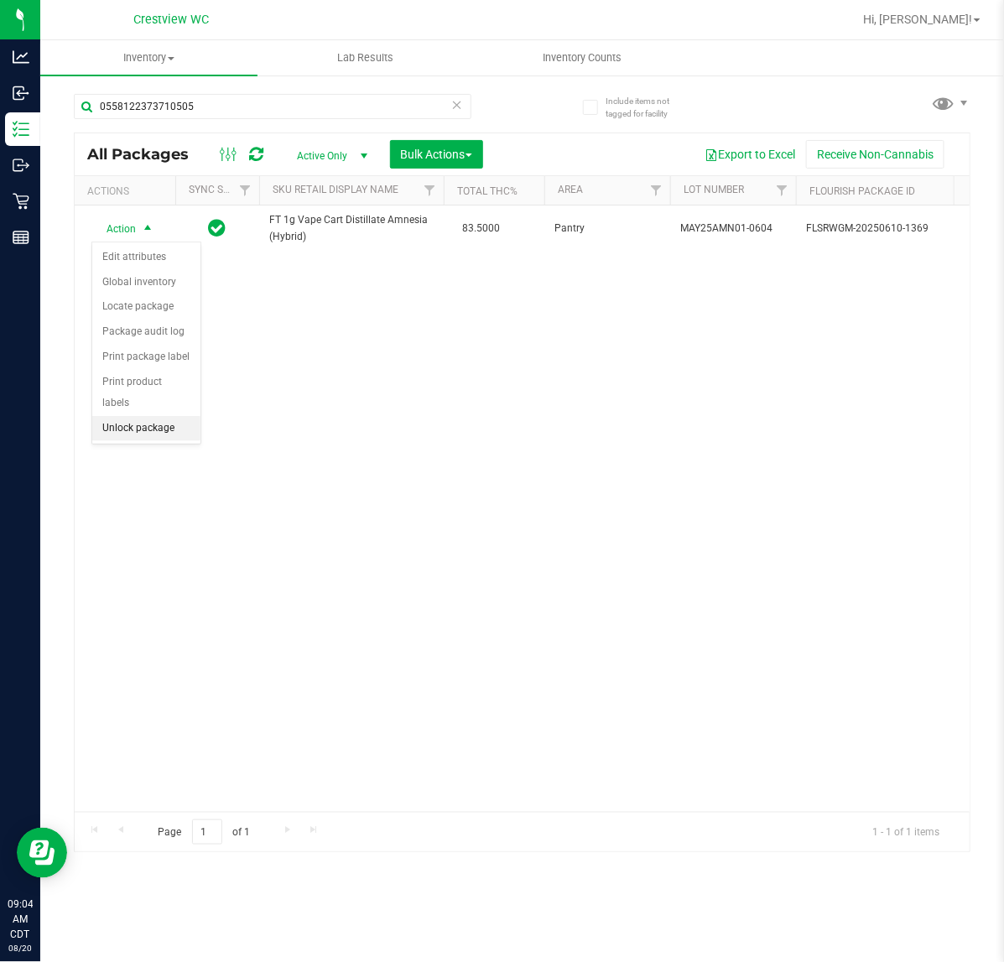
click at [161, 416] on li "Unlock package" at bounding box center [146, 428] width 108 height 25
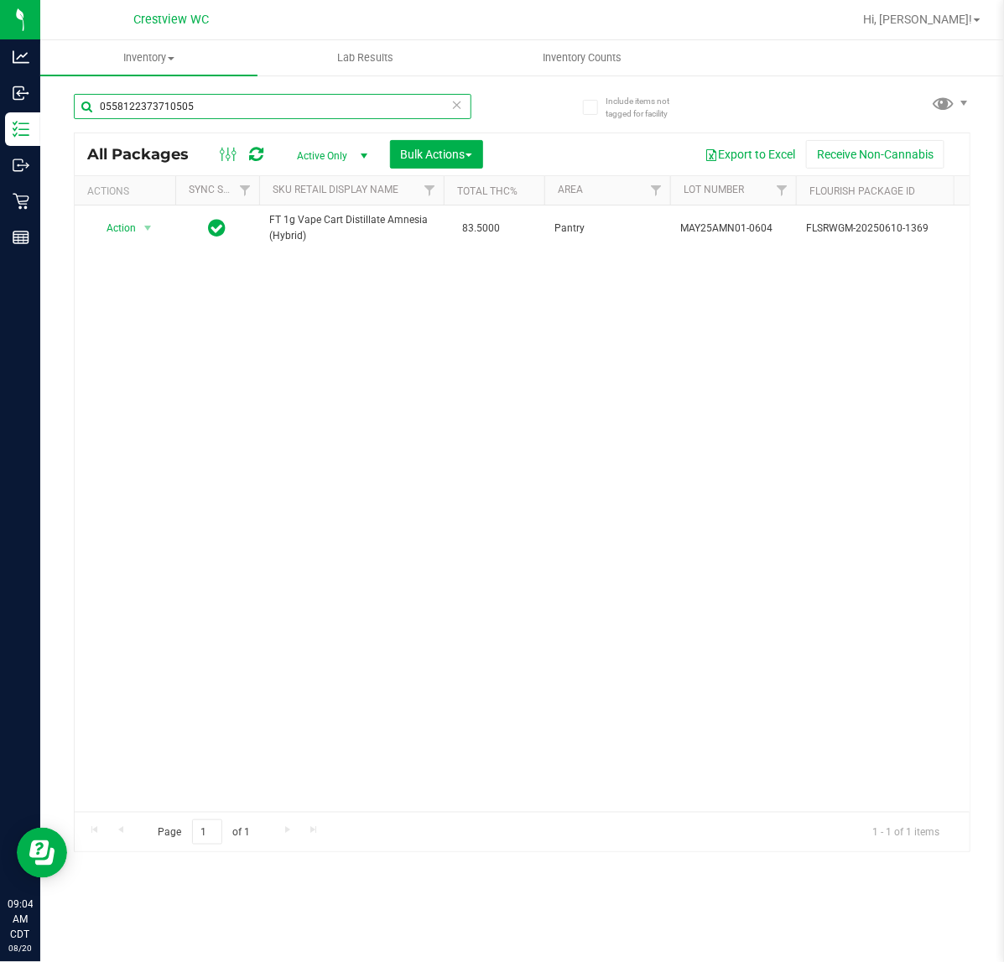
click at [248, 114] on input "0558122373710505" at bounding box center [272, 106] width 397 height 25
click at [249, 114] on input "0558122373710505" at bounding box center [272, 106] width 397 height 25
click at [249, 119] on div "0558122373710505" at bounding box center [272, 113] width 397 height 39
click at [265, 106] on input "0558122373710505" at bounding box center [272, 106] width 397 height 25
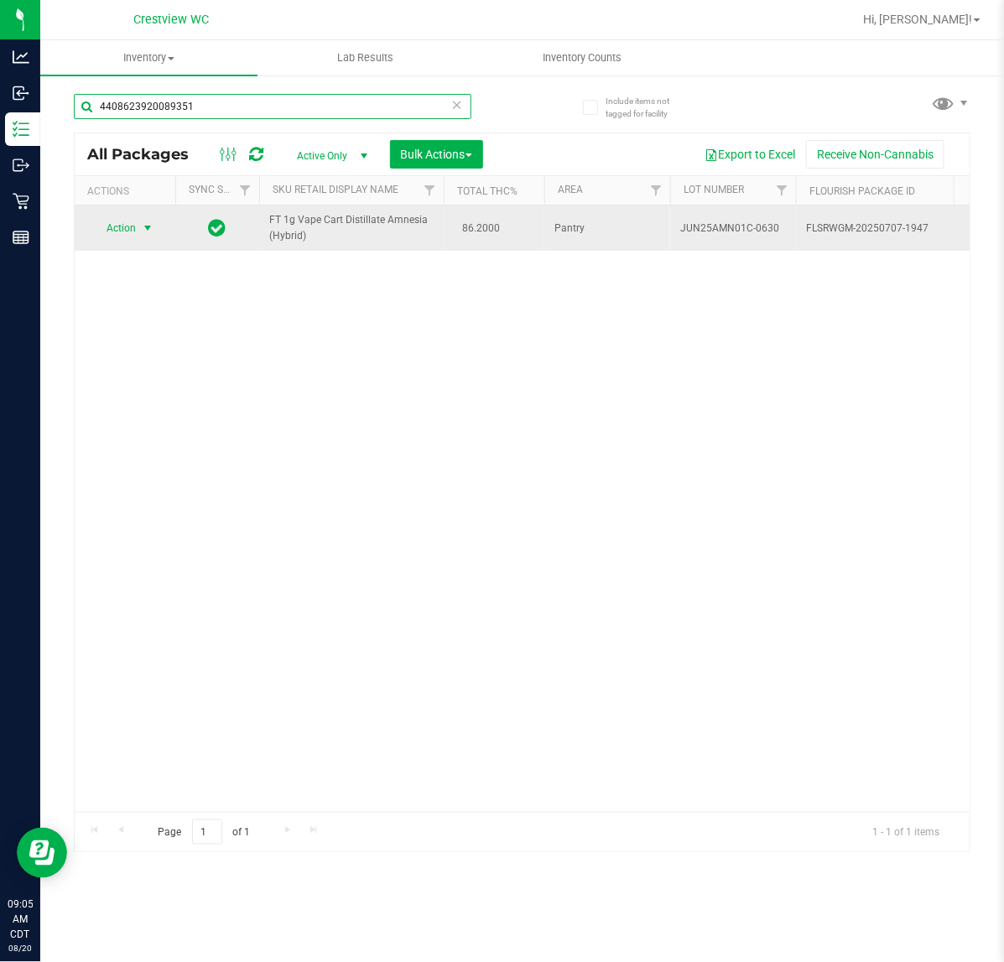
type input "4408623920089351"
click at [127, 228] on span "Action" at bounding box center [113, 227] width 45 height 23
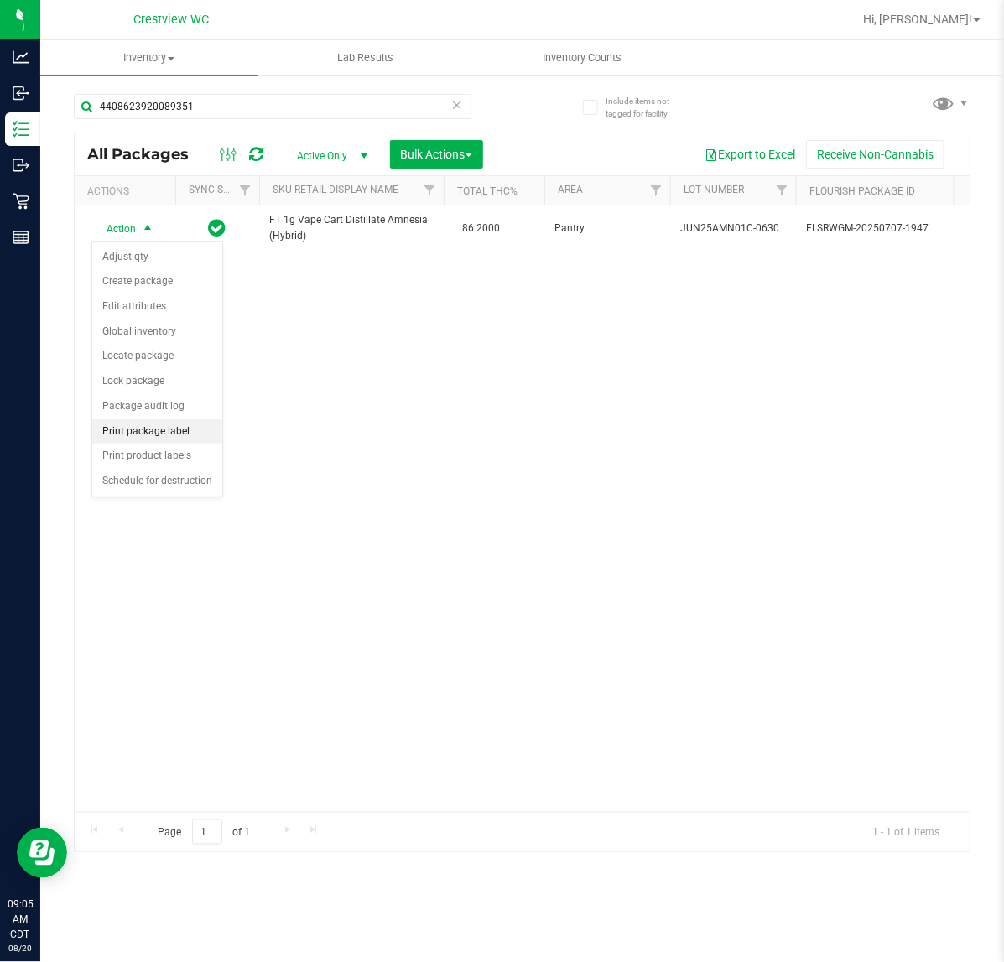
click at [190, 429] on li "Print package label" at bounding box center [157, 431] width 130 height 25
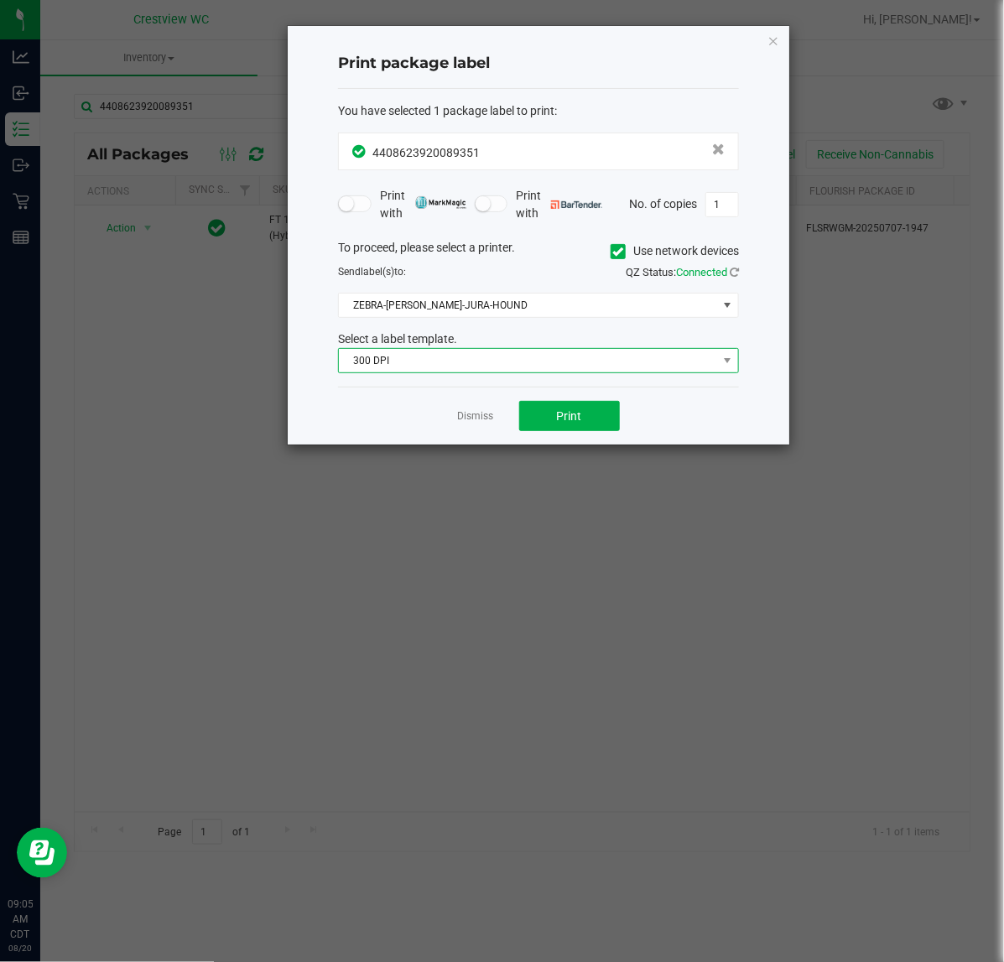
click at [617, 358] on span "300 DPI" at bounding box center [528, 360] width 378 height 23
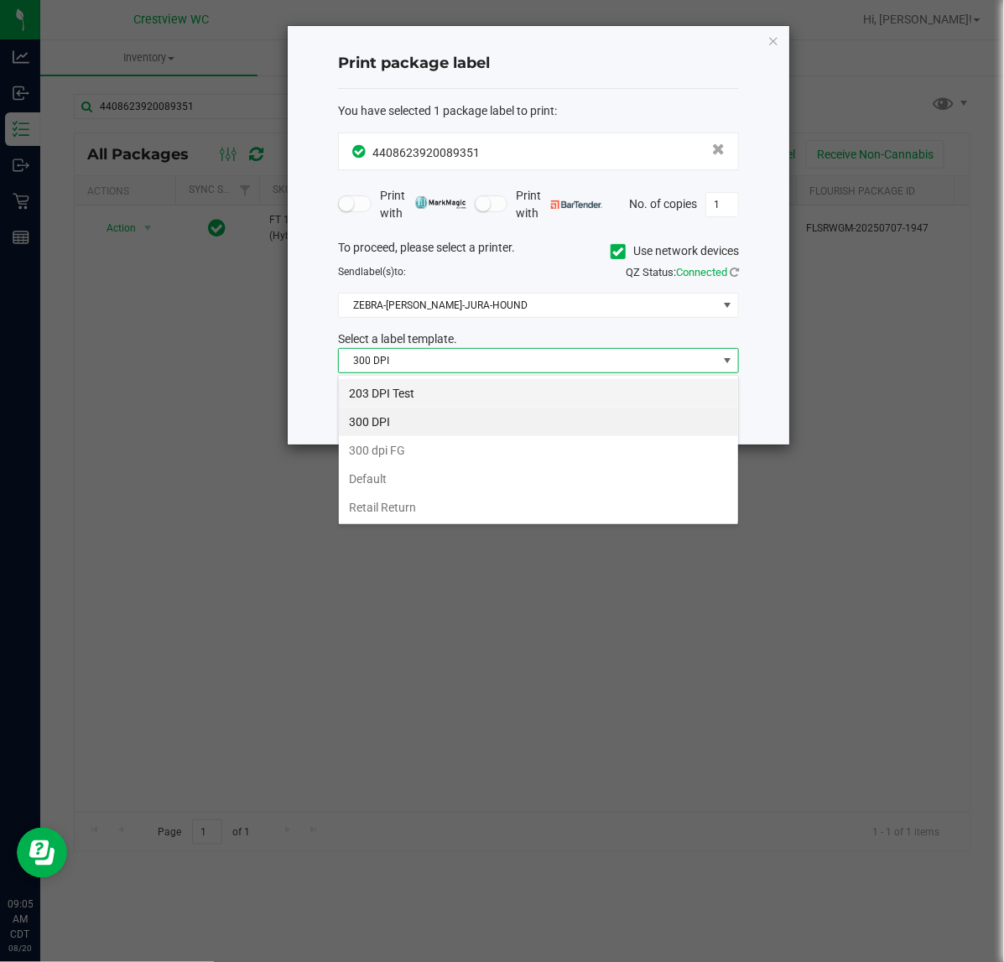
click at [470, 394] on li "203 DPI Test" at bounding box center [538, 393] width 399 height 29
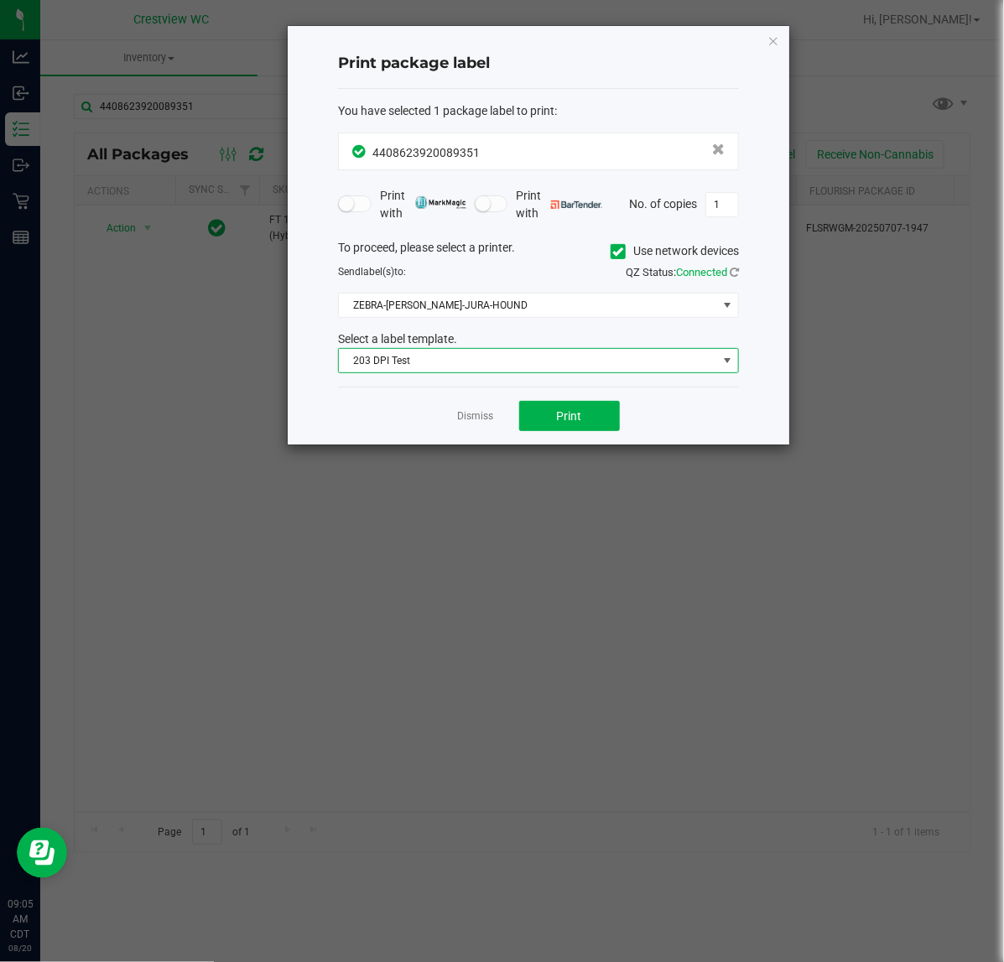
click at [517, 292] on div "To proceed, please select a printer. Use network devices Send label(s) to: QZ S…" at bounding box center [538, 306] width 401 height 135
click at [546, 408] on button "Print" at bounding box center [569, 416] width 101 height 30
click at [472, 412] on link "Dismiss" at bounding box center [476, 416] width 36 height 14
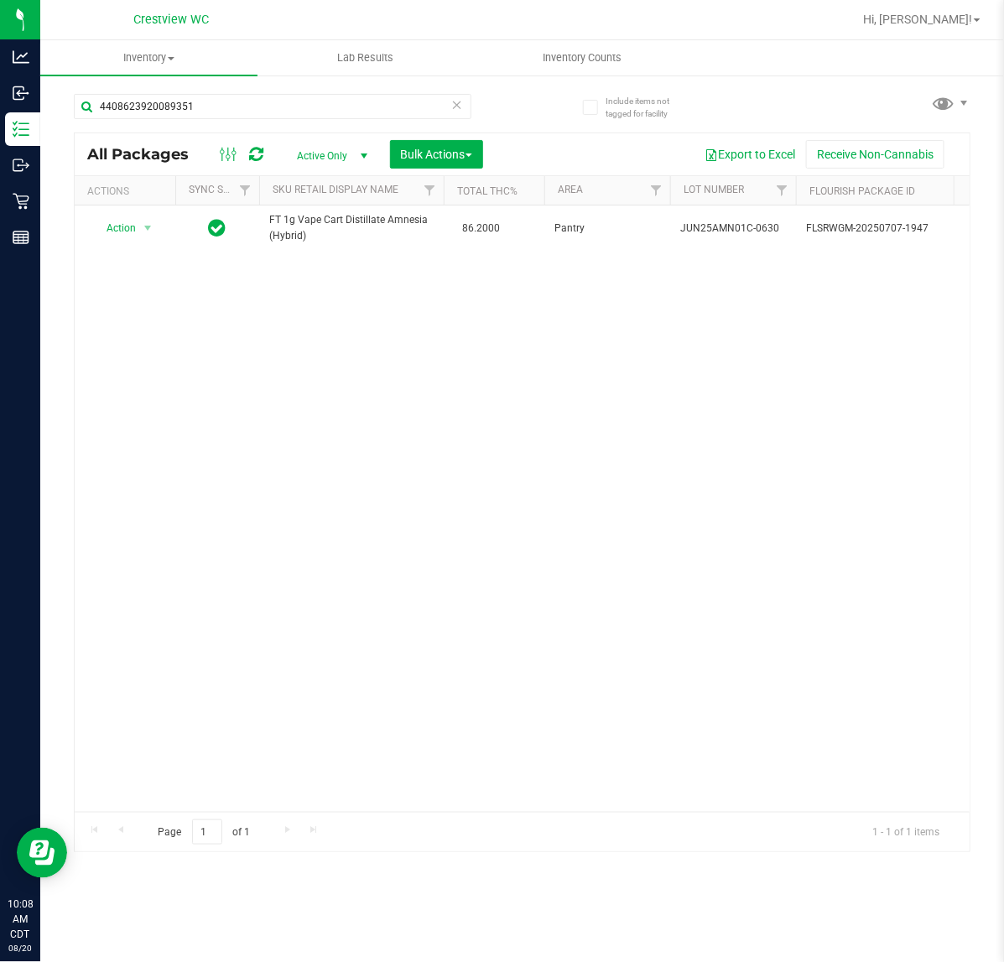
click at [220, 428] on div "Action Action Adjust qty Create package Edit attributes Global inventory Locate…" at bounding box center [522, 508] width 895 height 606
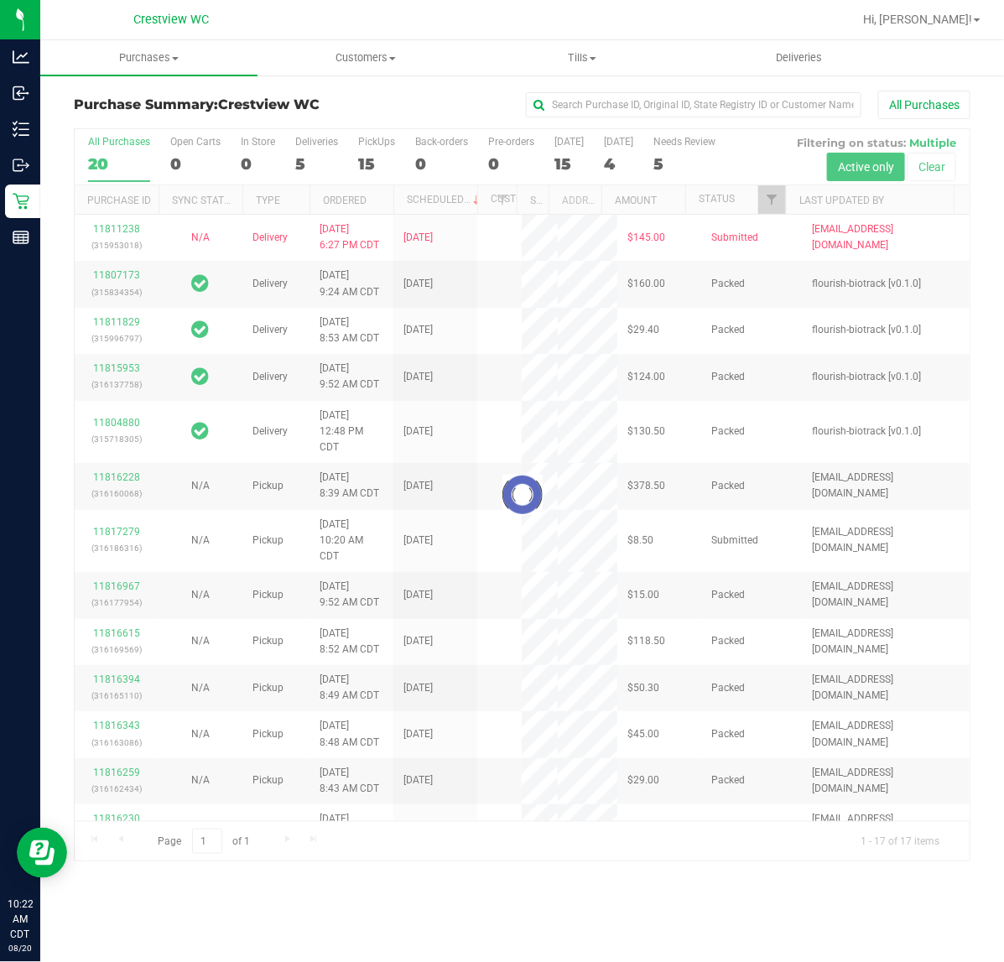
click at [357, 161] on div at bounding box center [522, 495] width 895 height 732
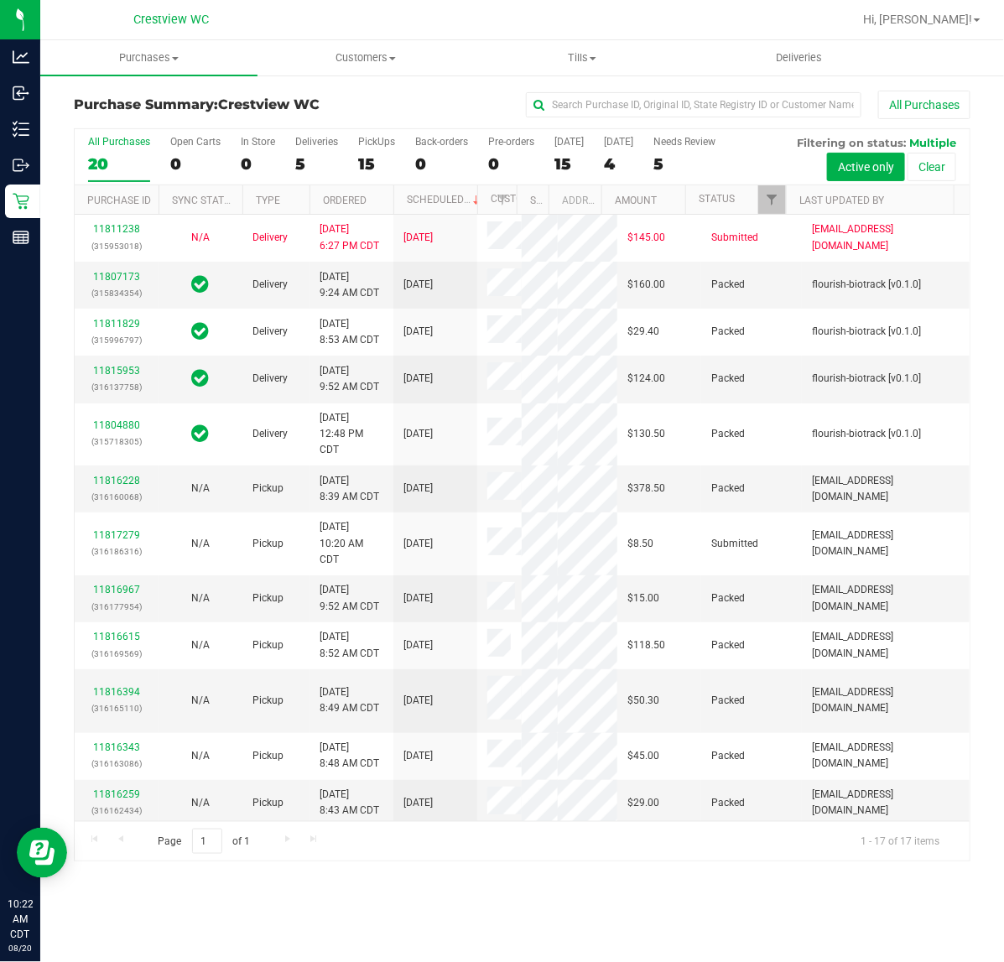
click at [362, 157] on div "15" at bounding box center [376, 163] width 37 height 19
click at [0, 0] on input "PickUps 15" at bounding box center [0, 0] width 0 height 0
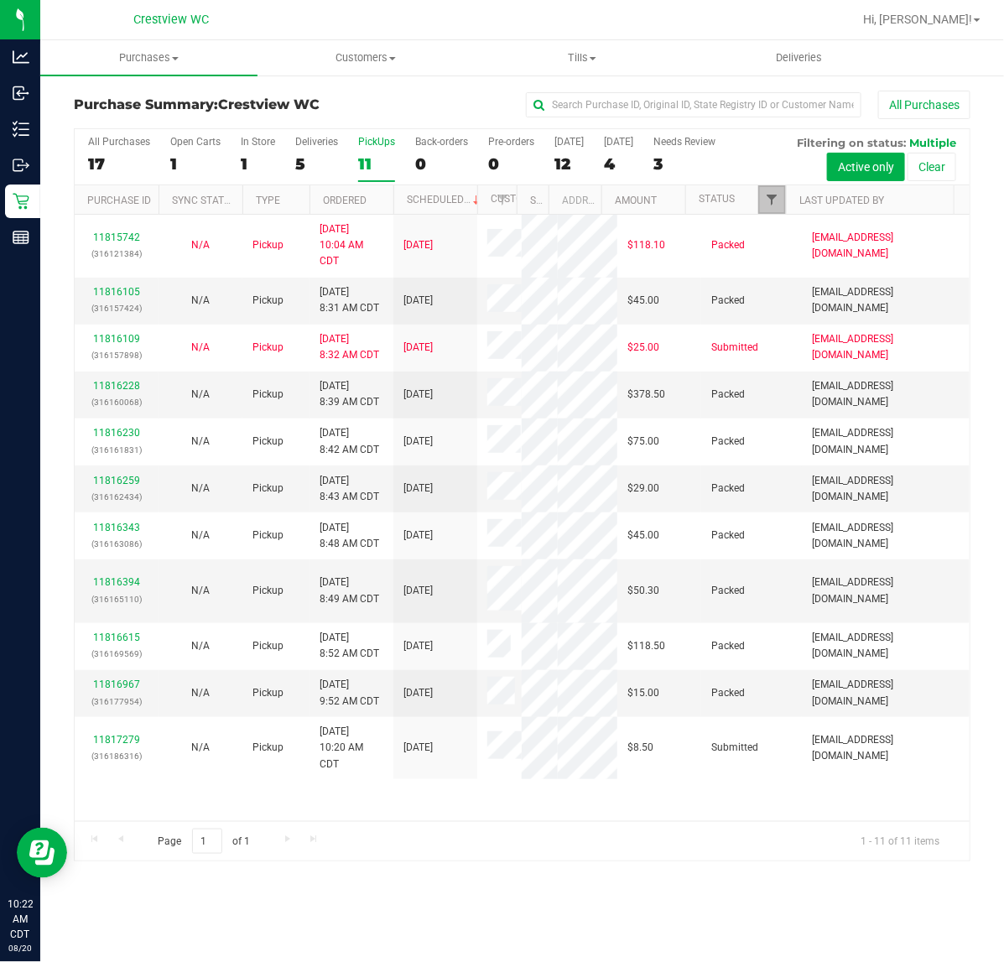
click at [768, 198] on span "Filter" at bounding box center [771, 199] width 13 height 13
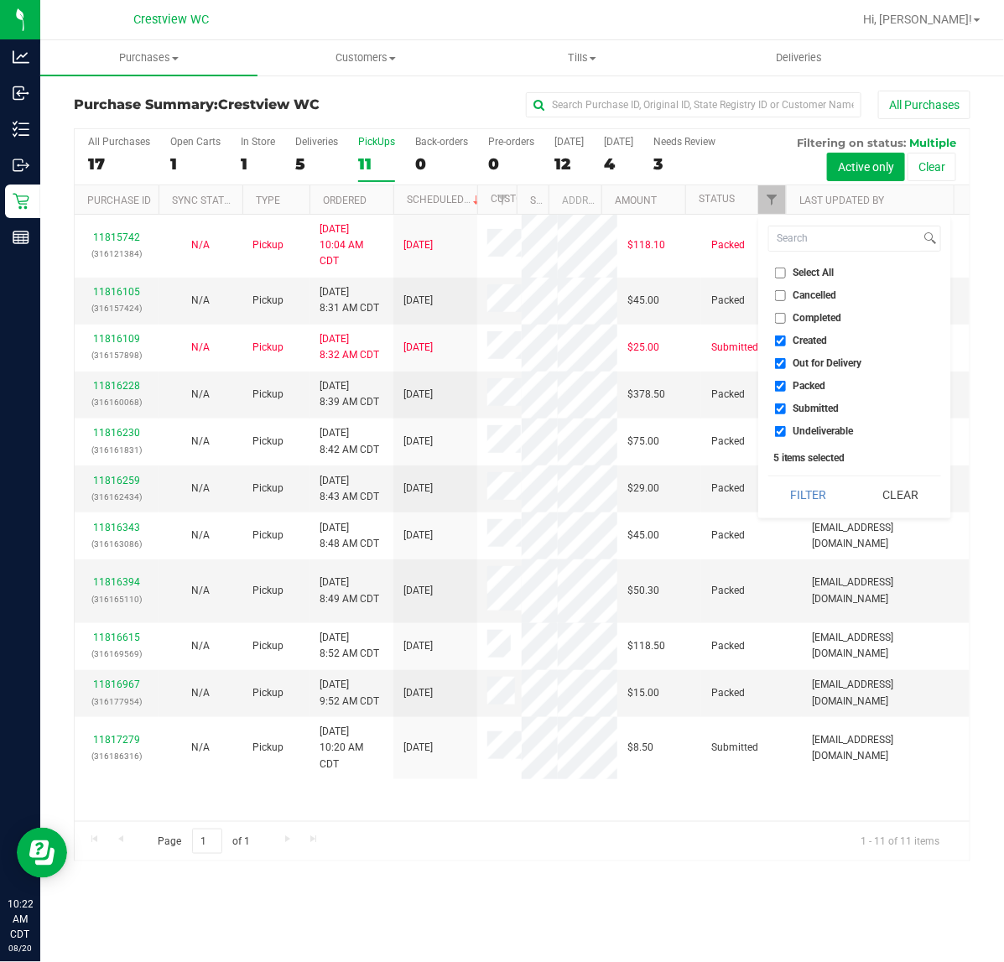
click at [820, 390] on span "Packed" at bounding box center [809, 386] width 33 height 10
click at [786, 390] on input "Packed" at bounding box center [780, 386] width 11 height 11
checkbox input "false"
click at [830, 365] on span "Out for Delivery" at bounding box center [827, 363] width 69 height 10
click at [786, 365] on input "Out for Delivery" at bounding box center [780, 363] width 11 height 11
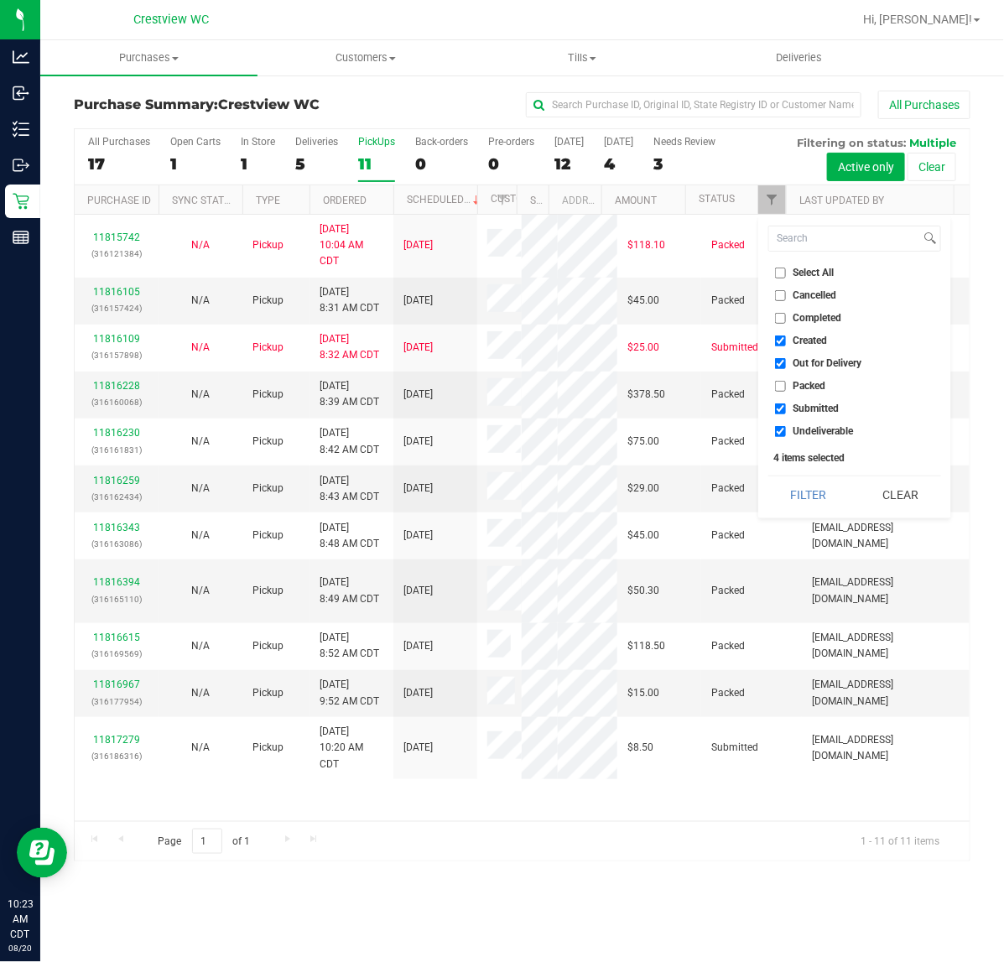
checkbox input "false"
click at [822, 340] on span "Created" at bounding box center [810, 340] width 34 height 10
click at [786, 340] on input "Created" at bounding box center [780, 340] width 11 height 11
checkbox input "false"
click at [823, 437] on li "Undeliverable" at bounding box center [854, 432] width 173 height 18
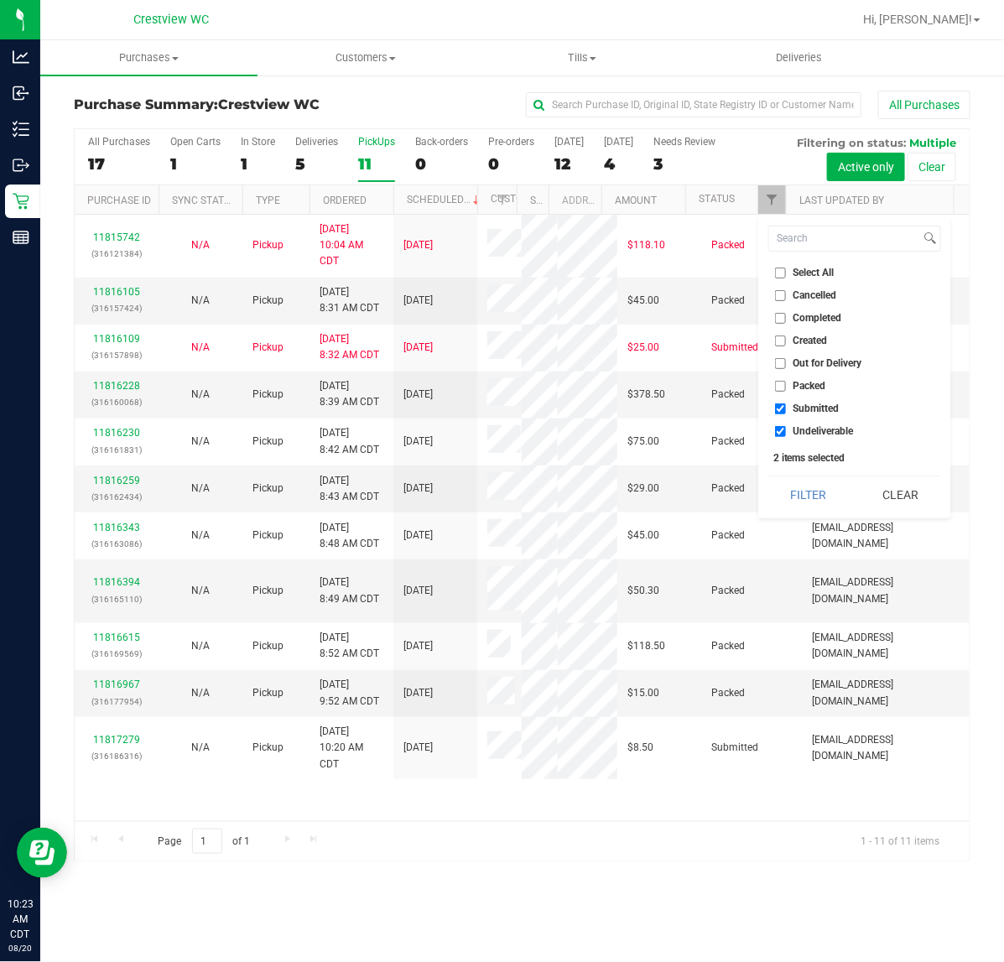
click at [818, 423] on li "Undeliverable" at bounding box center [854, 432] width 173 height 18
click at [816, 428] on span "Undeliverable" at bounding box center [823, 431] width 60 height 10
click at [786, 428] on input "Undeliverable" at bounding box center [780, 431] width 11 height 11
checkbox input "false"
click at [813, 499] on button "Filter" at bounding box center [808, 494] width 80 height 37
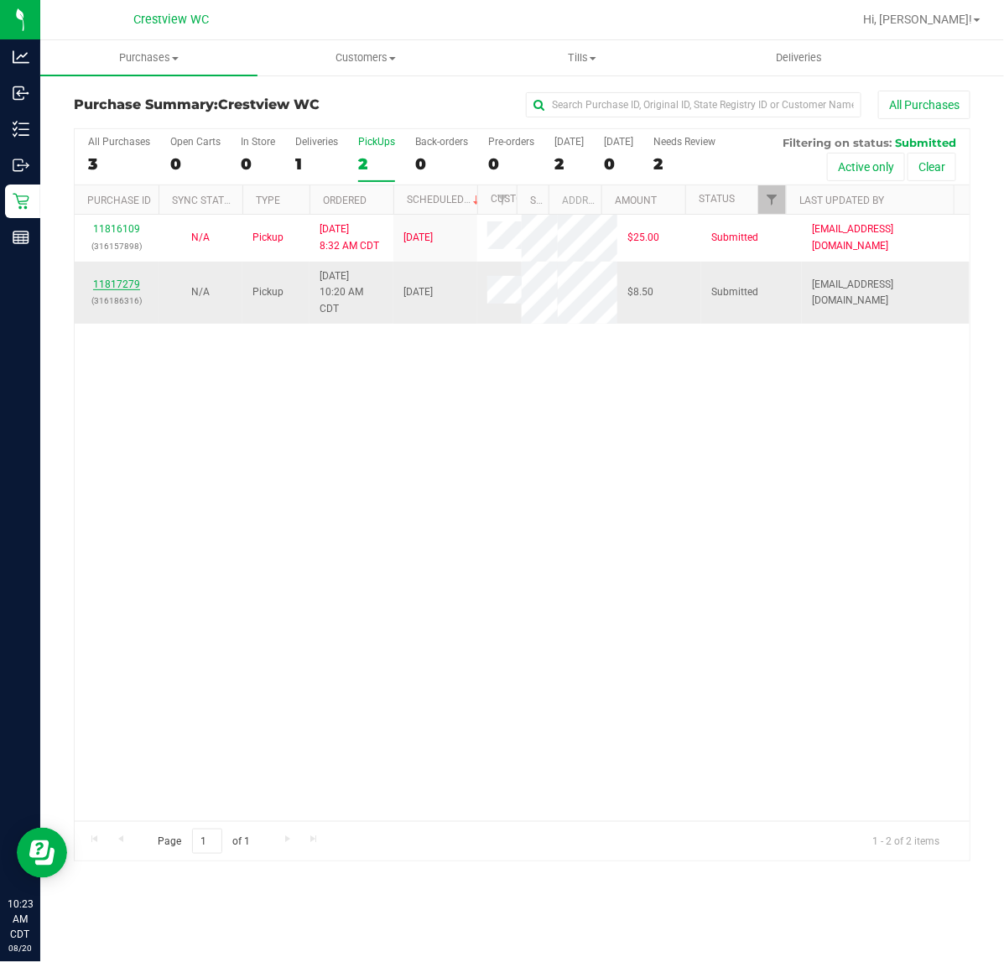
click at [101, 290] on link "11817279" at bounding box center [116, 284] width 47 height 12
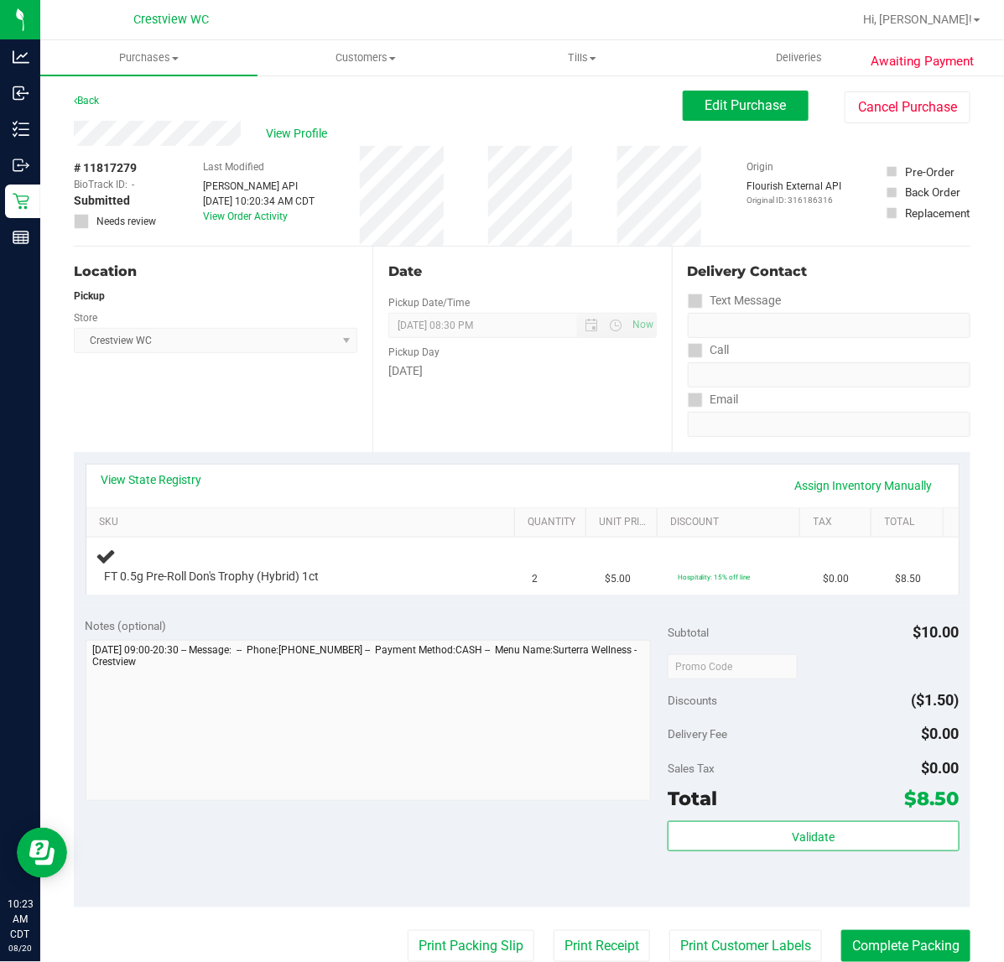
click at [299, 402] on div "Location Pickup Store Crestview WC Select Store Bonita Springs WC Boynton Beach…" at bounding box center [223, 349] width 299 height 205
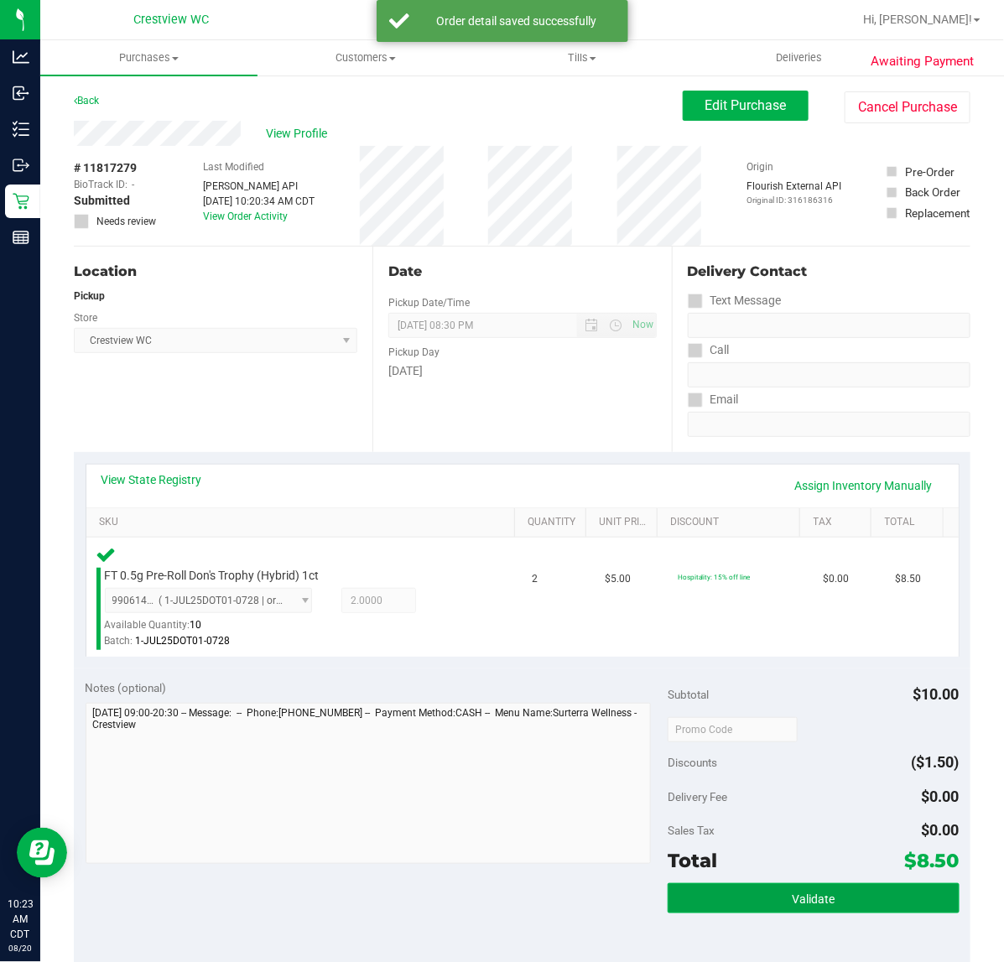
click at [848, 901] on button "Validate" at bounding box center [812, 898] width 291 height 30
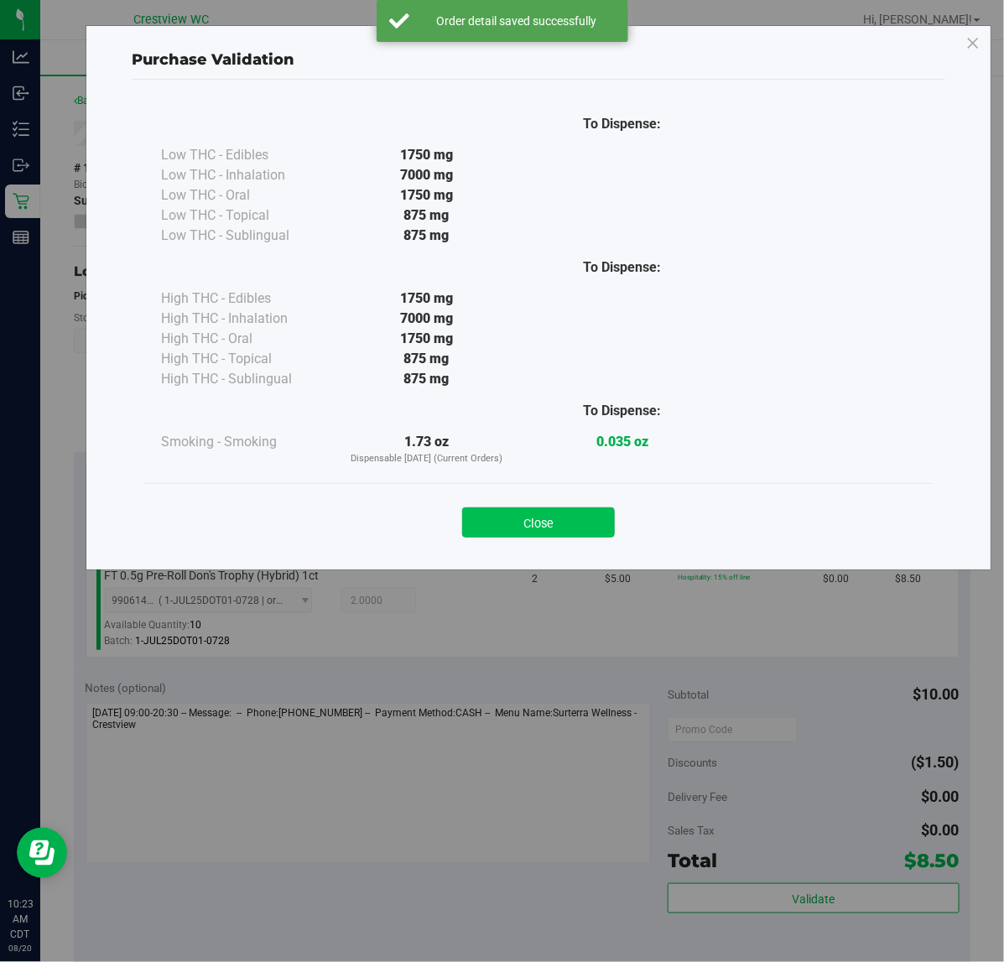
click at [513, 517] on button "Close" at bounding box center [538, 522] width 153 height 30
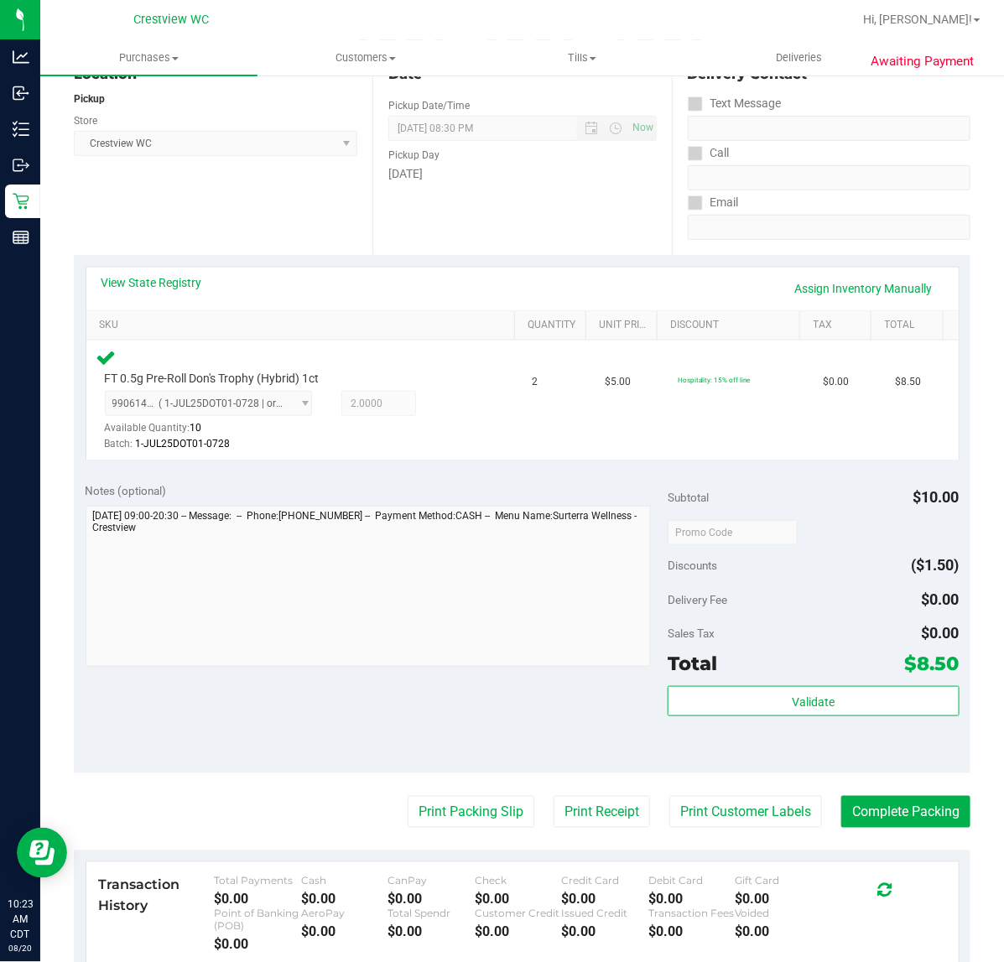
scroll to position [419, 0]
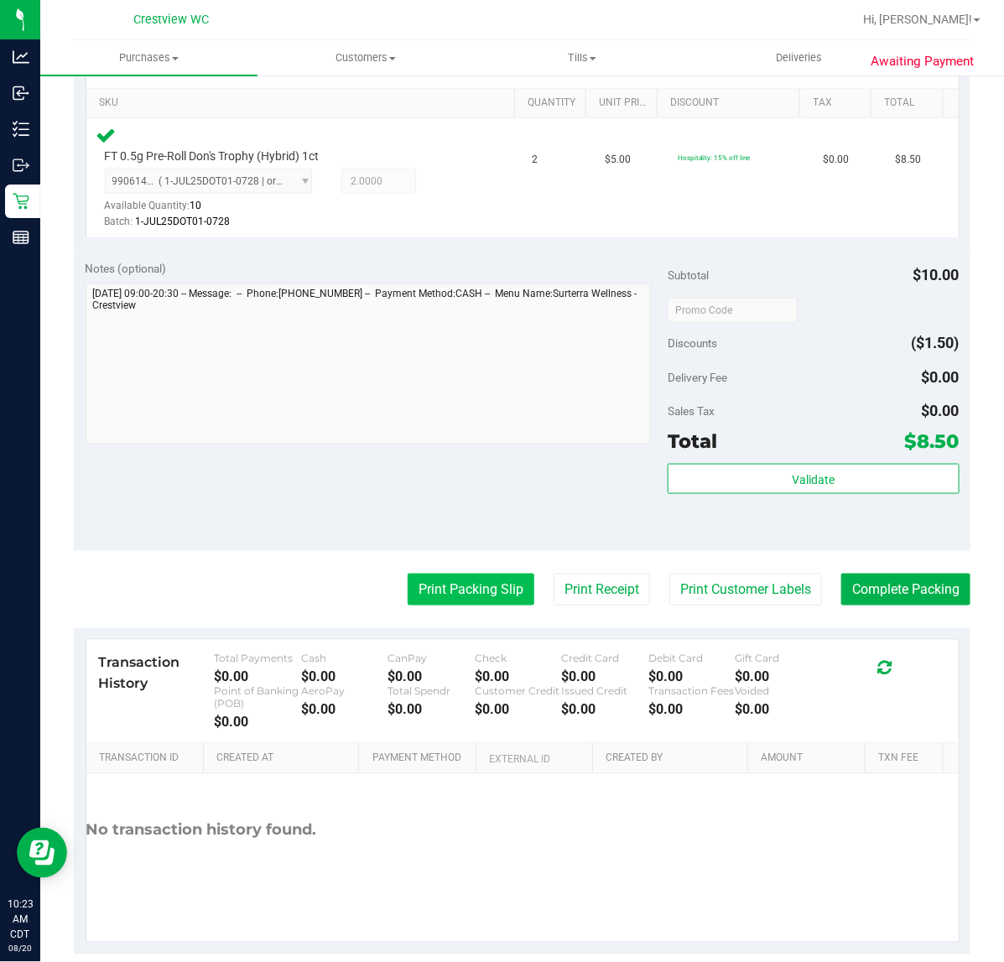
click at [454, 581] on button "Print Packing Slip" at bounding box center [471, 590] width 127 height 32
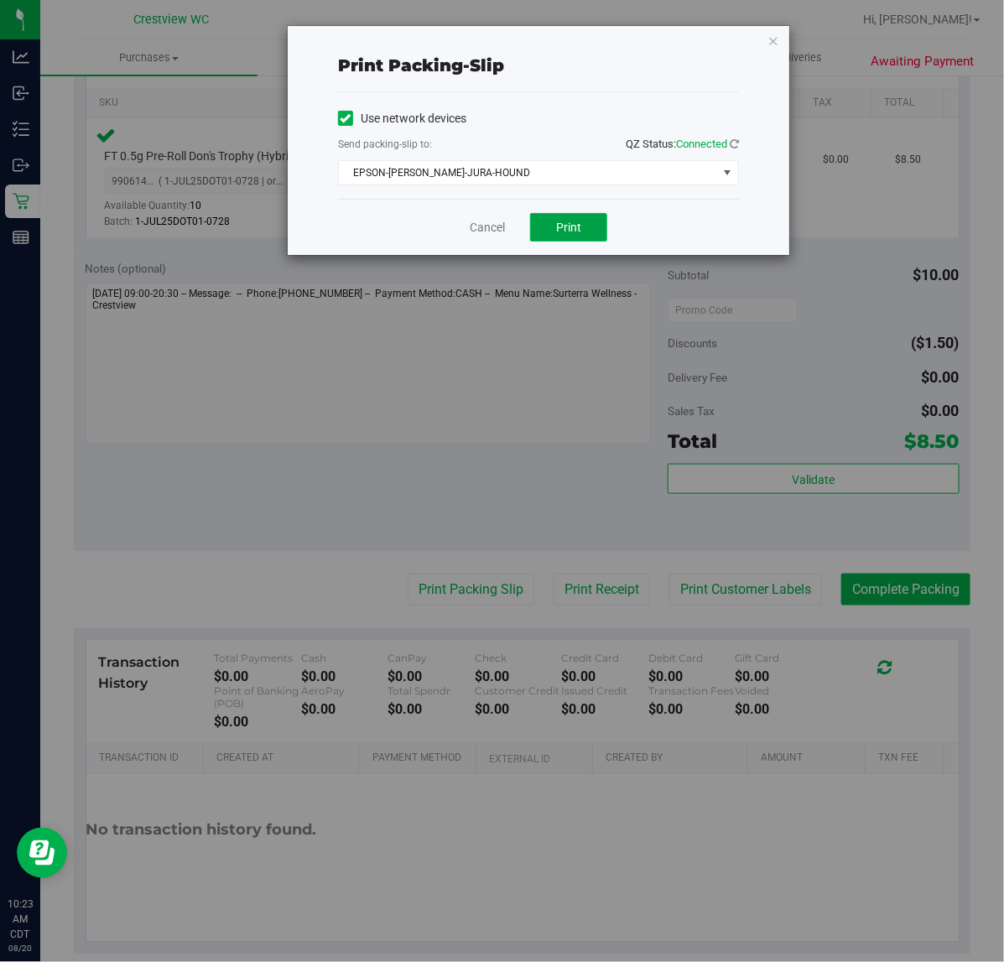
click at [567, 222] on span "Print" at bounding box center [568, 227] width 25 height 13
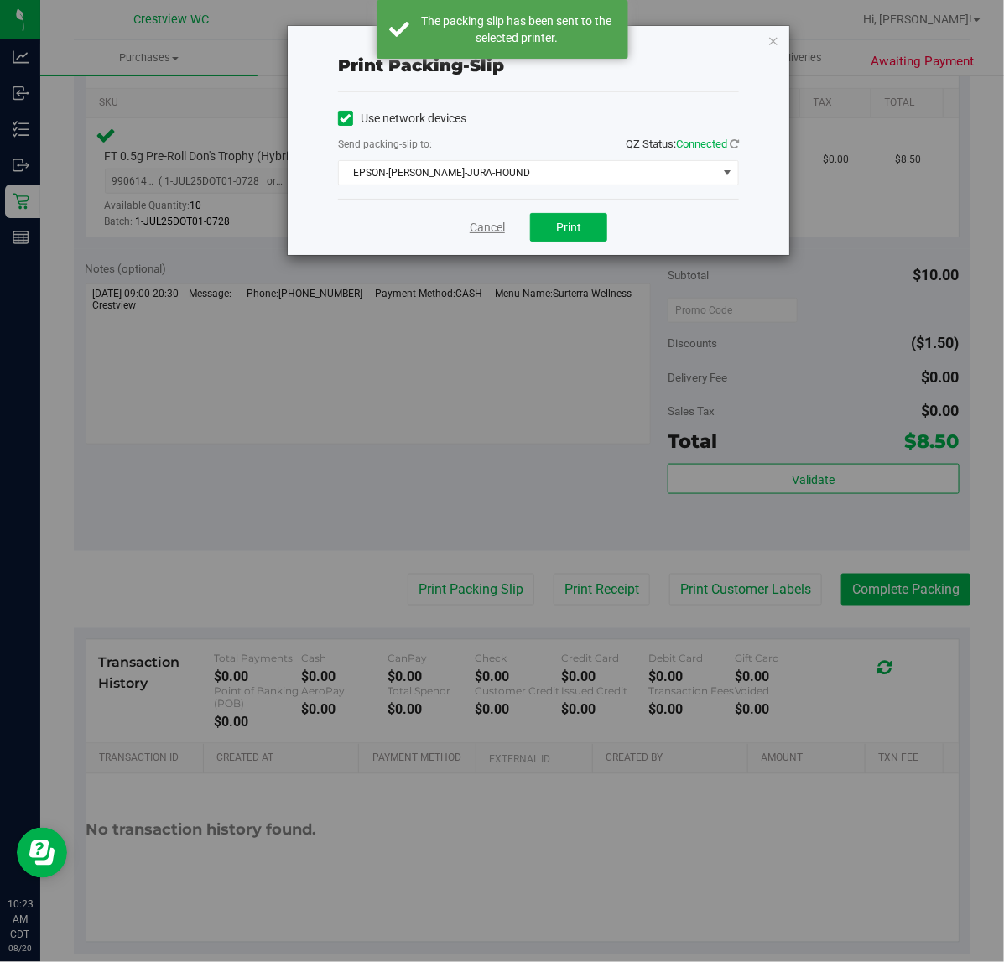
click at [482, 236] on link "Cancel" at bounding box center [487, 228] width 35 height 18
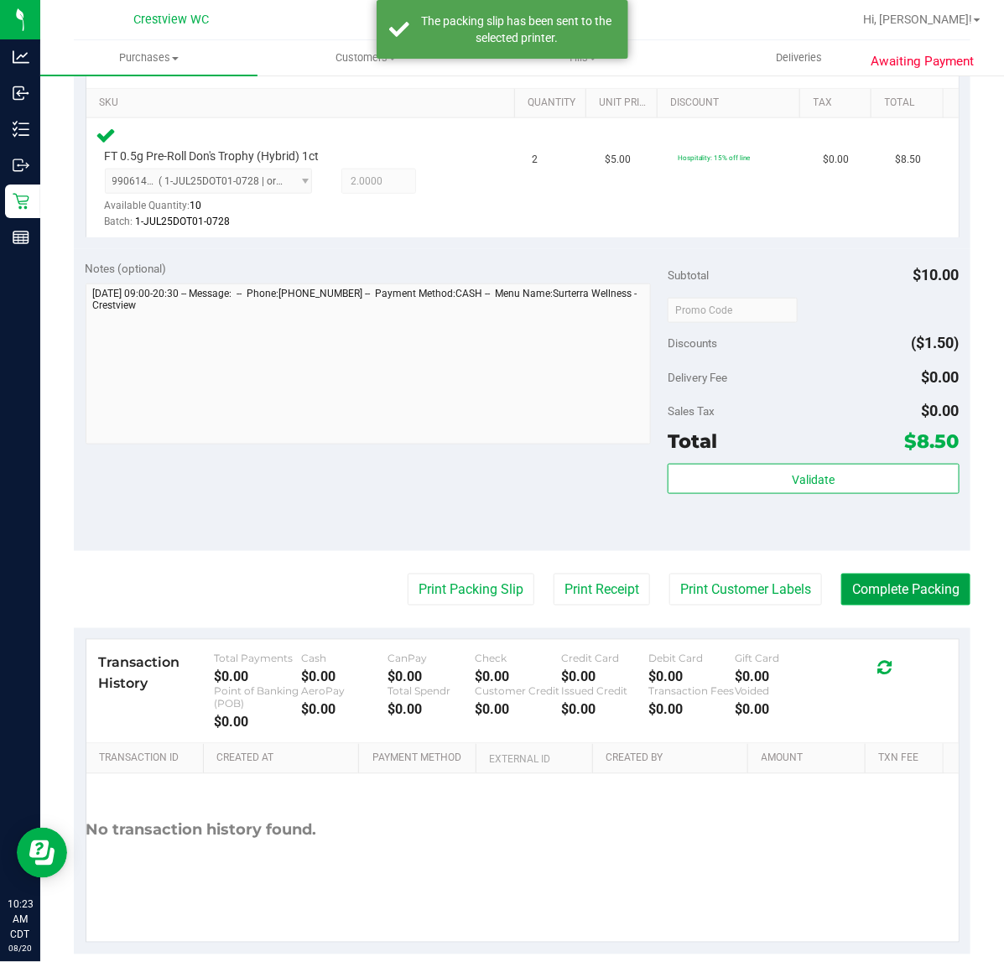
click at [875, 581] on button "Complete Packing" at bounding box center [905, 590] width 129 height 32
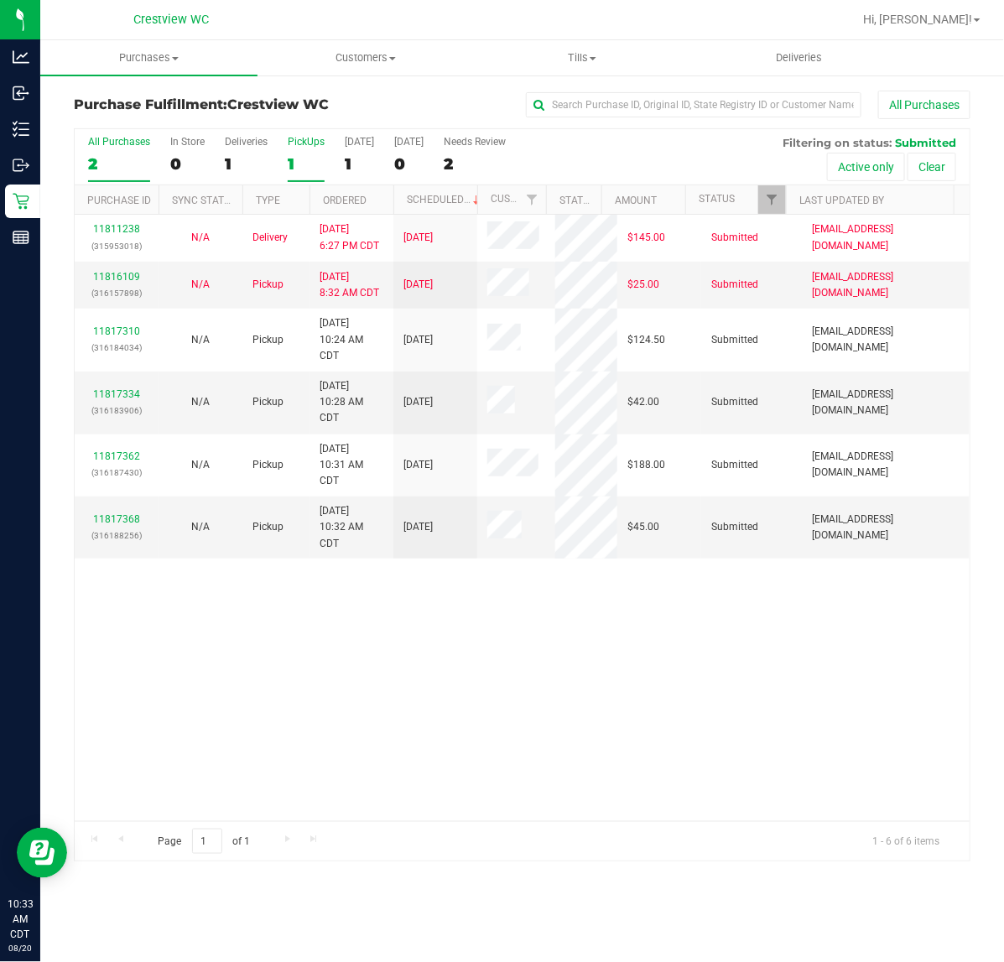
click at [307, 151] on label "PickUps 1" at bounding box center [306, 159] width 37 height 46
click at [0, 0] on input "PickUps 1" at bounding box center [0, 0] width 0 height 0
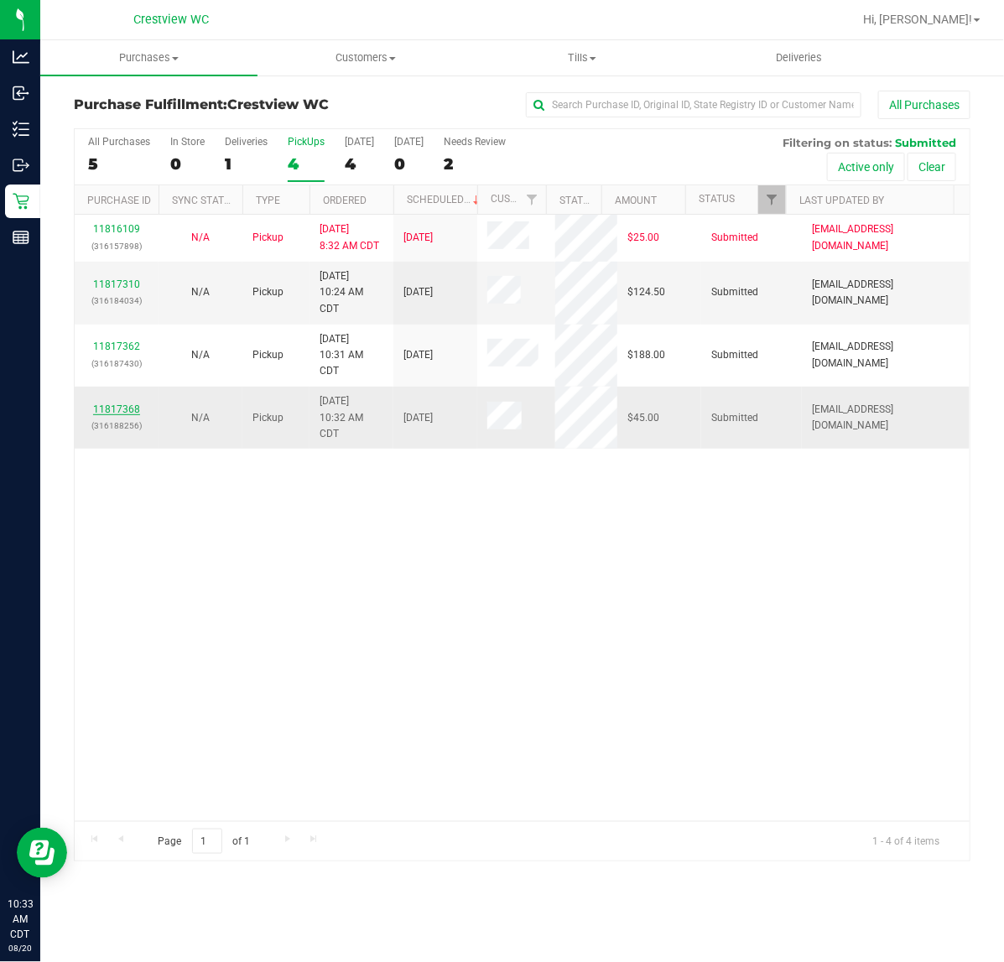
click at [122, 407] on link "11817368" at bounding box center [116, 409] width 47 height 12
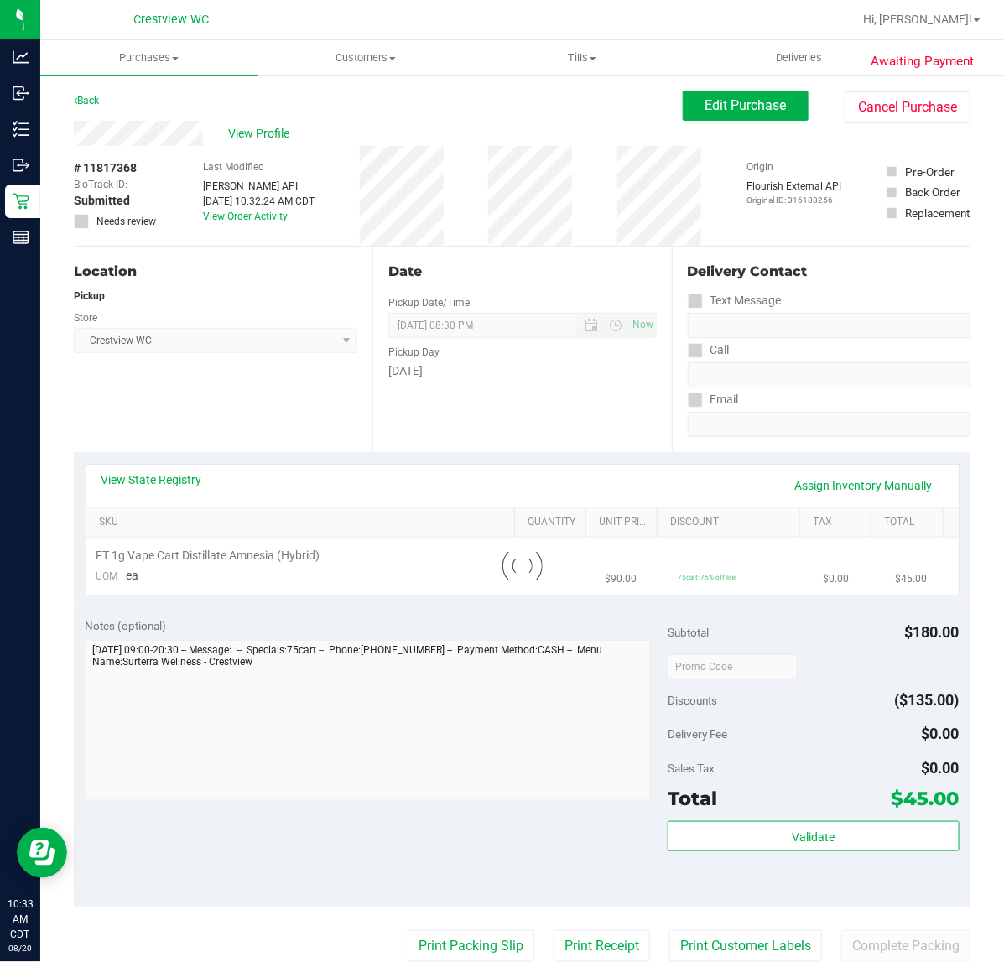
click at [206, 390] on div "Location Pickup Store Crestview WC Select Store Bonita Springs WC Boynton Beach…" at bounding box center [223, 349] width 299 height 205
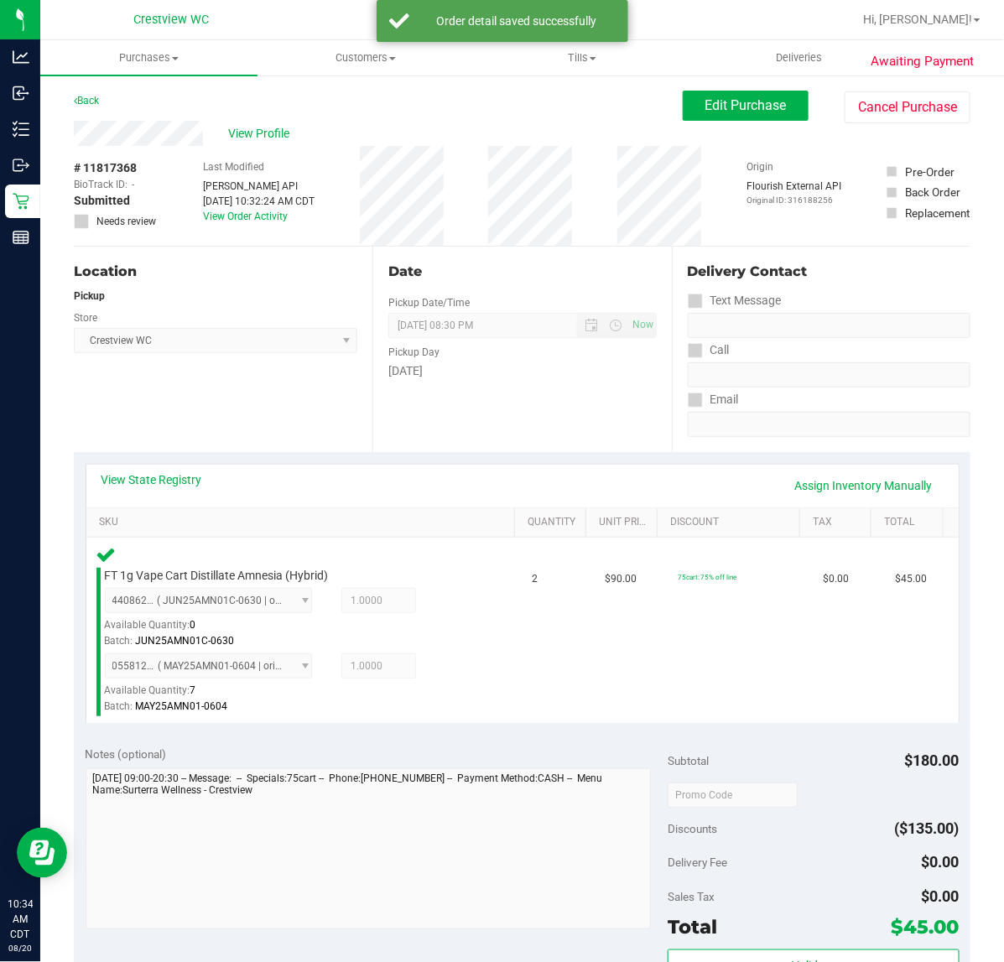
scroll to position [507, 0]
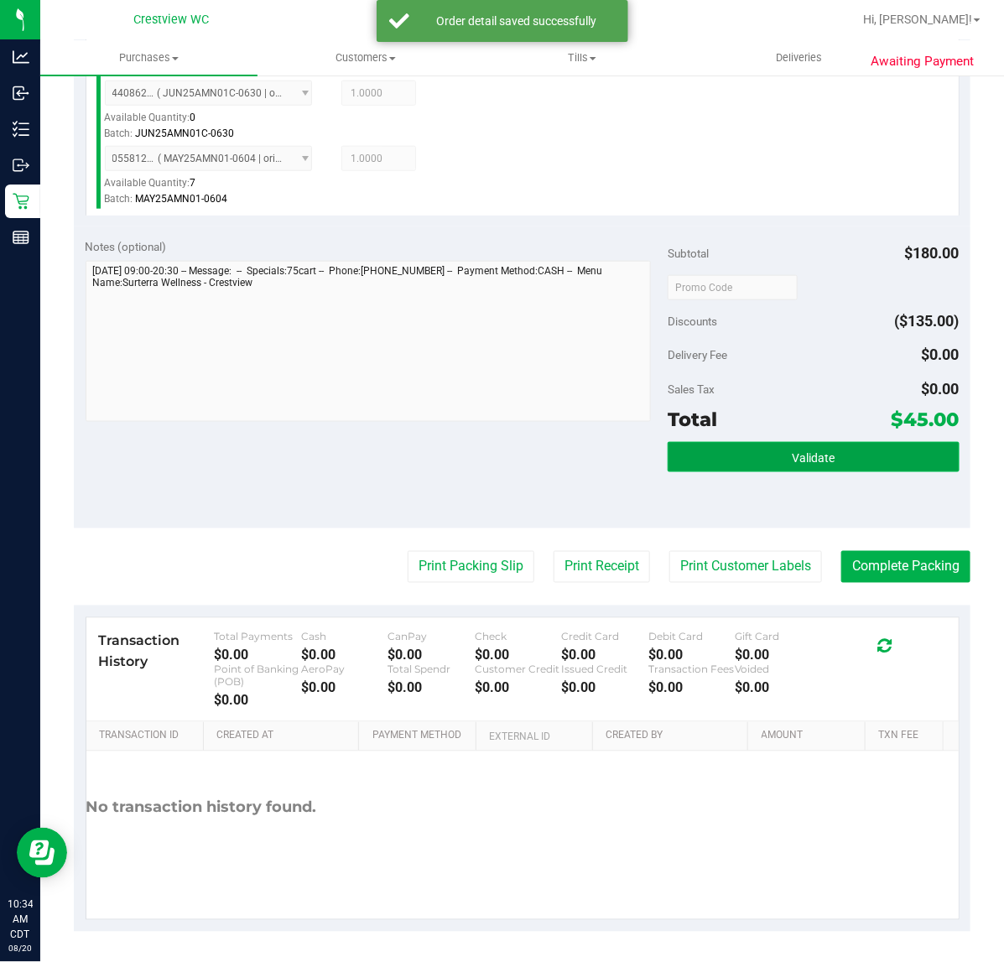
click at [792, 454] on span "Validate" at bounding box center [813, 457] width 43 height 13
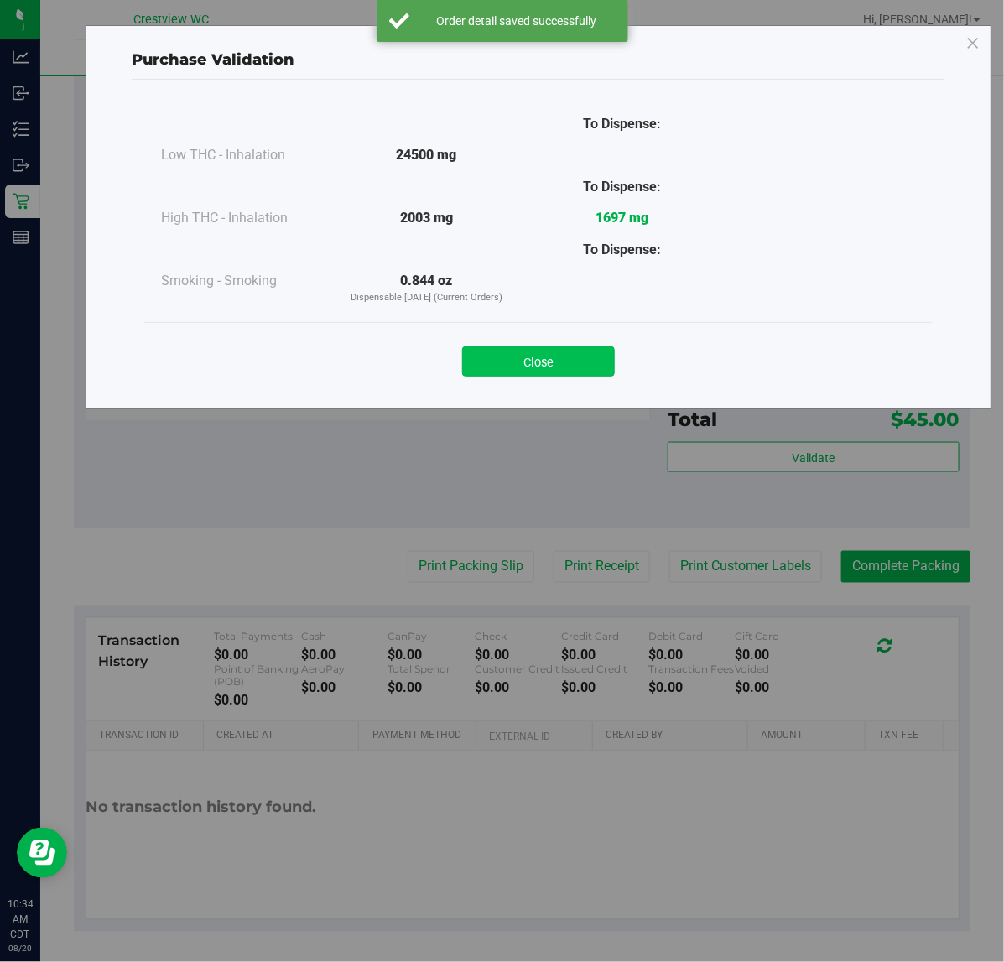
click at [584, 361] on button "Close" at bounding box center [538, 361] width 153 height 30
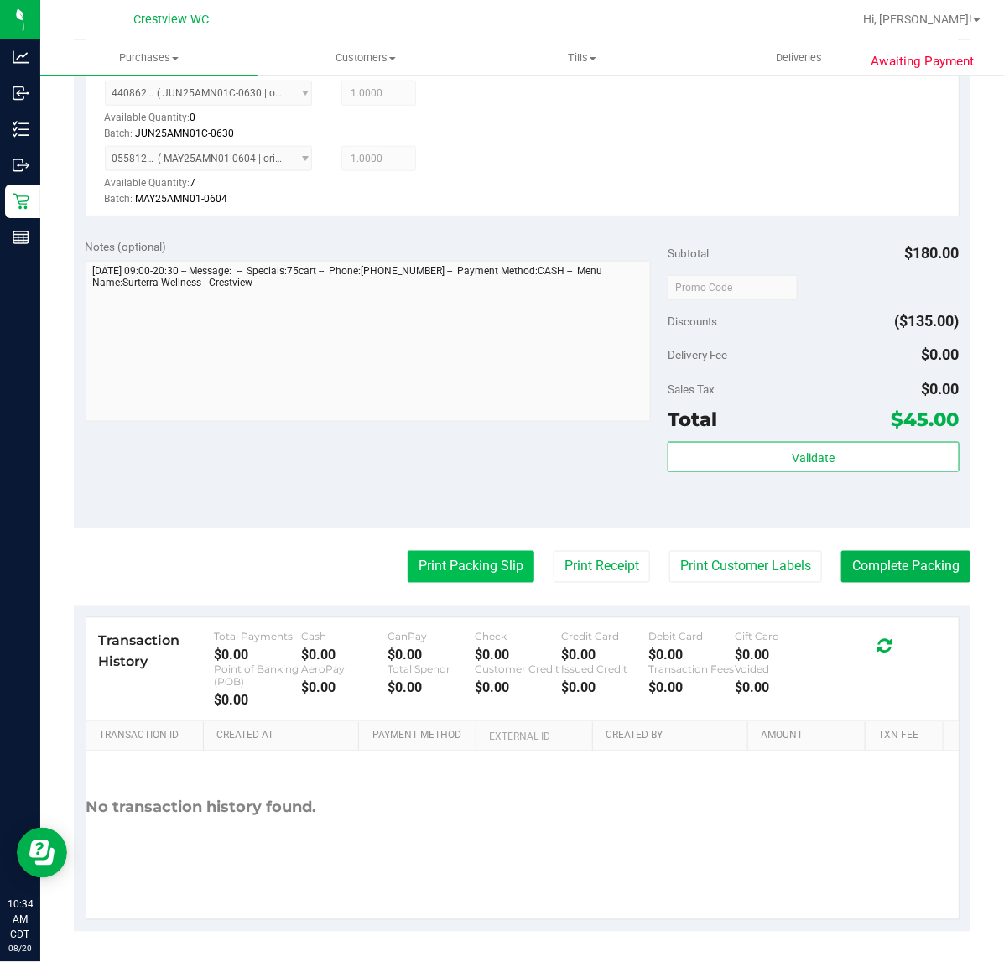
click at [479, 563] on button "Print Packing Slip" at bounding box center [471, 567] width 127 height 32
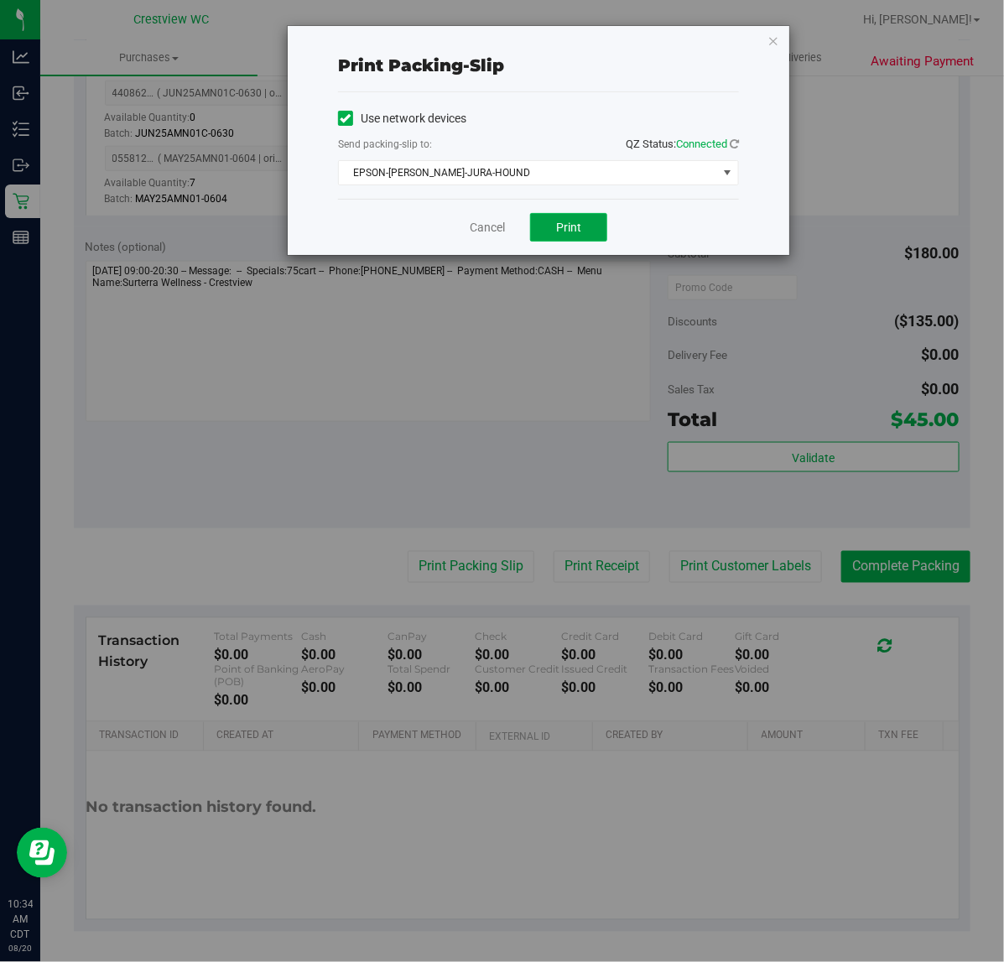
click at [575, 234] on span "Print" at bounding box center [568, 227] width 25 height 13
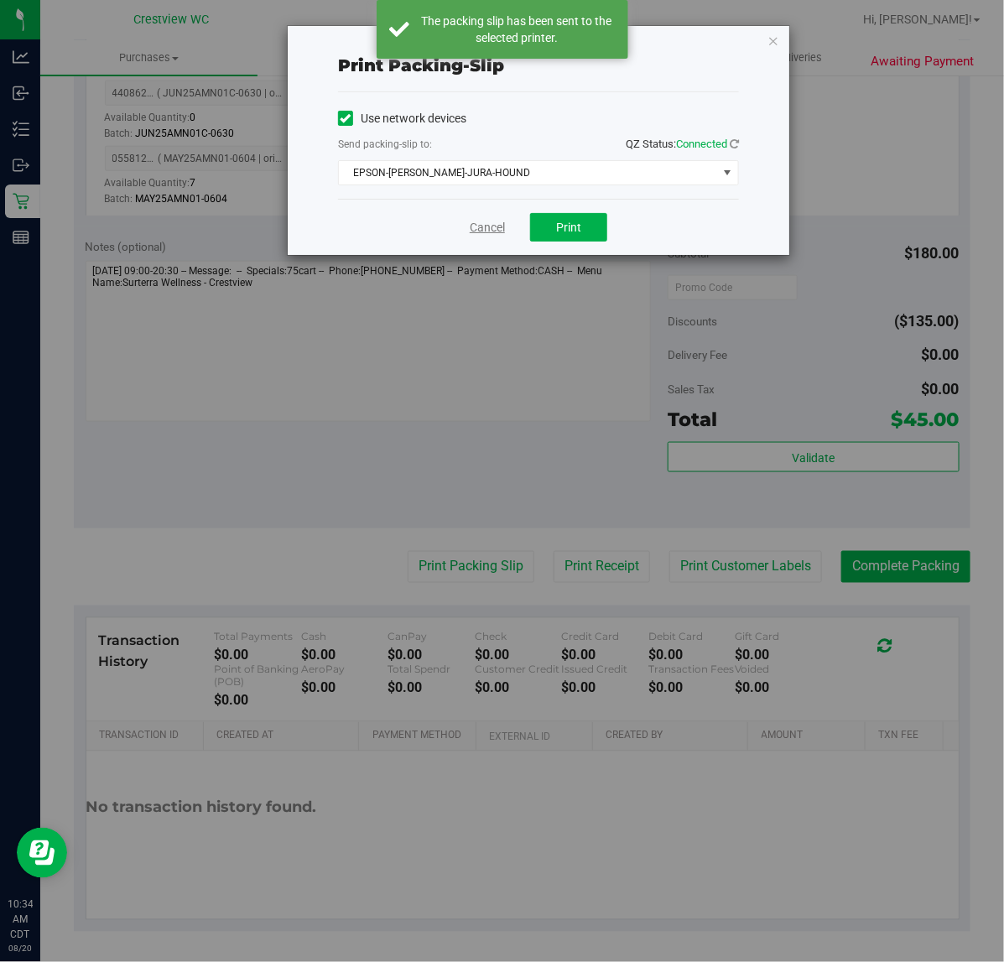
click at [470, 222] on link "Cancel" at bounding box center [487, 228] width 35 height 18
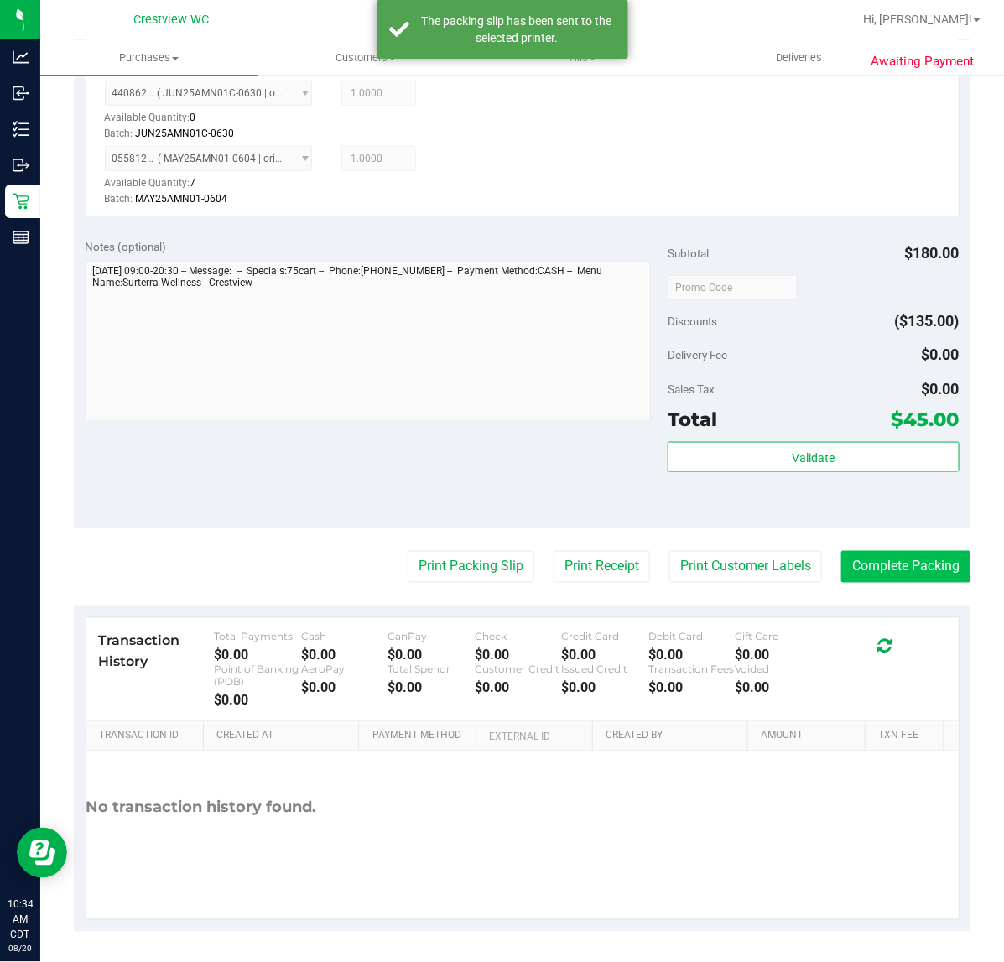
click at [918, 551] on button "Complete Packing" at bounding box center [905, 567] width 129 height 32
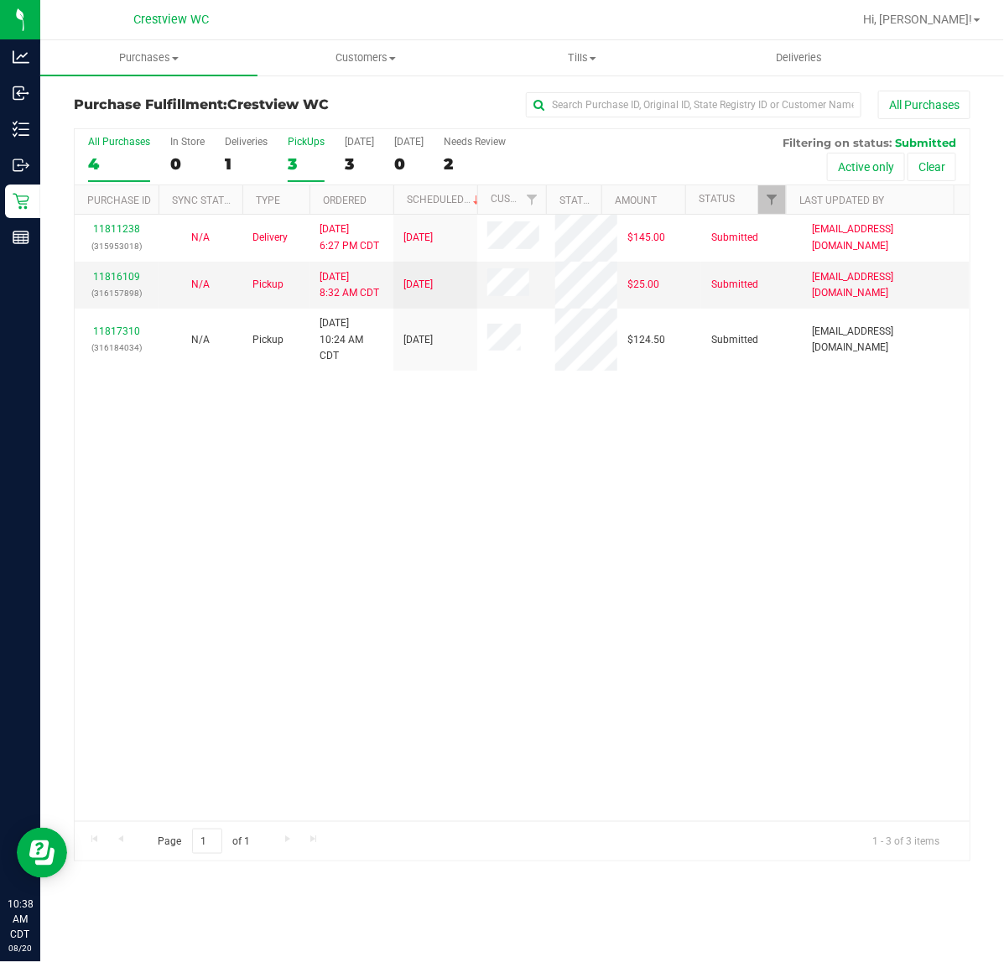
click at [300, 152] on label "PickUps 3" at bounding box center [306, 159] width 37 height 46
click at [0, 0] on input "PickUps 3" at bounding box center [0, 0] width 0 height 0
